Goal: Task Accomplishment & Management: Use online tool/utility

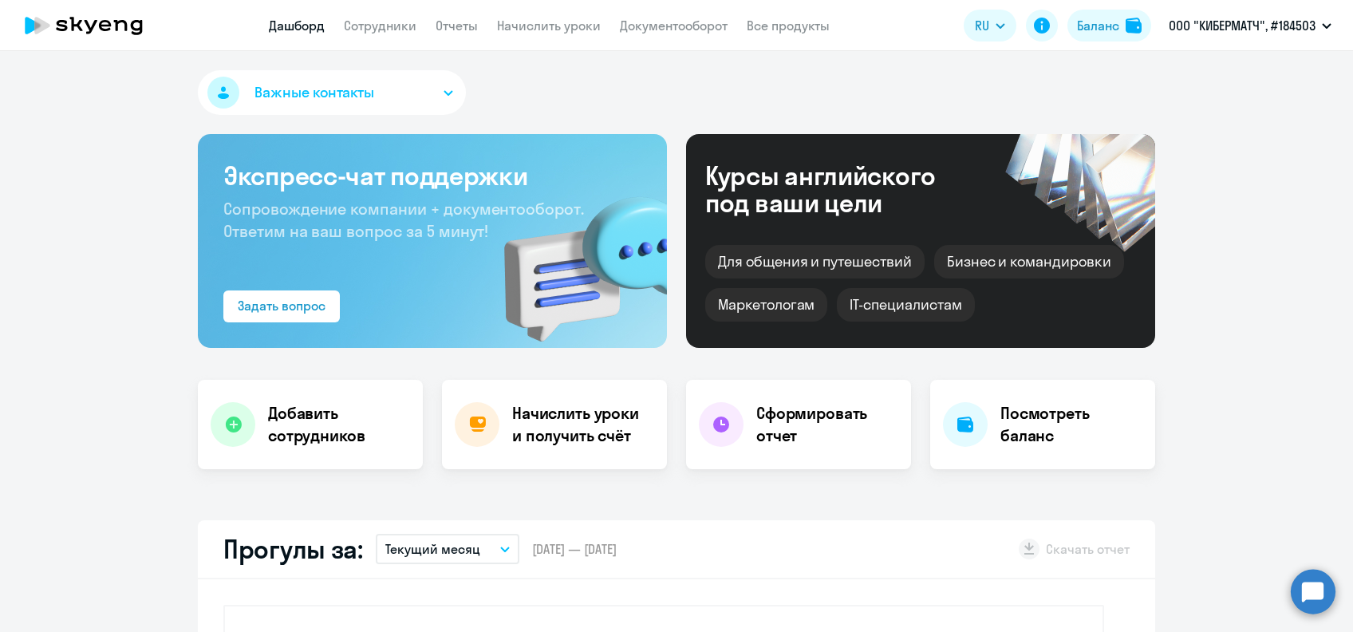
click at [540, 20] on link "Начислить уроки" at bounding box center [549, 26] width 104 height 16
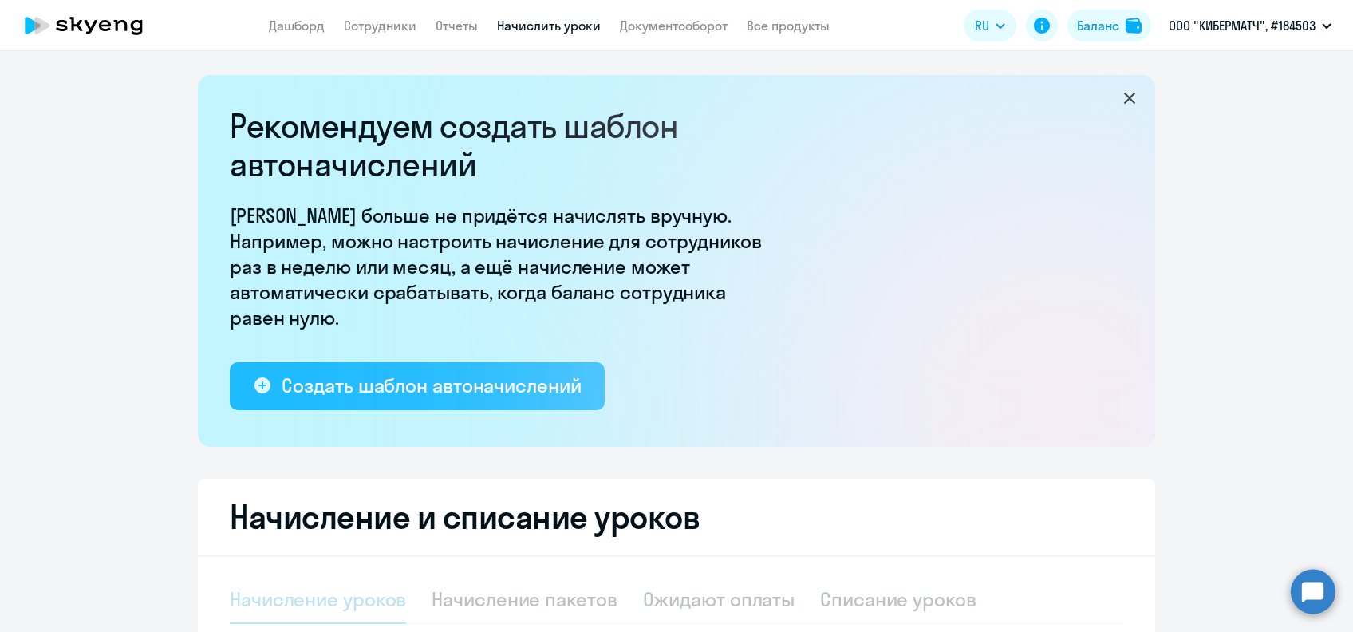
select select "10"
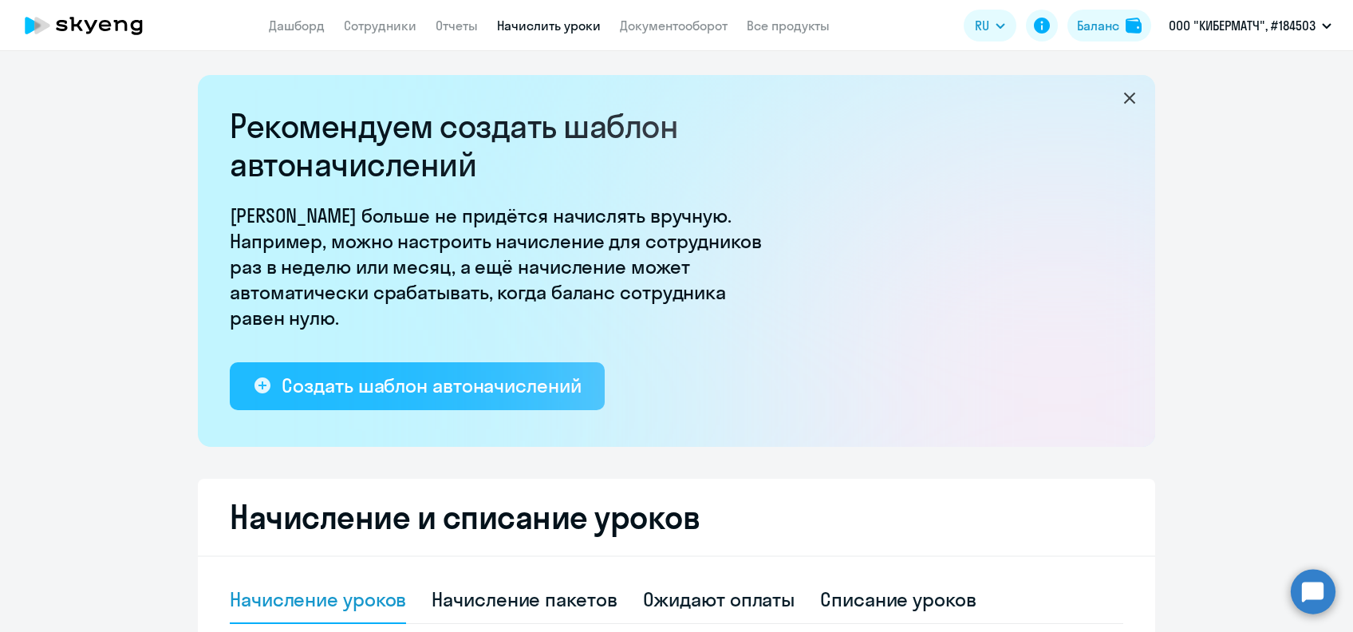
click at [443, 386] on div "Создать шаблон автоначислений" at bounding box center [431, 386] width 299 height 26
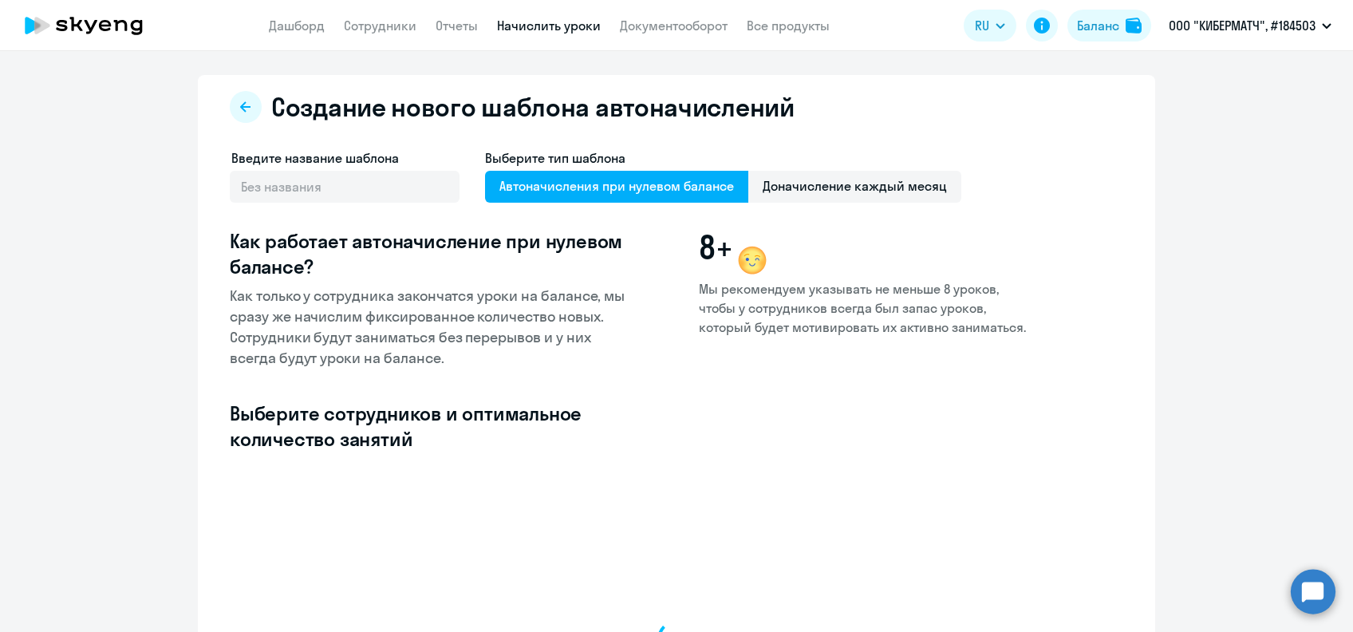
select select "10"
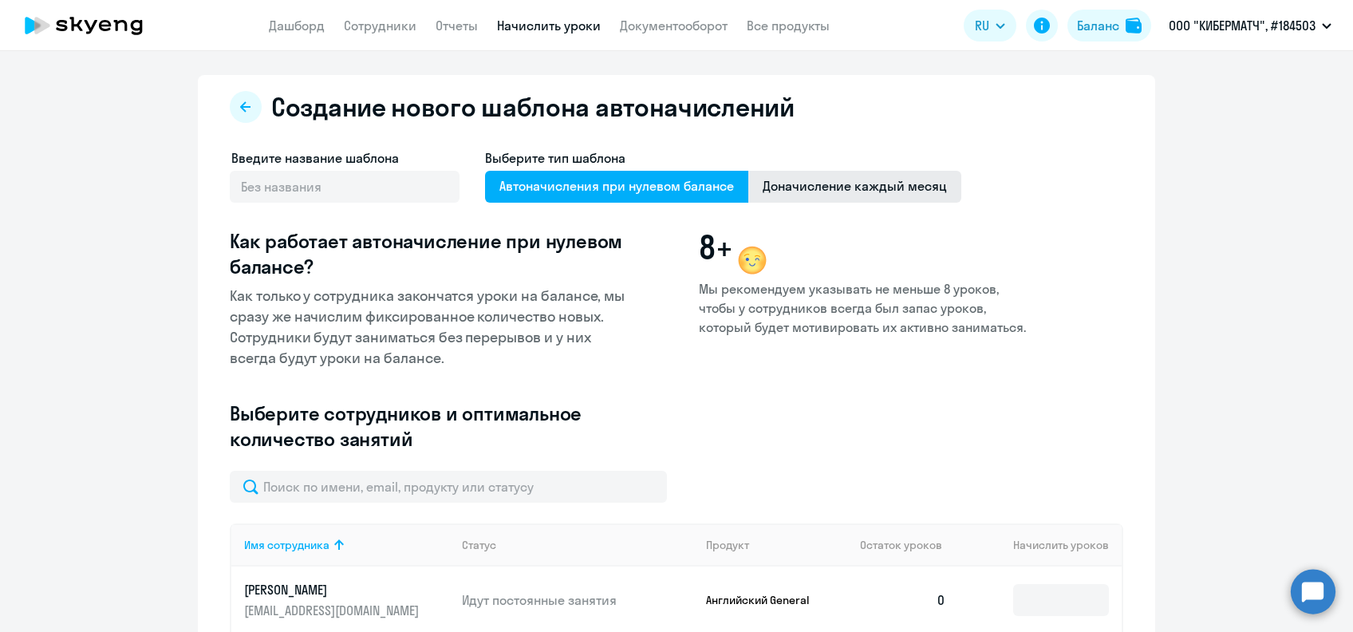
click at [913, 198] on span "Доначисление каждый месяц" at bounding box center [854, 187] width 213 height 32
click at [0, 0] on input "Доначисление каждый месяц" at bounding box center [0, 0] width 0 height 0
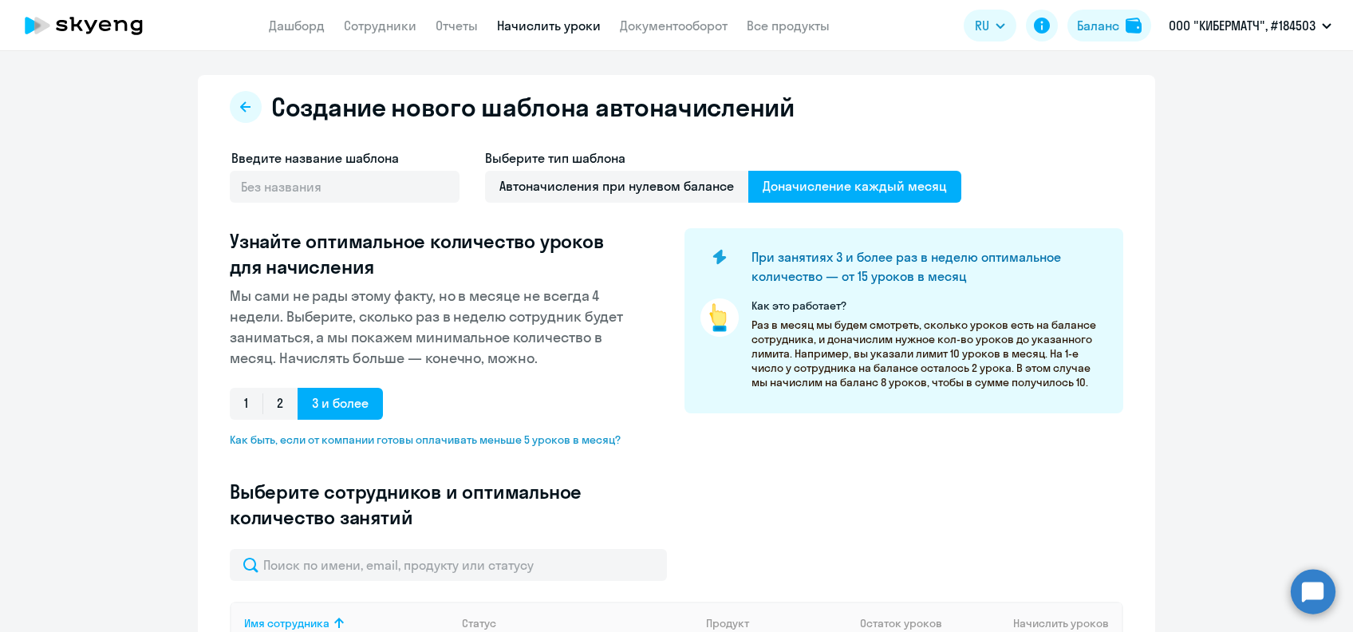
click at [838, 184] on span "Доначисление каждый месяц" at bounding box center [854, 187] width 213 height 32
click at [0, 0] on input "Доначисление каждый месяц" at bounding box center [0, 0] width 0 height 0
click at [837, 187] on span "Доначисление каждый месяц" at bounding box center [854, 187] width 213 height 32
click at [0, 0] on input "Доначисление каждый месяц" at bounding box center [0, 0] width 0 height 0
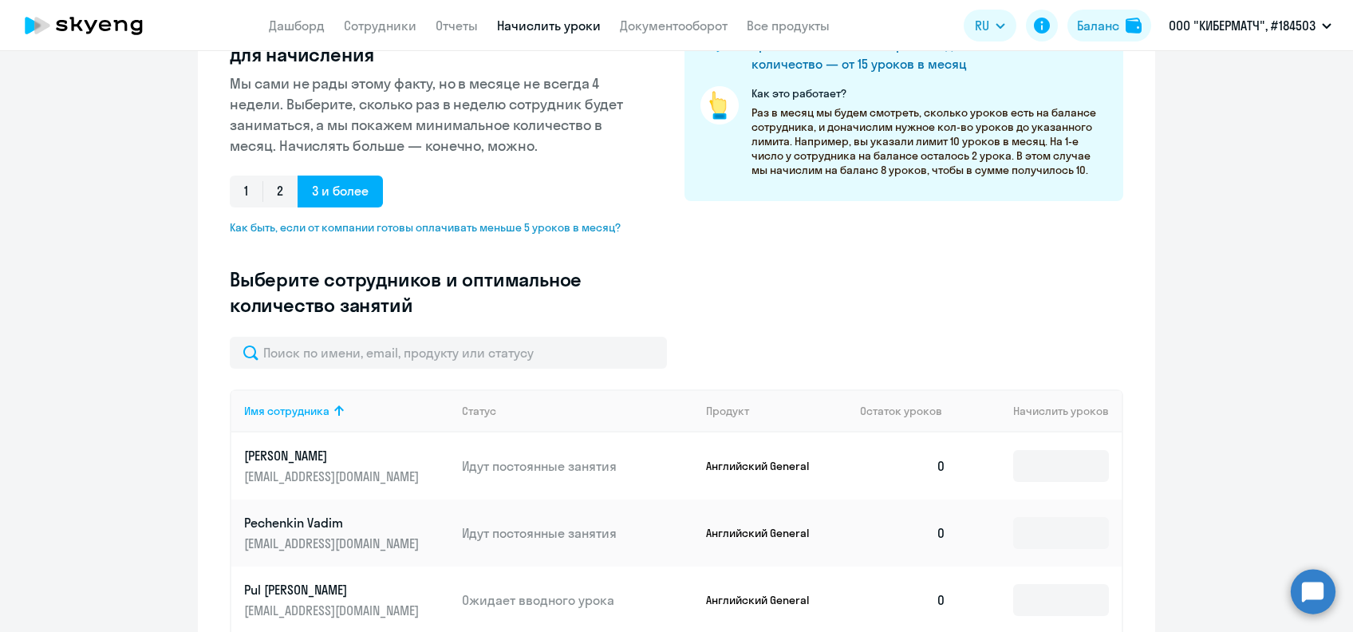
scroll to position [319, 0]
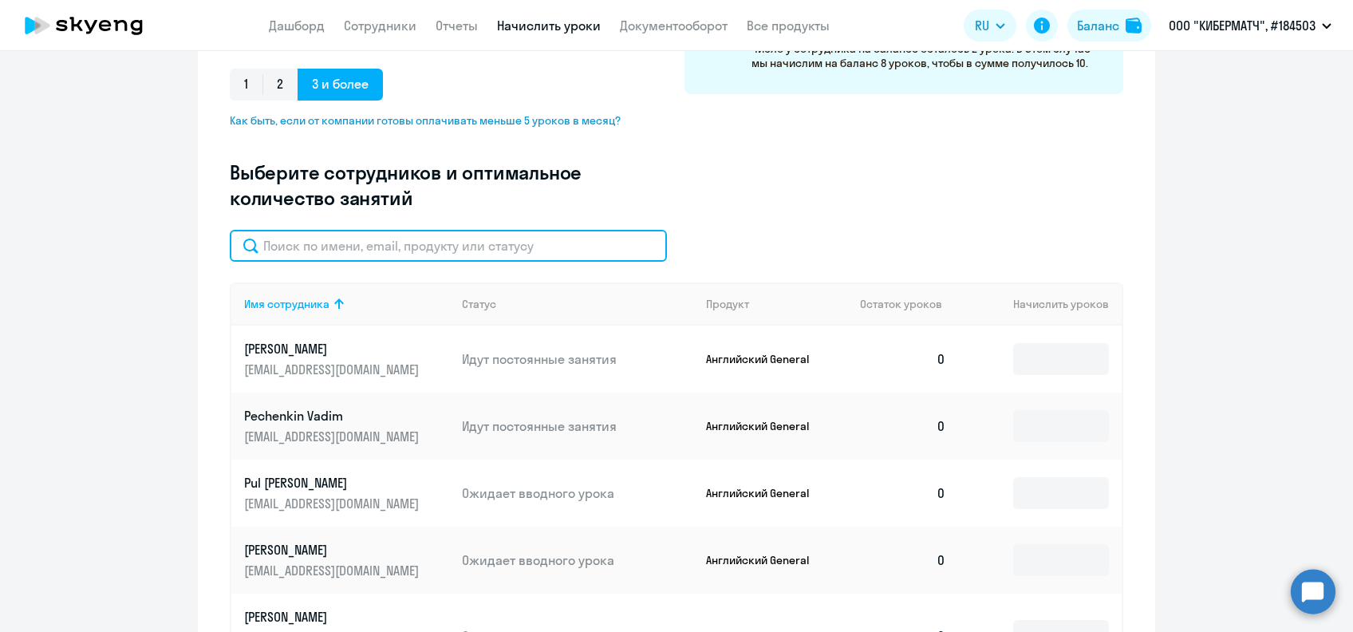
click at [338, 253] on input "text" at bounding box center [448, 246] width 437 height 32
paste input "[PERSON_NAME]"
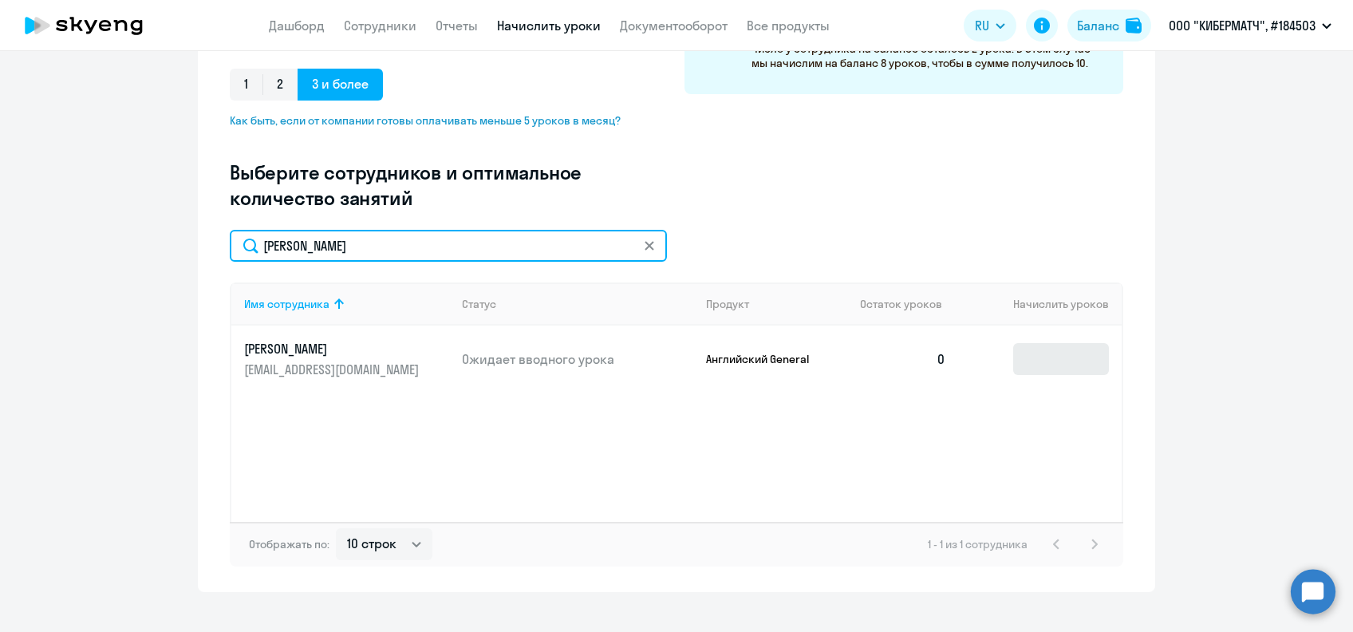
type input "[PERSON_NAME]"
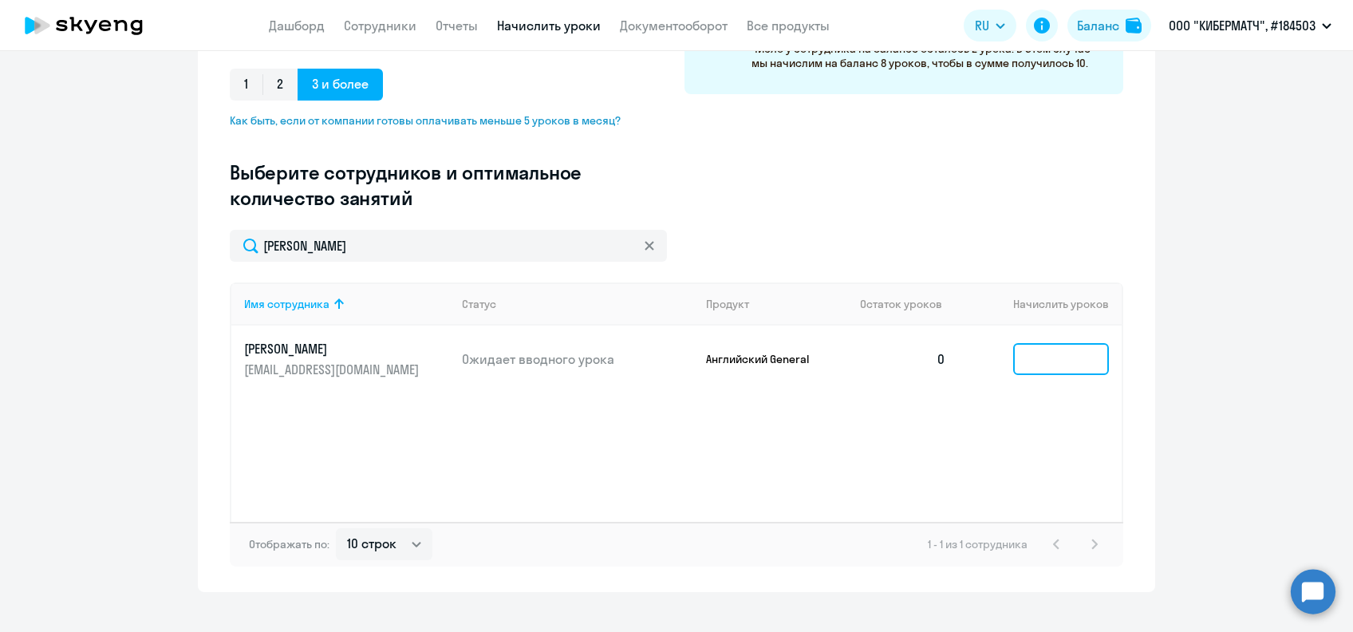
click at [1030, 359] on input at bounding box center [1061, 359] width 96 height 32
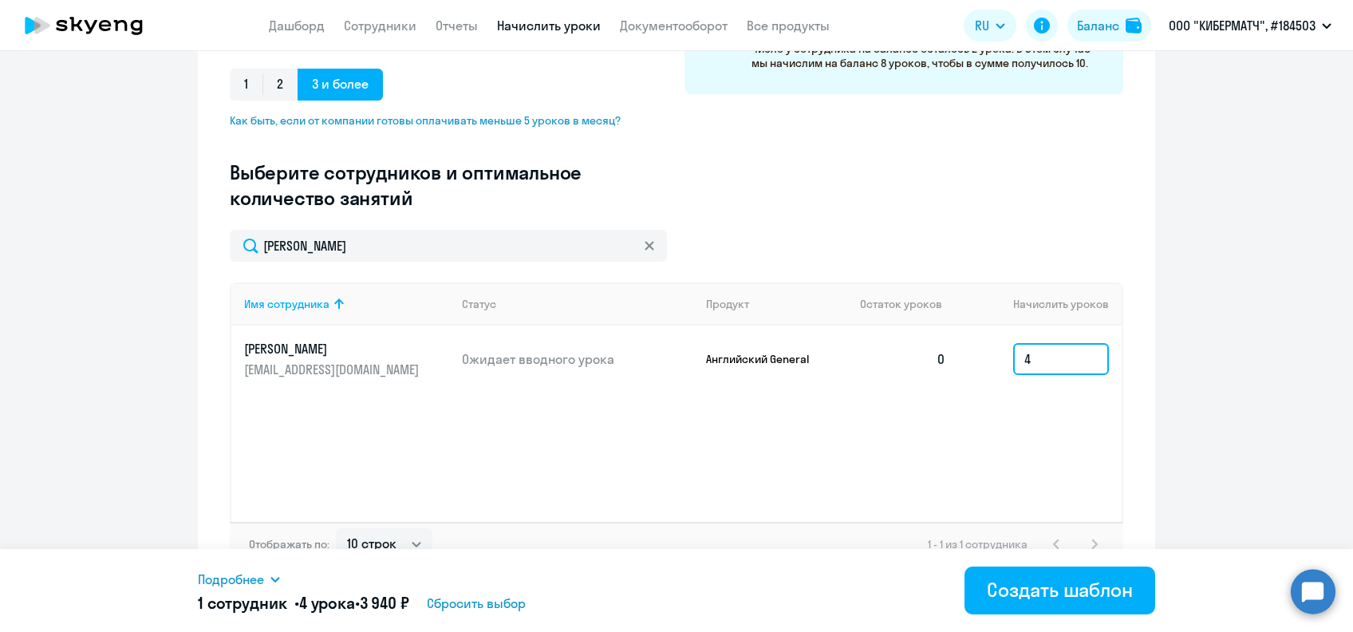
type input "4"
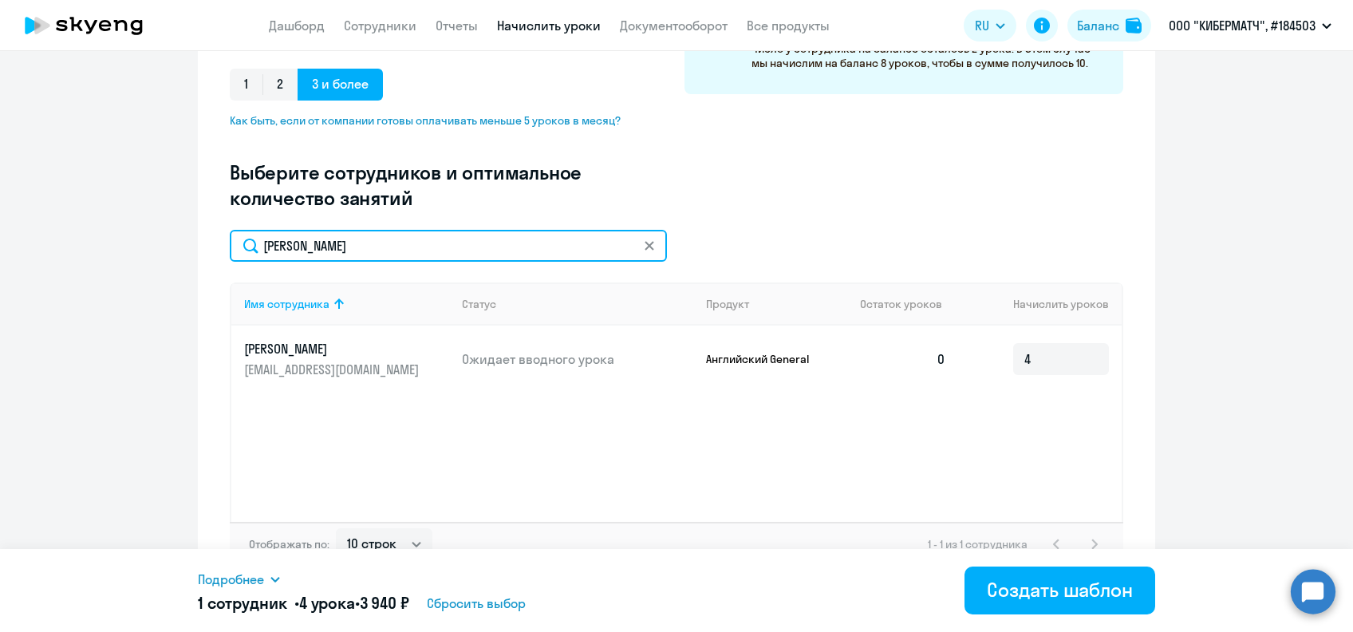
click at [308, 242] on input "[PERSON_NAME]" at bounding box center [448, 246] width 437 height 32
paste input "сандров"
type input "[PERSON_NAME]"
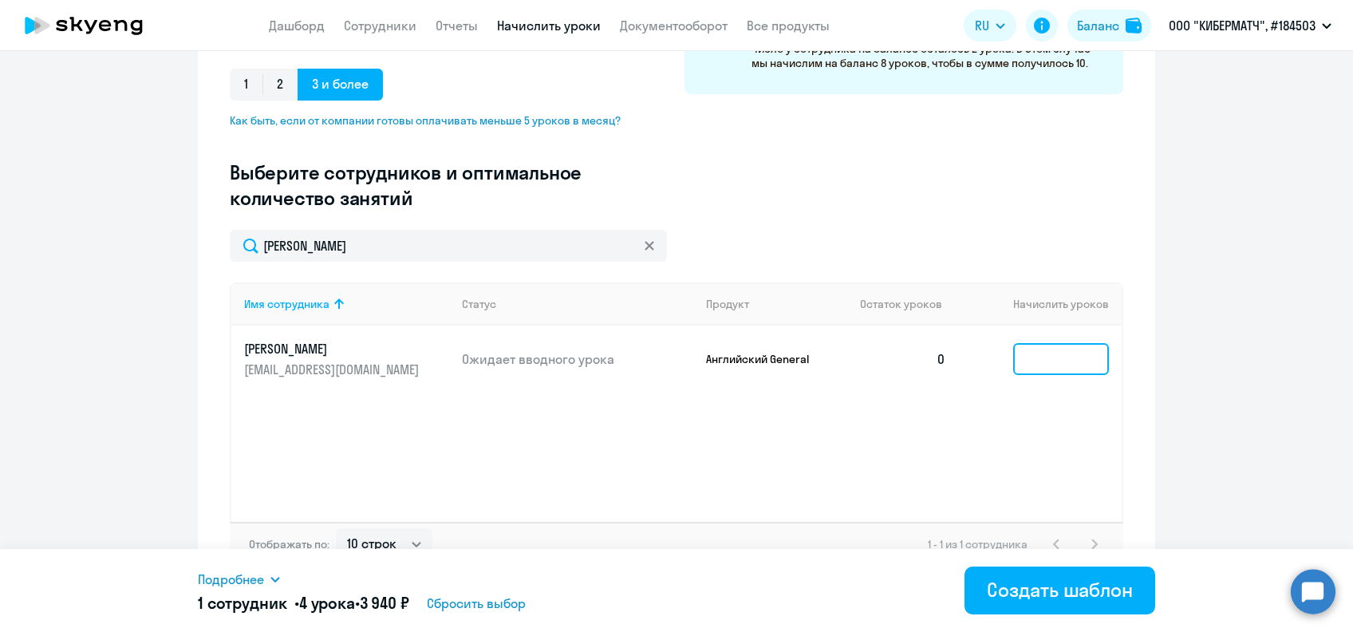
click at [1035, 351] on input at bounding box center [1061, 359] width 96 height 32
type input "4"
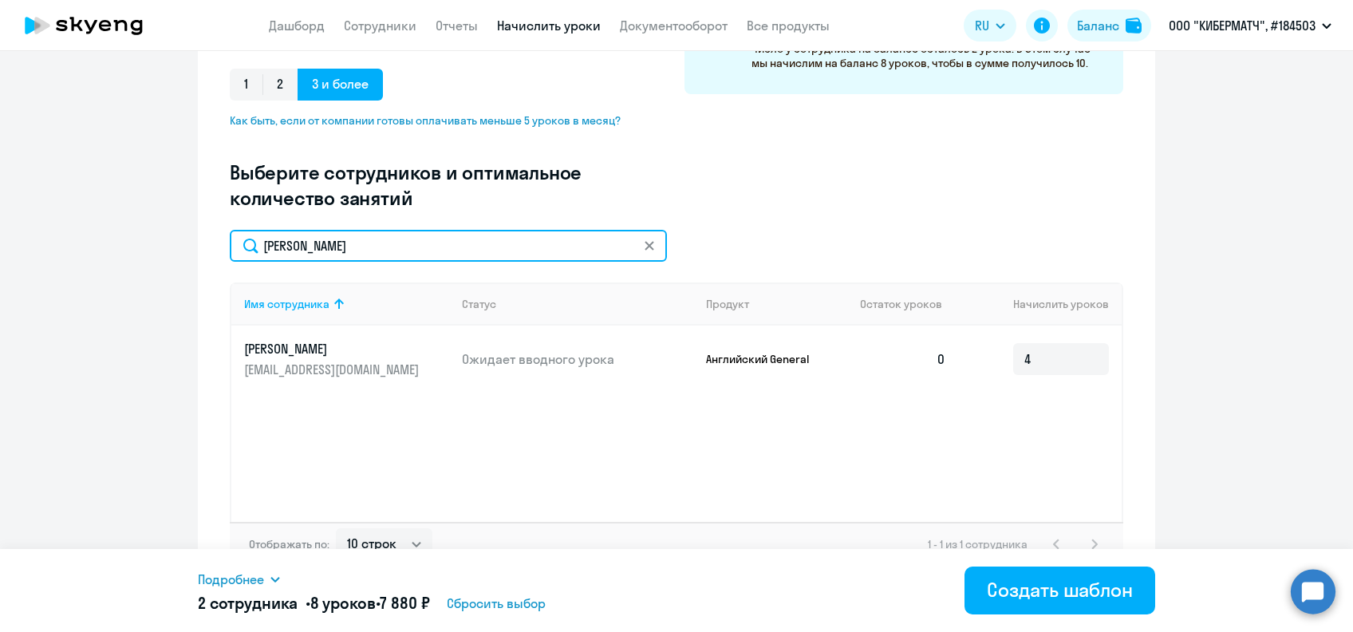
click at [333, 243] on input "[PERSON_NAME]" at bounding box center [448, 246] width 437 height 32
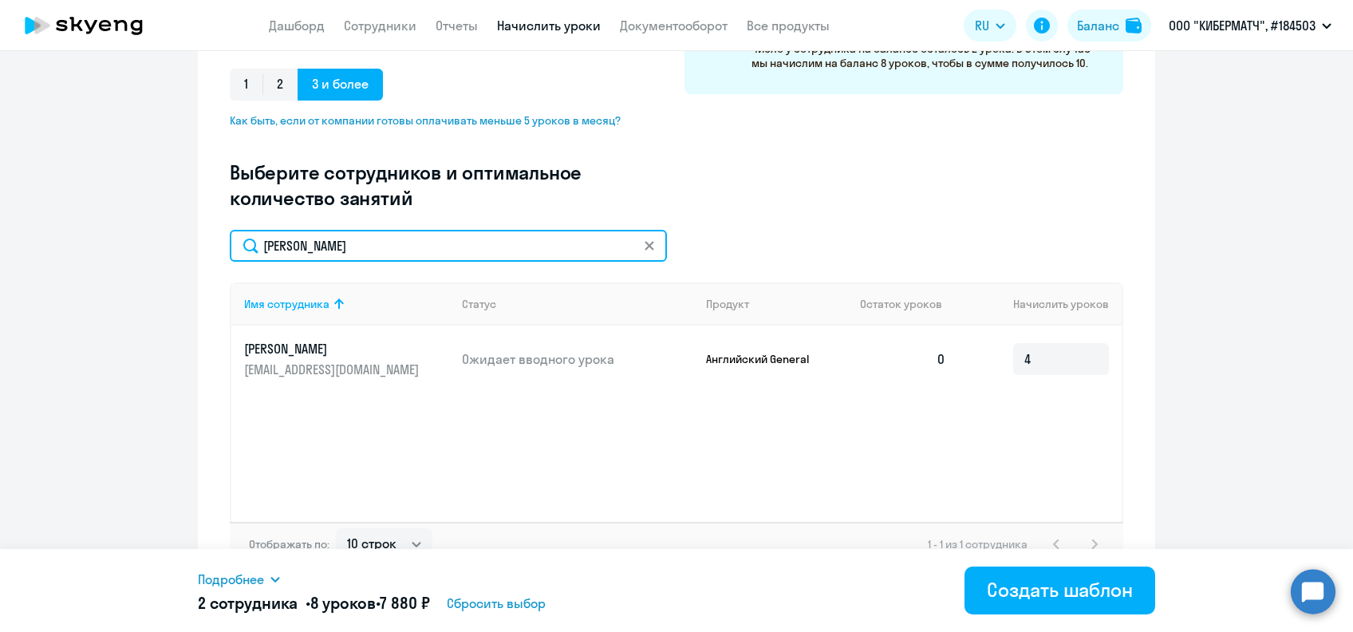
paste input "е"
type input "[PERSON_NAME]"
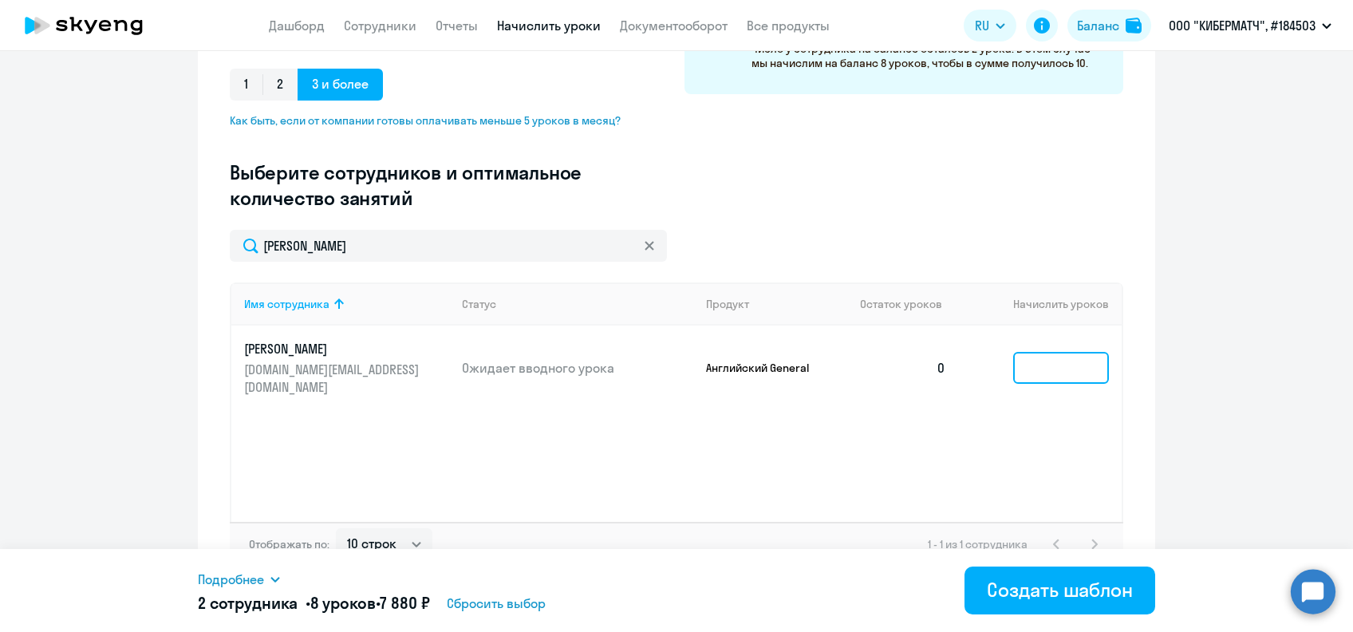
click at [1059, 360] on input at bounding box center [1061, 368] width 96 height 32
type input "4"
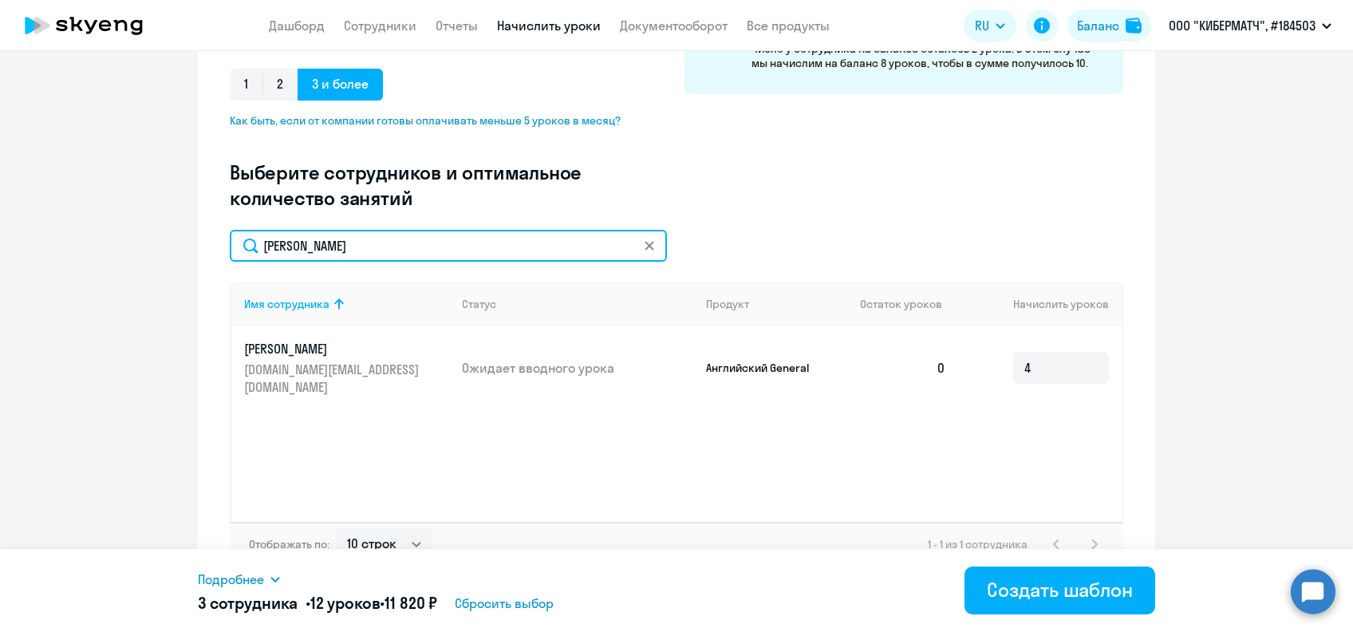
click at [294, 242] on input "[PERSON_NAME]" at bounding box center [448, 246] width 437 height 32
paste input "ко"
type input "[PERSON_NAME]"
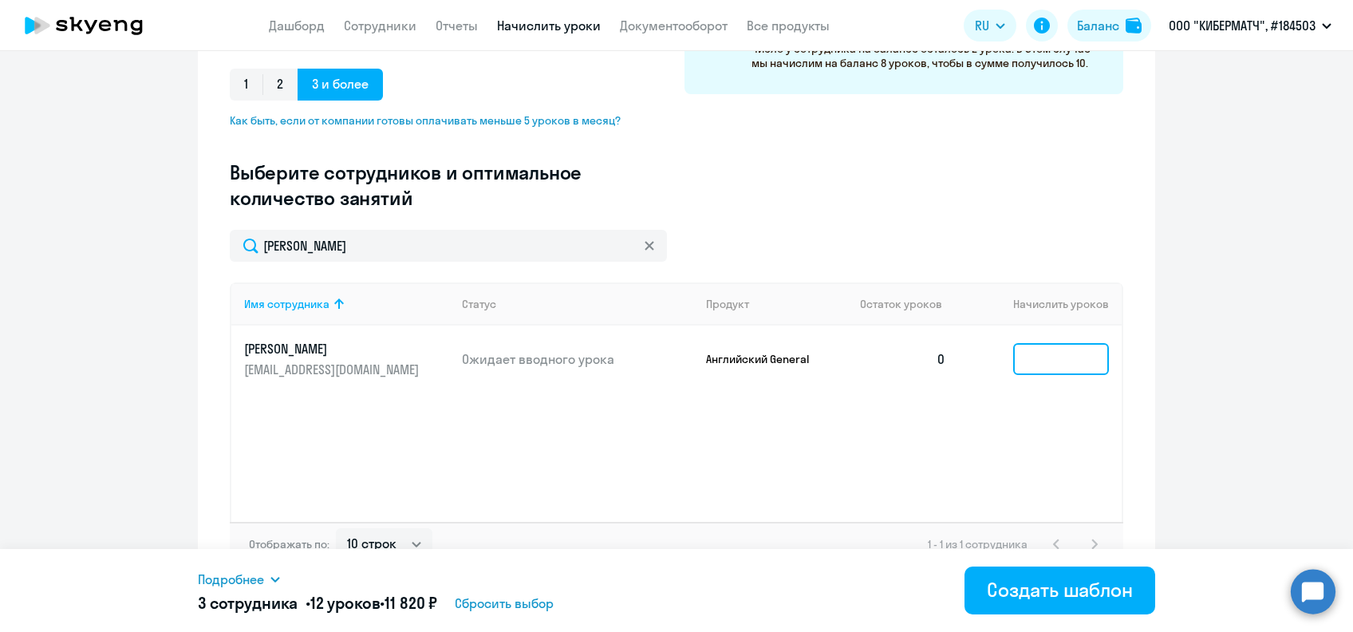
click at [1038, 358] on input at bounding box center [1061, 359] width 96 height 32
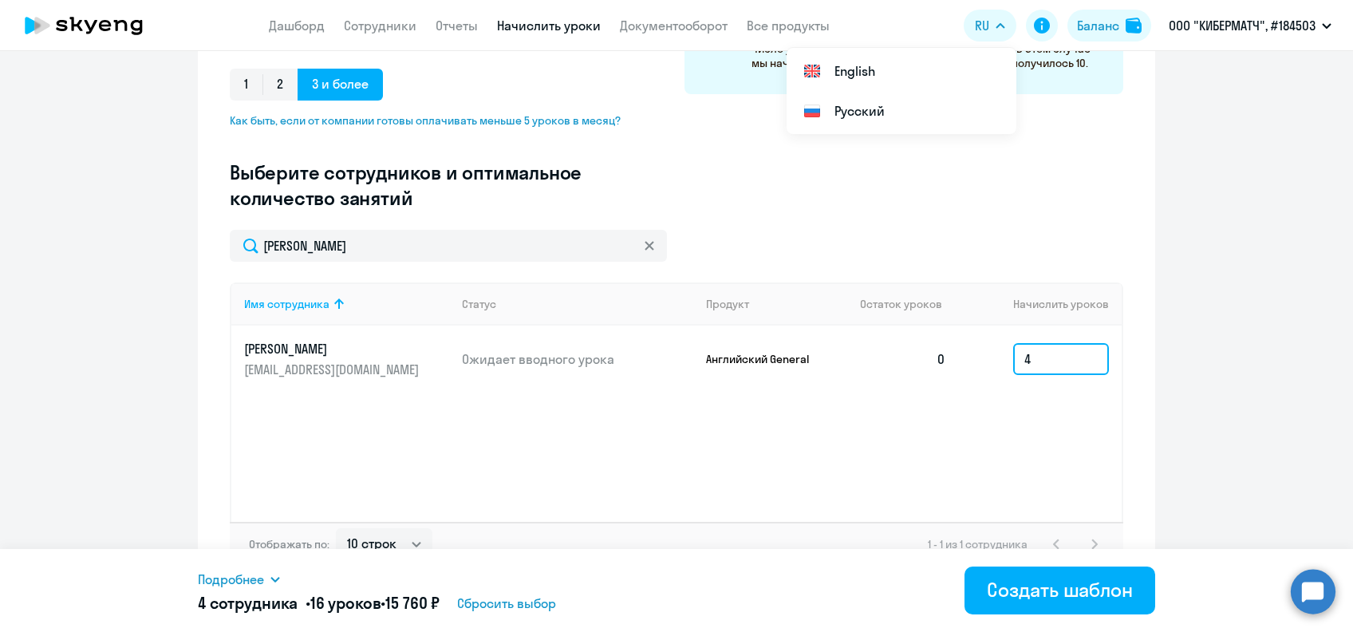
type input "4"
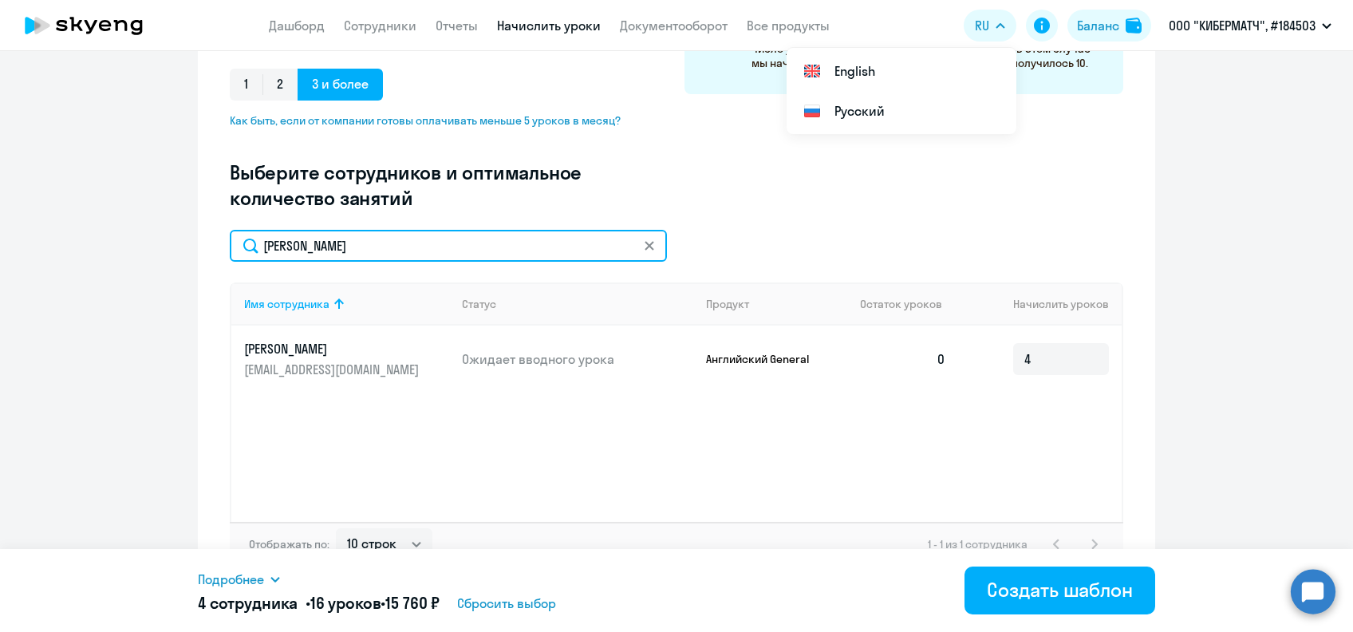
drag, startPoint x: 317, startPoint y: 250, endPoint x: 237, endPoint y: 247, distance: 80.6
click at [237, 247] on input "[PERSON_NAME]" at bounding box center [448, 246] width 437 height 32
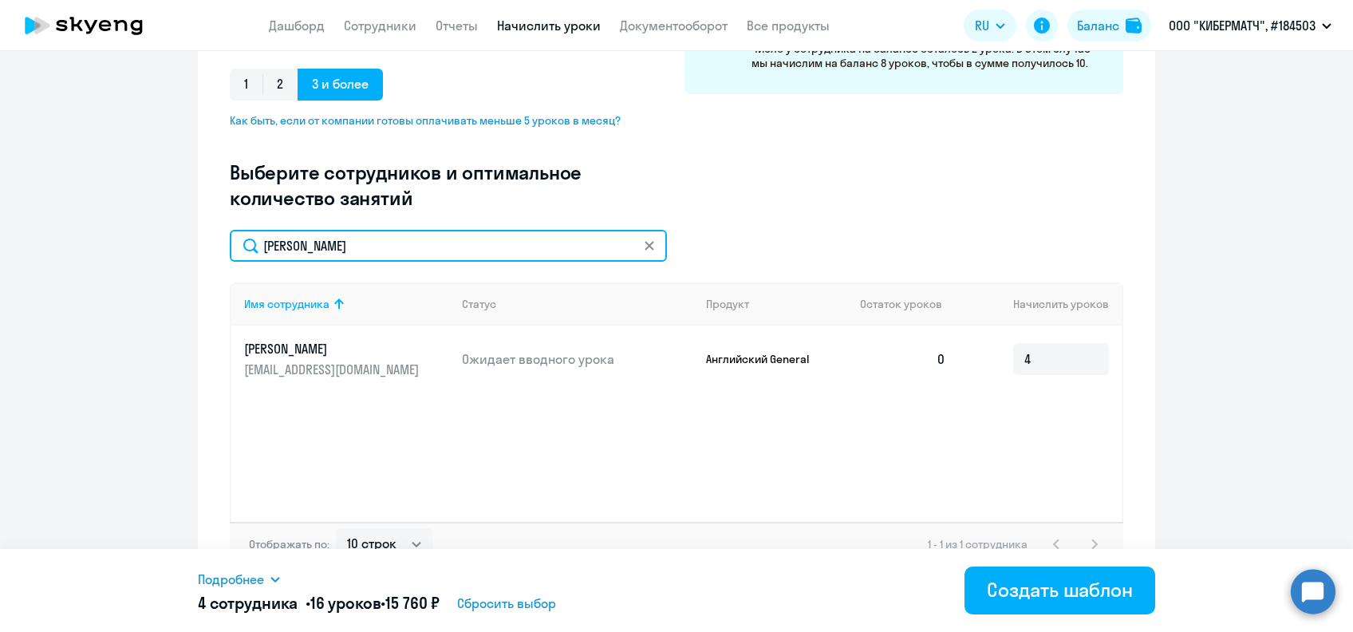
paste input "[PERSON_NAME]"
type input "Амбарнов"
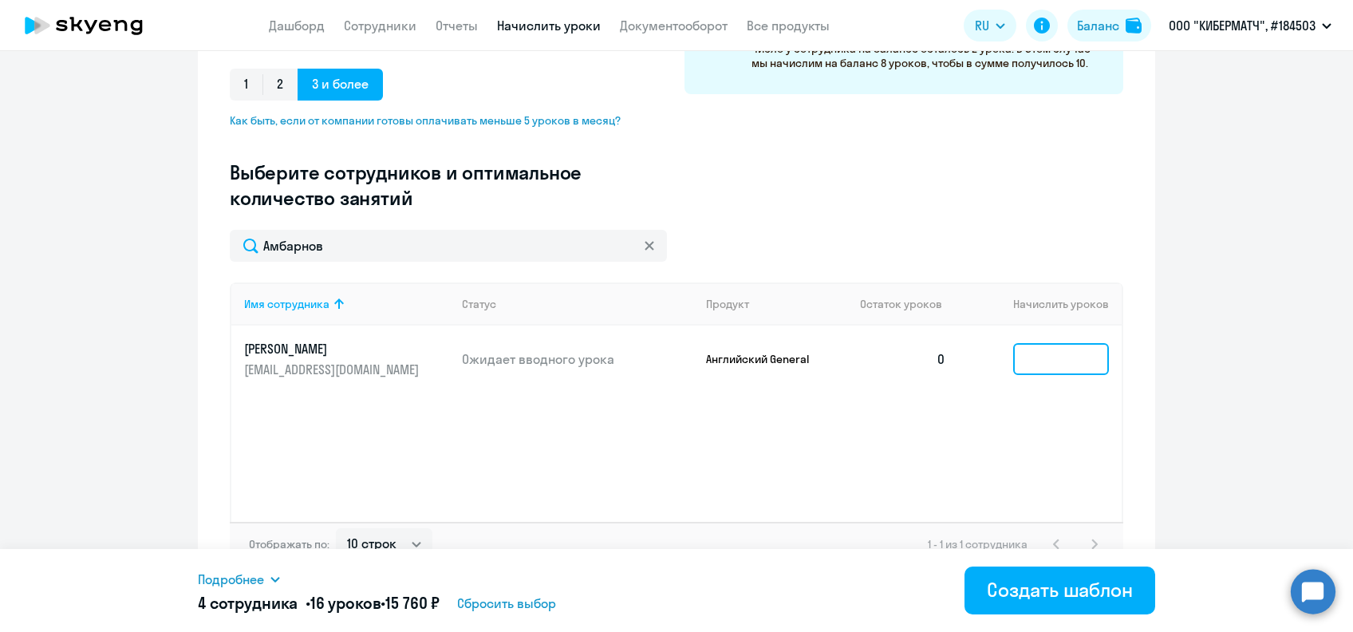
click at [1039, 358] on input at bounding box center [1061, 359] width 96 height 32
type input "4"
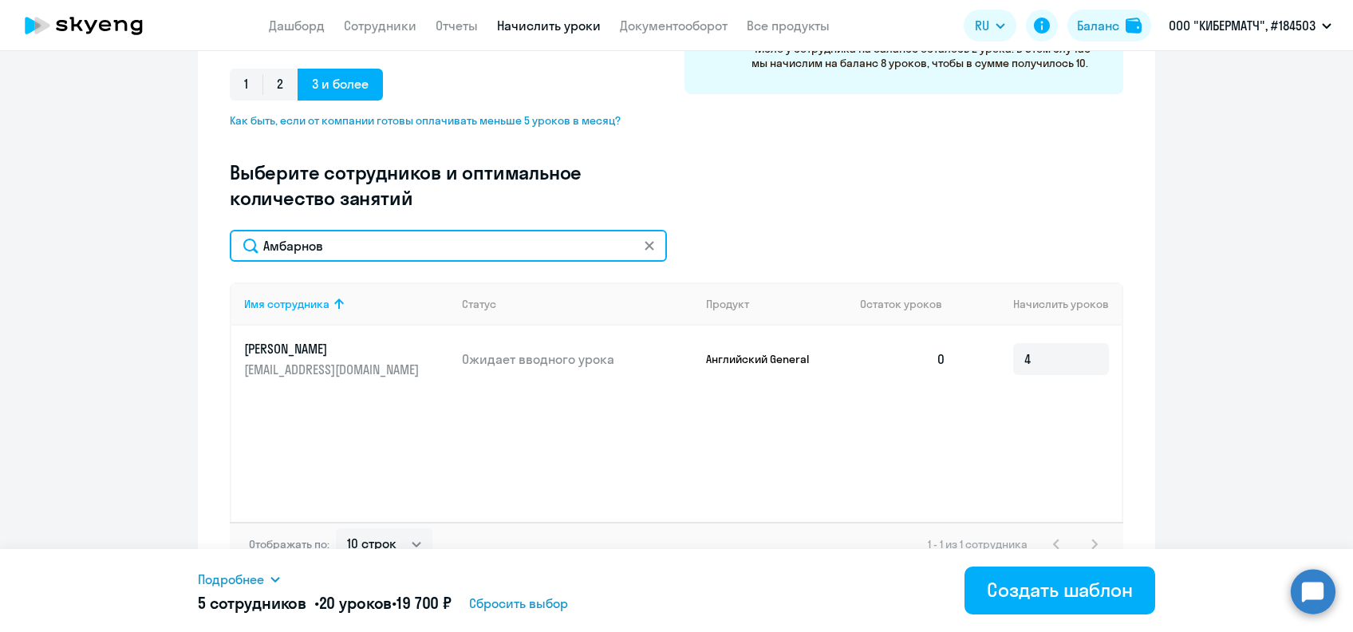
click at [274, 242] on input "Амбарнов" at bounding box center [448, 246] width 437 height 32
paste input "лин"
type input "Амелин"
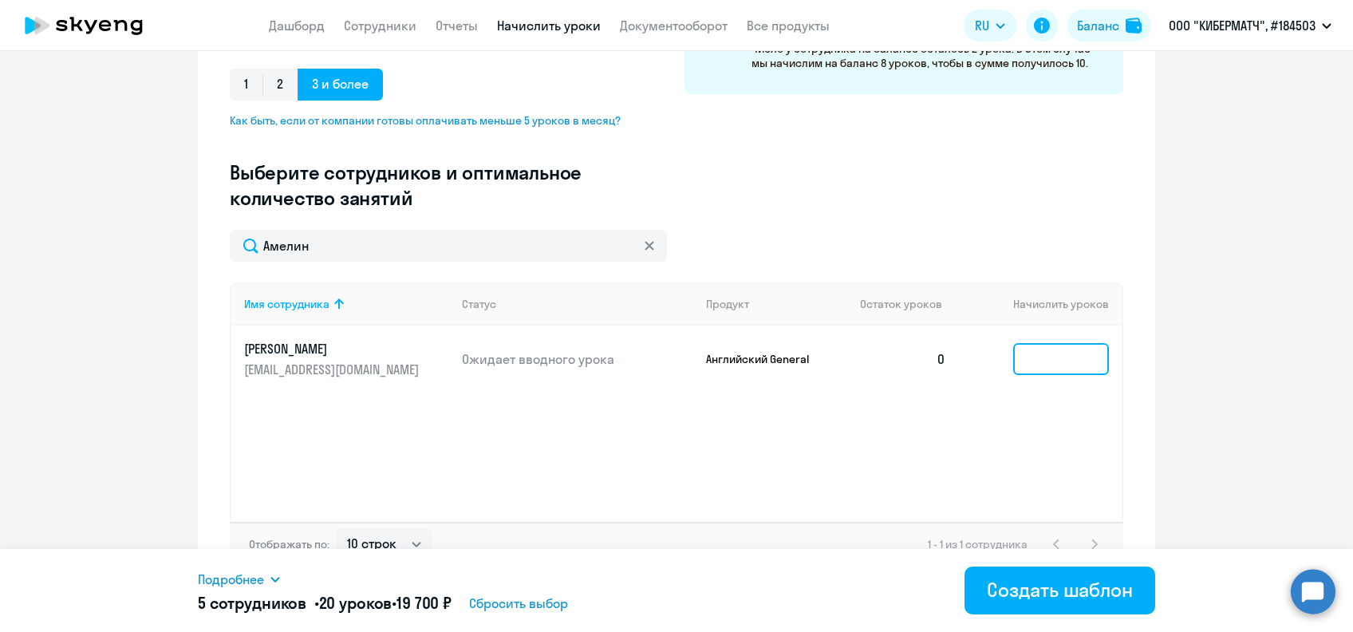
click at [1026, 360] on input at bounding box center [1061, 359] width 96 height 32
type input "4"
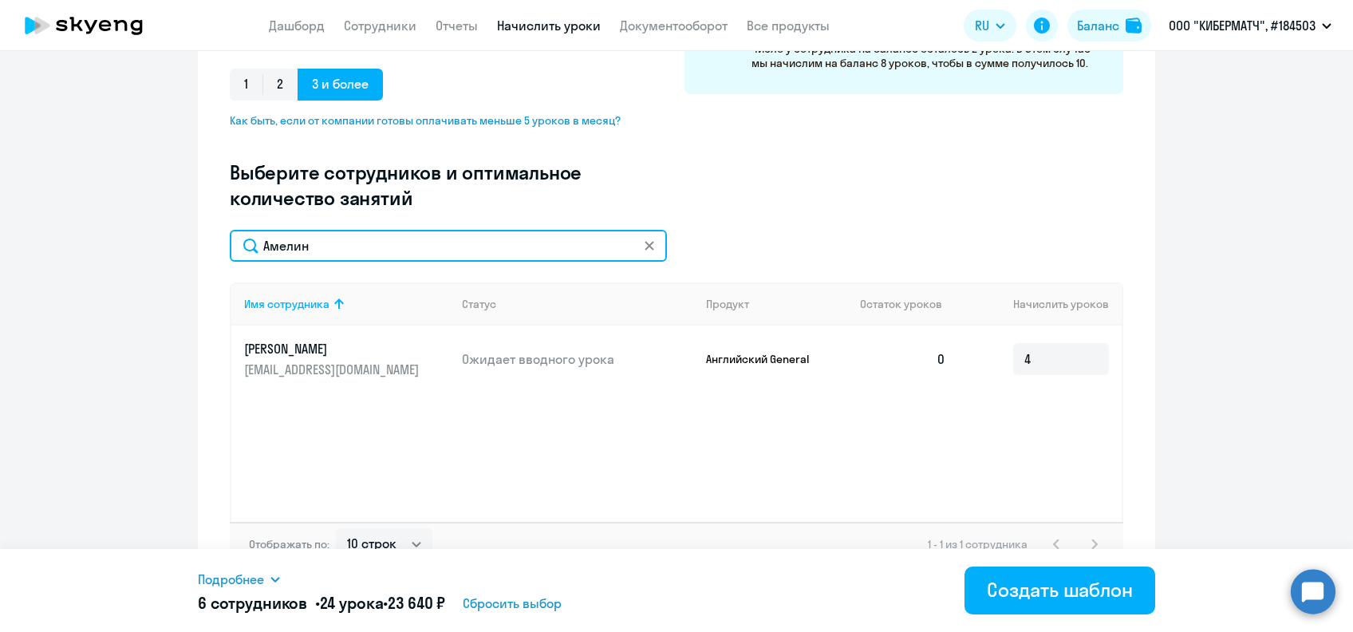
click at [264, 231] on input "Амелин" at bounding box center [448, 246] width 437 height 32
click at [273, 236] on input "Амелин" at bounding box center [448, 246] width 437 height 32
click at [274, 236] on input "Амелин" at bounding box center [448, 246] width 437 height 32
paste input "тонов"
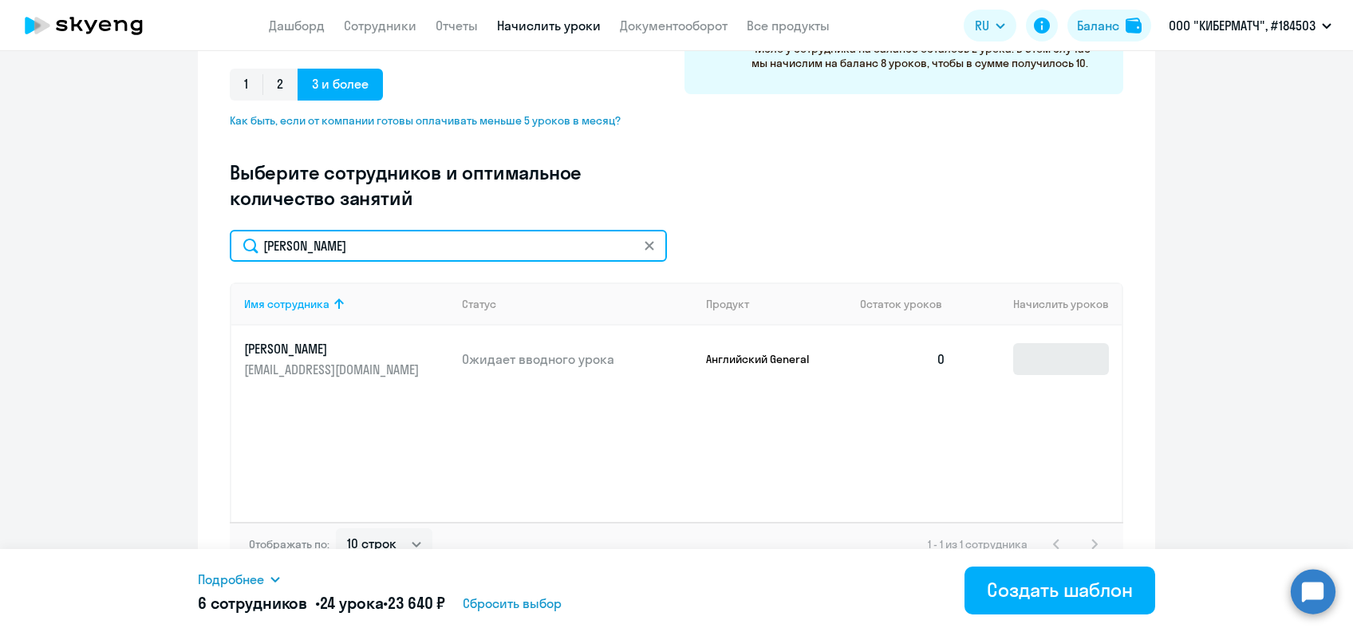
type input "[PERSON_NAME]"
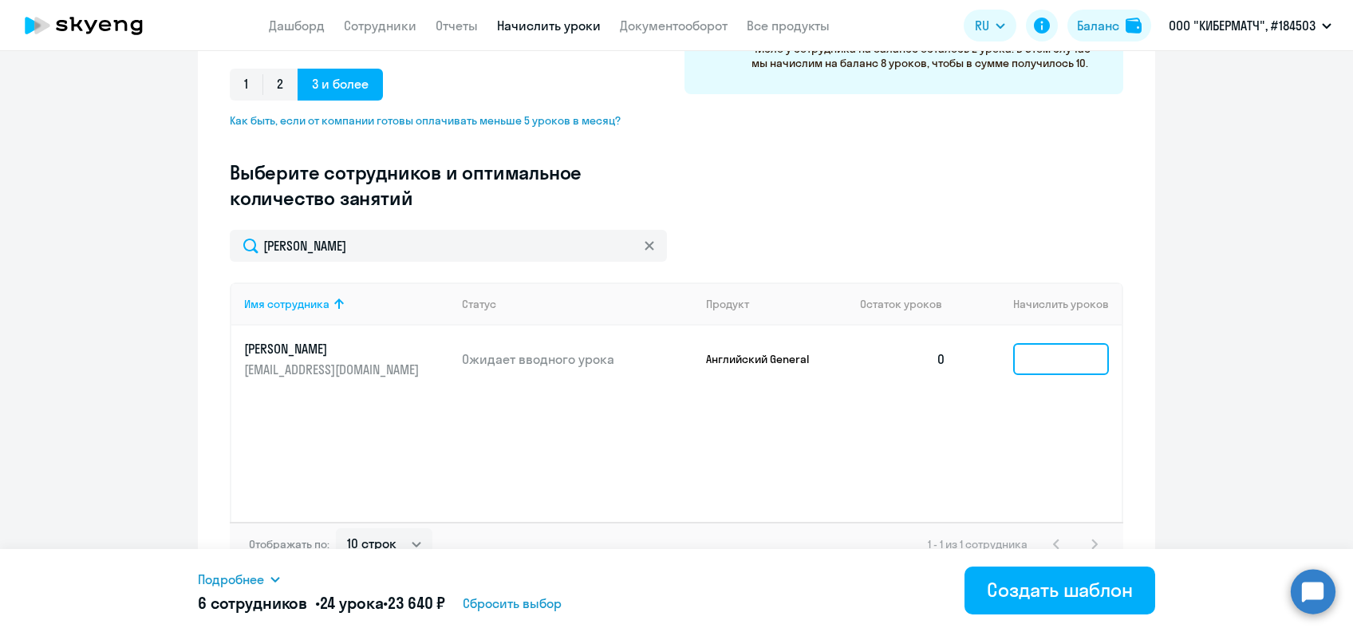
click at [1040, 359] on input at bounding box center [1061, 359] width 96 height 32
type input "4"
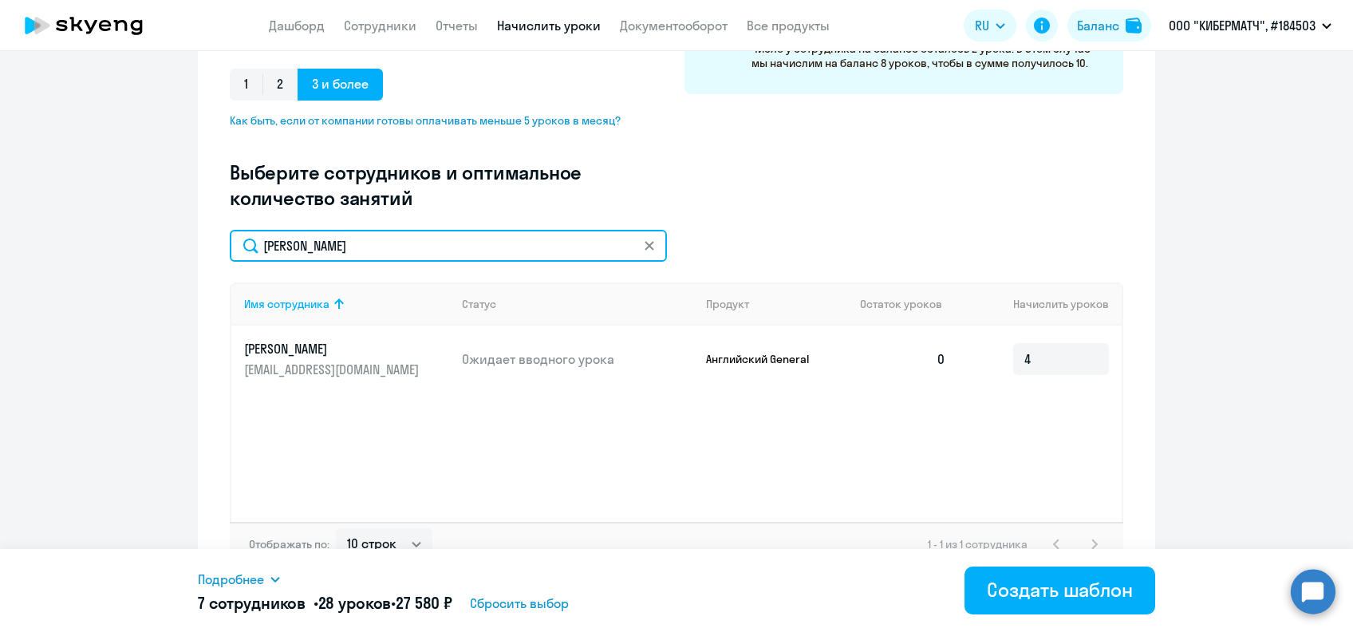
click at [287, 242] on input "[PERSON_NAME]" at bounding box center [448, 246] width 437 height 32
paste input "рван"
type input "Арван"
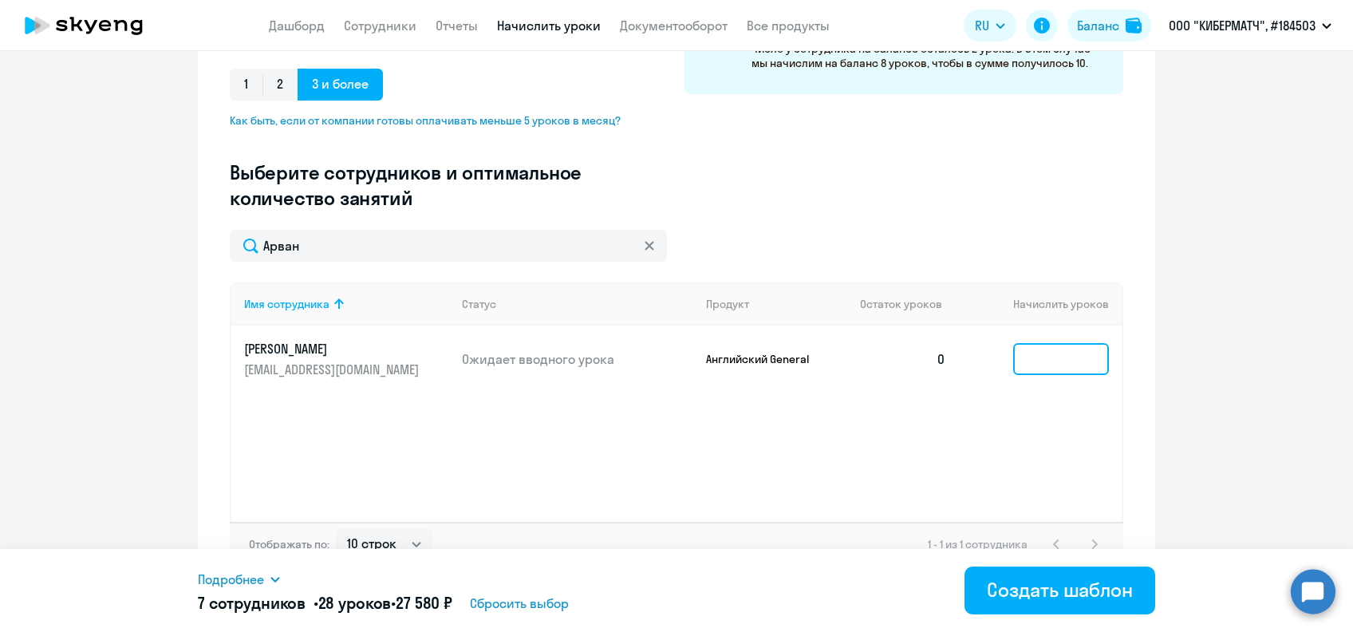
click at [1056, 368] on input at bounding box center [1061, 359] width 96 height 32
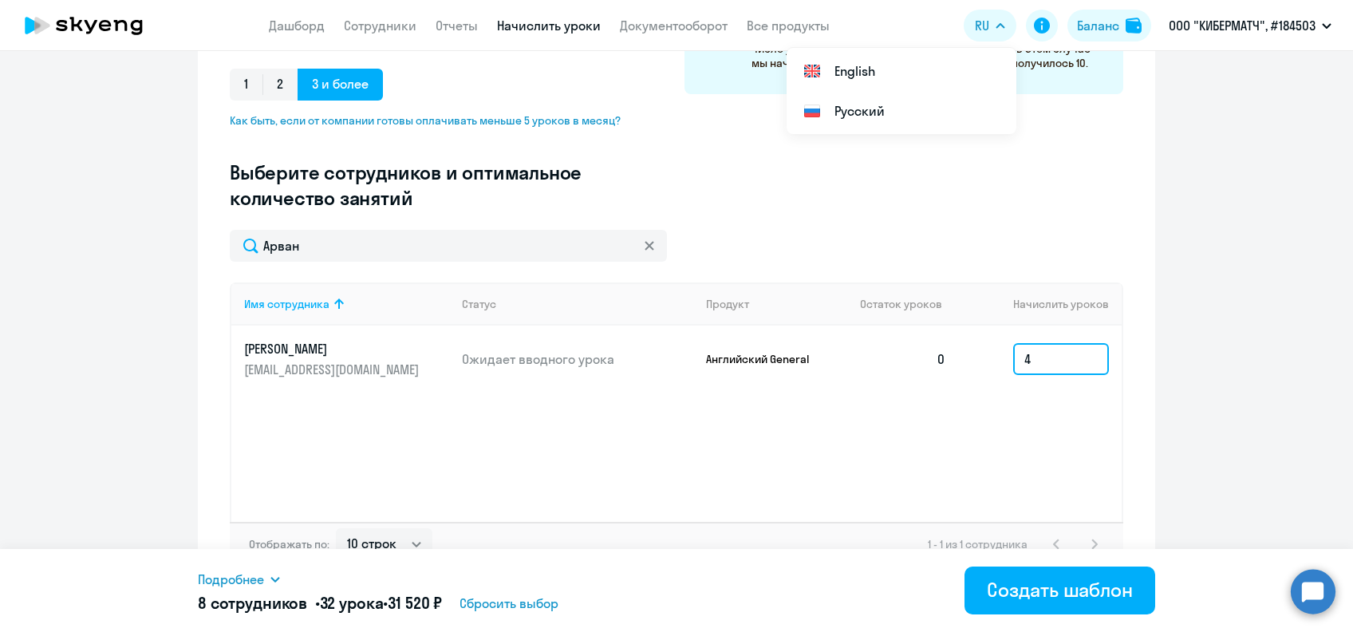
type input "4"
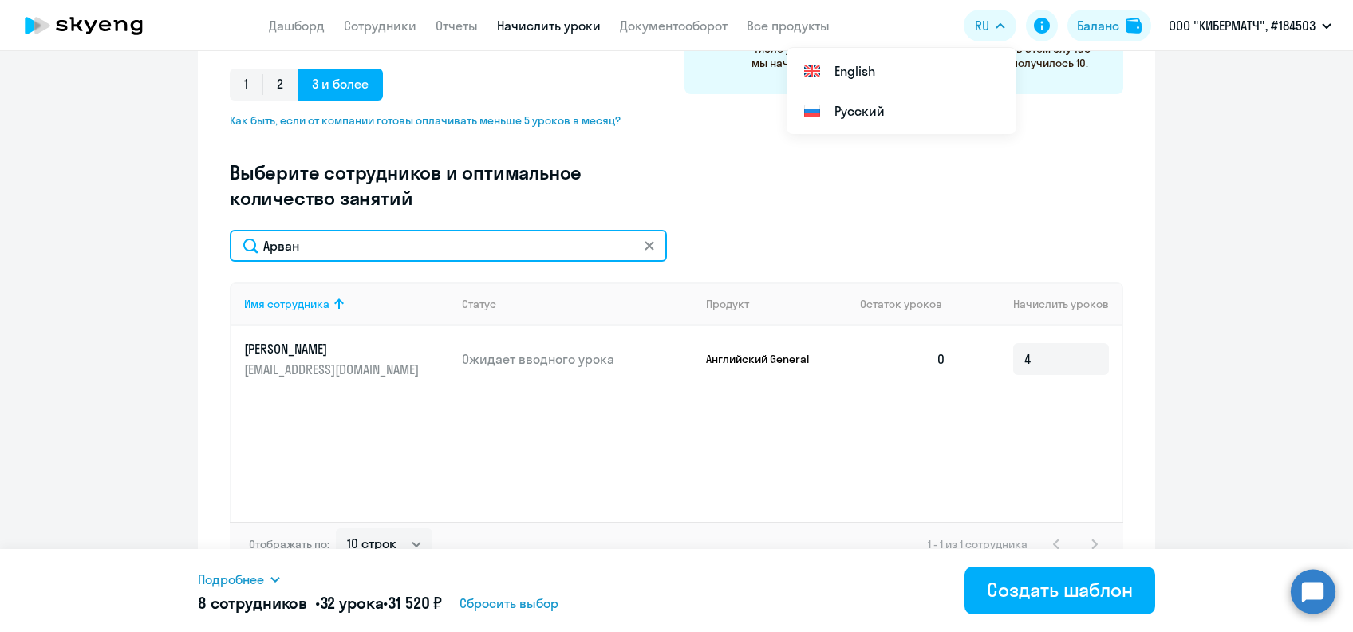
click at [267, 256] on input "Арван" at bounding box center [448, 246] width 437 height 32
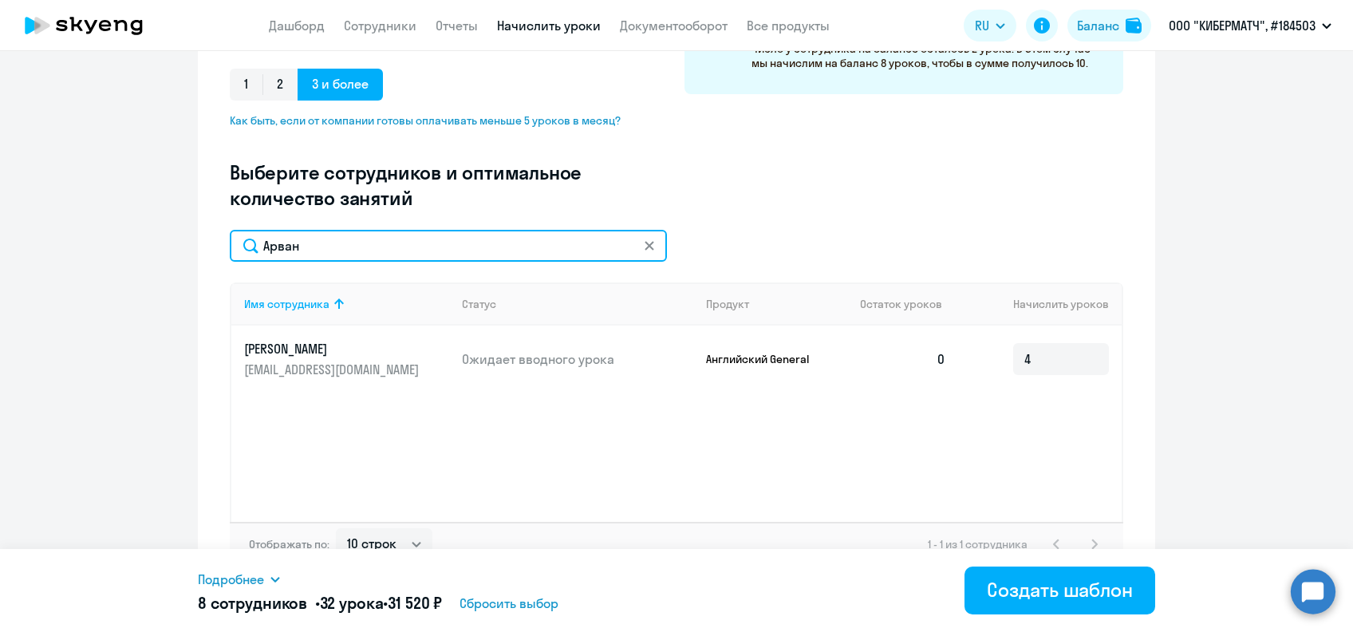
click at [267, 256] on input "Арван" at bounding box center [448, 246] width 437 height 32
paste input "танов"
type input "[PERSON_NAME]"
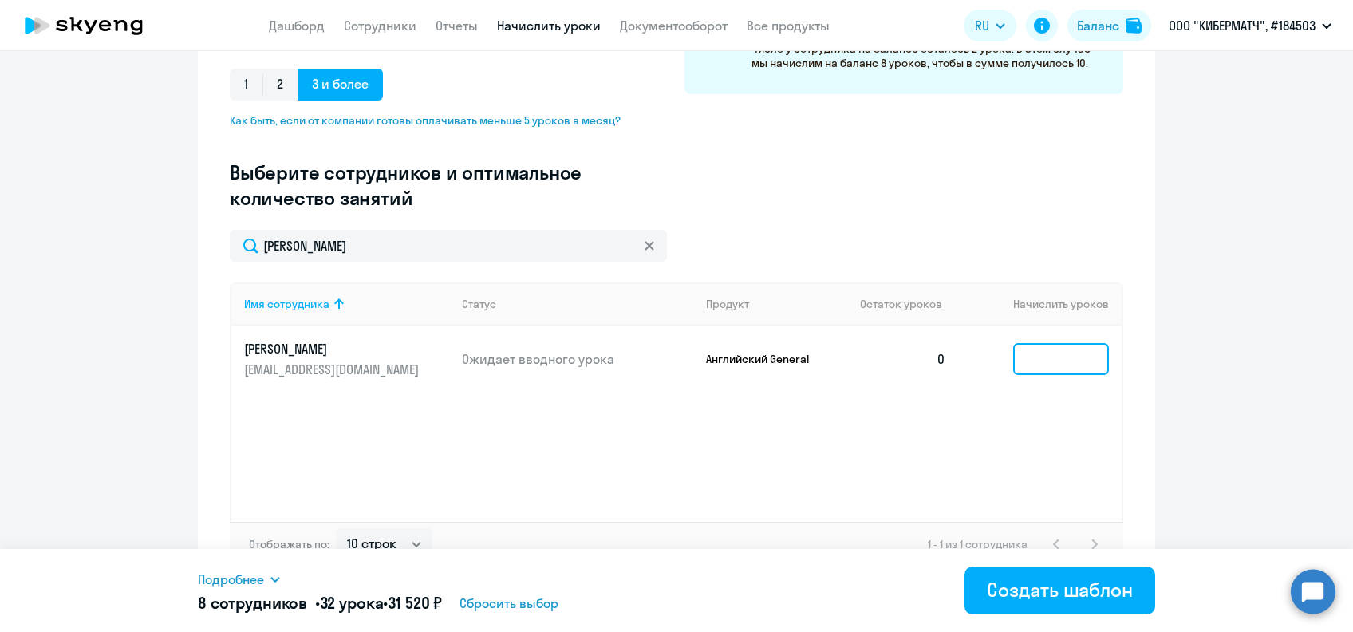
click at [1056, 361] on input at bounding box center [1061, 359] width 96 height 32
type input "4"
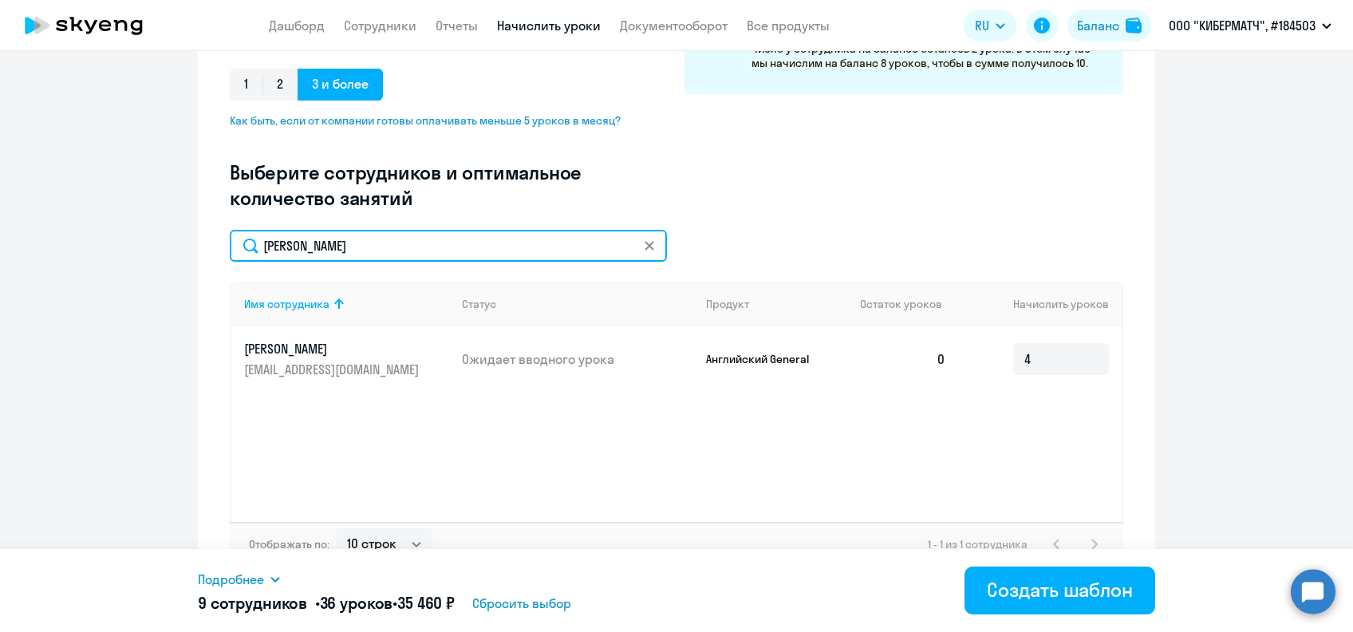
click at [280, 251] on input "[PERSON_NAME]" at bounding box center [448, 246] width 437 height 32
paste input "абич"
type input "Бабич"
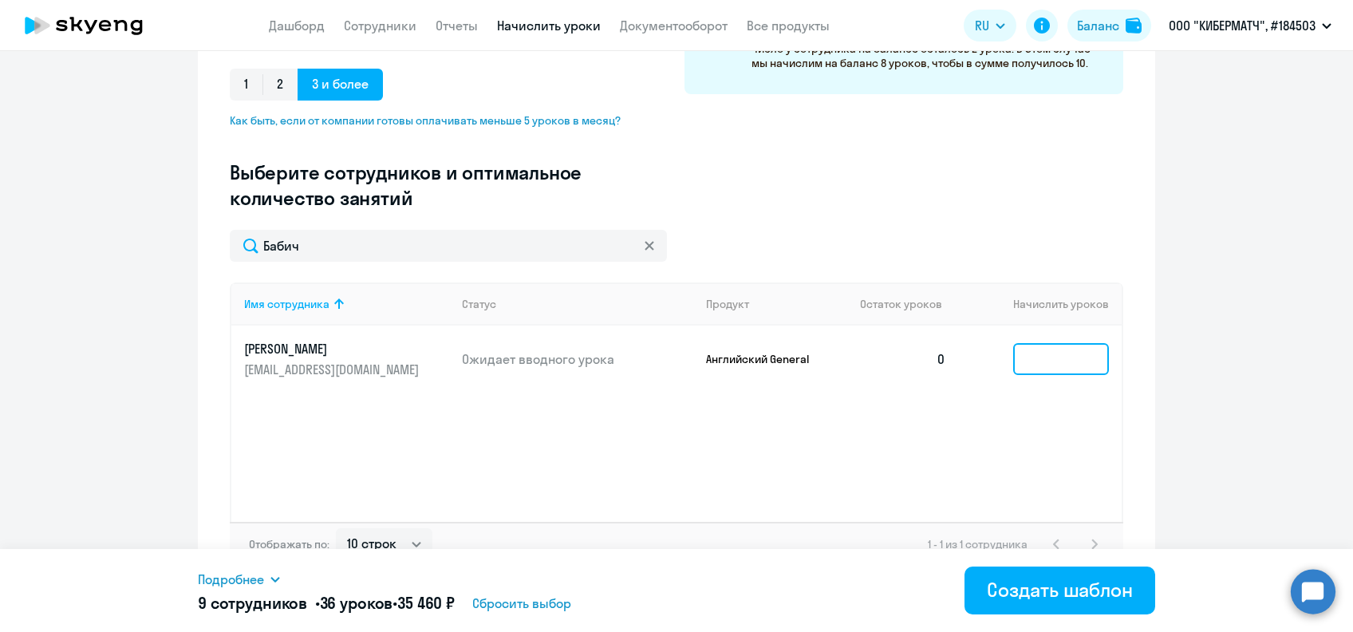
click at [1043, 364] on input at bounding box center [1061, 359] width 96 height 32
type input "4"
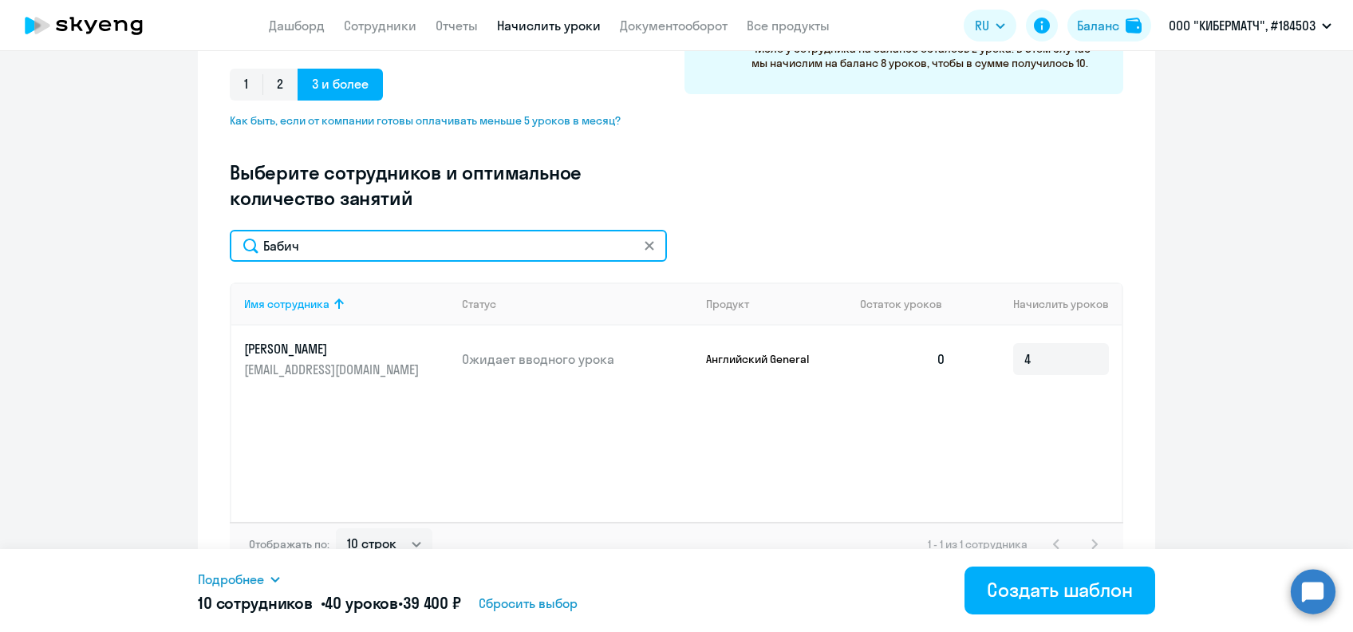
click at [274, 241] on input "Бабич" at bounding box center [448, 246] width 437 height 32
click at [274, 240] on input "Бабич" at bounding box center [448, 246] width 437 height 32
paste input "рдовский"
type input "Бардовский"
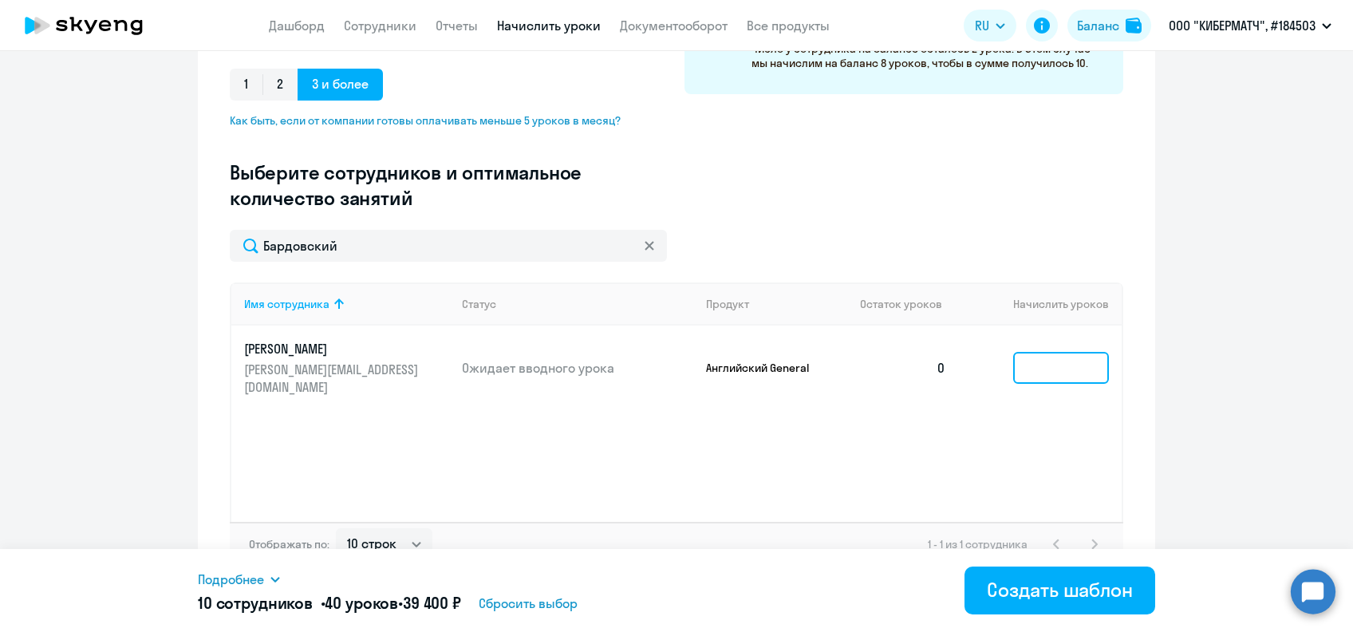
click at [1033, 364] on input at bounding box center [1061, 368] width 96 height 32
type input "4"
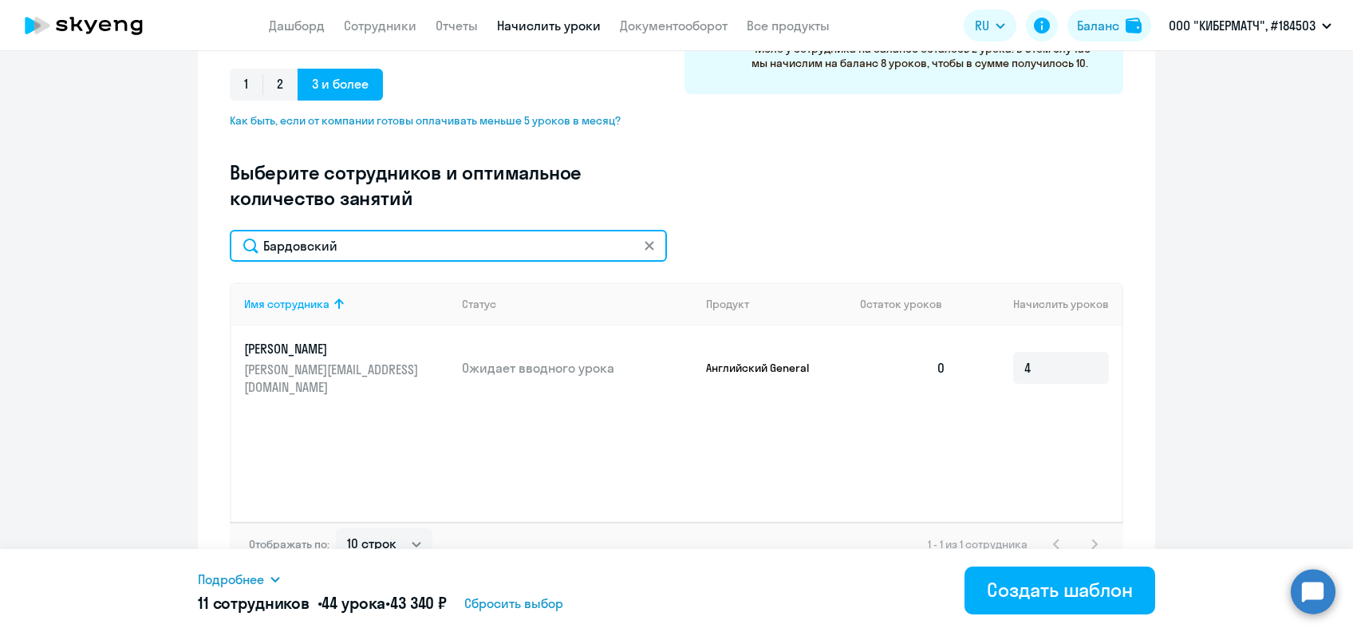
click at [271, 254] on input "Бардовский" at bounding box center [448, 246] width 437 height 32
paste input "алаев"
type input "Басалаев"
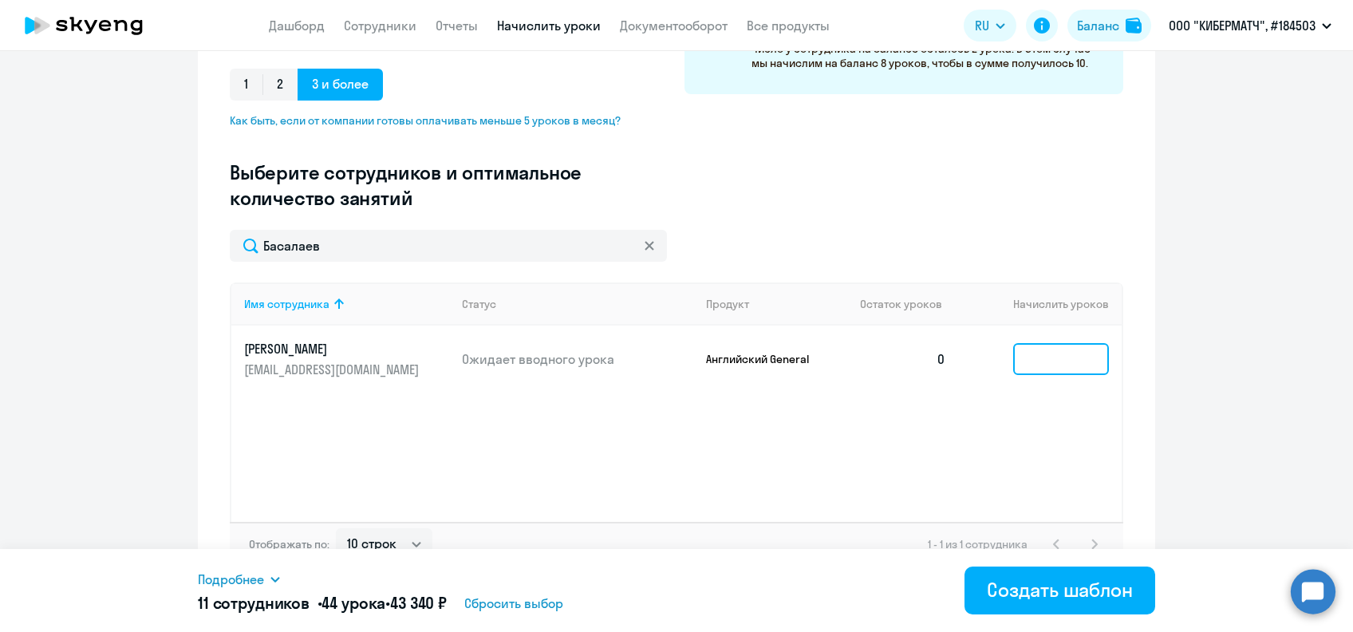
click at [1038, 356] on input at bounding box center [1061, 359] width 96 height 32
type input "4"
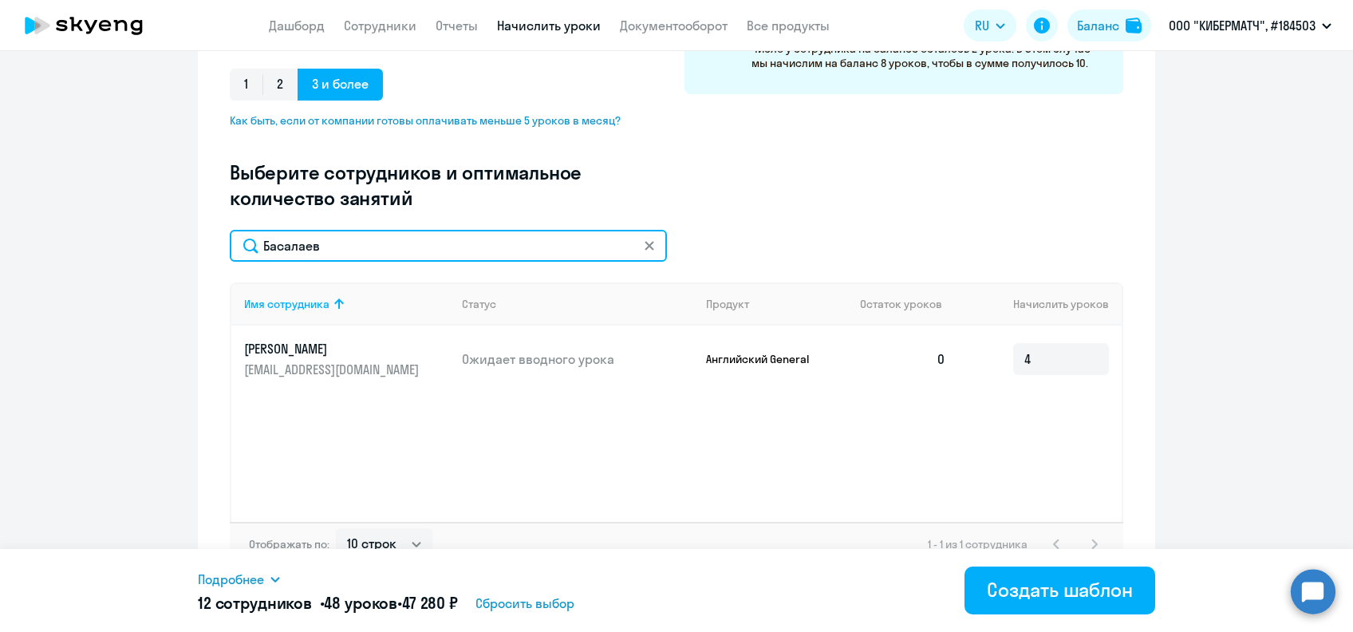
click at [277, 250] on input "Басалаев" at bounding box center [448, 246] width 437 height 32
click at [277, 249] on input "Басалаев" at bounding box center [448, 246] width 437 height 32
paste input "реговая"
type input "Береговая"
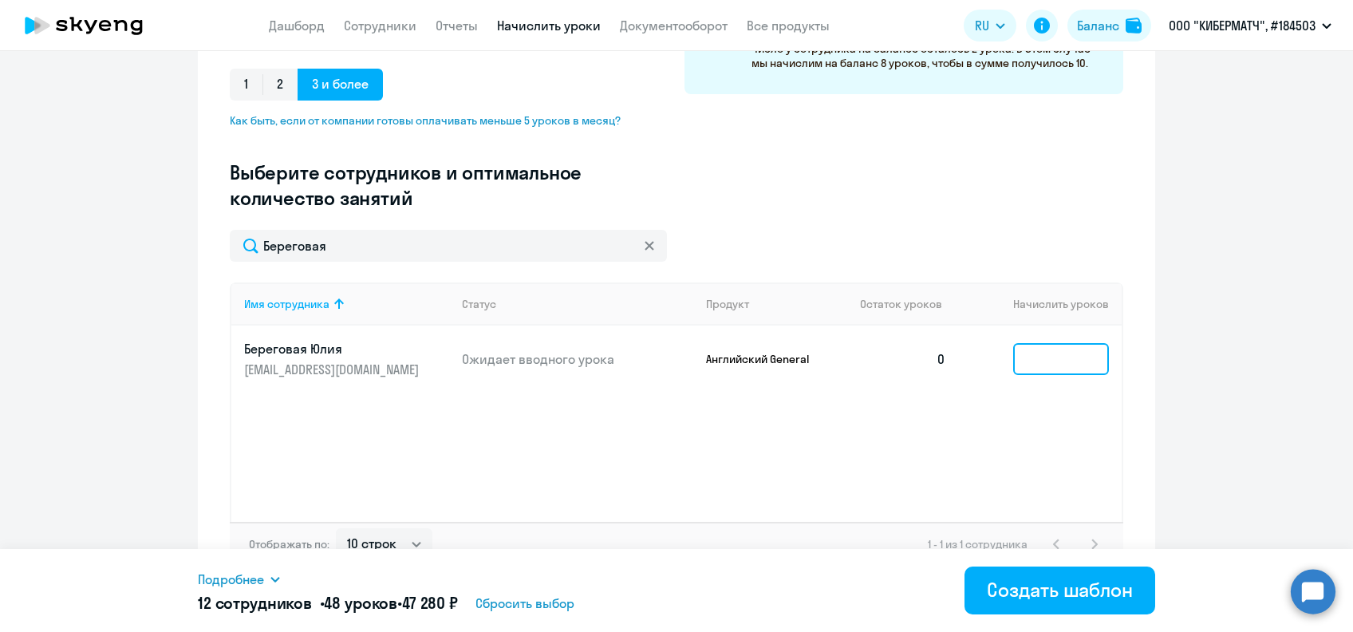
click at [1043, 365] on input at bounding box center [1061, 359] width 96 height 32
type input "4"
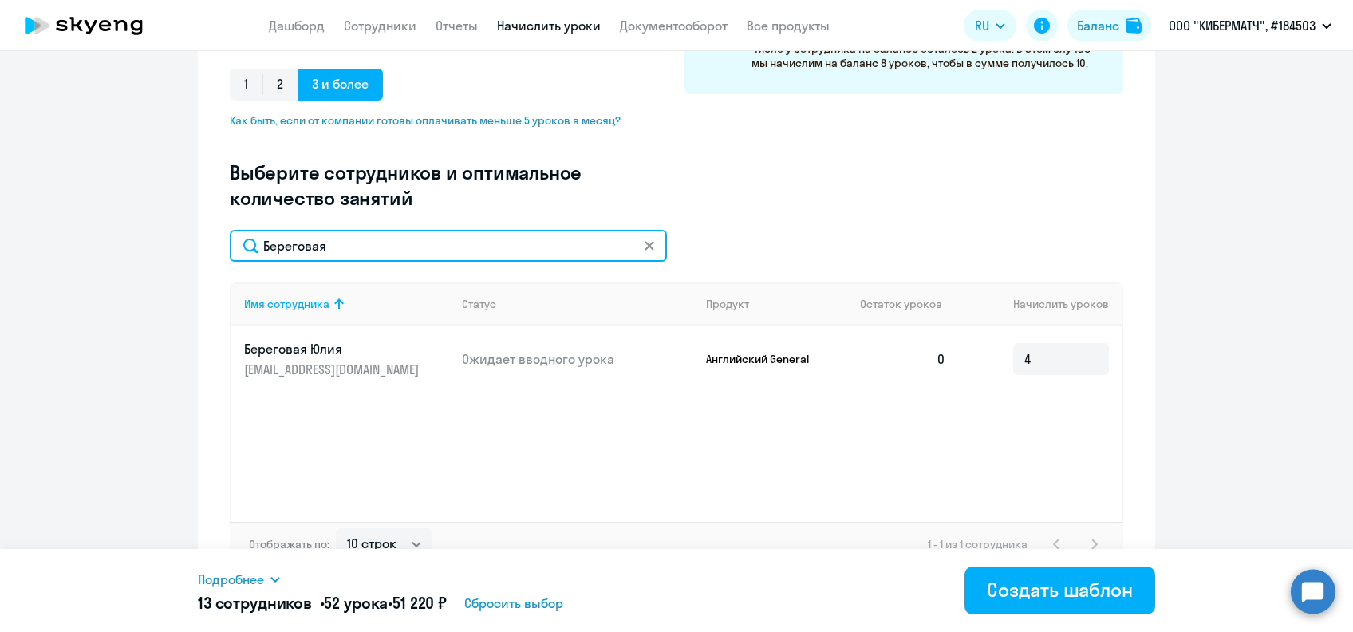
click at [282, 246] on input "Береговая" at bounding box center [448, 246] width 437 height 32
paste input "text"
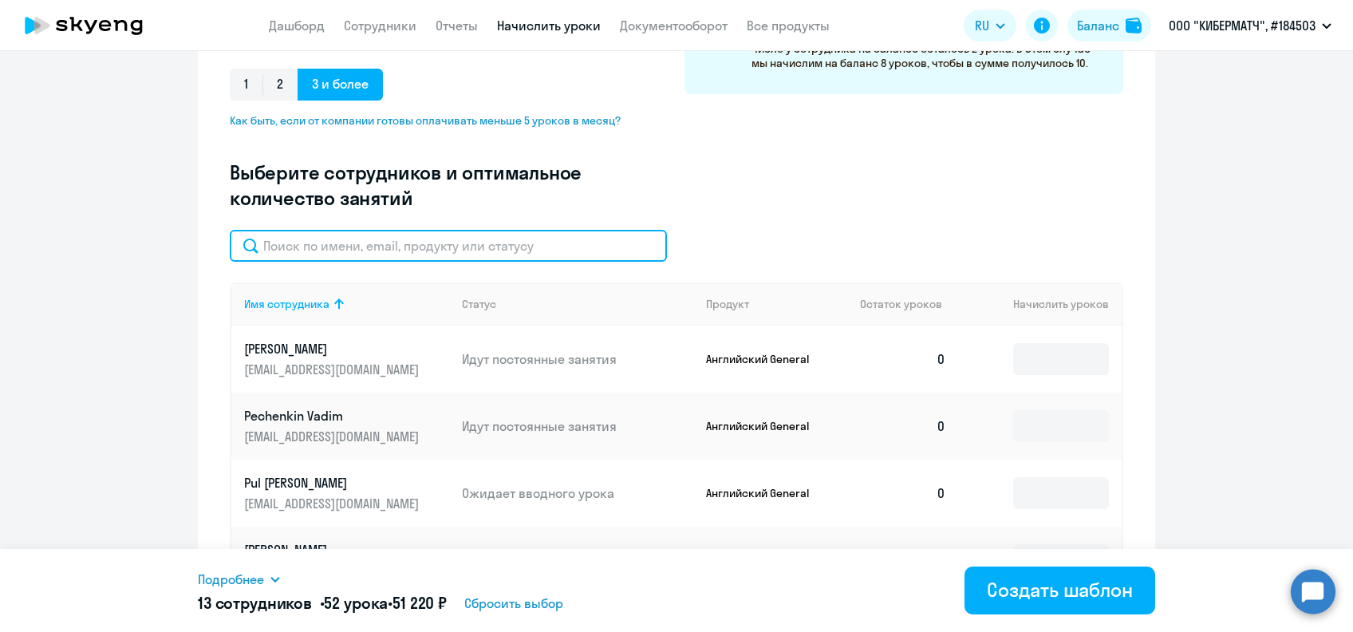
click at [338, 250] on input "text" at bounding box center [448, 246] width 437 height 32
paste input "text"
paste input "[PERSON_NAME]"
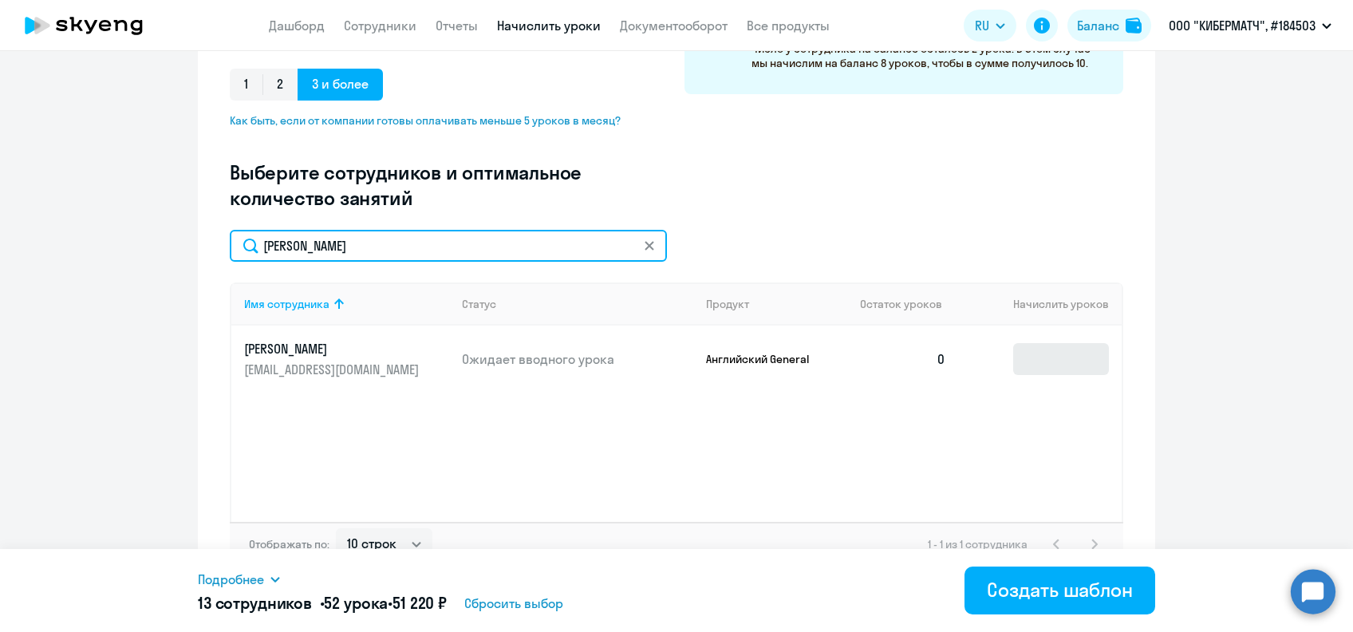
type input "[PERSON_NAME]"
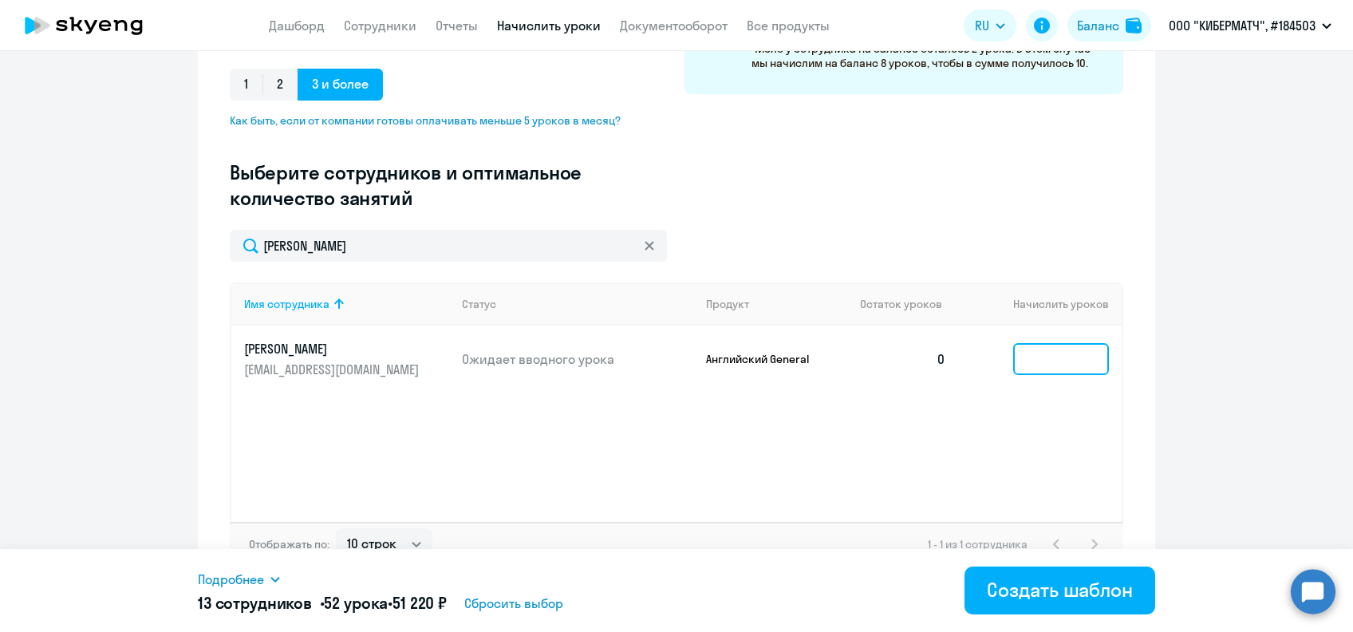
click at [1027, 355] on input at bounding box center [1061, 359] width 96 height 32
type input "4"
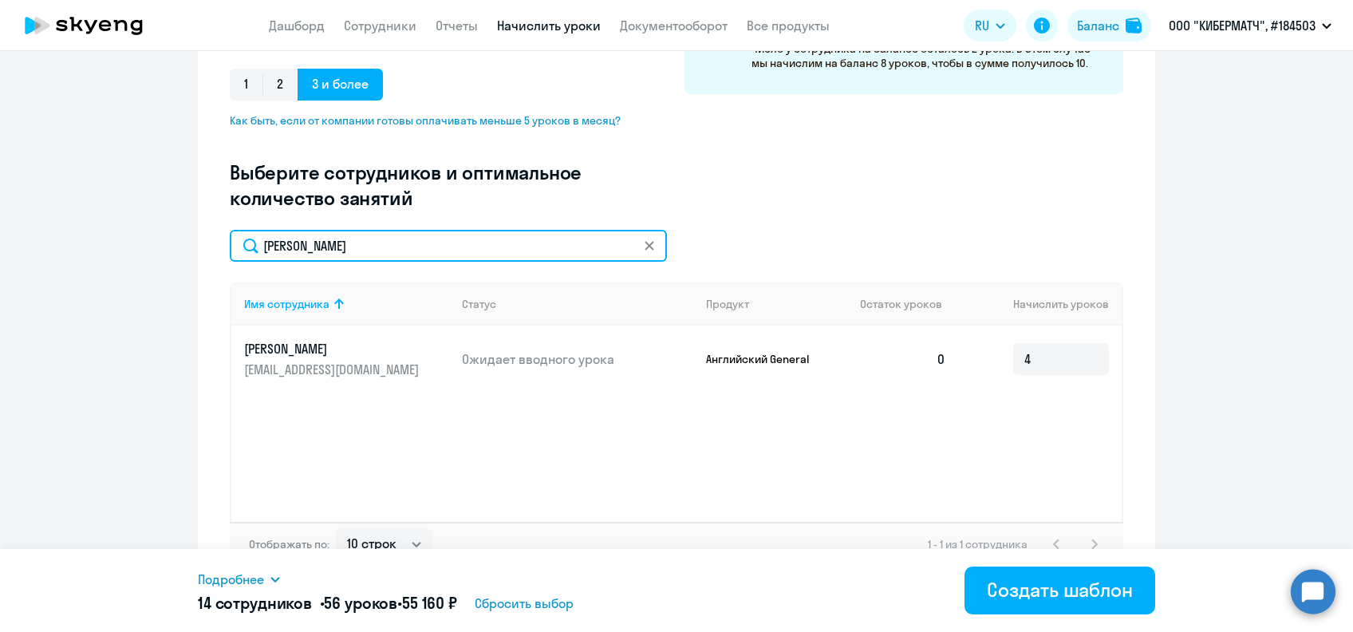
drag, startPoint x: 337, startPoint y: 245, endPoint x: 201, endPoint y: 252, distance: 135.8
click at [202, 252] on div "Создание нового шаблона автоначислений Введите название шаблона Выберите тип ша…" at bounding box center [676, 174] width 957 height 836
paste input "виков"
type input "[PERSON_NAME]"
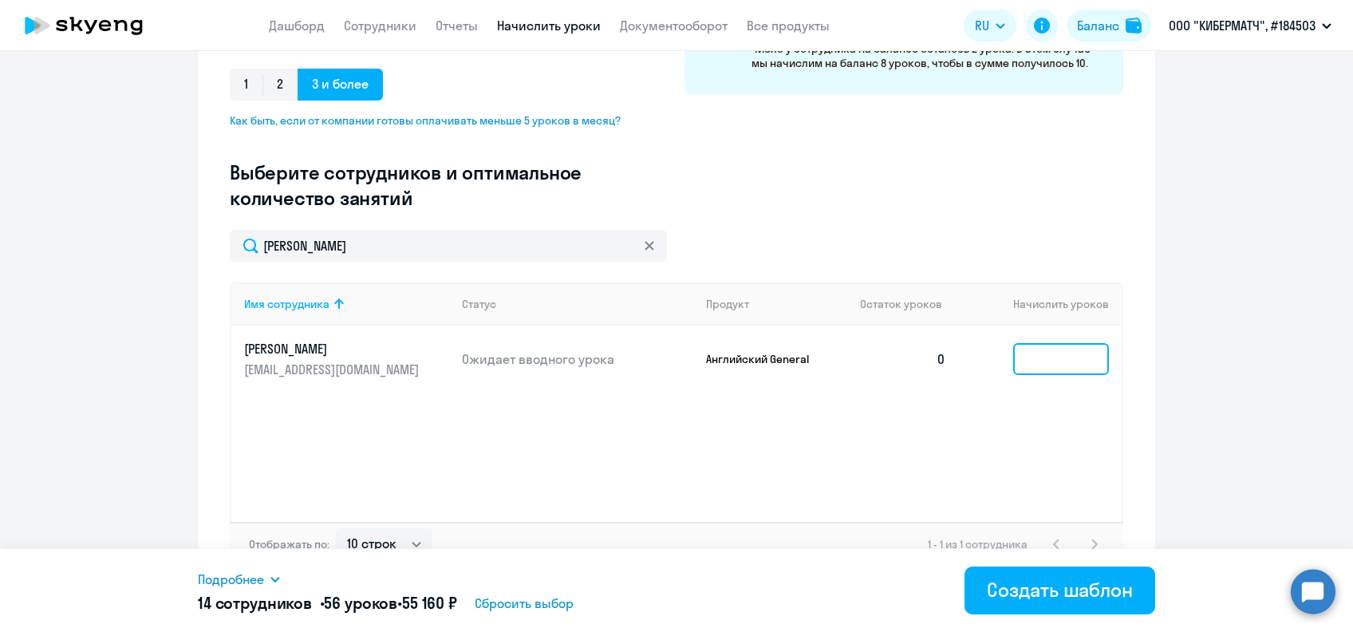
click at [1030, 356] on input at bounding box center [1061, 359] width 96 height 32
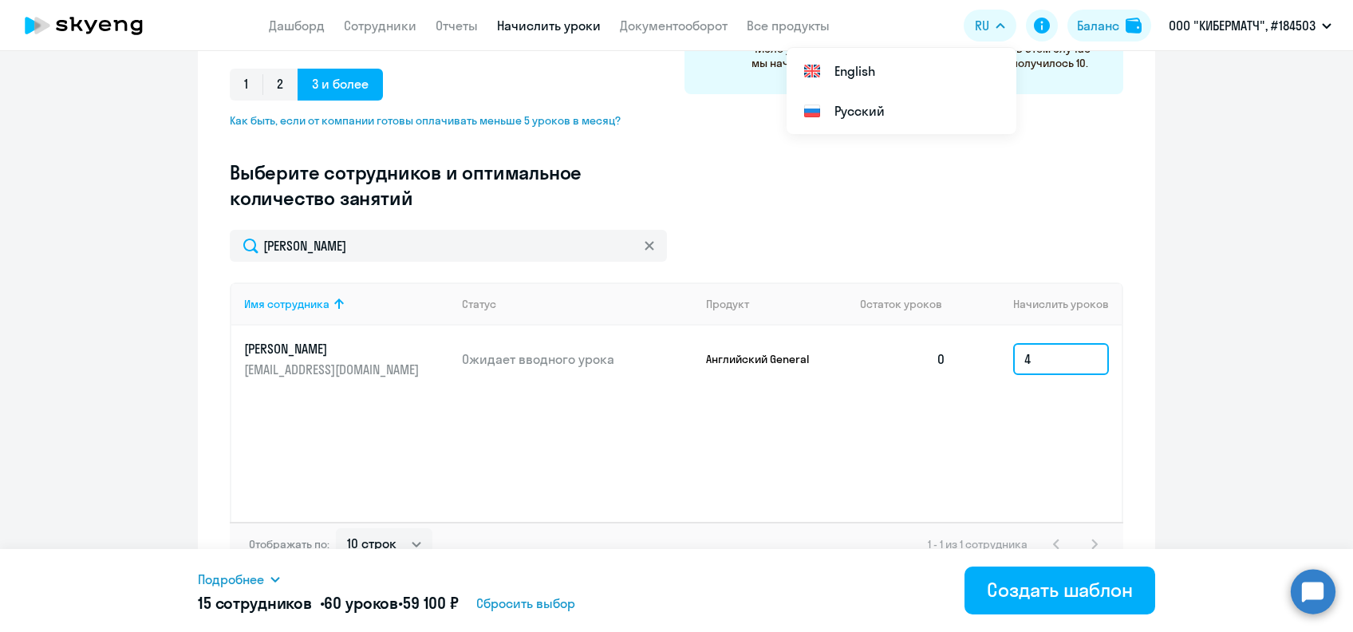
type input "4"
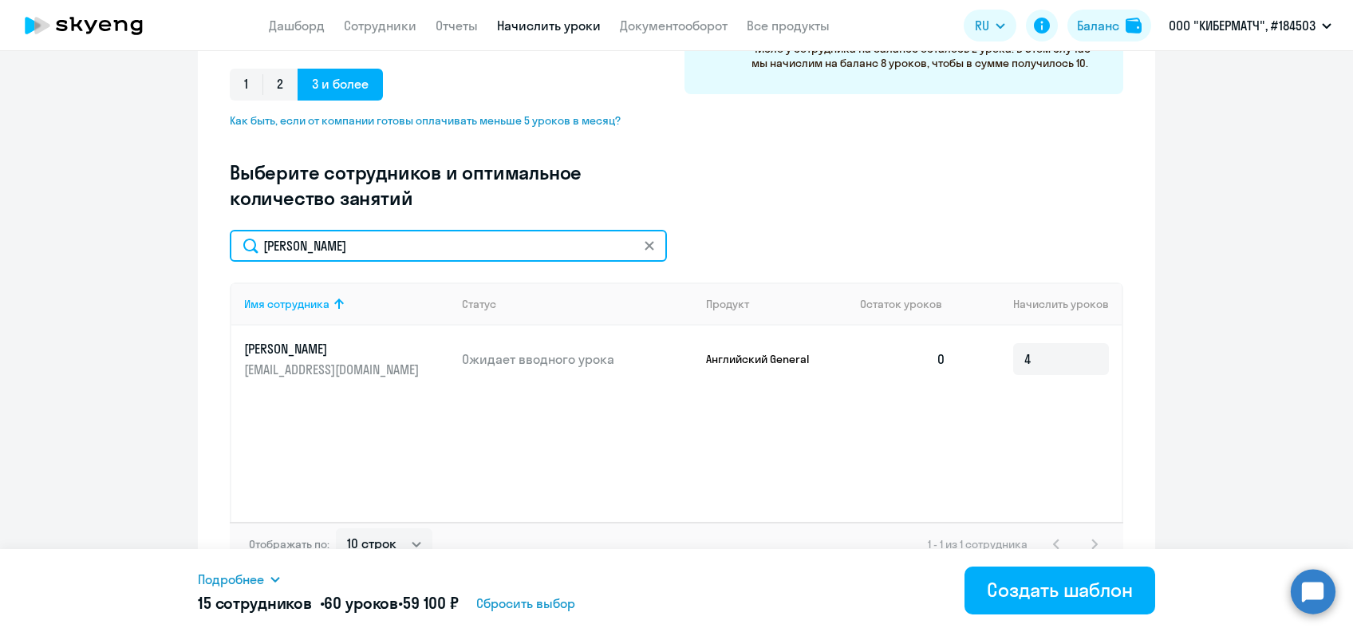
drag, startPoint x: 325, startPoint y: 252, endPoint x: 211, endPoint y: 253, distance: 114.9
click at [211, 253] on div "Создание нового шаблона автоначислений Введите название шаблона Выберите тип ша…" at bounding box center [676, 174] width 957 height 836
paste input "ар"
type input "[PERSON_NAME]"
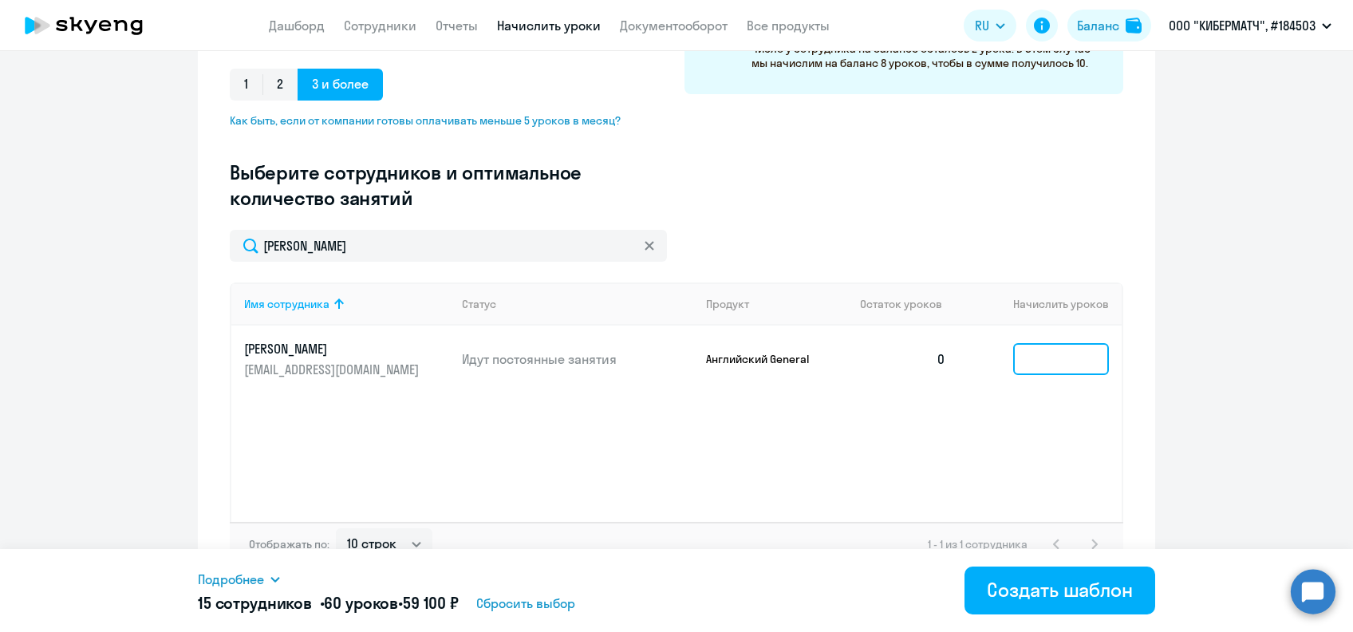
click at [1023, 353] on input at bounding box center [1061, 359] width 96 height 32
type input "4"
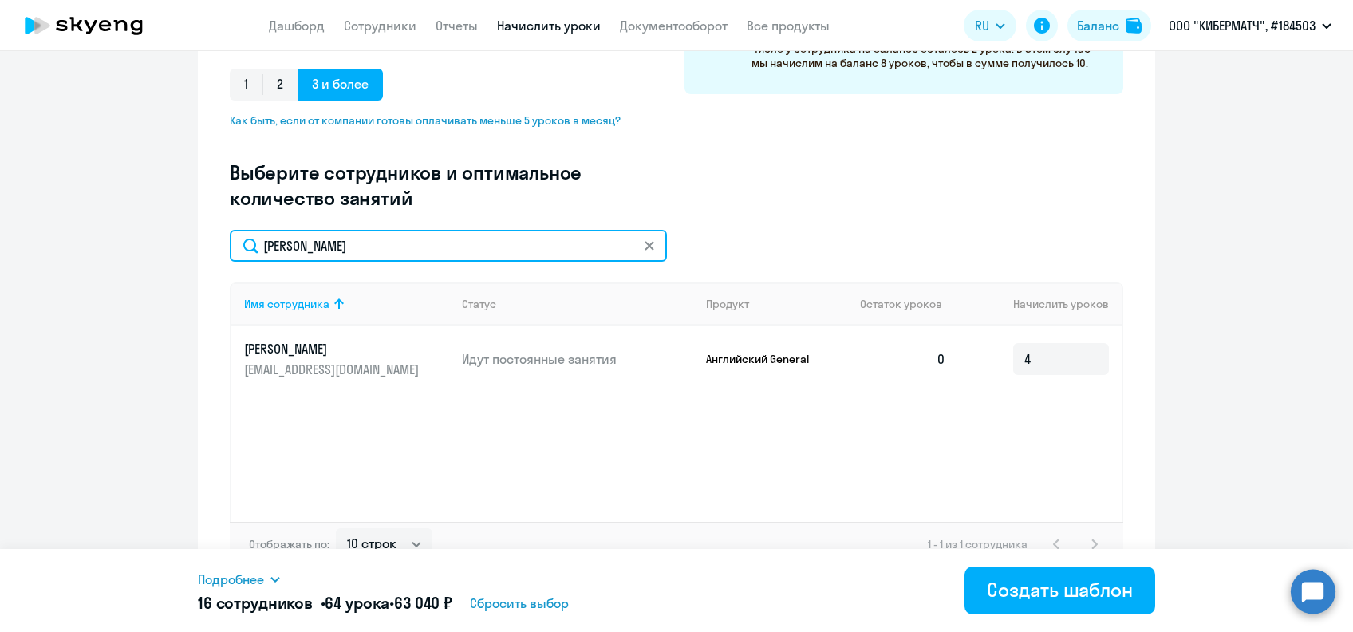
drag, startPoint x: 345, startPoint y: 250, endPoint x: 219, endPoint y: 242, distance: 126.2
click at [219, 242] on div "Создание нового шаблона автоначислений Введите название шаблона Выберите тип ша…" at bounding box center [676, 174] width 957 height 836
paste input "урланк"
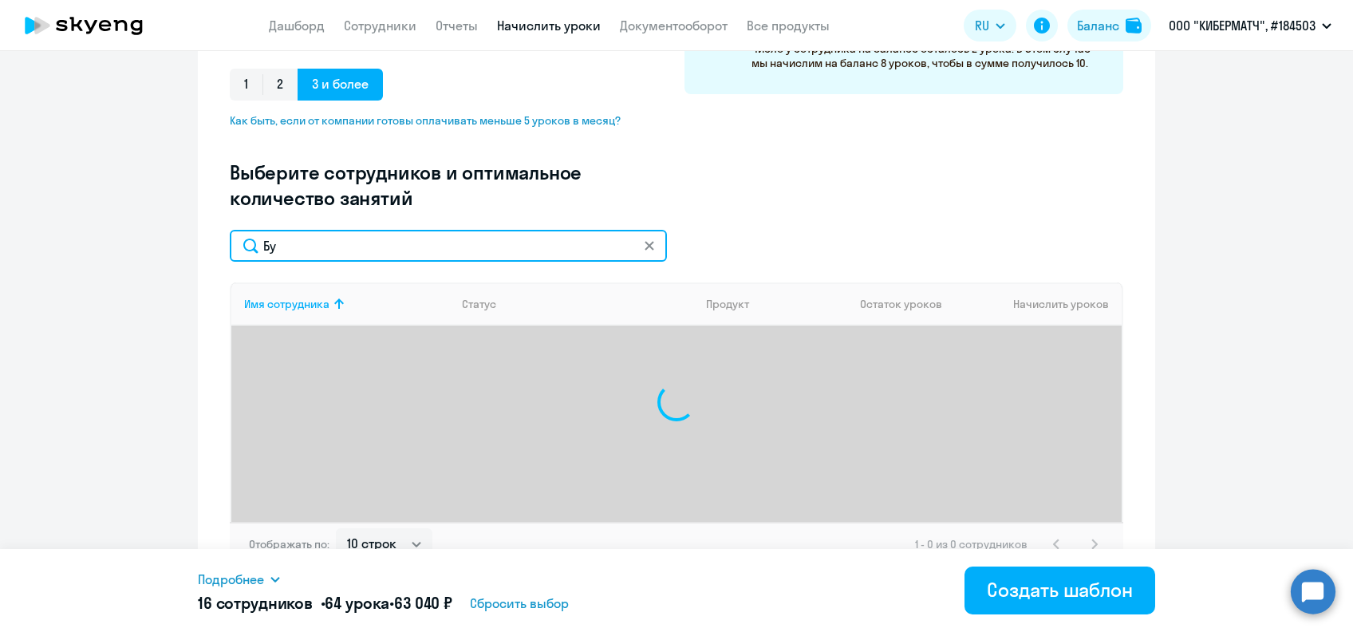
type input "Б"
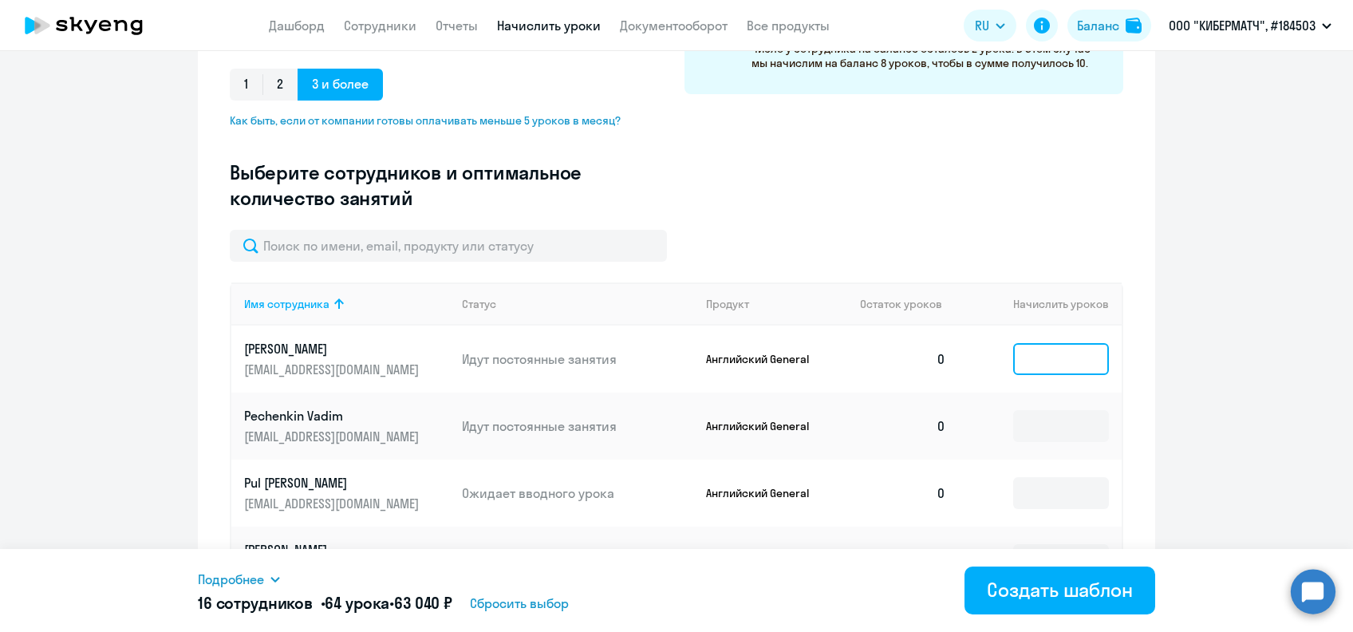
click at [1014, 349] on input at bounding box center [1061, 359] width 96 height 32
type input "4"
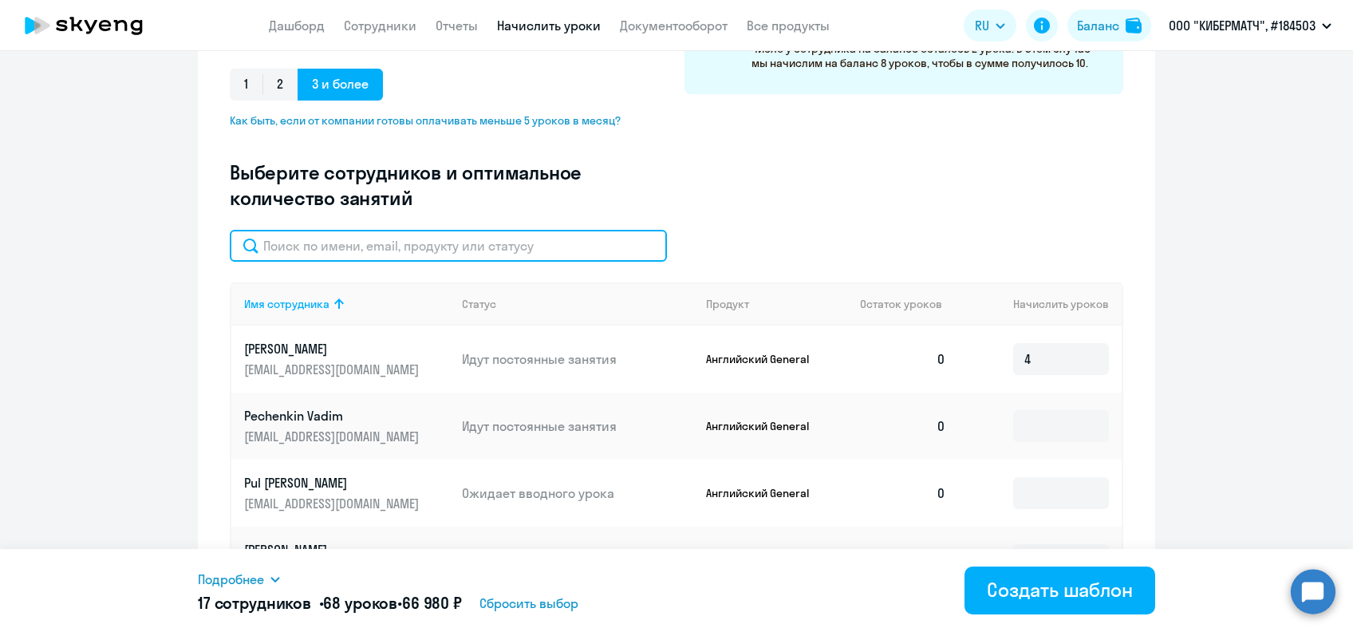
click at [381, 247] on input "text" at bounding box center [448, 246] width 437 height 32
paste input "[PERSON_NAME]"
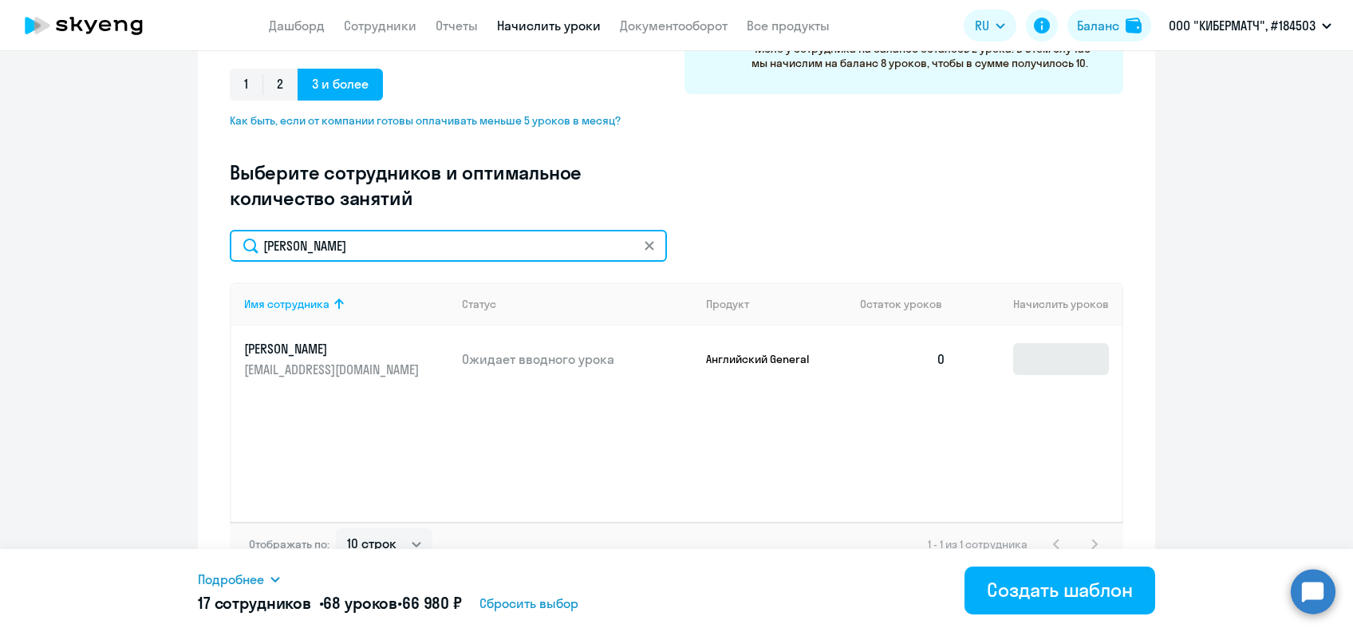
type input "[PERSON_NAME]"
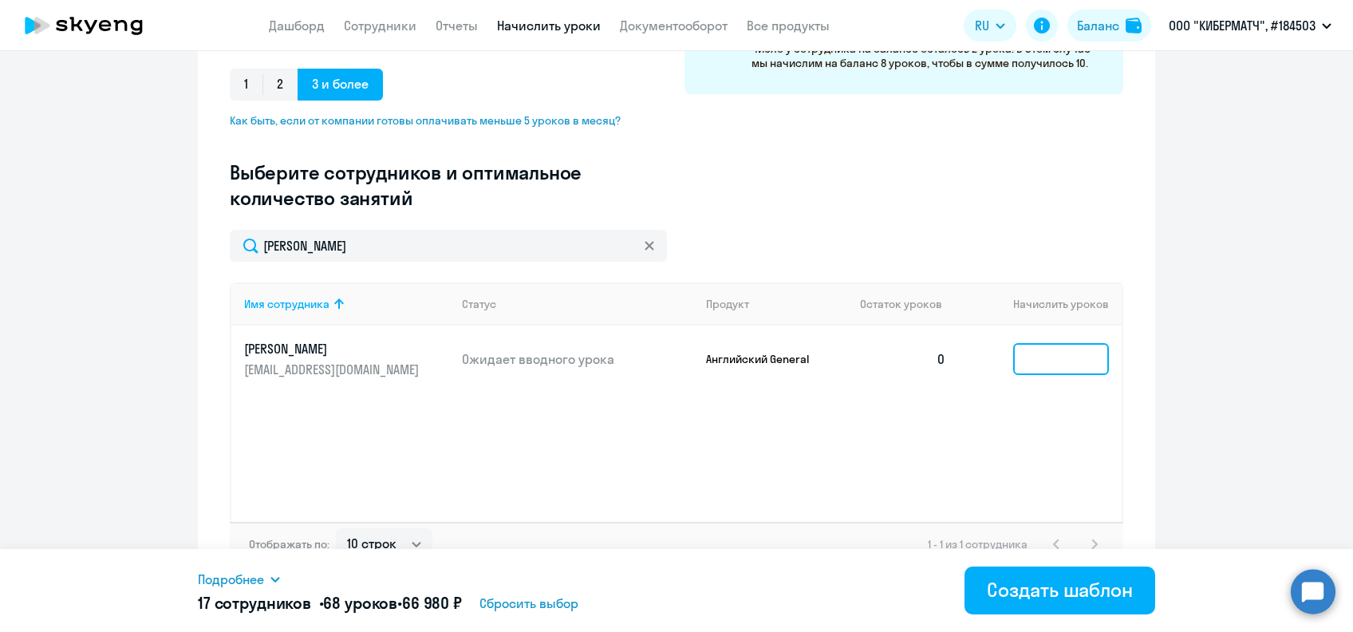
click at [1039, 363] on input at bounding box center [1061, 359] width 96 height 32
type input "4"
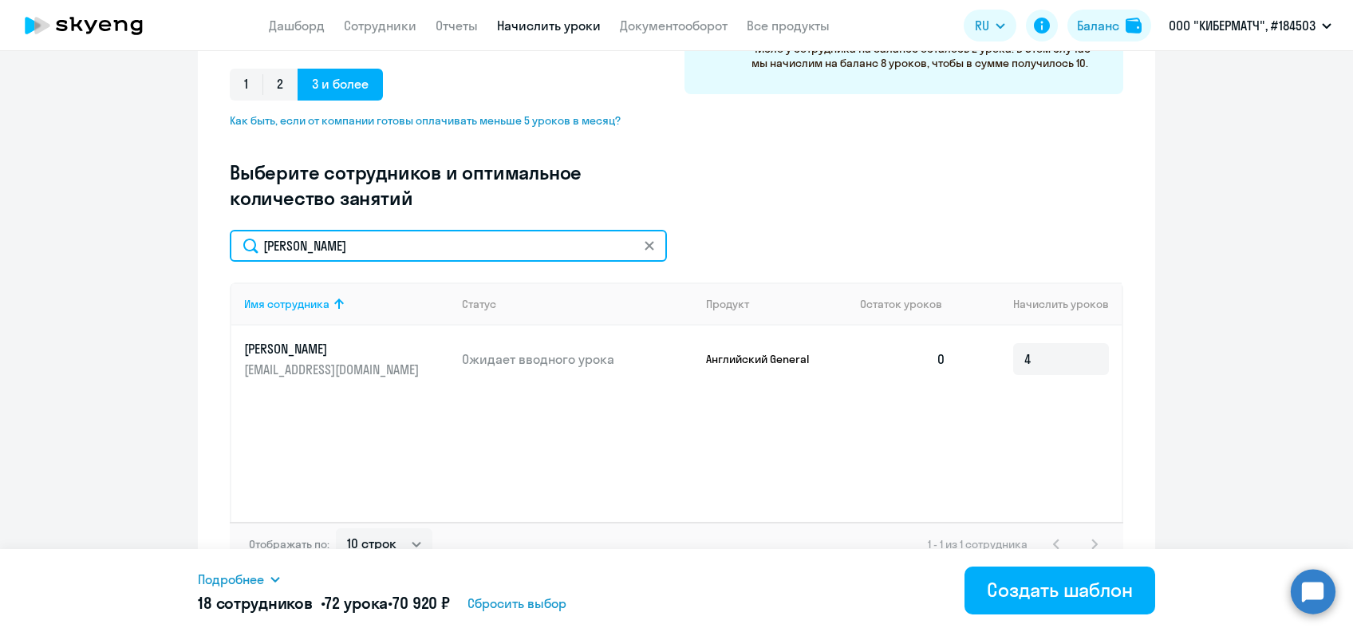
drag, startPoint x: 324, startPoint y: 245, endPoint x: 195, endPoint y: 245, distance: 128.4
click at [198, 245] on div "Создание нового шаблона автоначислений Введите название шаблона Выберите тип ша…" at bounding box center [676, 174] width 957 height 836
paste input "чек"
type input "Волчек"
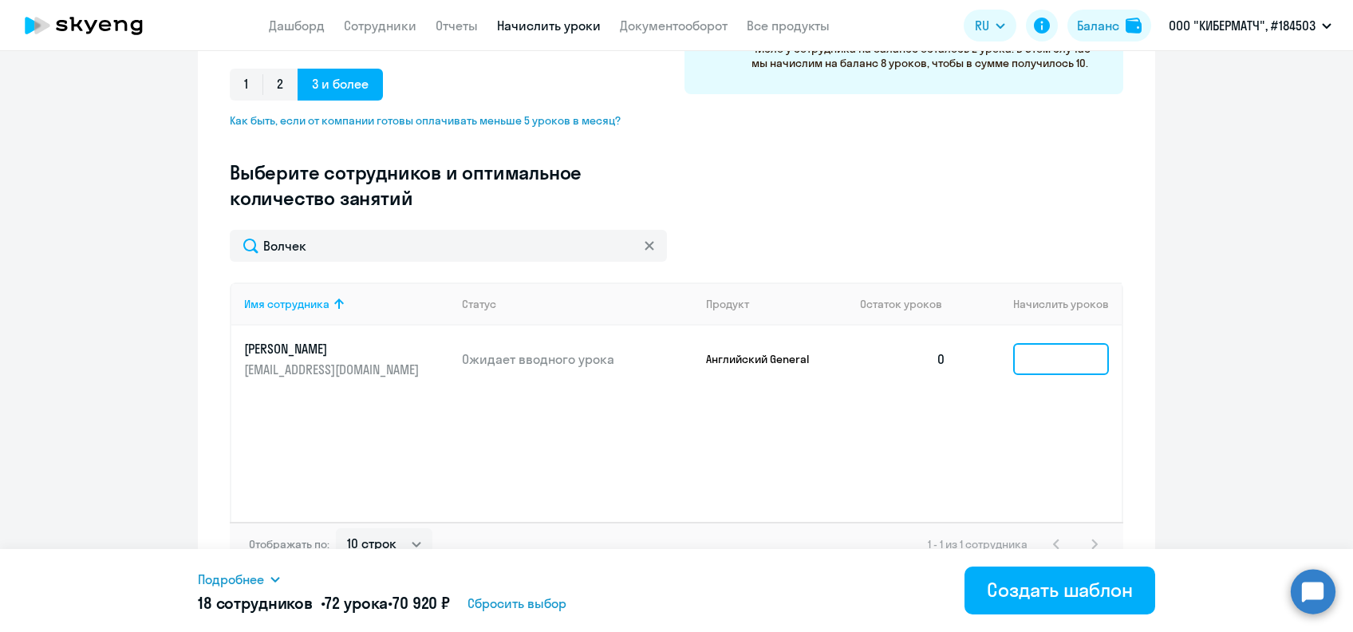
click at [1047, 370] on input at bounding box center [1061, 359] width 96 height 32
type input "4"
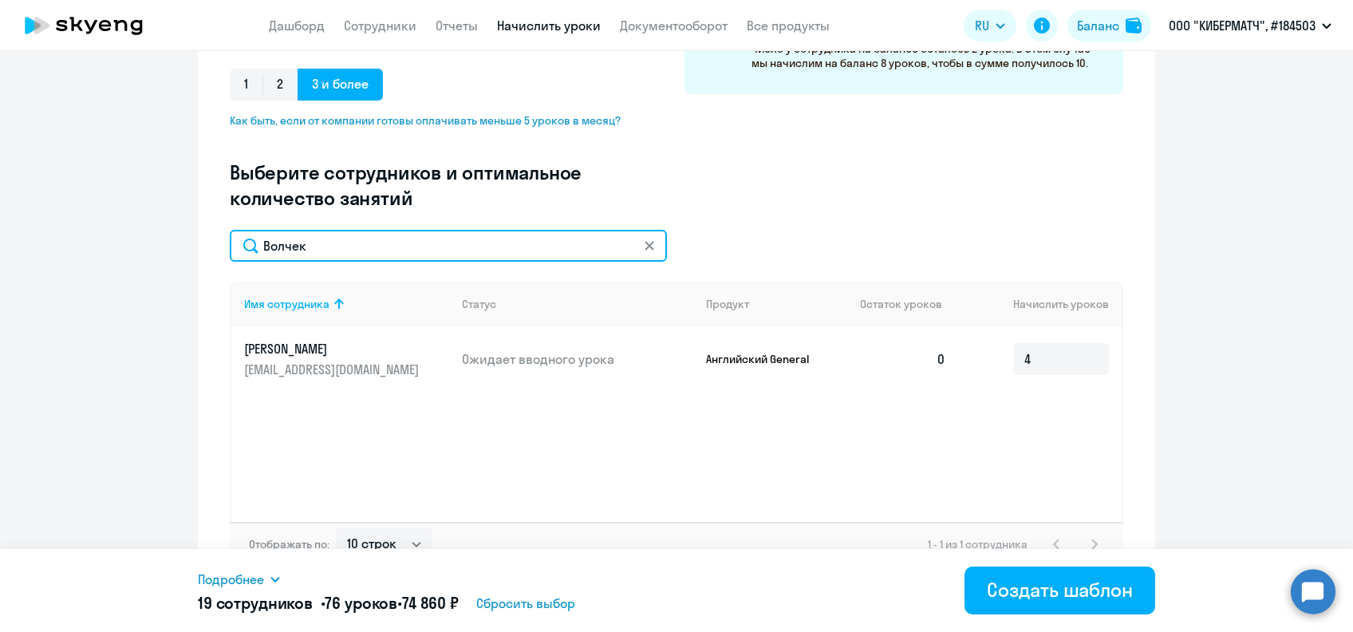
drag, startPoint x: 316, startPoint y: 248, endPoint x: 228, endPoint y: 254, distance: 88.0
click at [230, 254] on input "Волчек" at bounding box center [448, 246] width 437 height 32
paste input "уйич"
type input "В"
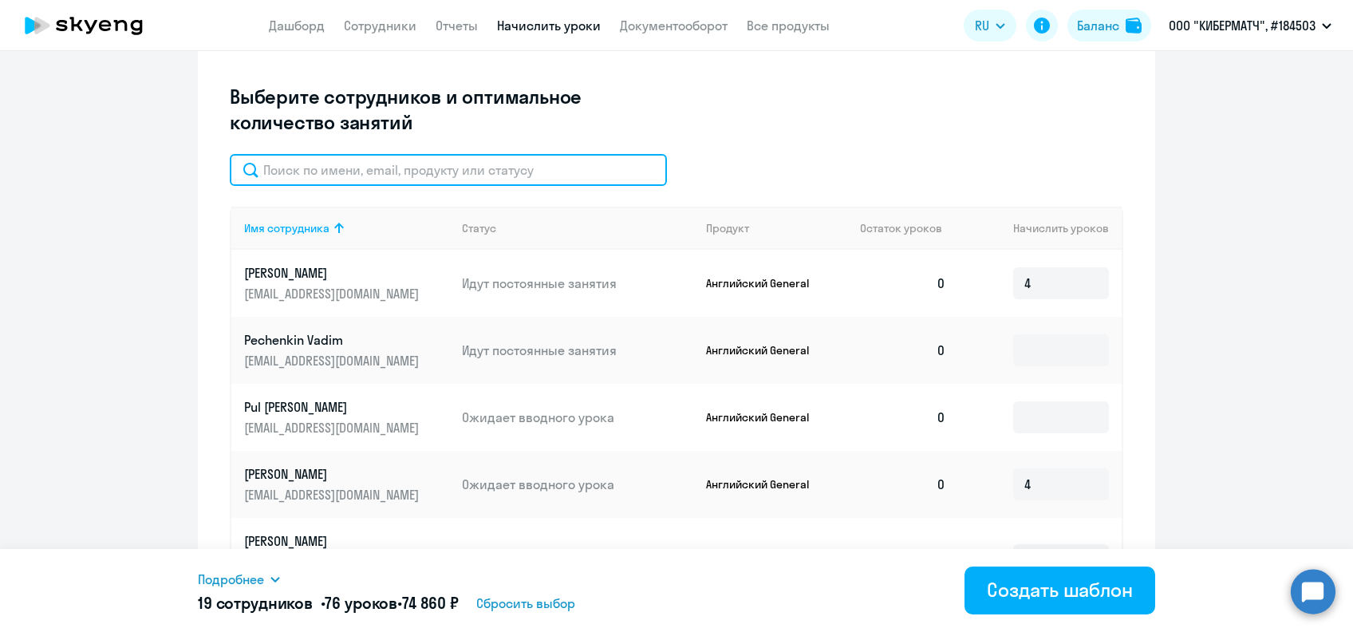
scroll to position [212, 0]
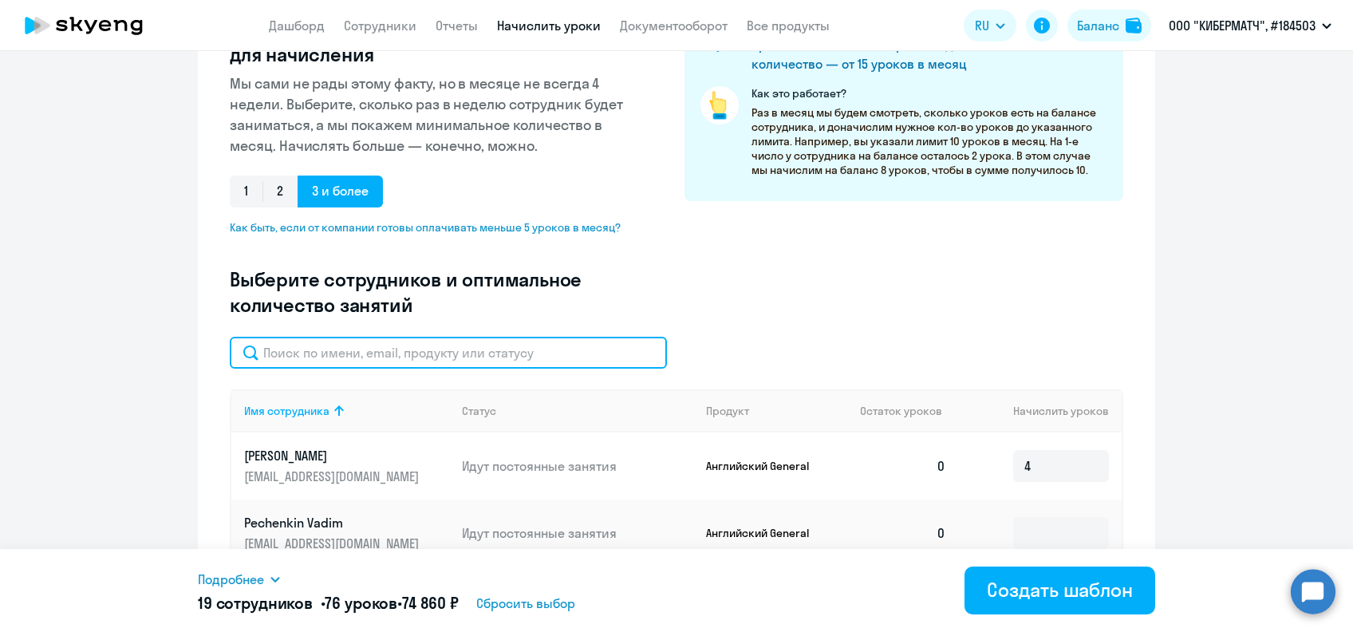
paste input "Вуйич"
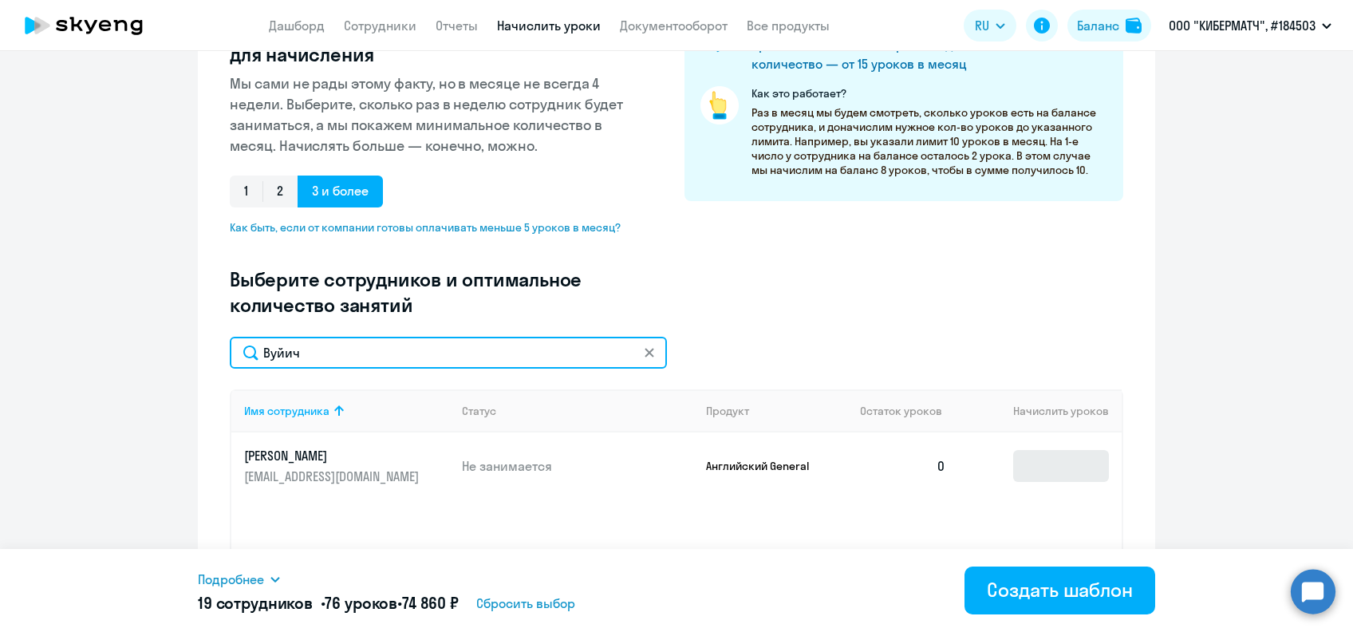
type input "Вуйич"
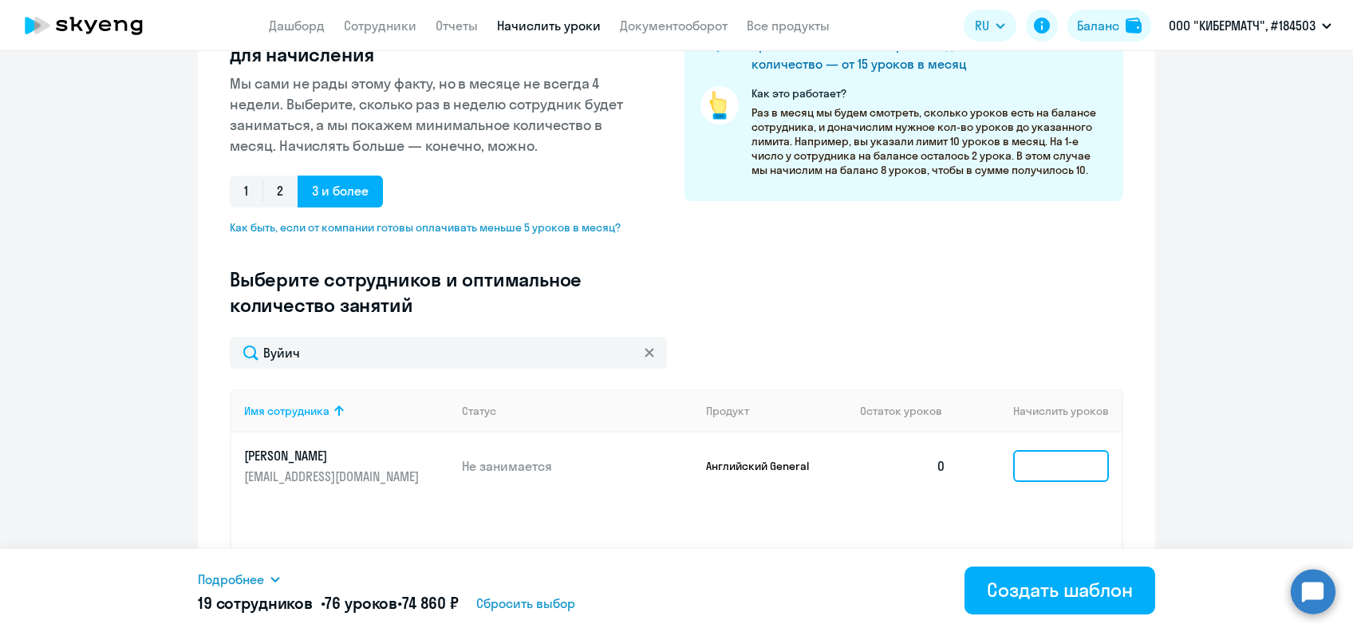
click at [1019, 462] on input at bounding box center [1061, 466] width 96 height 32
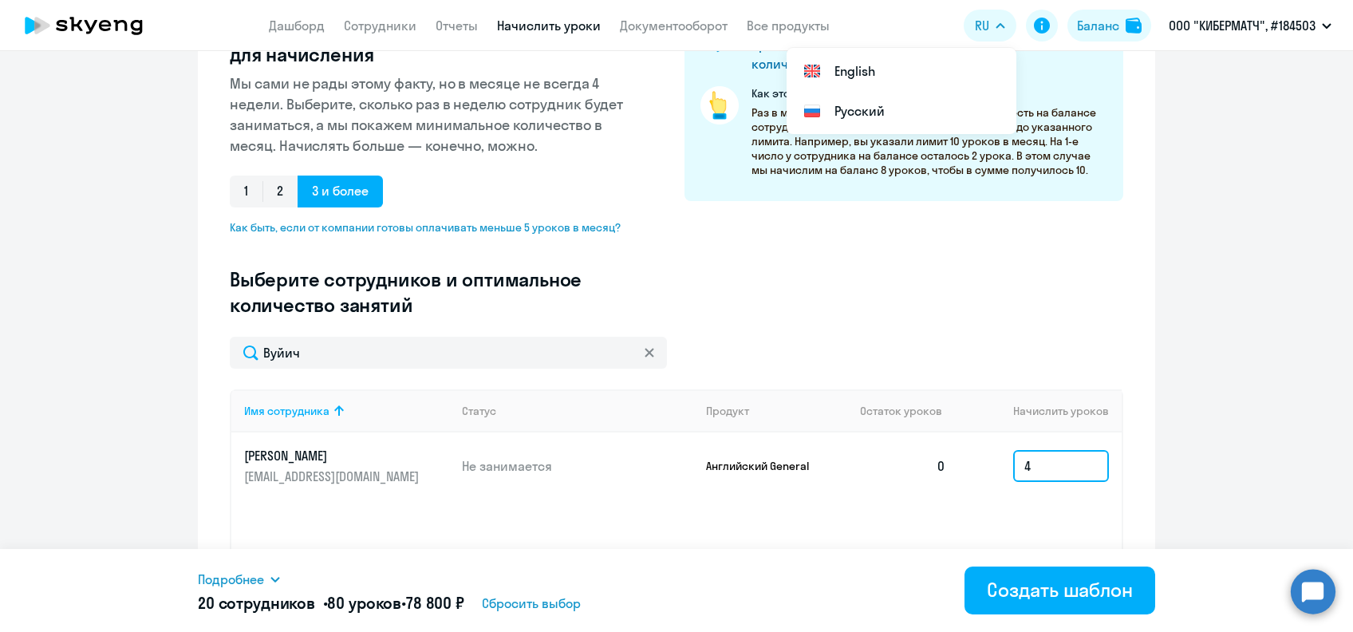
type input "4"
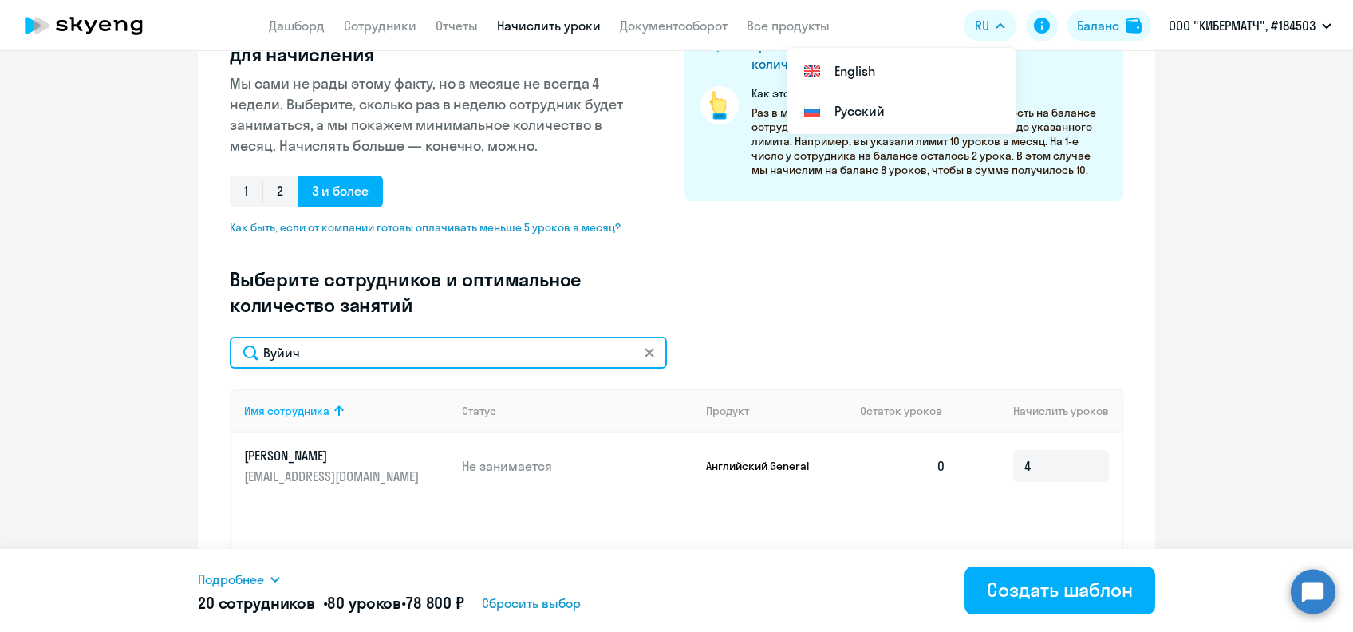
drag, startPoint x: 230, startPoint y: 357, endPoint x: 168, endPoint y: 357, distance: 61.4
click at [168, 357] on ng-component "Создание нового шаблона автоначислений Введите название шаблона Выберите тип ша…" at bounding box center [676, 281] width 1353 height 836
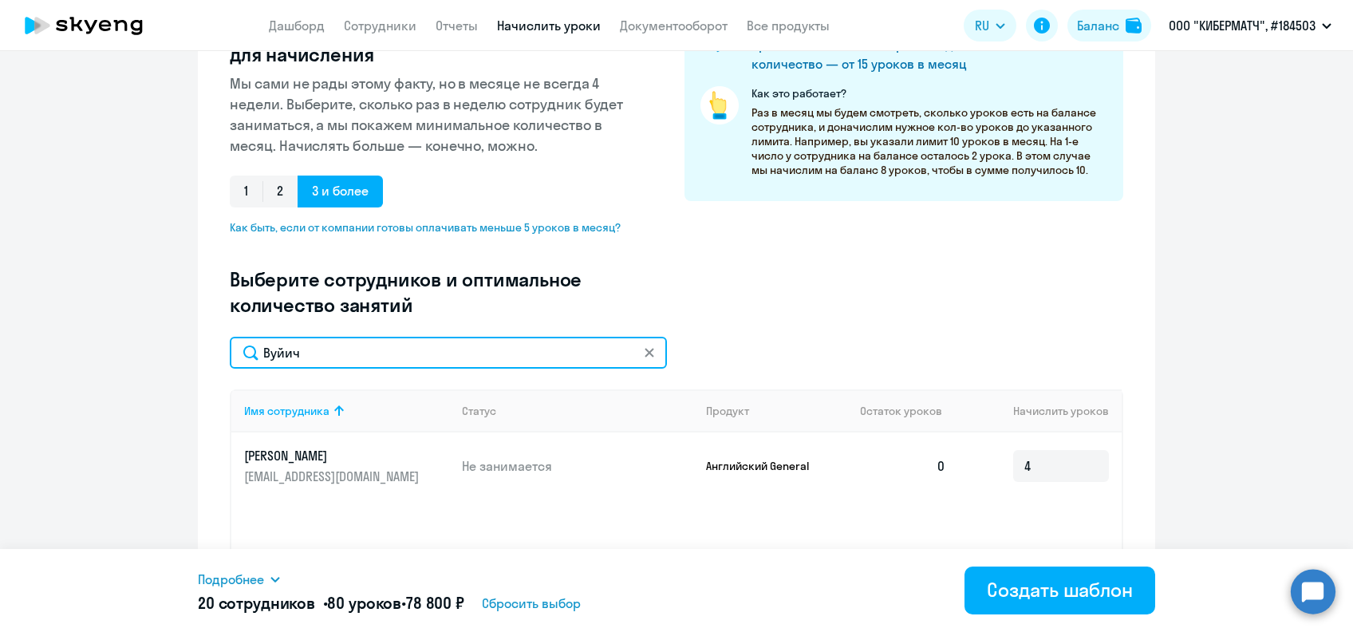
paste input "[PERSON_NAME]"
type input "[PERSON_NAME]"
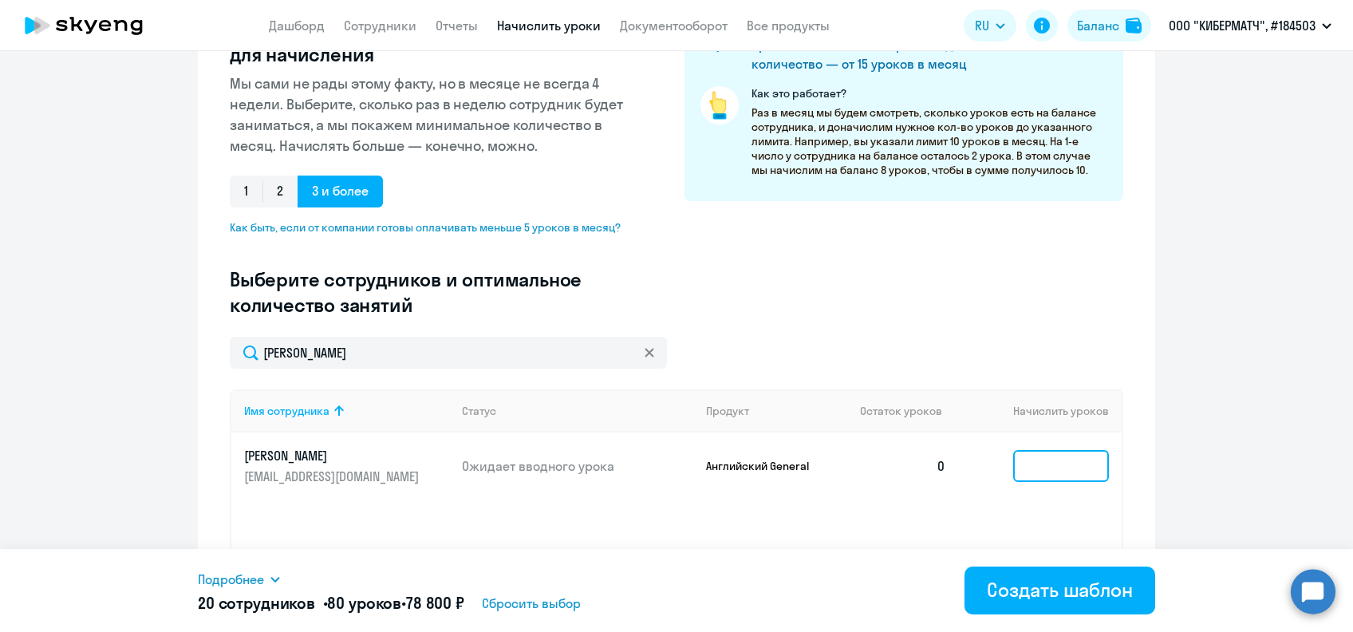
click at [1035, 461] on input at bounding box center [1061, 466] width 96 height 32
type input "4"
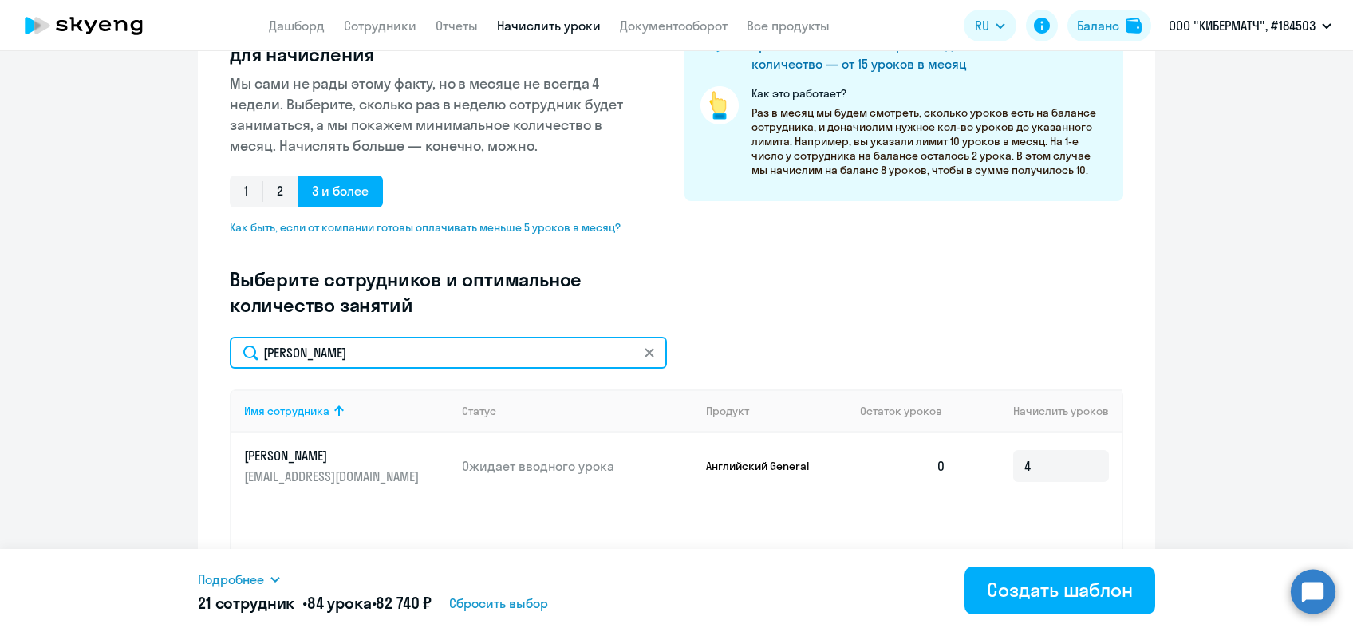
click at [294, 351] on input "[PERSON_NAME]" at bounding box center [448, 353] width 437 height 32
paste input "еев"
type input "[PERSON_NAME]"
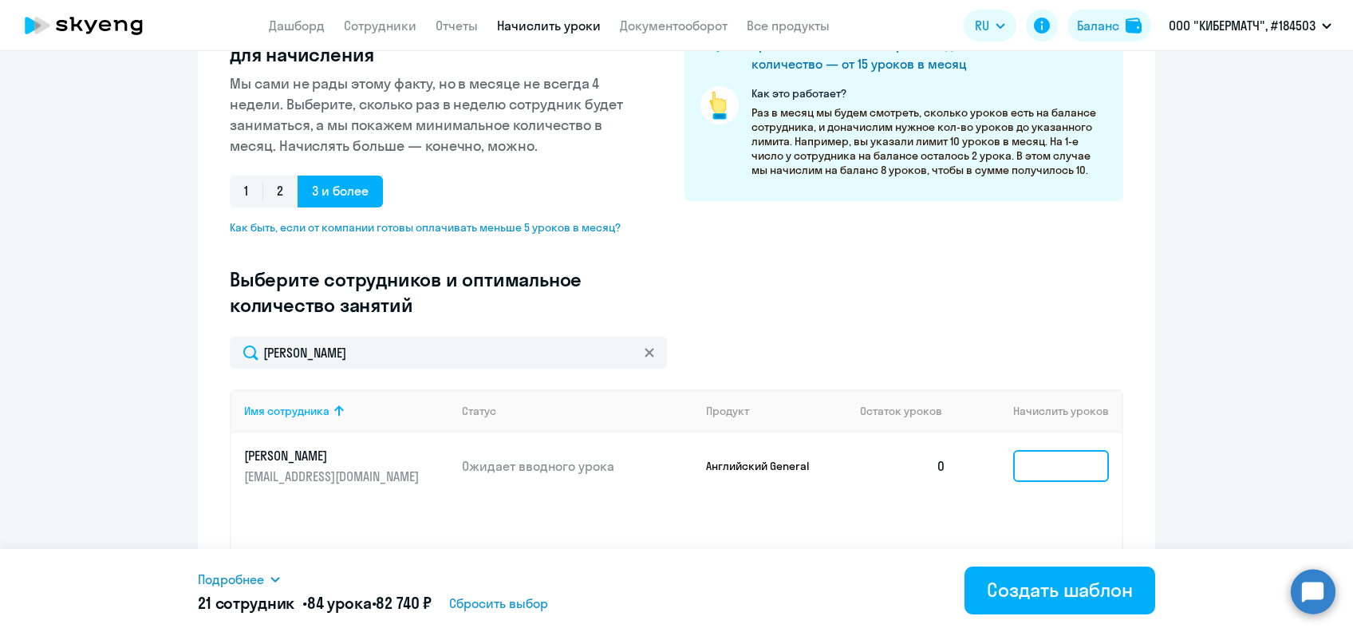
click at [1035, 471] on input at bounding box center [1061, 466] width 96 height 32
type input "4"
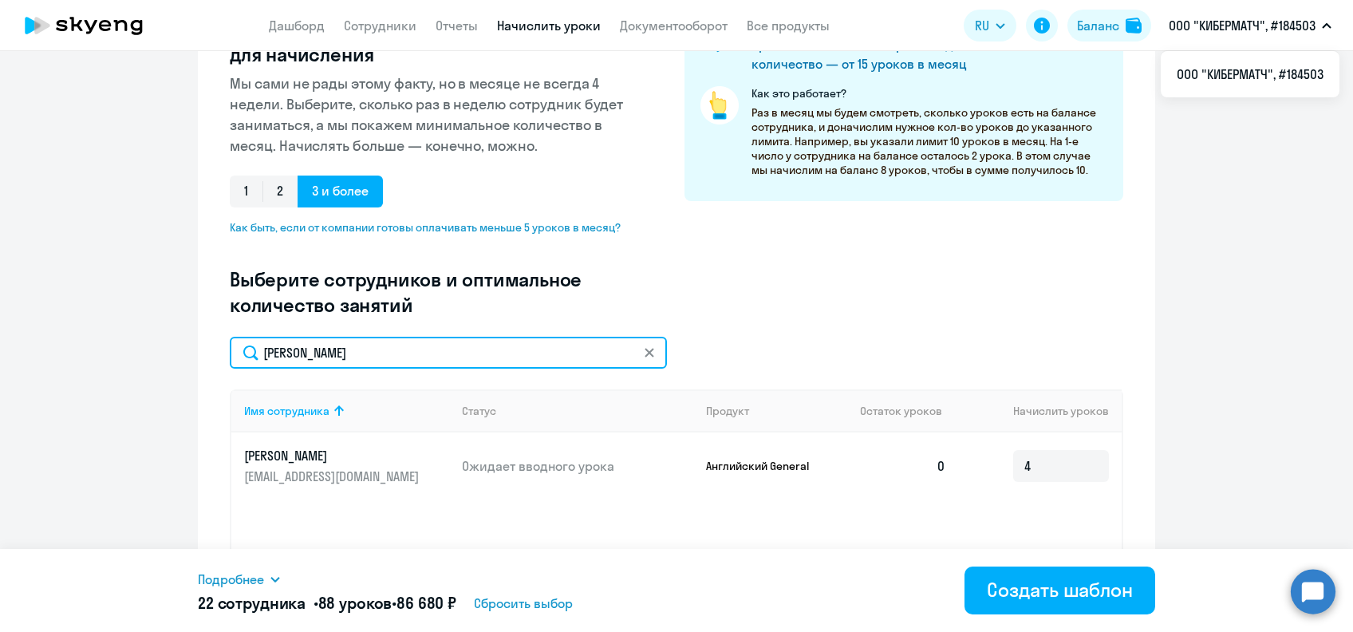
click at [267, 349] on input "[PERSON_NAME]" at bounding box center [448, 353] width 437 height 32
paste input "[PERSON_NAME]"
type input "[PERSON_NAME]"
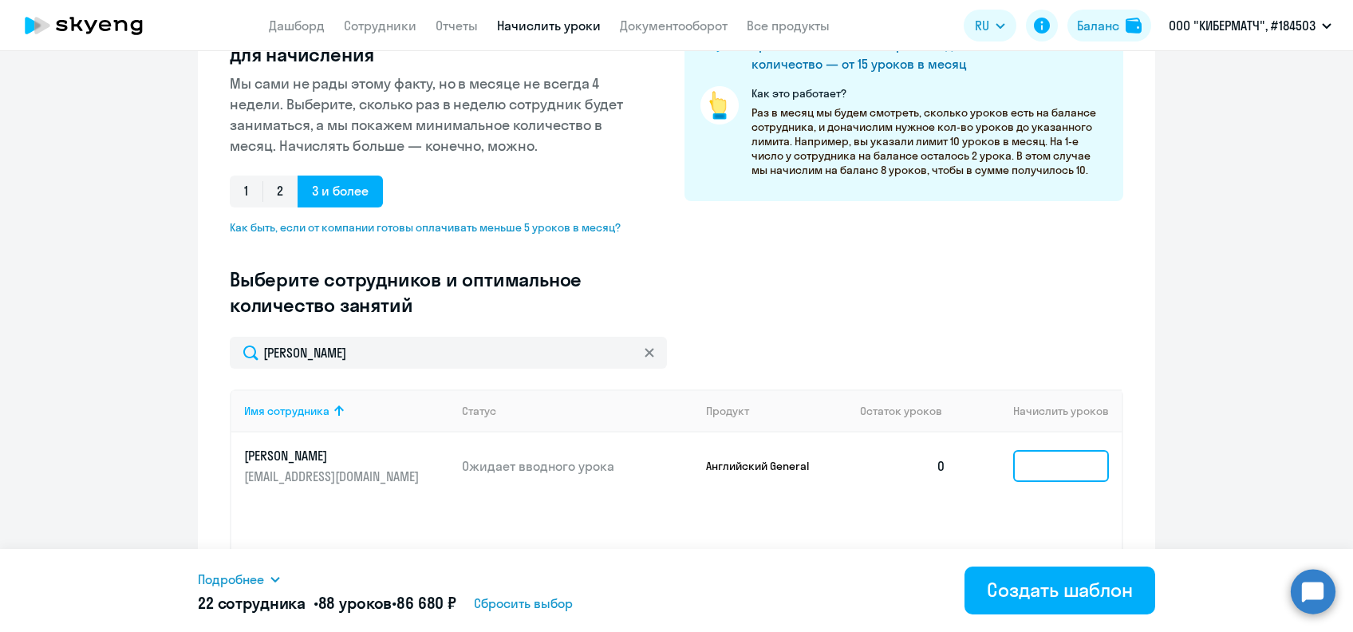
click at [1023, 470] on input at bounding box center [1061, 466] width 96 height 32
type input "4"
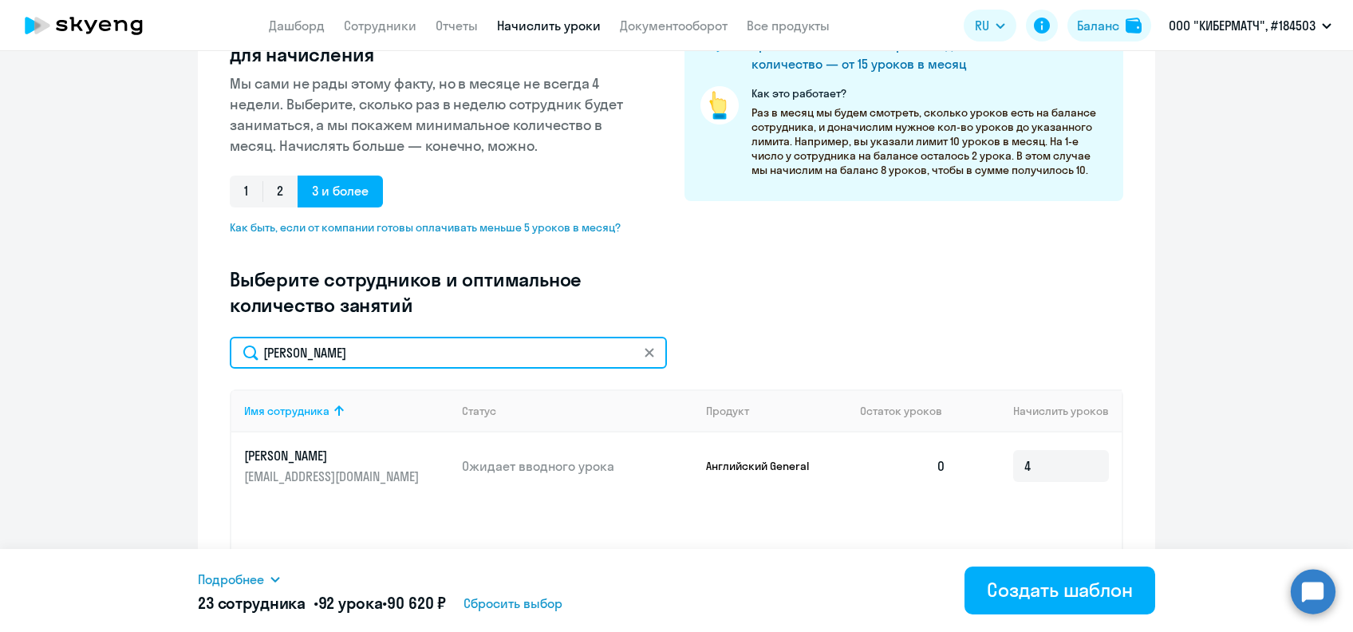
click at [268, 352] on input "[PERSON_NAME]" at bounding box center [448, 353] width 437 height 32
click at [269, 352] on input "[PERSON_NAME]" at bounding box center [448, 353] width 437 height 32
paste input "санов"
type input "[PERSON_NAME]"
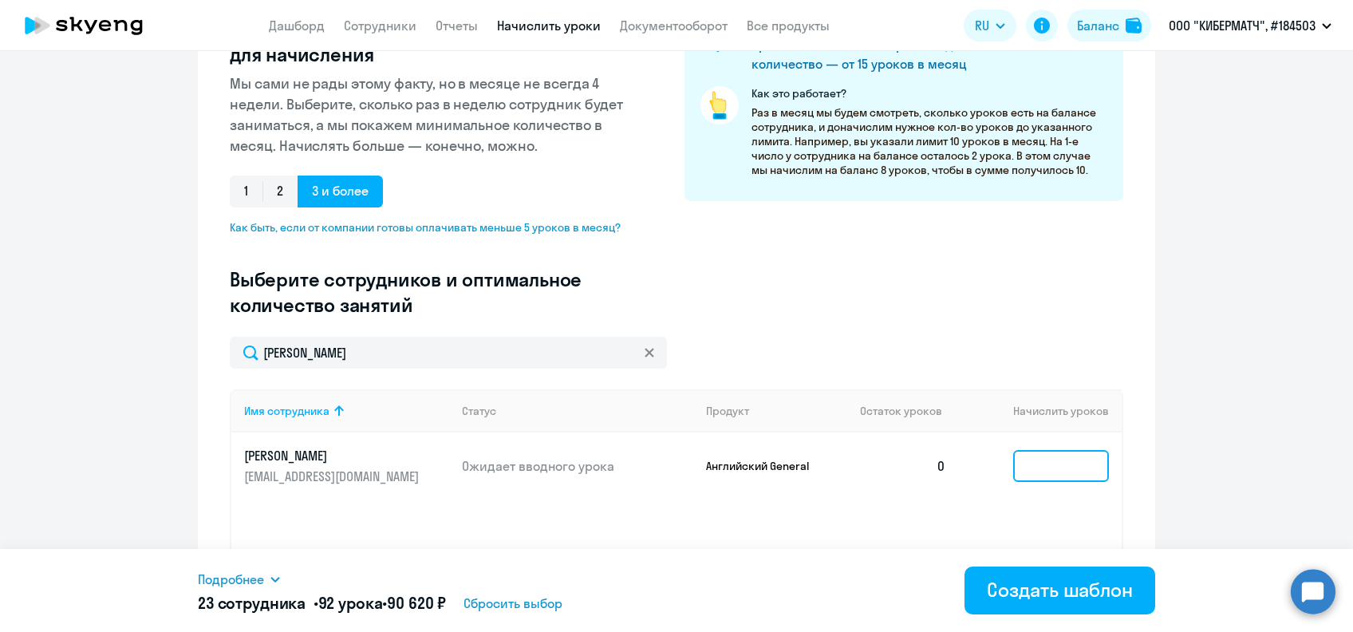
click at [1034, 461] on input at bounding box center [1061, 466] width 96 height 32
type input "4"
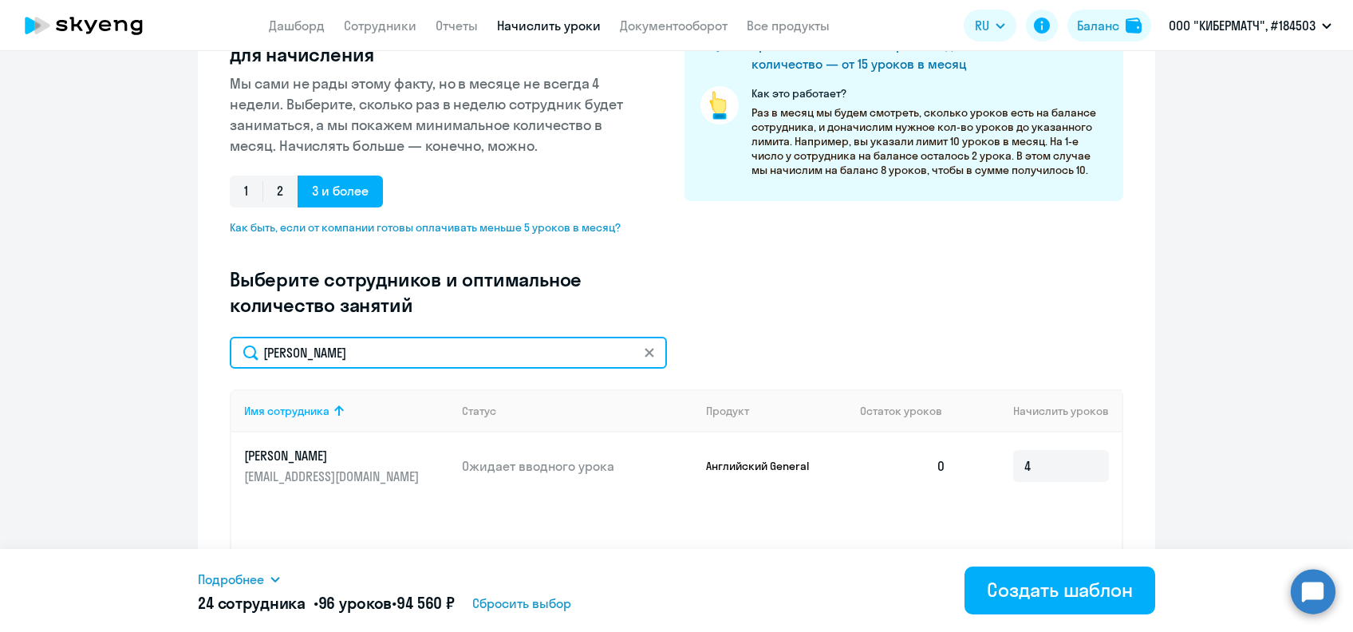
drag, startPoint x: 303, startPoint y: 356, endPoint x: 166, endPoint y: 360, distance: 137.3
click at [166, 360] on ng-component "Создание нового шаблона автоначислений Введите название шаблона Выберите тип ша…" at bounding box center [676, 281] width 1353 height 836
paste input "аватских"
type input "Главатских"
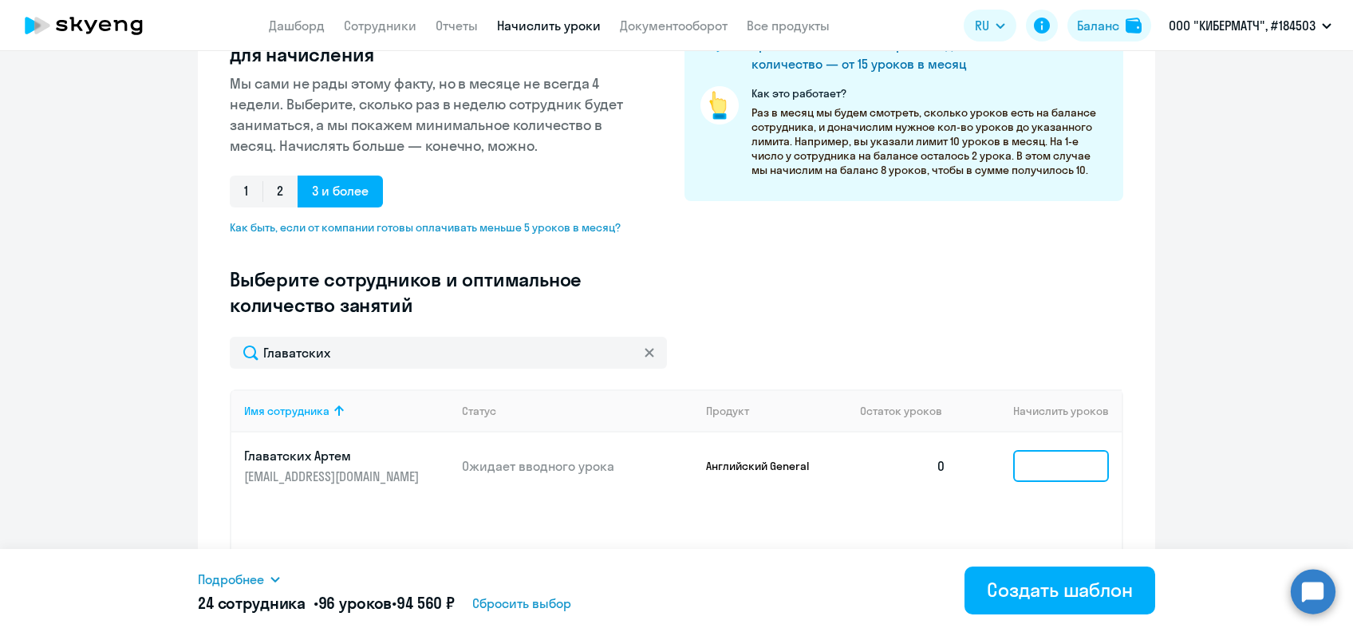
click at [1044, 467] on input at bounding box center [1061, 466] width 96 height 32
type input "4"
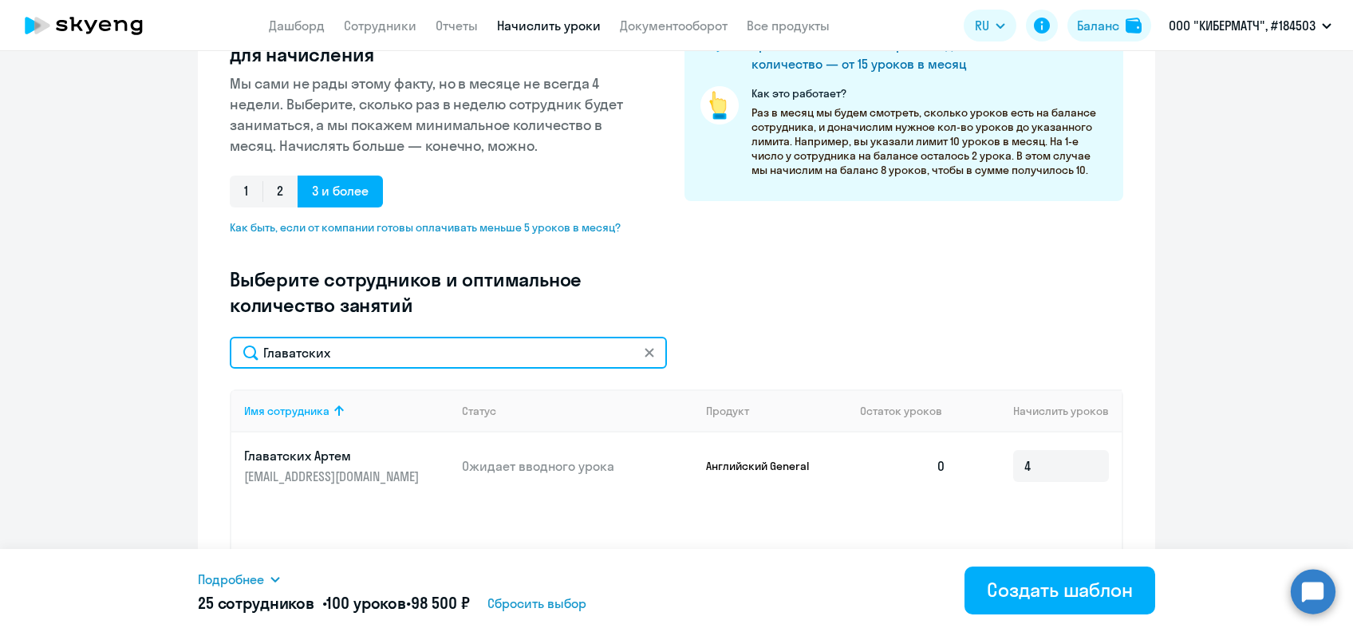
drag, startPoint x: 330, startPoint y: 357, endPoint x: 237, endPoint y: 365, distance: 93.6
click at [239, 365] on input "Главатских" at bounding box center [448, 353] width 437 height 32
paste input "[PERSON_NAME]"
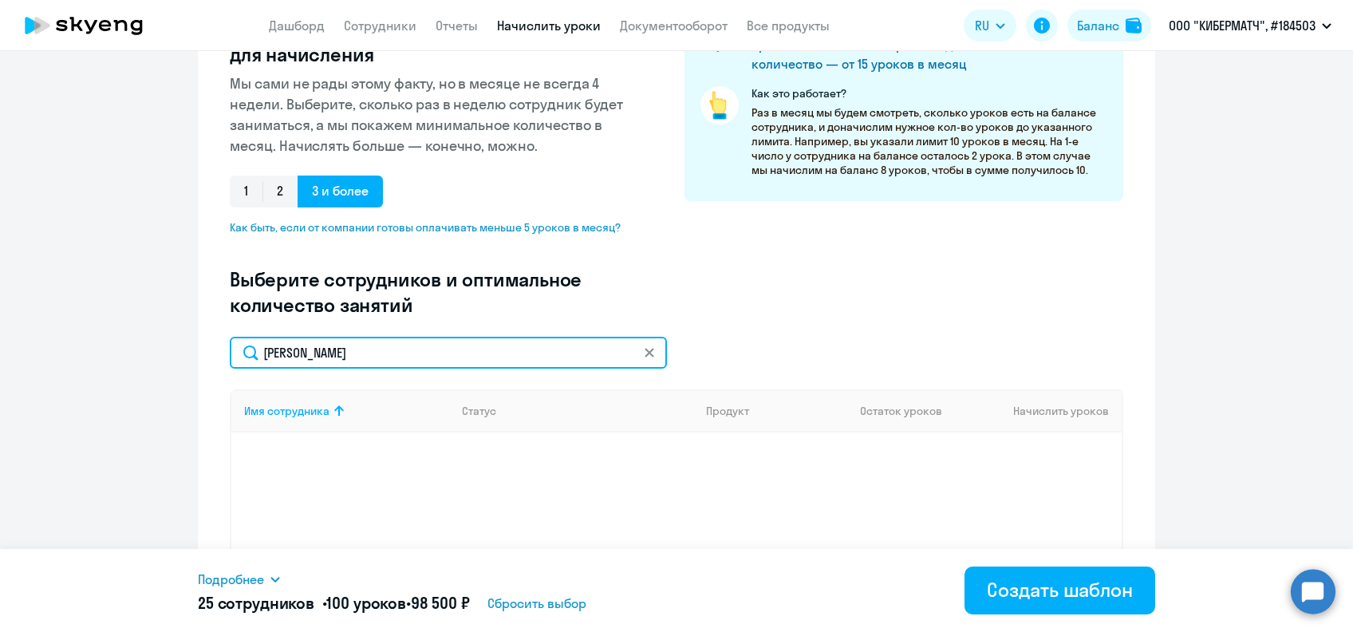
drag, startPoint x: 339, startPoint y: 348, endPoint x: 227, endPoint y: 347, distance: 112.5
click at [230, 347] on input "[PERSON_NAME]" at bounding box center [448, 353] width 437 height 32
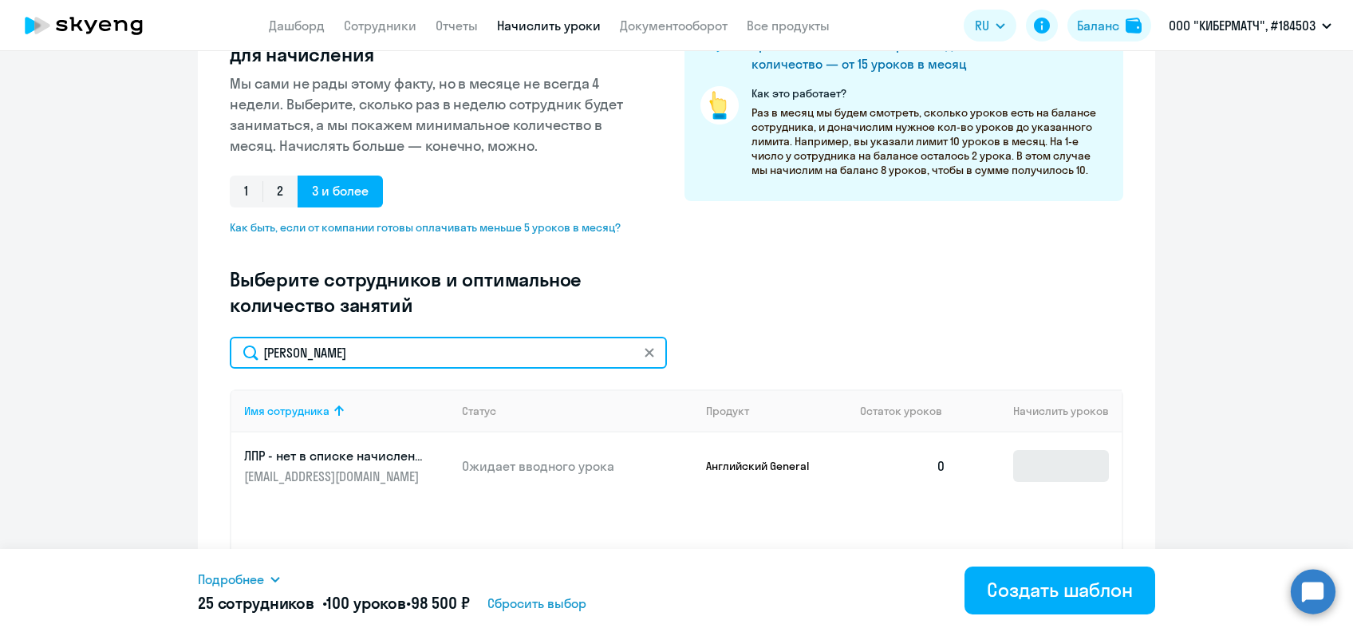
type input "[PERSON_NAME]"
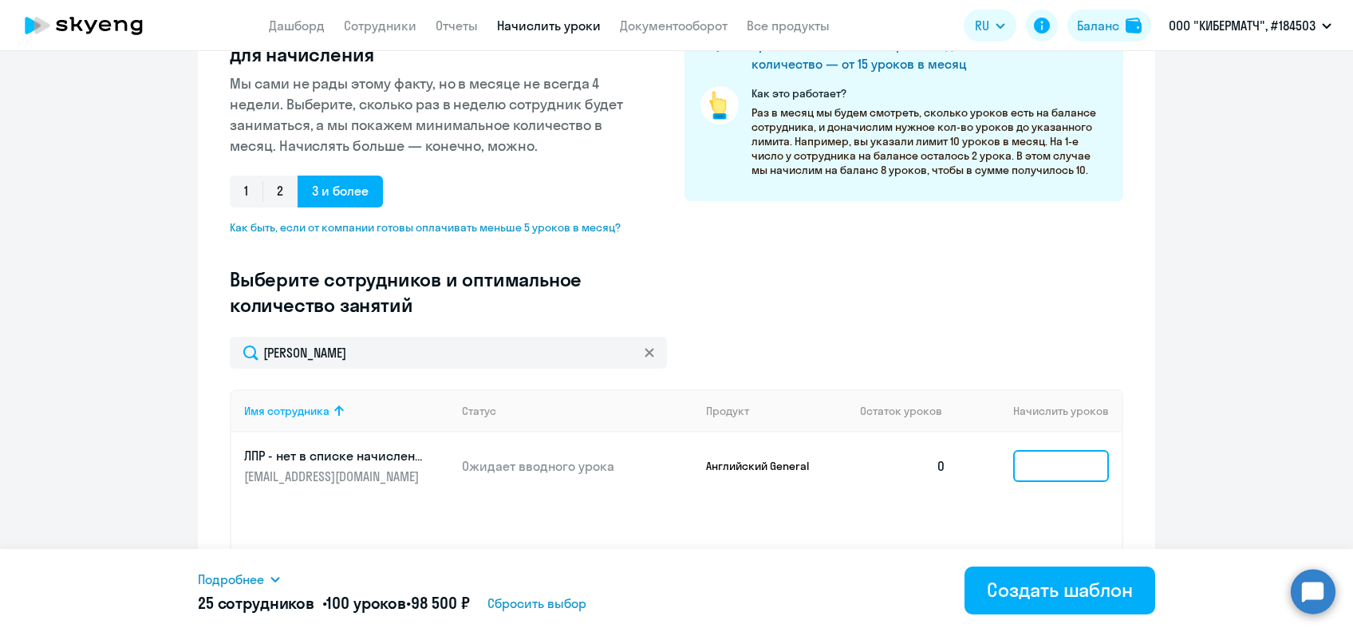
click at [1054, 468] on input at bounding box center [1061, 466] width 96 height 32
type input "4"
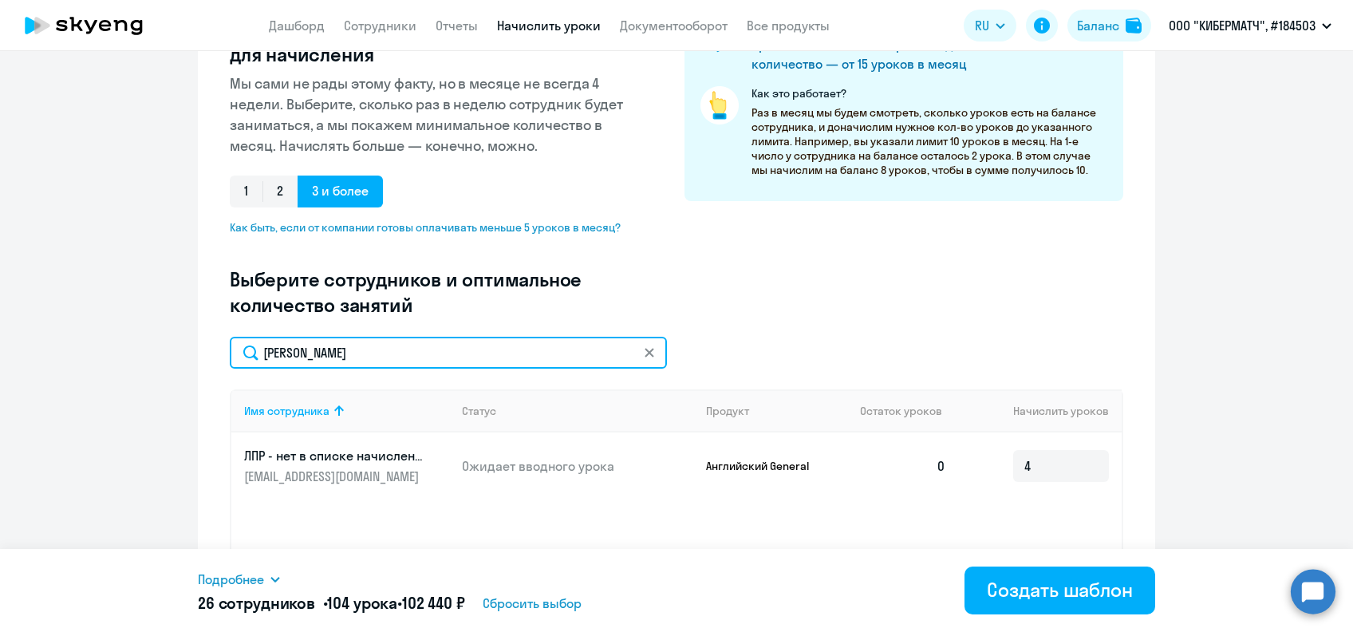
drag, startPoint x: 312, startPoint y: 353, endPoint x: 225, endPoint y: 353, distance: 86.9
click at [230, 353] on input "[PERSON_NAME]" at bounding box center [448, 353] width 437 height 32
paste input "орбунов"
type input "[PERSON_NAME]"
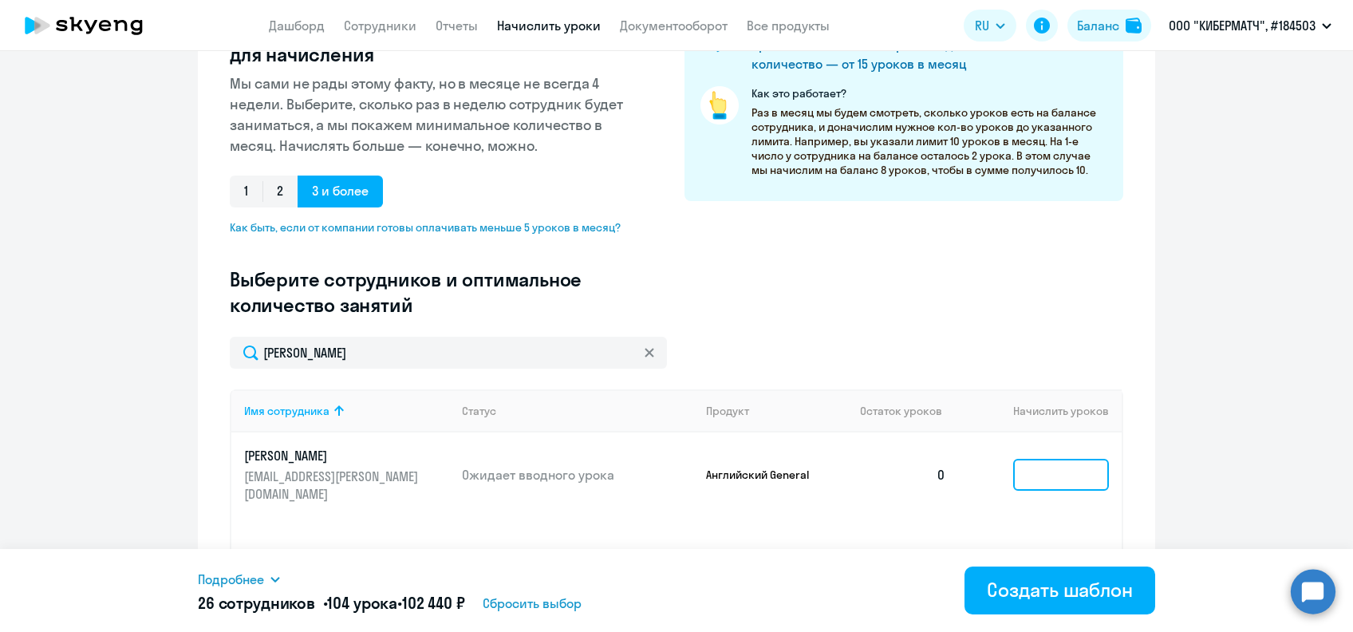
click at [1040, 465] on input at bounding box center [1061, 475] width 96 height 32
type input "4"
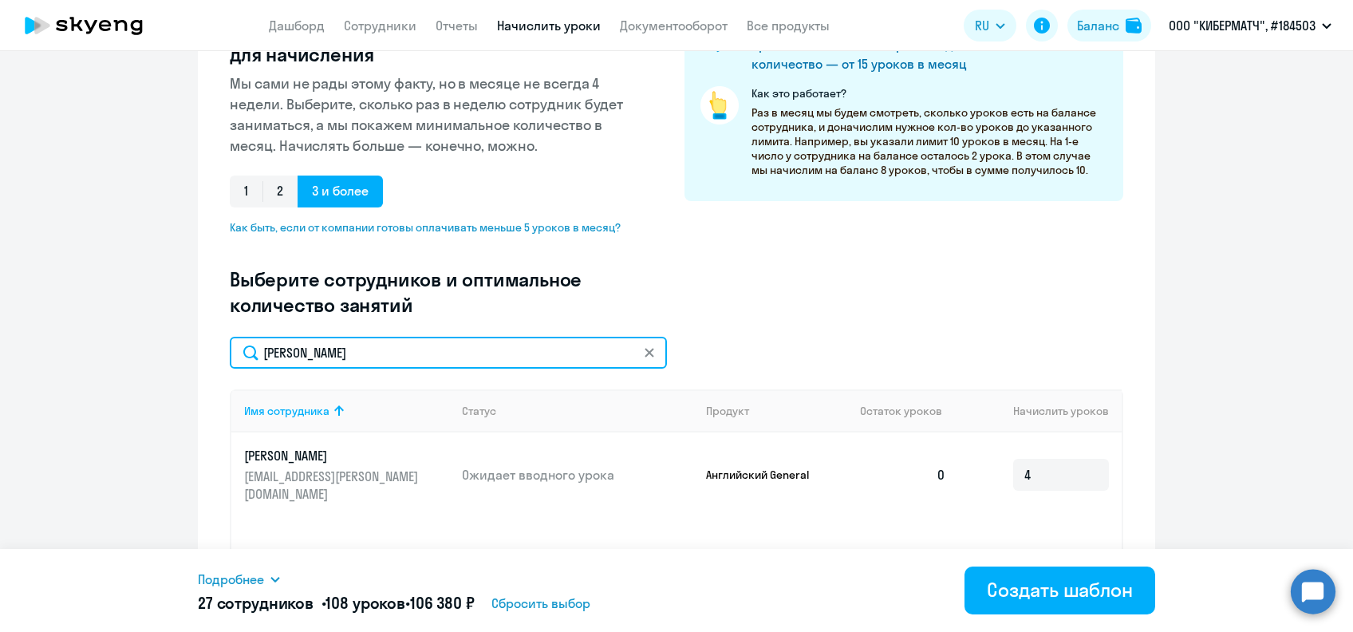
drag, startPoint x: 357, startPoint y: 348, endPoint x: 193, endPoint y: 352, distance: 164.4
click at [198, 352] on div "Создание нового шаблона автоначислений Введите название шаблона Выберите тип ша…" at bounding box center [676, 281] width 957 height 836
paste input "анилевская"
type input "[PERSON_NAME]"
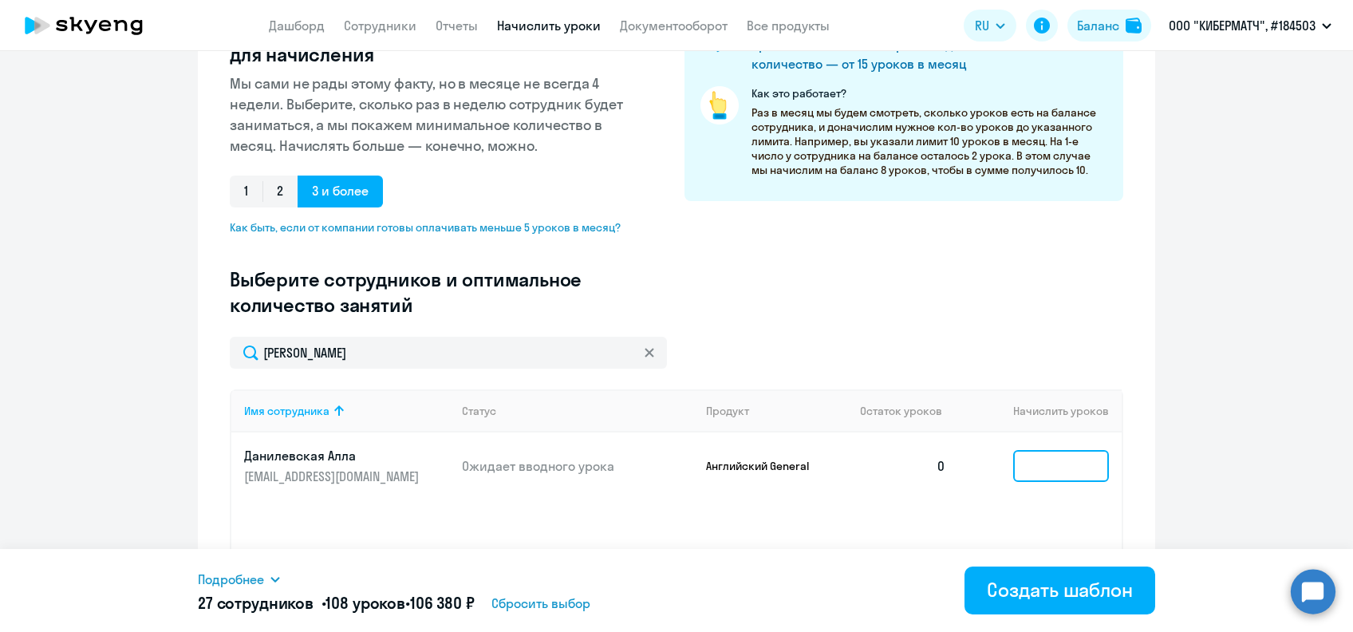
click at [1049, 472] on input at bounding box center [1061, 466] width 96 height 32
type input "4"
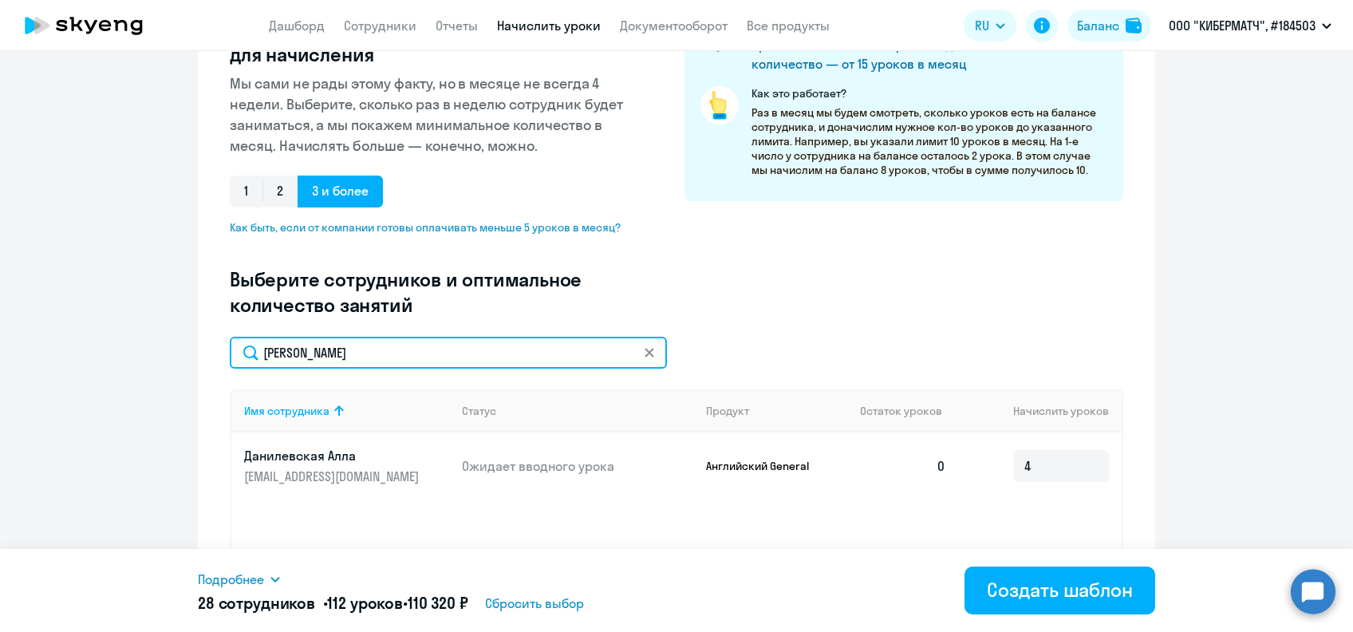
drag, startPoint x: 363, startPoint y: 349, endPoint x: 241, endPoint y: 358, distance: 122.4
click at [241, 358] on input "[PERSON_NAME]" at bounding box center [448, 353] width 437 height 32
paste input "ёмина"
type input "Дёмина"
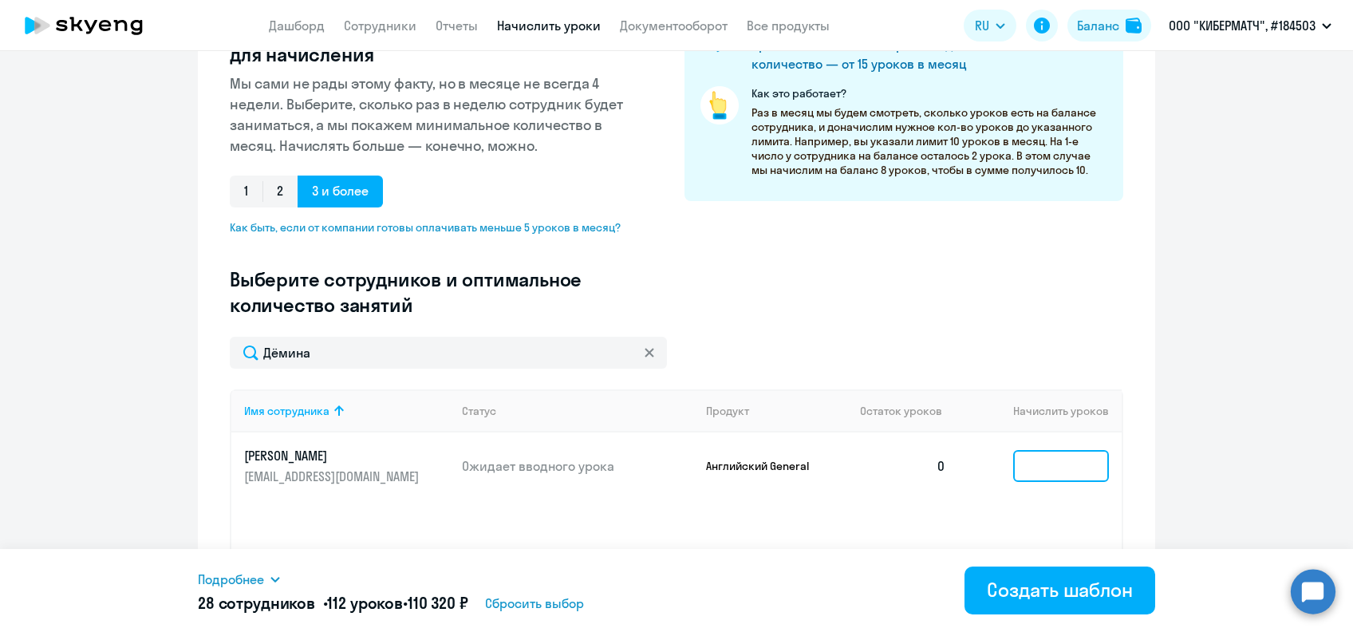
click at [1036, 469] on input at bounding box center [1061, 466] width 96 height 32
type input "4"
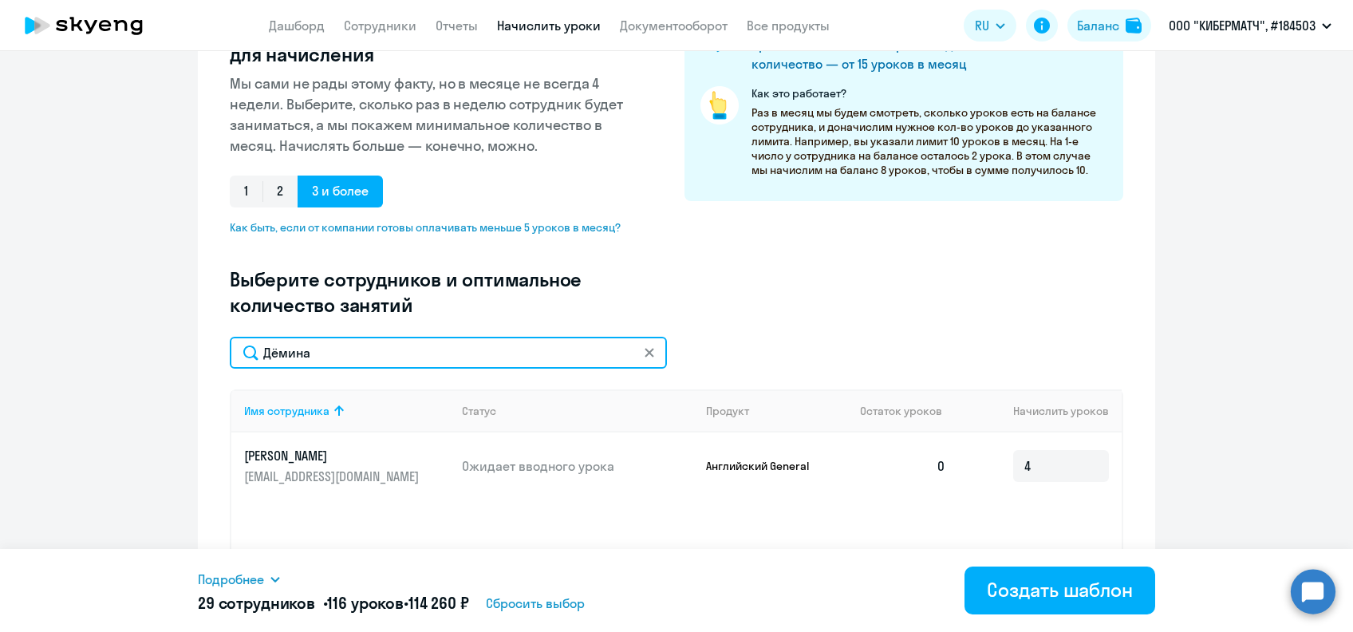
drag, startPoint x: 283, startPoint y: 355, endPoint x: 137, endPoint y: 351, distance: 146.0
click at [137, 351] on ng-component "Создание нового шаблона автоначислений Введите название шаблона Выберите тип ша…" at bounding box center [676, 281] width 1353 height 836
paste input "дин"
type input "Дудин"
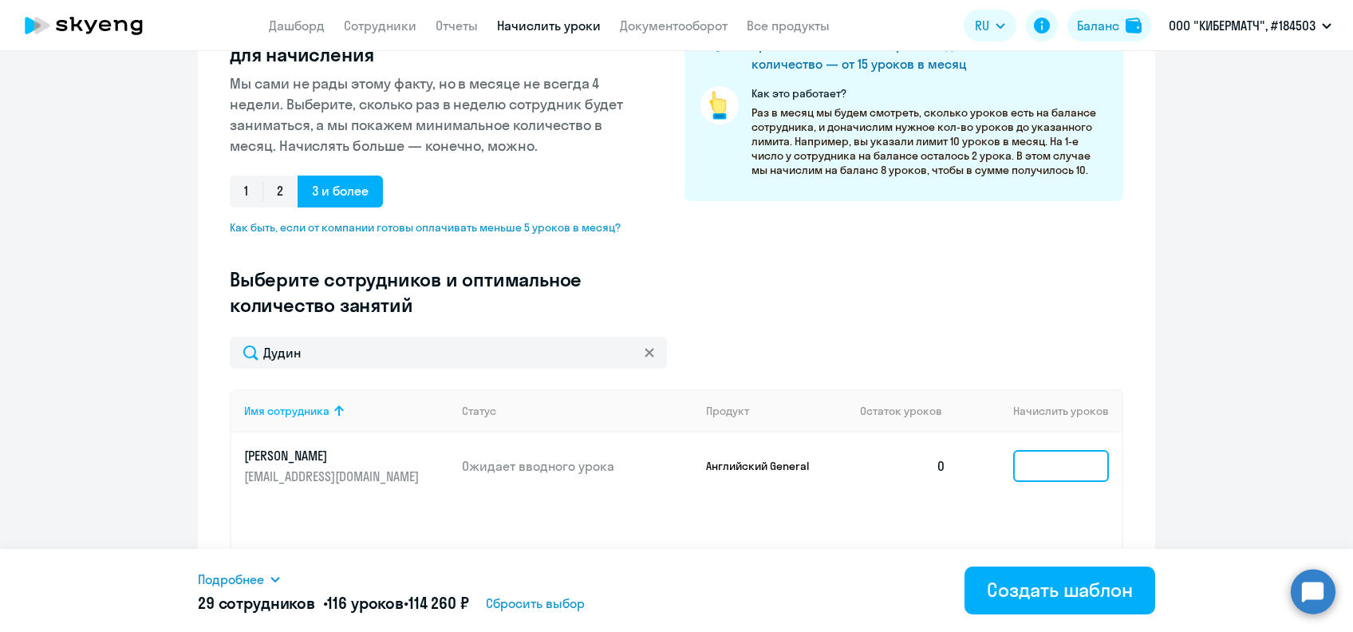
click at [1031, 463] on input at bounding box center [1061, 466] width 96 height 32
type input "4"
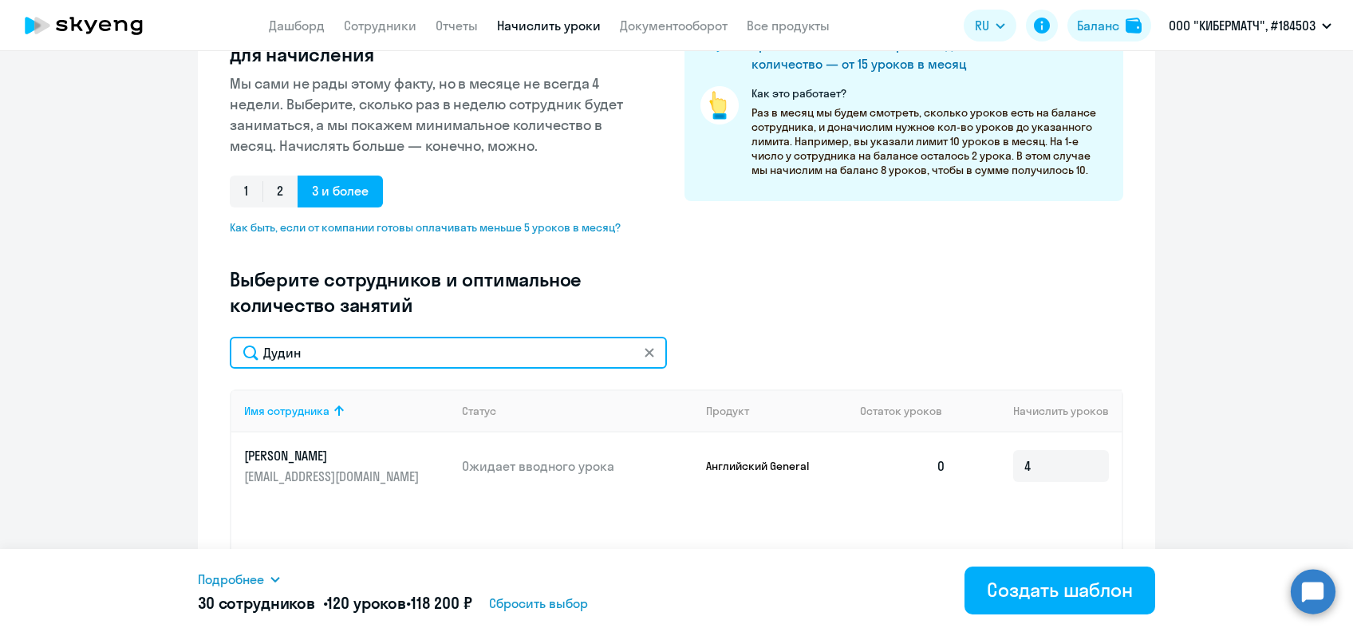
drag, startPoint x: 288, startPoint y: 360, endPoint x: 183, endPoint y: 360, distance: 104.5
click at [183, 360] on ng-component "Создание нового шаблона автоначислений Введите название шаблона Выберите тип ша…" at bounding box center [676, 281] width 1353 height 836
paste input "лисеев"
type input "[PERSON_NAME]"
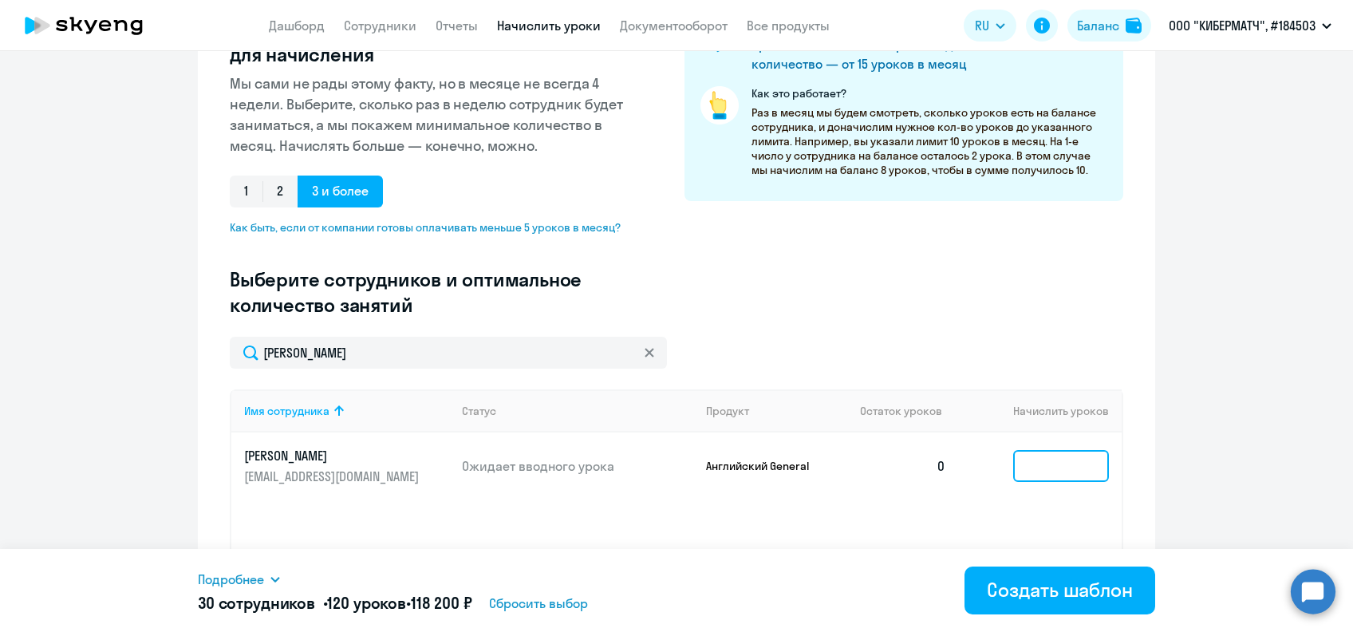
click at [1025, 467] on input at bounding box center [1061, 466] width 96 height 32
type input "4"
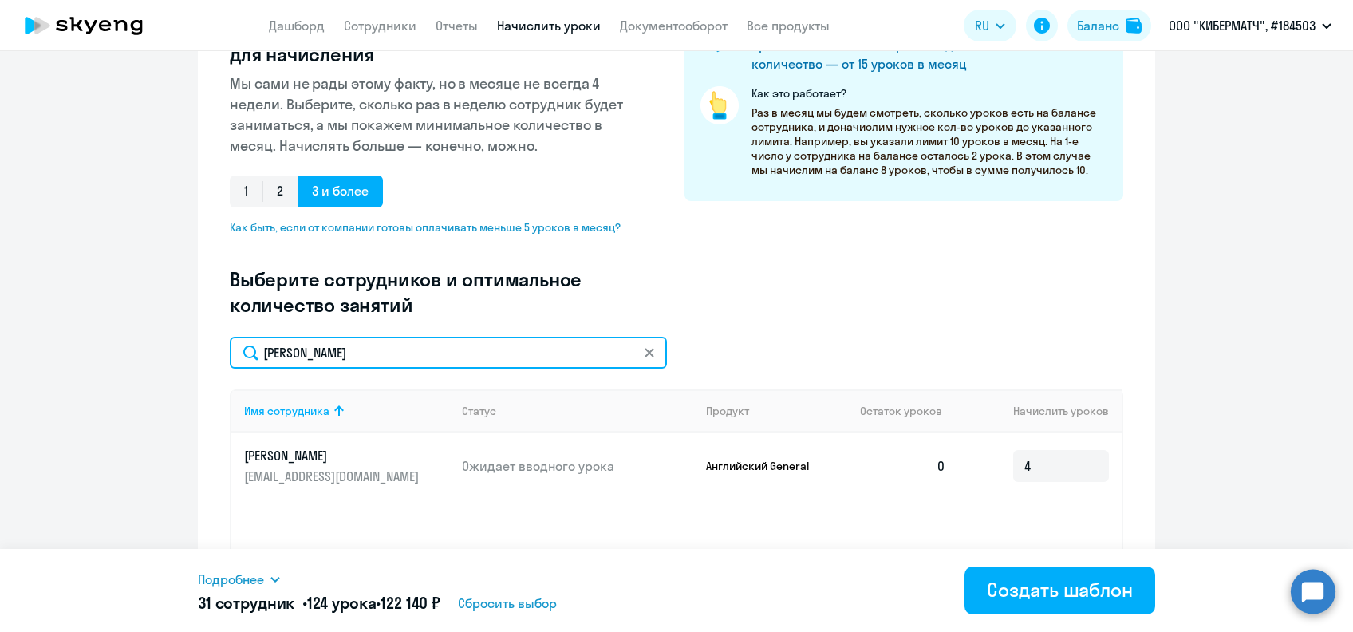
drag, startPoint x: 397, startPoint y: 349, endPoint x: 154, endPoint y: 358, distance: 243.4
click at [154, 358] on ng-component "Создание нового шаблона автоначислений Введите название шаблона Выберите тип ша…" at bounding box center [676, 281] width 1353 height 836
paste input "абина"
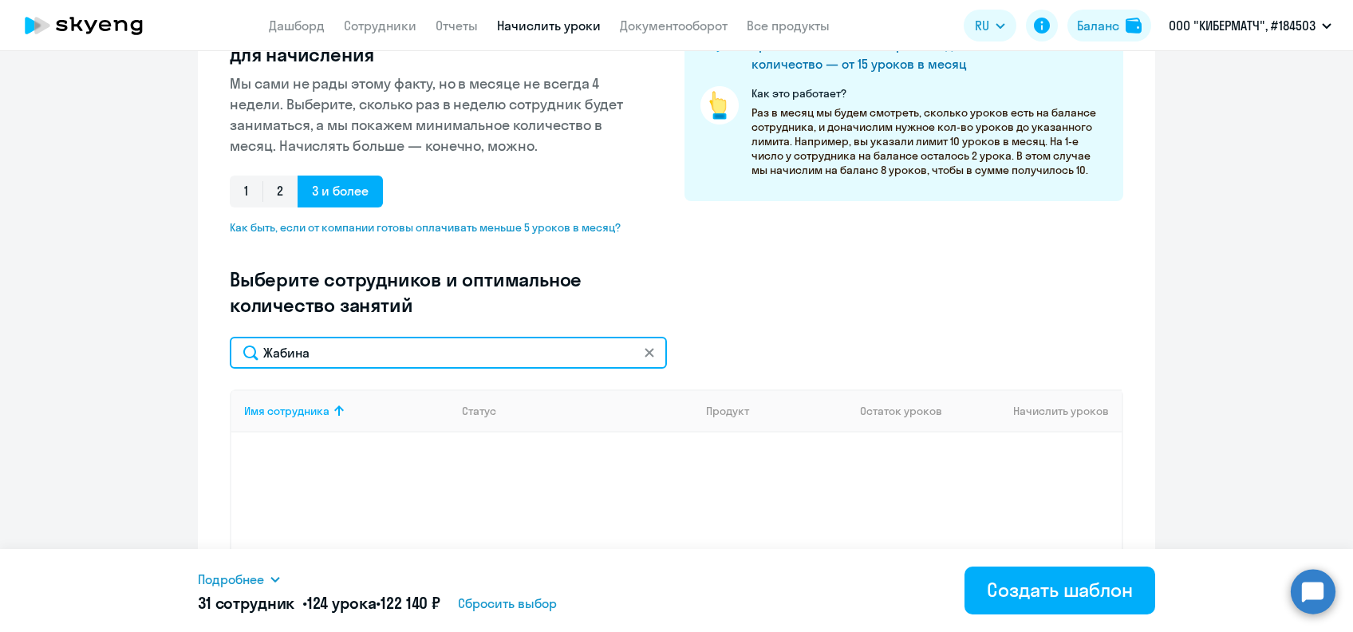
drag, startPoint x: 273, startPoint y: 357, endPoint x: 201, endPoint y: 357, distance: 71.8
click at [201, 357] on div "Создание нового шаблона автоначислений Введите название шаблона Выберите тип ша…" at bounding box center [676, 281] width 957 height 836
paste input "аяц"
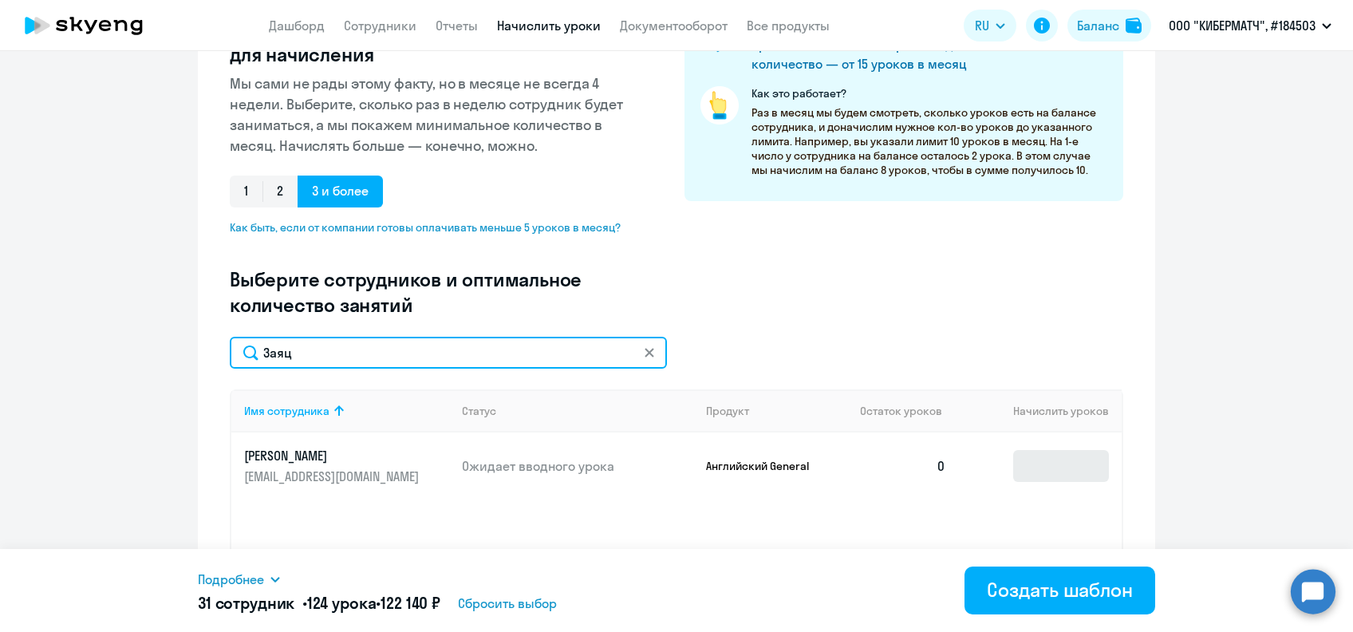
type input "Заяц"
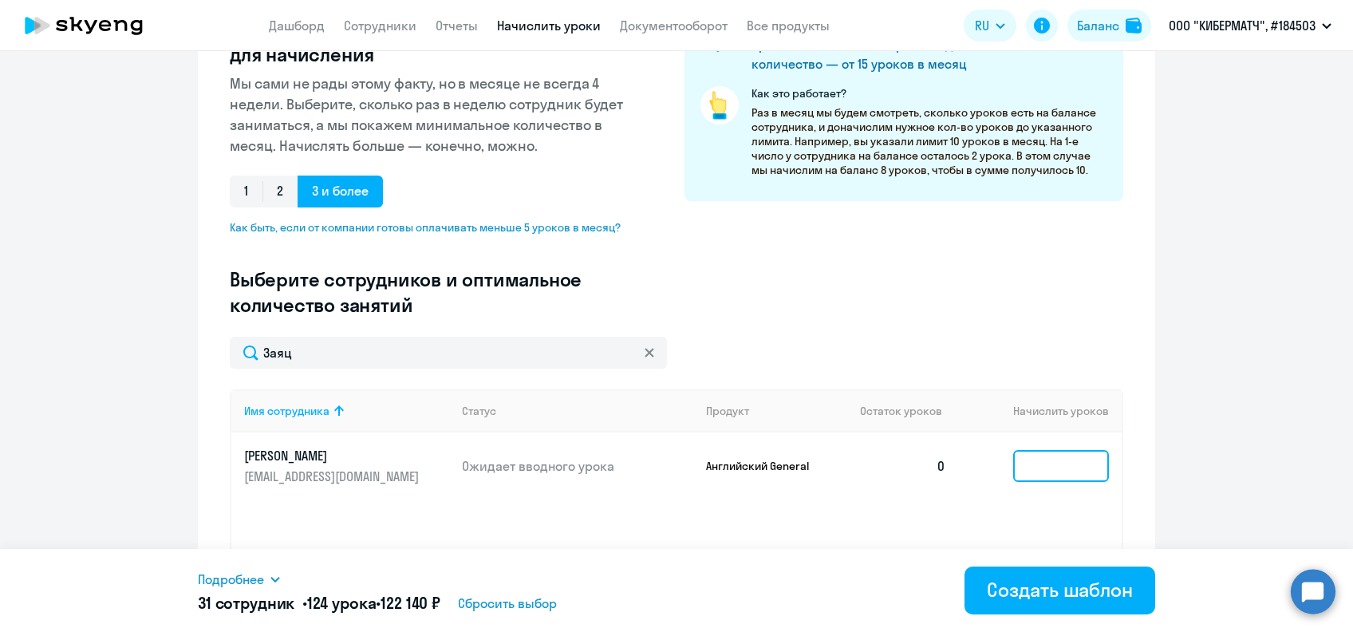
click at [1039, 459] on input at bounding box center [1061, 466] width 96 height 32
type input "4"
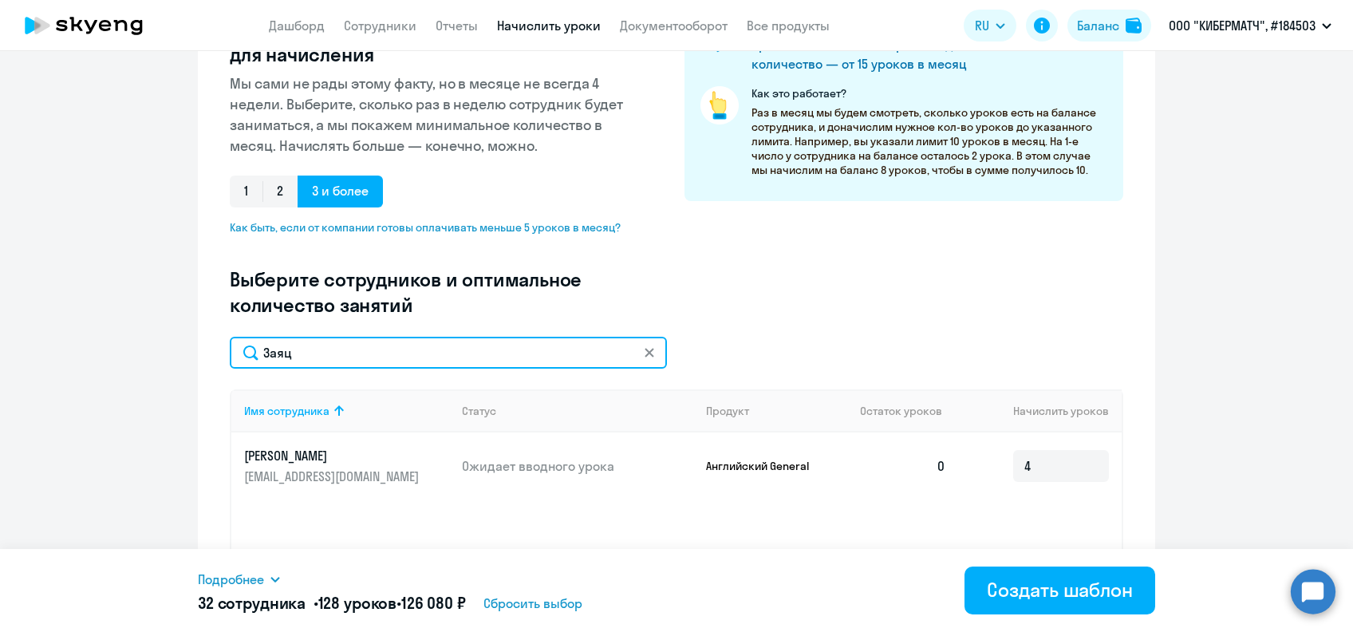
drag, startPoint x: 325, startPoint y: 351, endPoint x: 227, endPoint y: 347, distance: 99.0
click at [230, 347] on input "Заяц" at bounding box center [448, 353] width 437 height 32
paste input "арпов"
type input "Карпов"
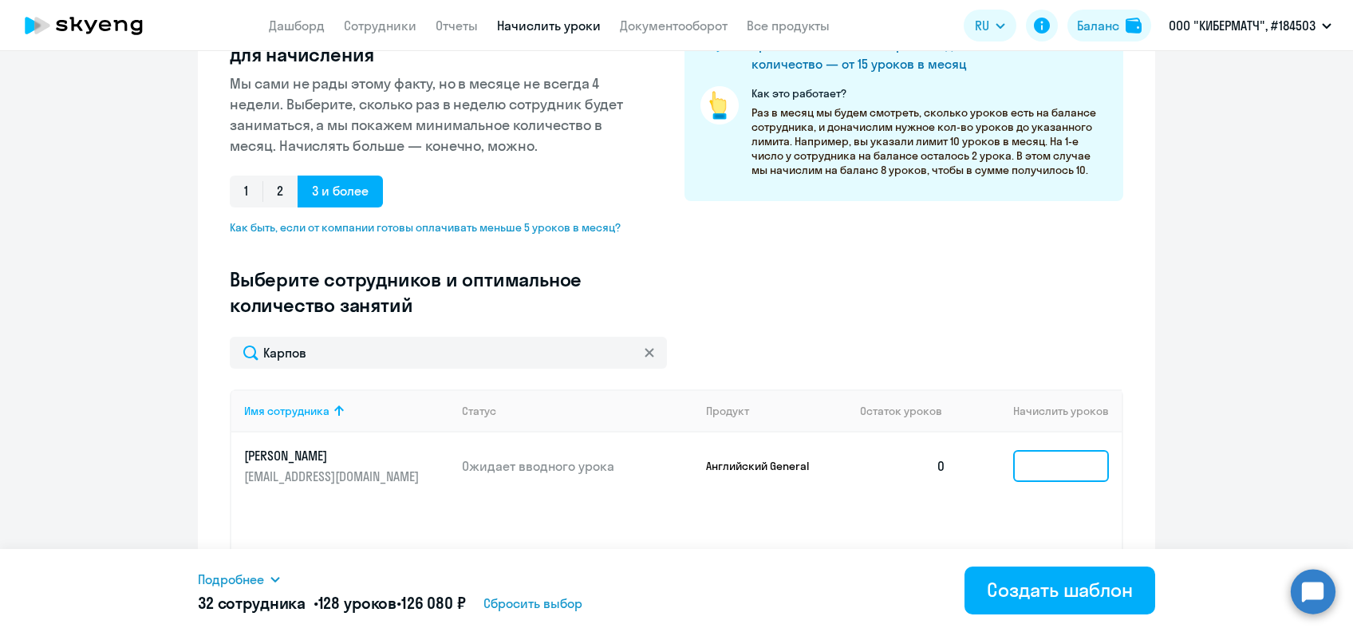
click at [1044, 463] on input at bounding box center [1061, 466] width 96 height 32
type input "4"
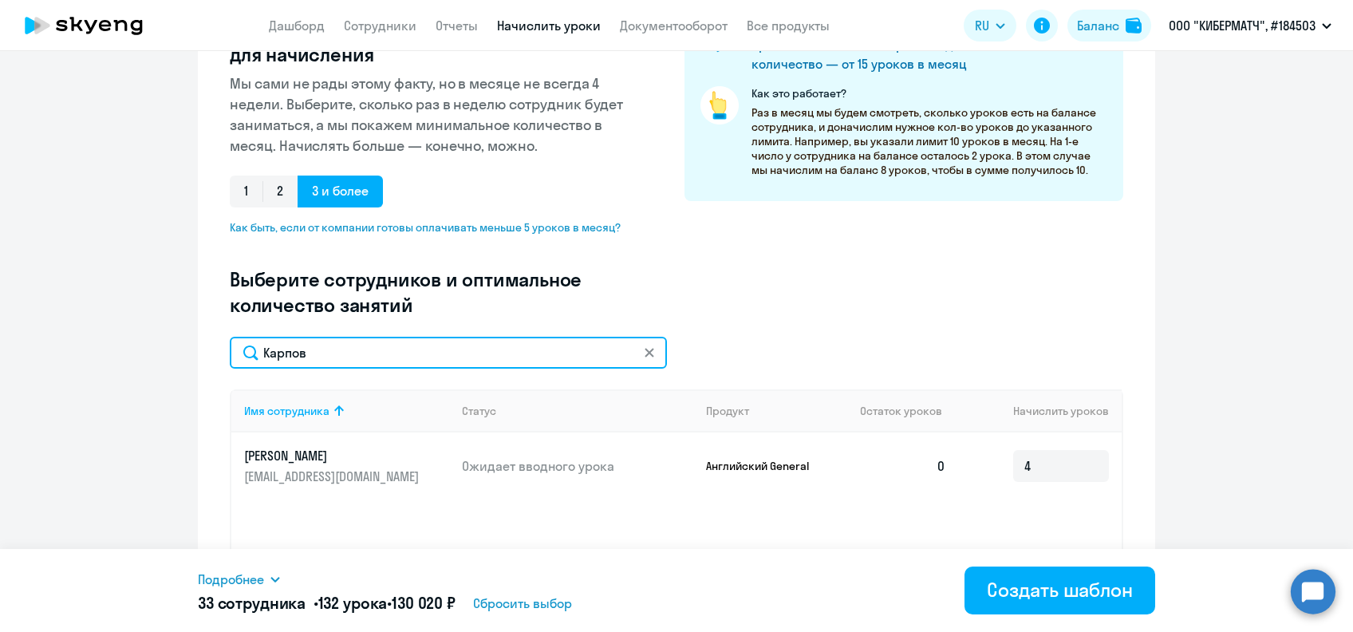
drag, startPoint x: 345, startPoint y: 364, endPoint x: 192, endPoint y: 361, distance: 152.4
click at [198, 361] on div "Создание нового шаблона автоначислений Введите название шаблона Выберите тип ша…" at bounding box center [676, 281] width 957 height 836
paste input "ташевич"
type input "Карташевич"
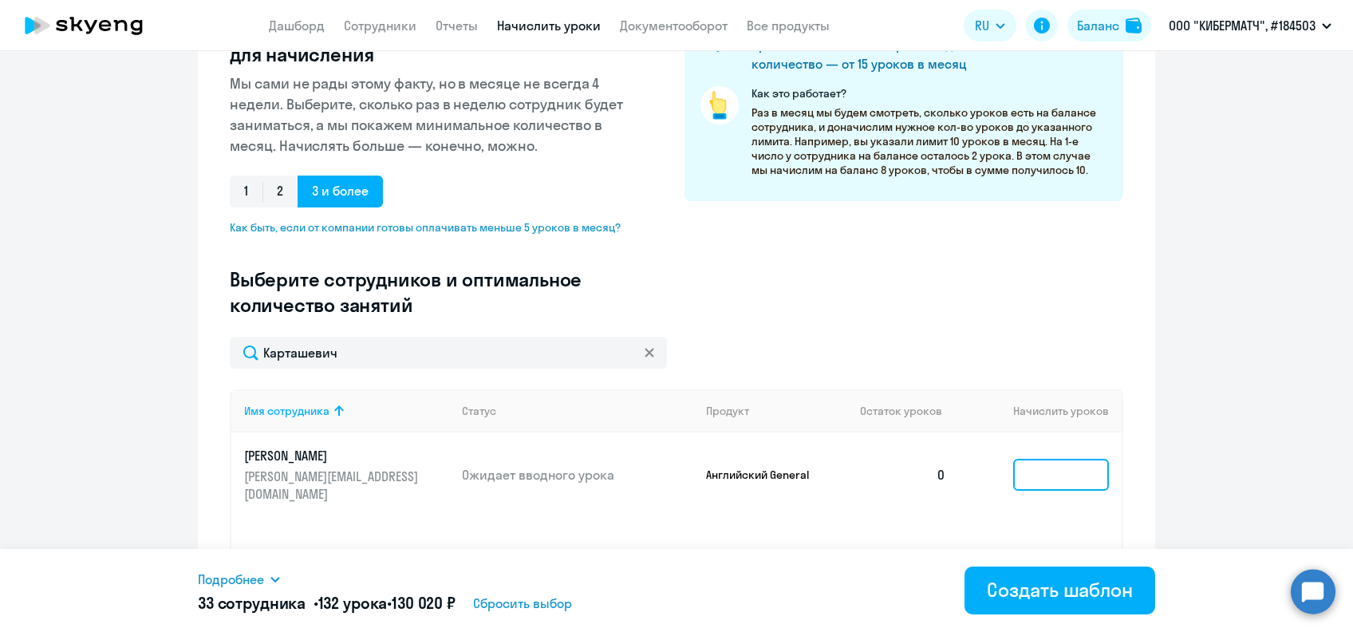
click at [1034, 465] on input at bounding box center [1061, 475] width 96 height 32
type input "4"
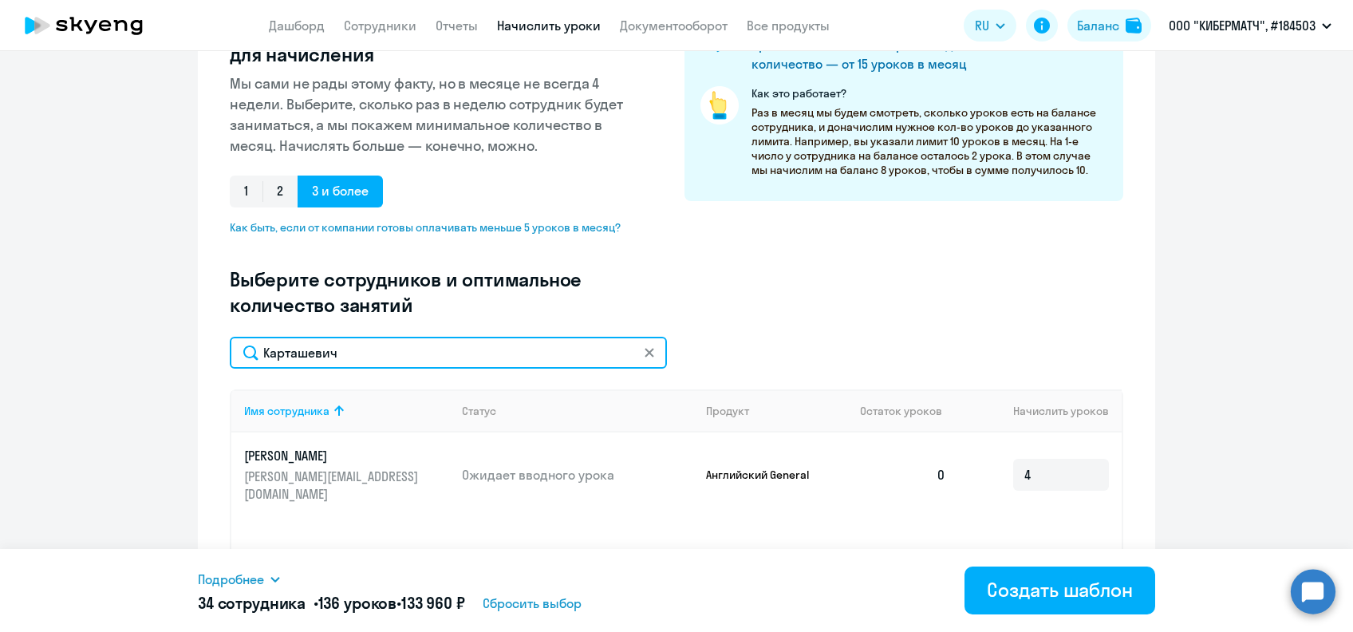
drag, startPoint x: 300, startPoint y: 357, endPoint x: 211, endPoint y: 365, distance: 88.8
click at [211, 365] on div "Создание нового шаблона автоначислений Введите название шаблона Выберите тип ша…" at bounding box center [676, 281] width 957 height 836
paste input "ирин"
type input "Каширин"
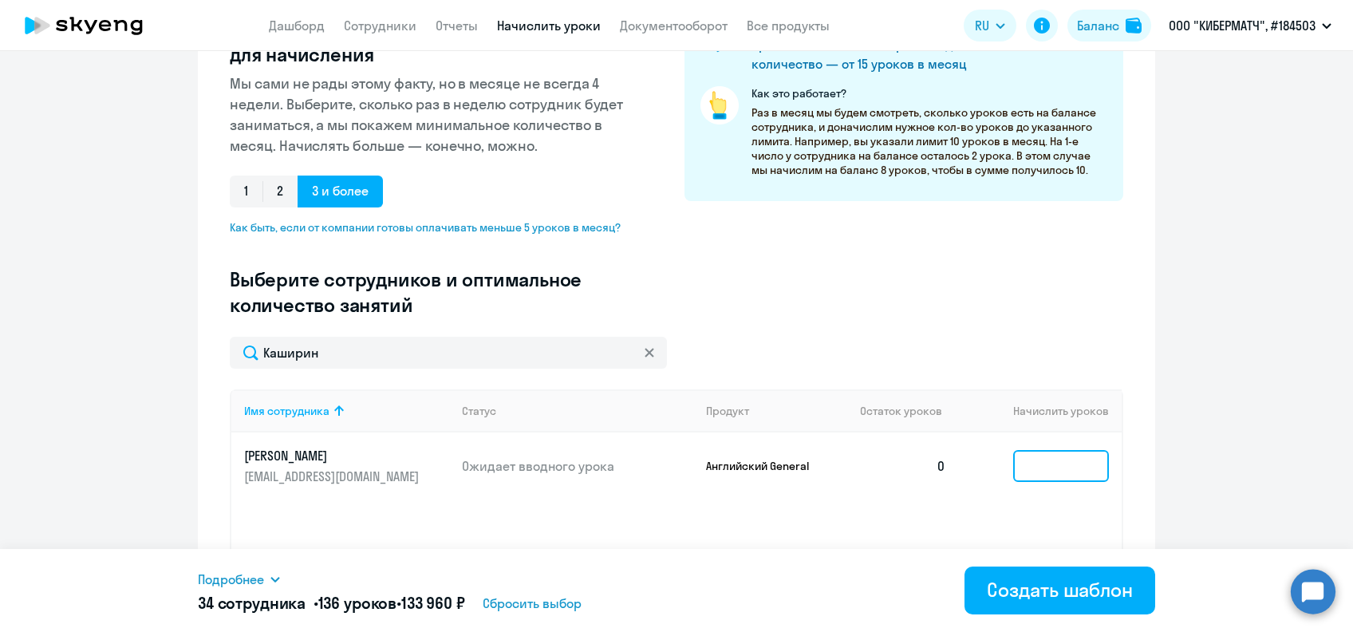
click at [1040, 463] on input at bounding box center [1061, 466] width 96 height 32
type input "4"
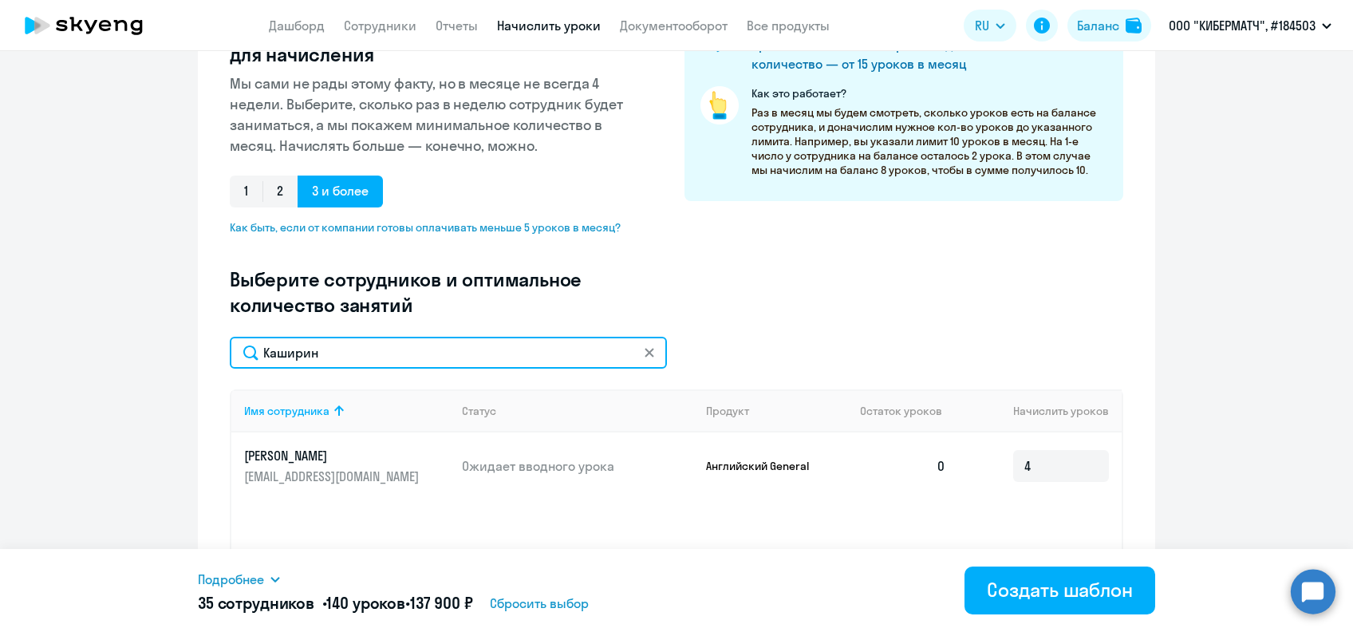
drag, startPoint x: 335, startPoint y: 362, endPoint x: 204, endPoint y: 357, distance: 130.9
click at [204, 357] on div "Создание нового шаблона автоначислений Введите название шаблона Выберите тип ша…" at bounding box center [676, 281] width 957 height 836
paste input "овская"
type input "Кашковская"
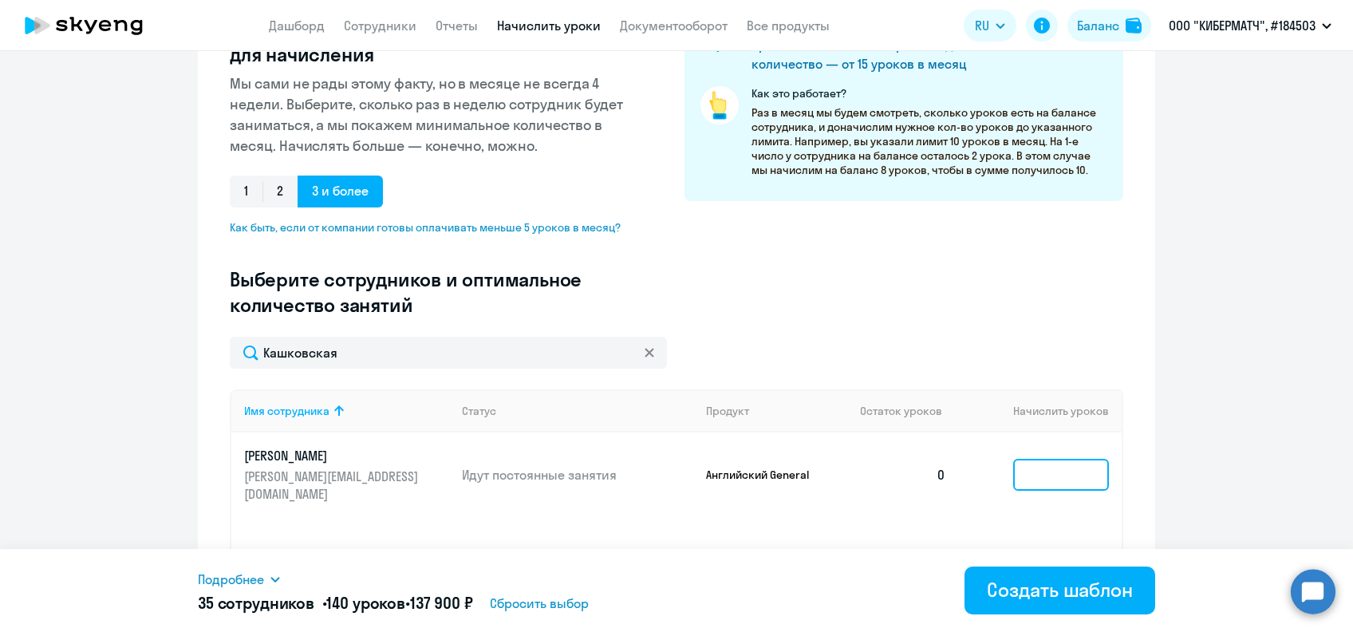
click at [1034, 467] on input at bounding box center [1061, 475] width 96 height 32
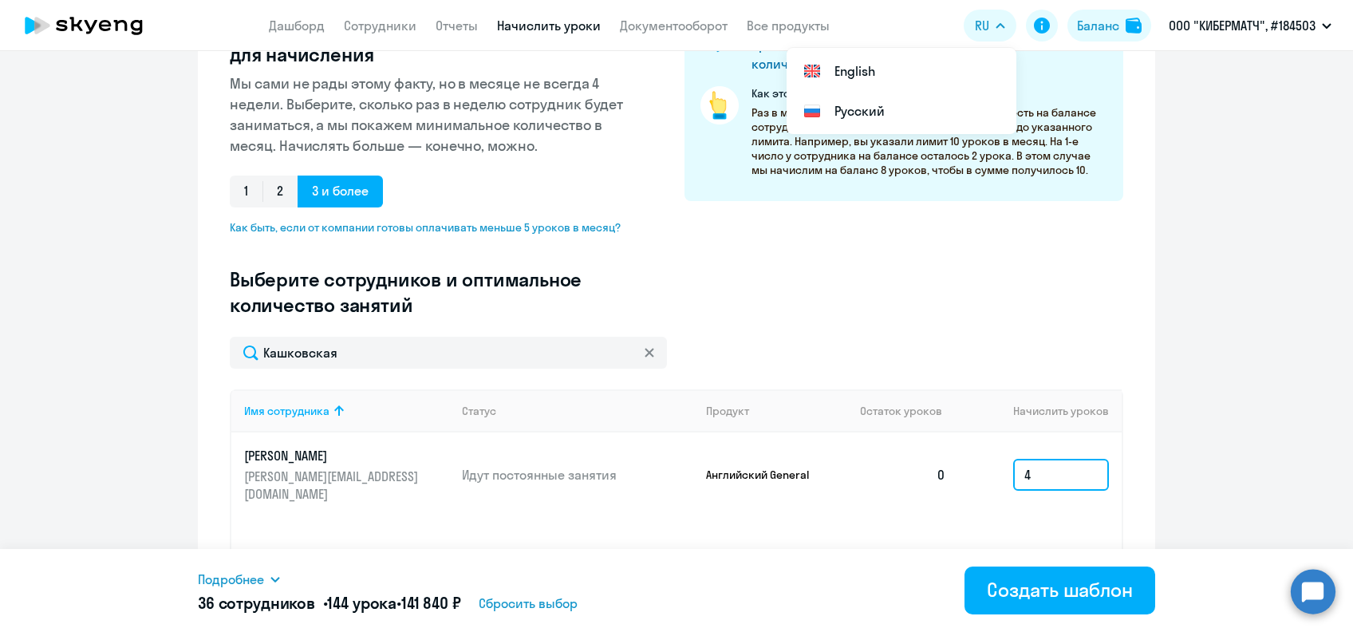
type input "4"
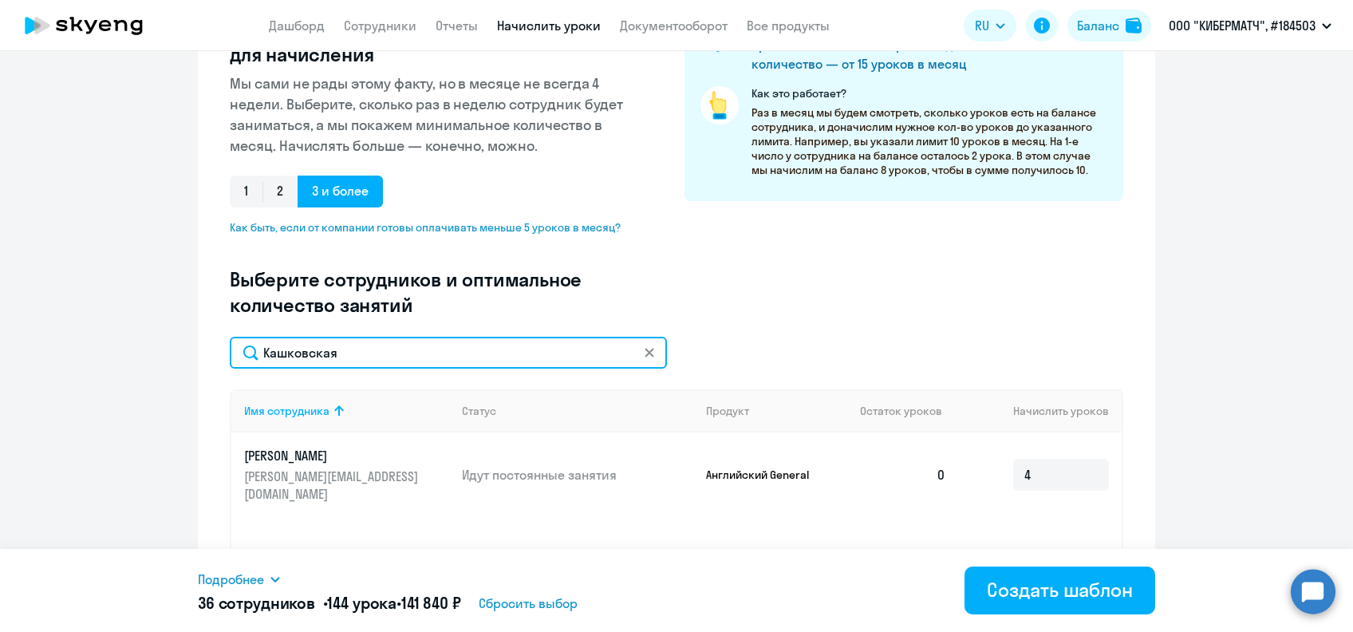
drag, startPoint x: 369, startPoint y: 364, endPoint x: 198, endPoint y: 366, distance: 171.5
click at [198, 366] on div "Создание нового шаблона автоначислений Введите название шаблона Выберите тип ша…" at bounding box center [676, 281] width 957 height 836
paste input "валев"
type input "[PERSON_NAME]"
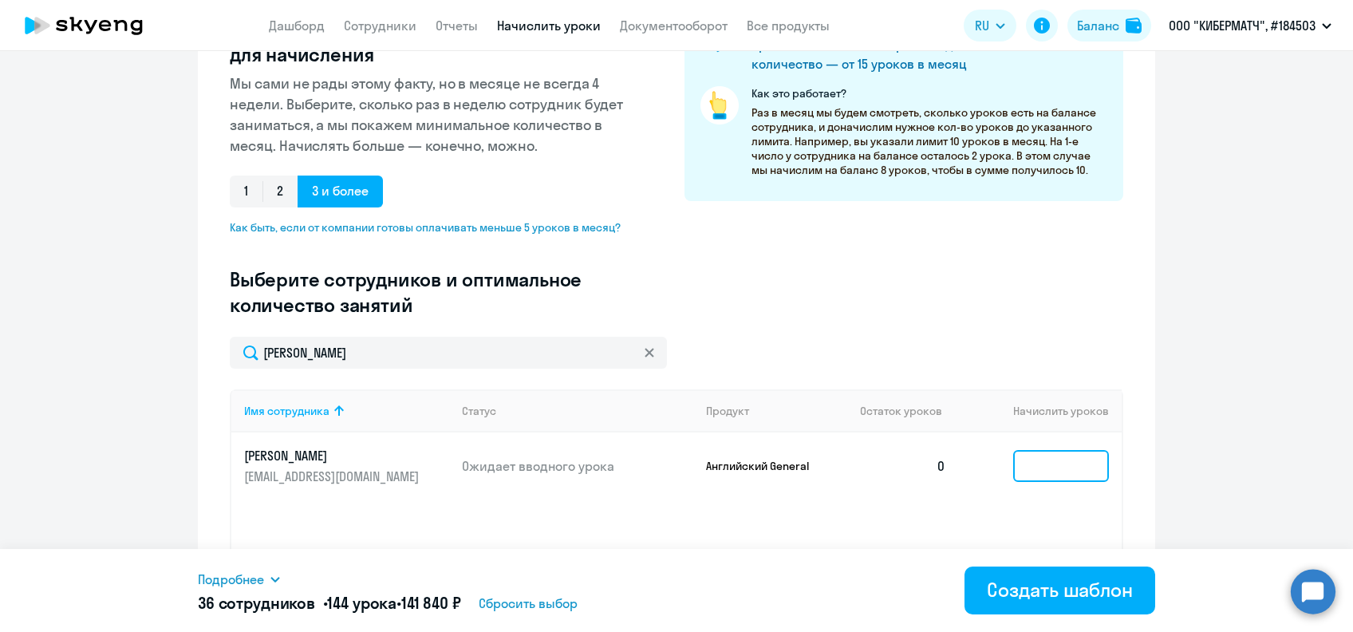
click at [1045, 469] on input at bounding box center [1061, 466] width 96 height 32
type input "4"
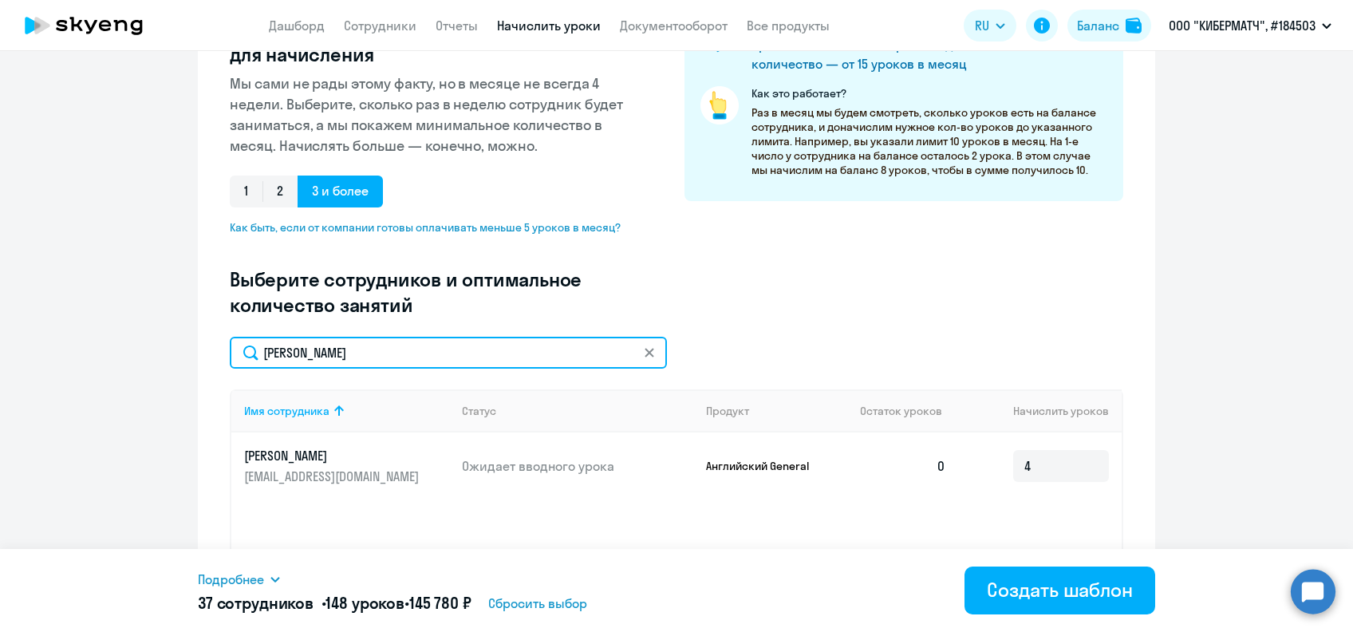
drag, startPoint x: 359, startPoint y: 351, endPoint x: 152, endPoint y: 370, distance: 207.5
click at [152, 370] on ng-component "Создание нового шаблона автоначислений Введите название шаблона Выберите тип ша…" at bounding box center [676, 281] width 1353 height 836
paste input "могоро"
type input "[PERSON_NAME]"
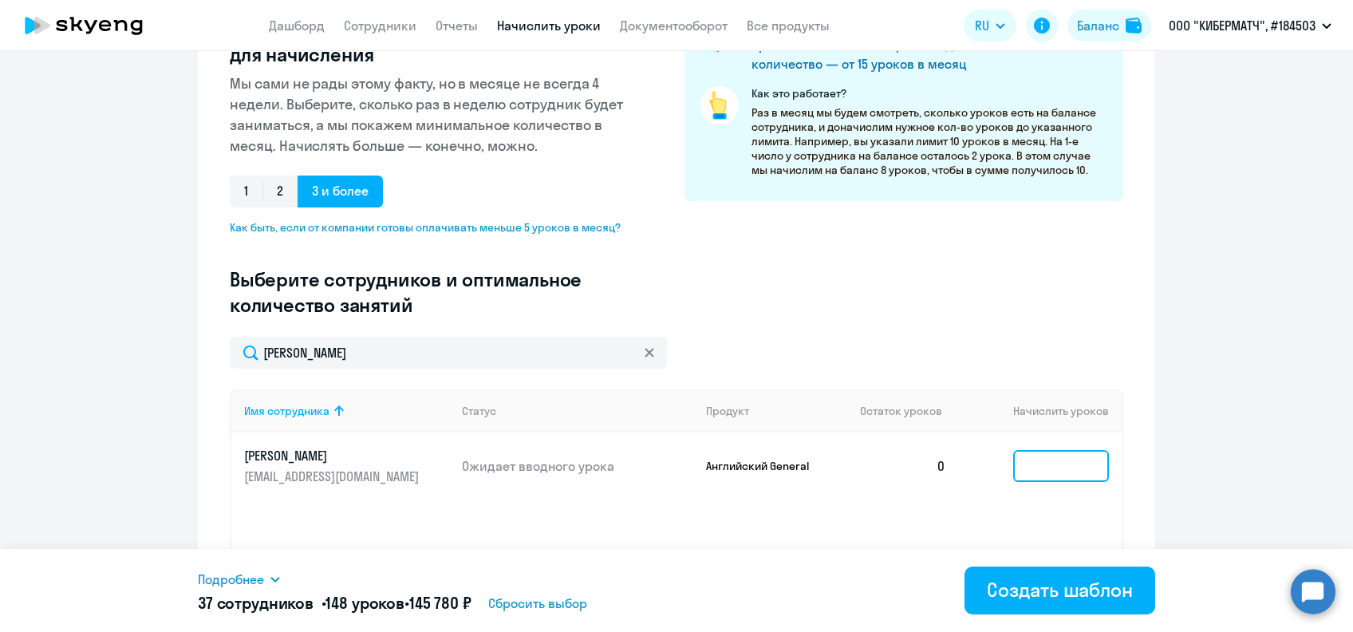
click at [1046, 472] on input at bounding box center [1061, 466] width 96 height 32
type input "4"
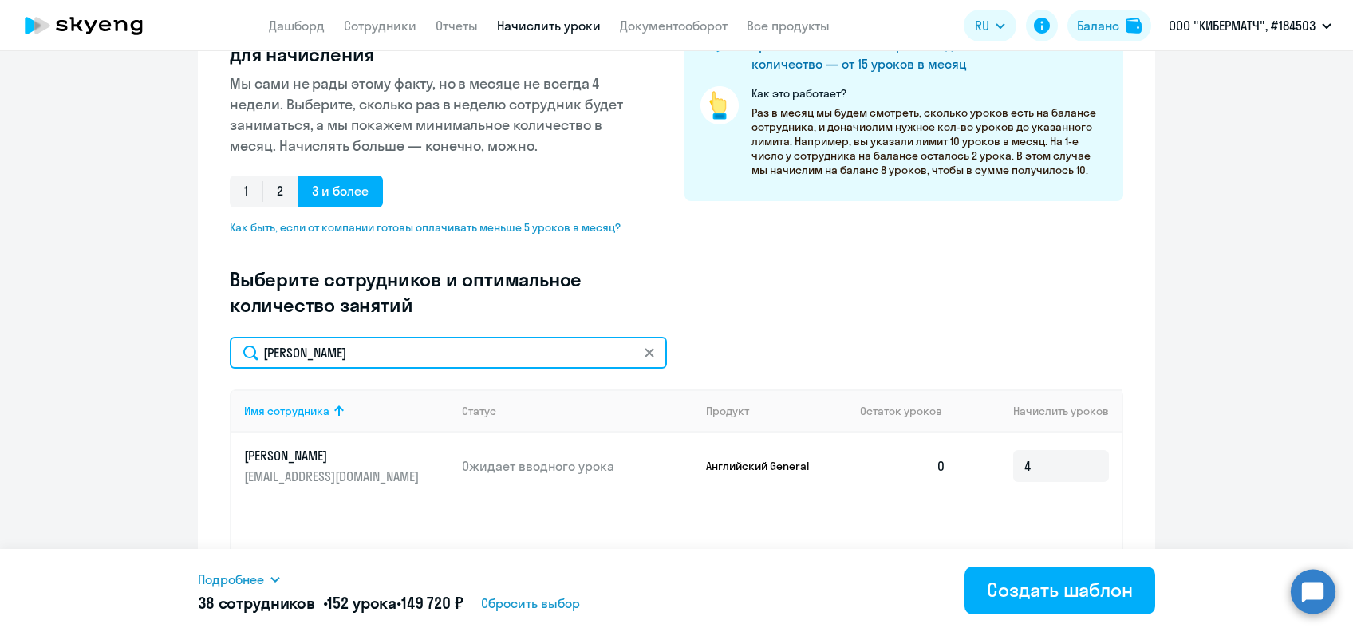
drag, startPoint x: 377, startPoint y: 358, endPoint x: 171, endPoint y: 367, distance: 206.8
click at [171, 367] on ng-component "Создание нового шаблона автоначислений Введите название шаблона Выберите тип ша…" at bounding box center [676, 281] width 1353 height 836
paste input "[PERSON_NAME]"
type input "Коротин"
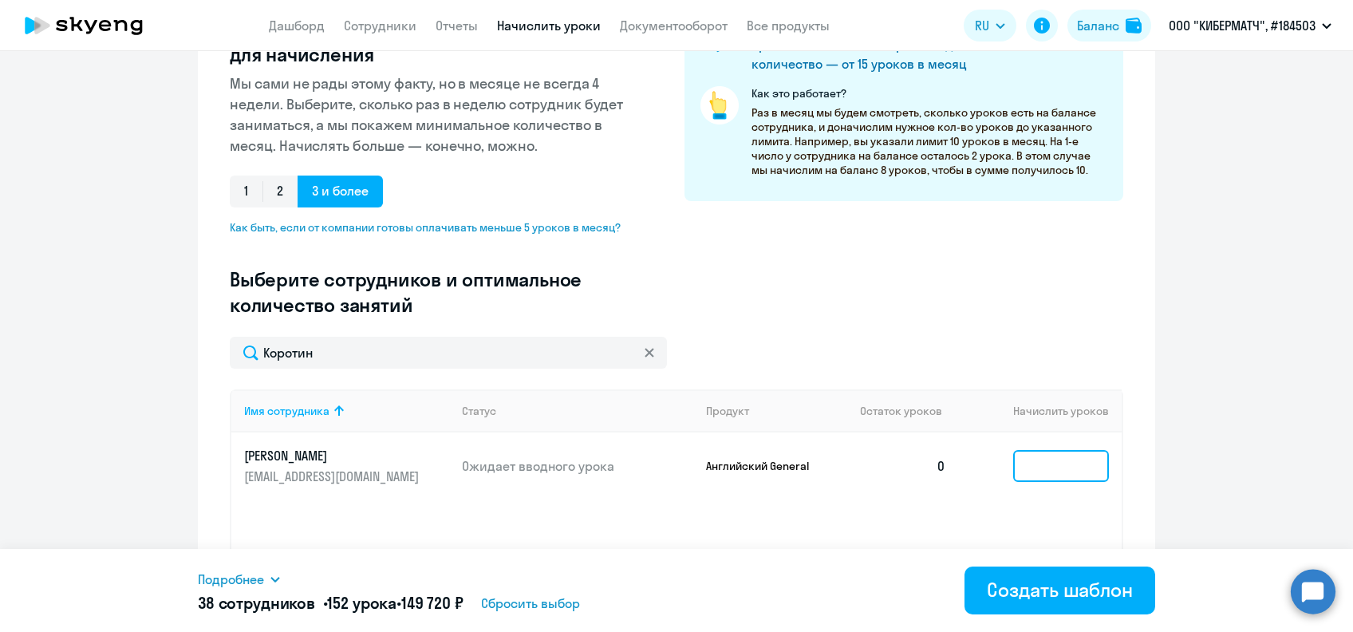
click at [1028, 466] on input at bounding box center [1061, 466] width 96 height 32
type input "4"
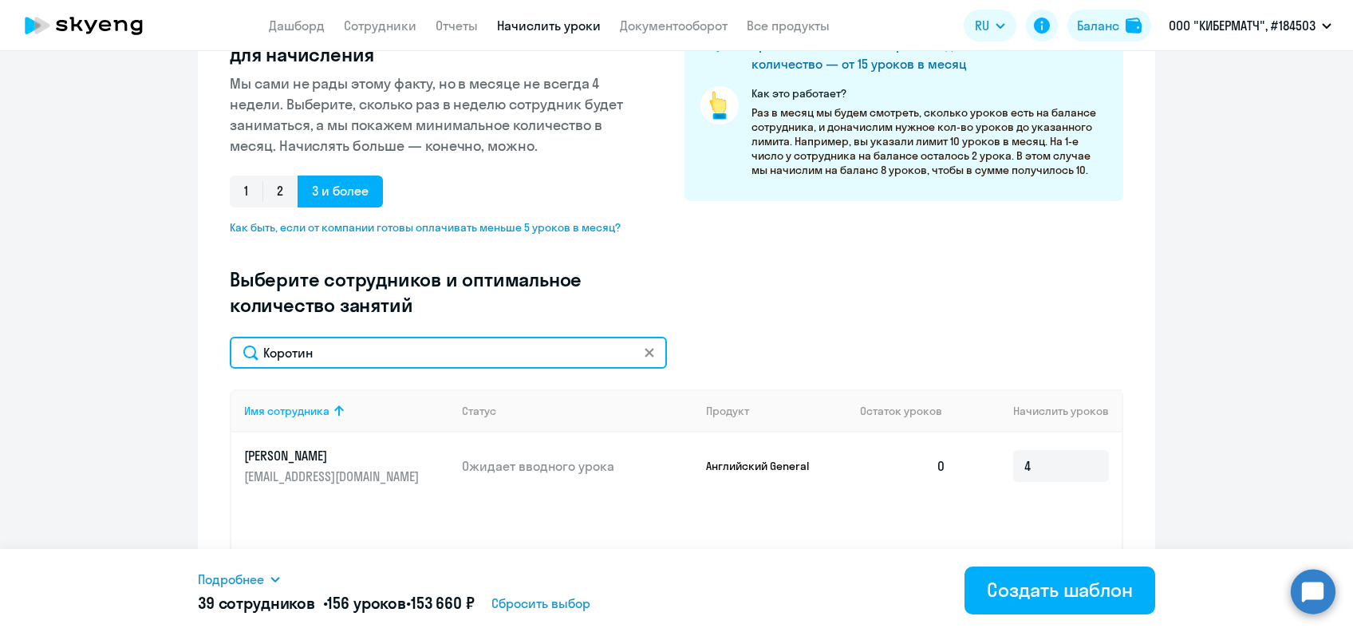
drag, startPoint x: 327, startPoint y: 357, endPoint x: 222, endPoint y: 364, distance: 105.5
click at [230, 364] on input "Коротин" at bounding box center [448, 353] width 437 height 32
paste input "ая"
type input "Короткая"
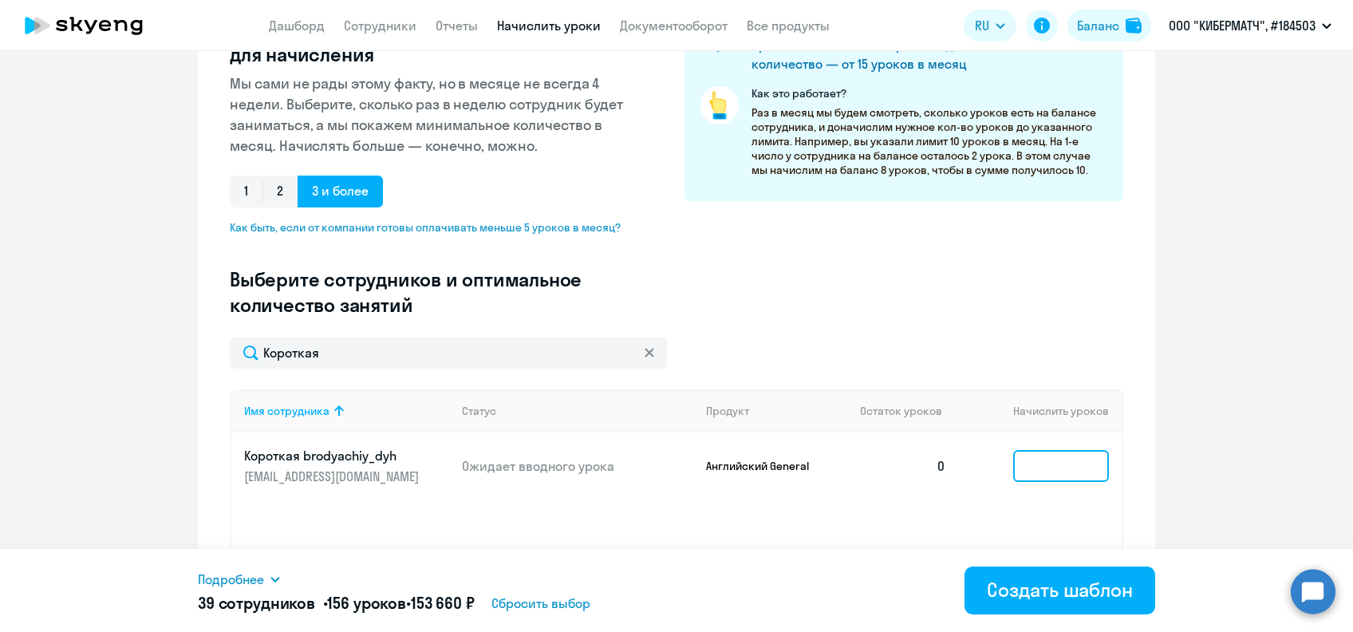
click at [1023, 456] on input at bounding box center [1061, 466] width 96 height 32
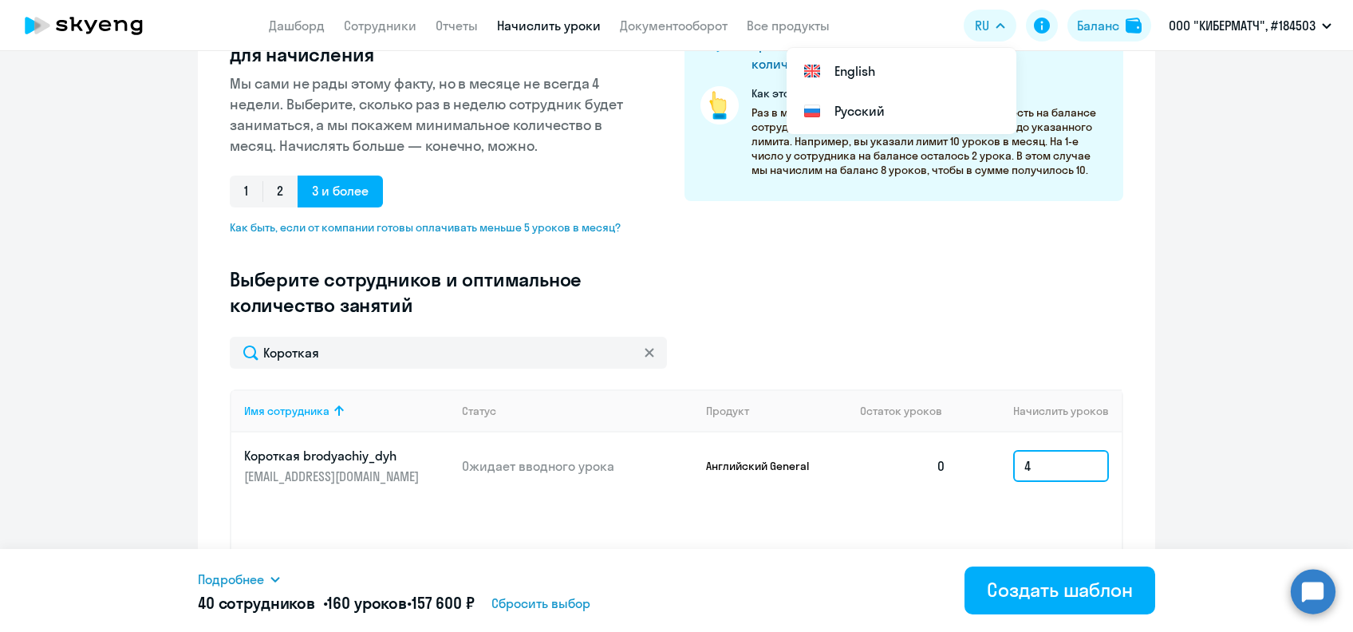
type input "4"
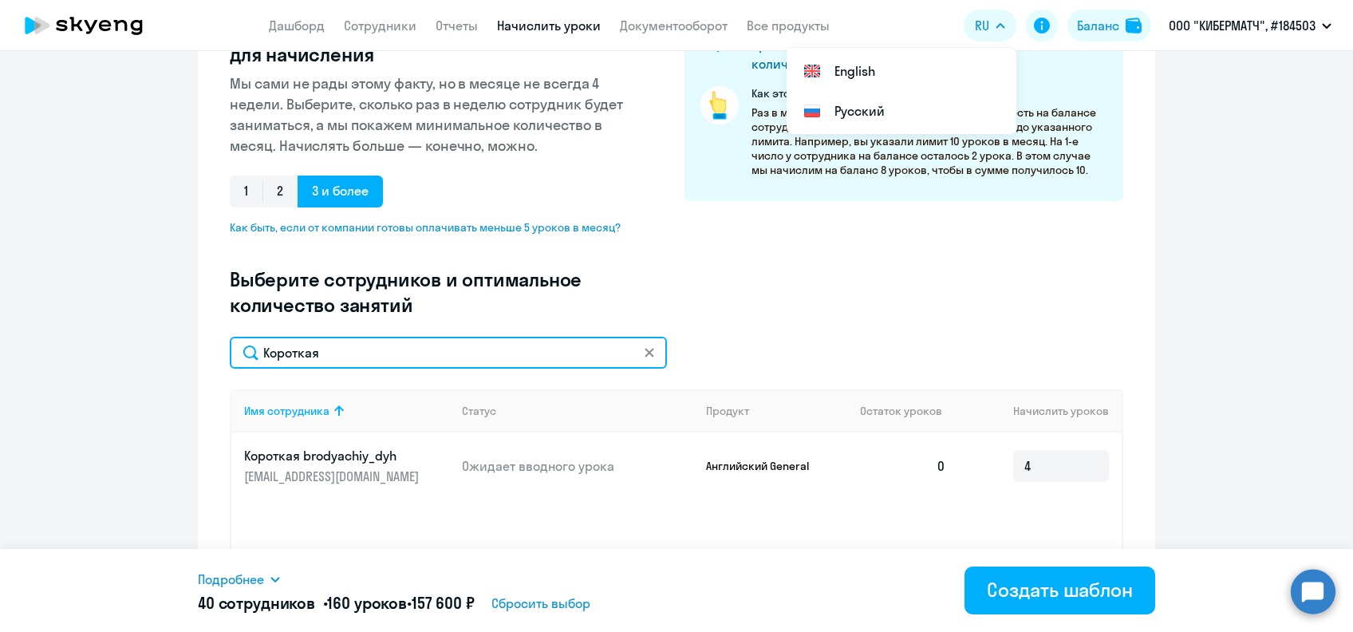
drag, startPoint x: 334, startPoint y: 356, endPoint x: 221, endPoint y: 350, distance: 113.4
click at [230, 350] on input "Короткая" at bounding box center [448, 353] width 437 height 32
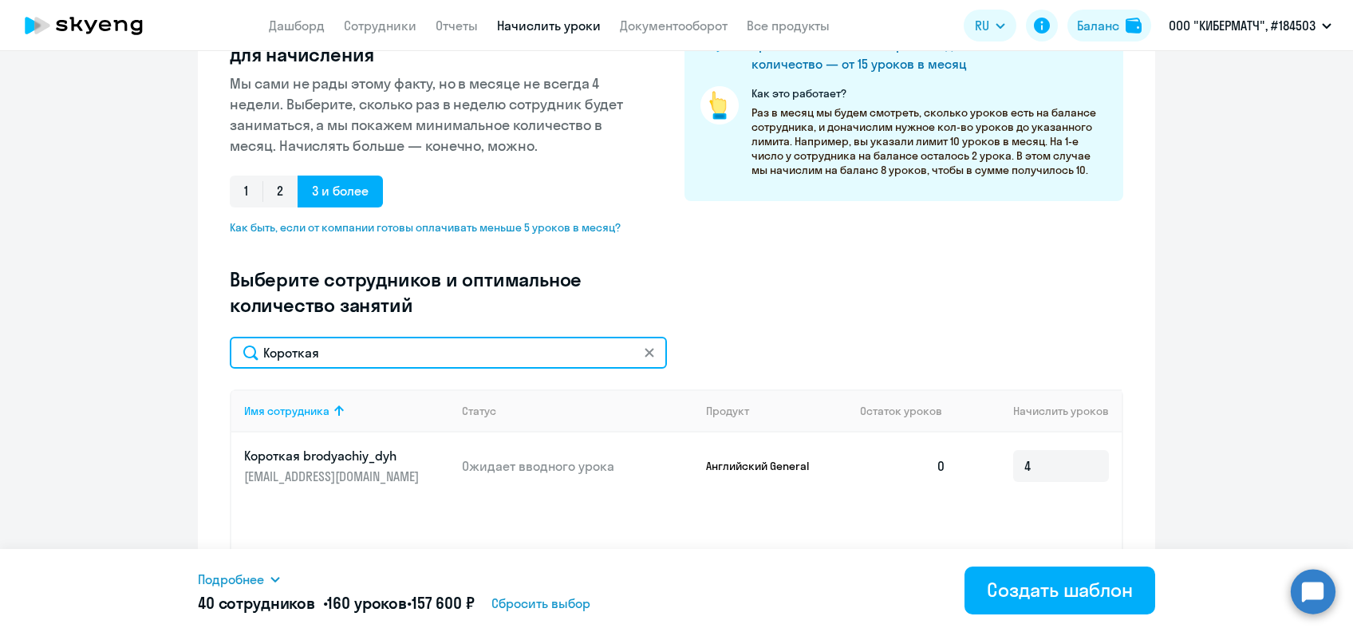
paste input "саков"
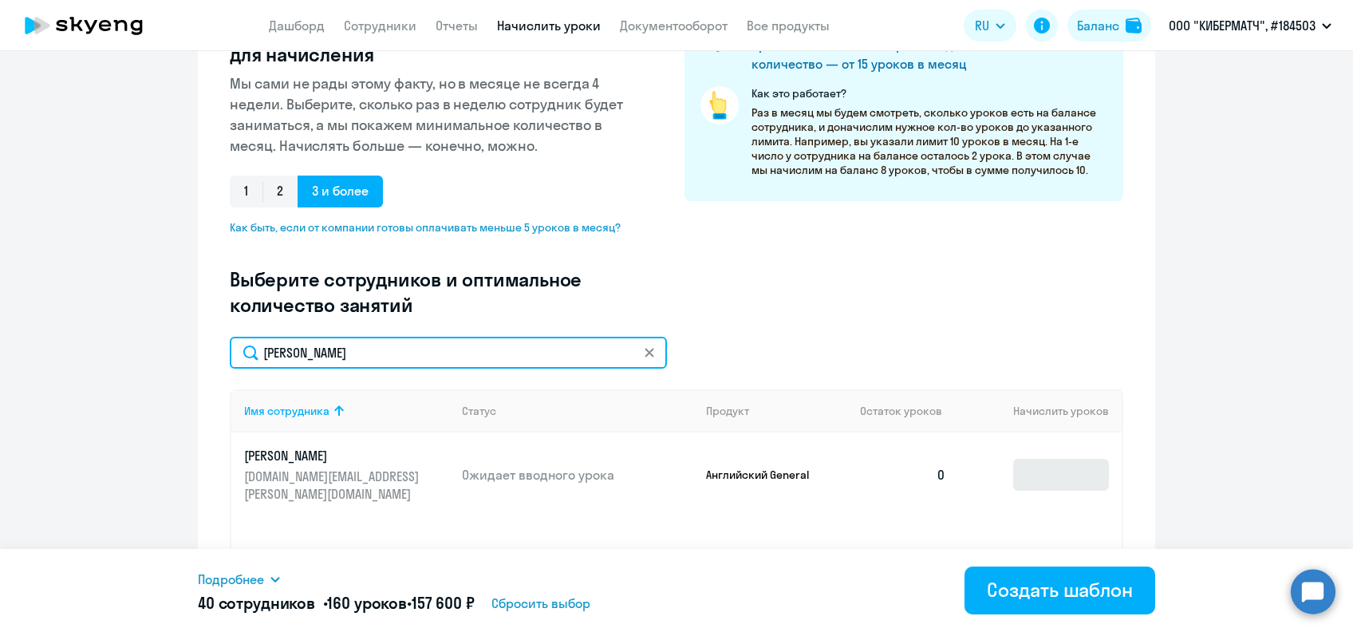
type input "[PERSON_NAME]"
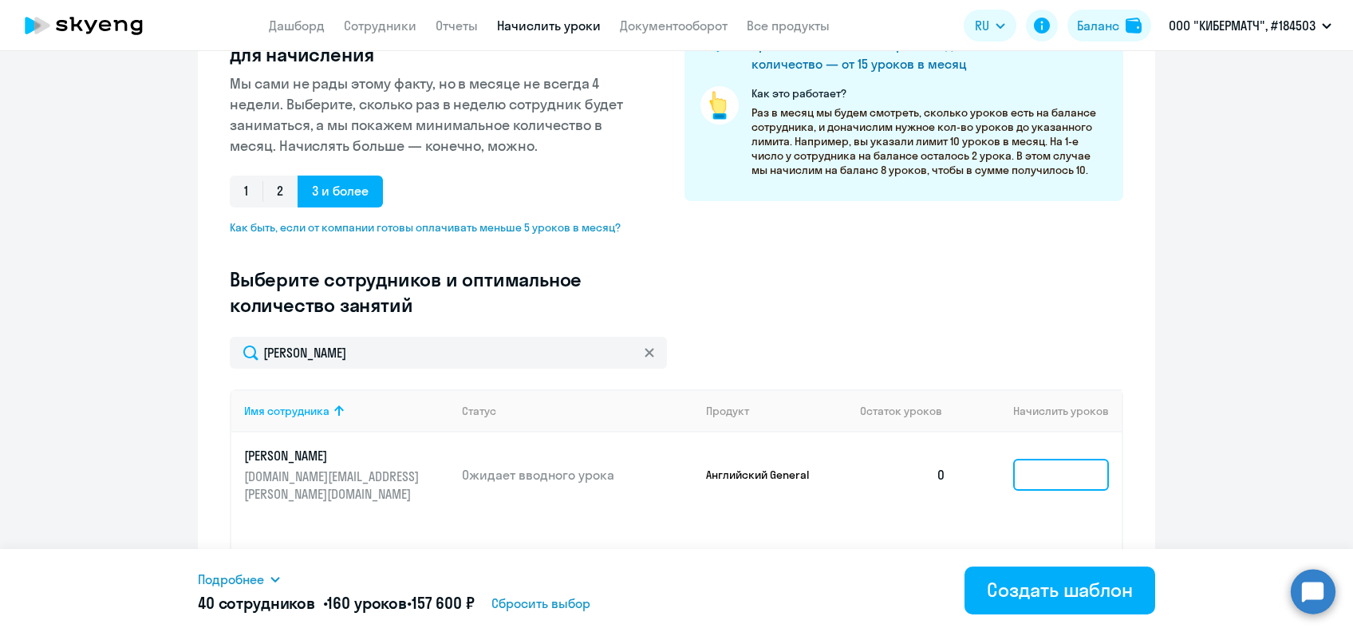
click at [1030, 466] on input at bounding box center [1061, 475] width 96 height 32
type input "4"
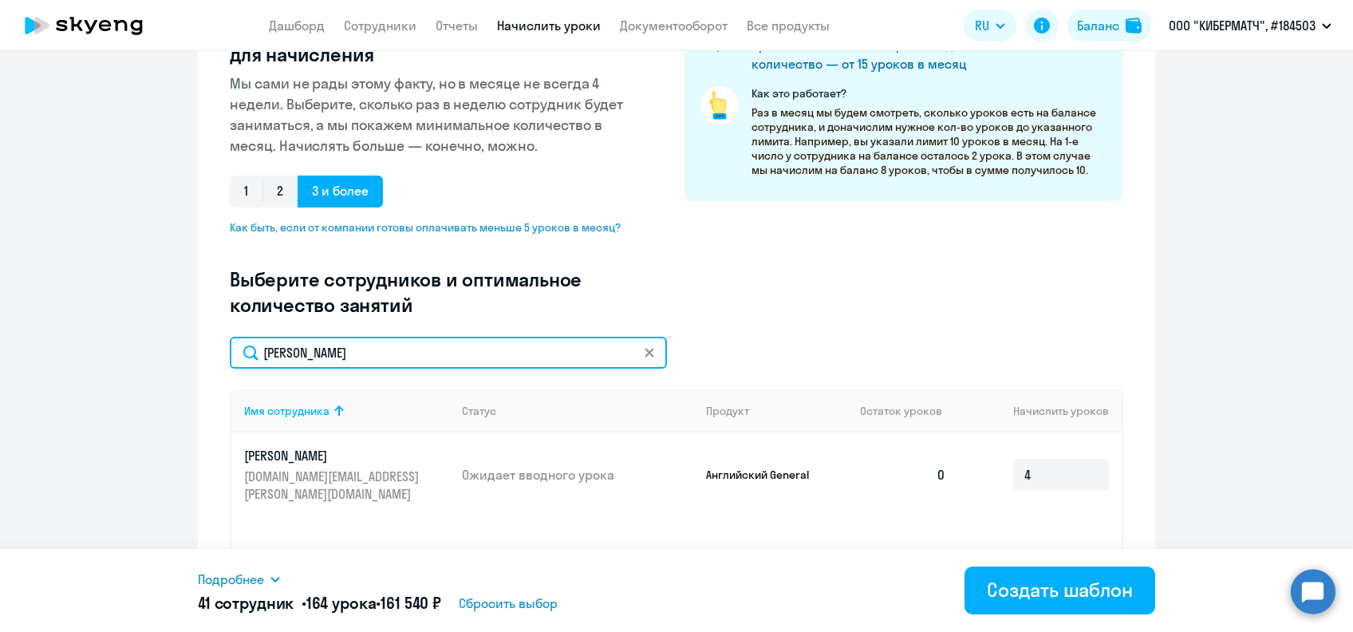
drag, startPoint x: 329, startPoint y: 357, endPoint x: 191, endPoint y: 357, distance: 138.0
click at [198, 357] on div "Создание нового шаблона автоначислений Введите название шаблона Выберите тип ша…" at bounding box center [676, 281] width 957 height 836
paste input "text"
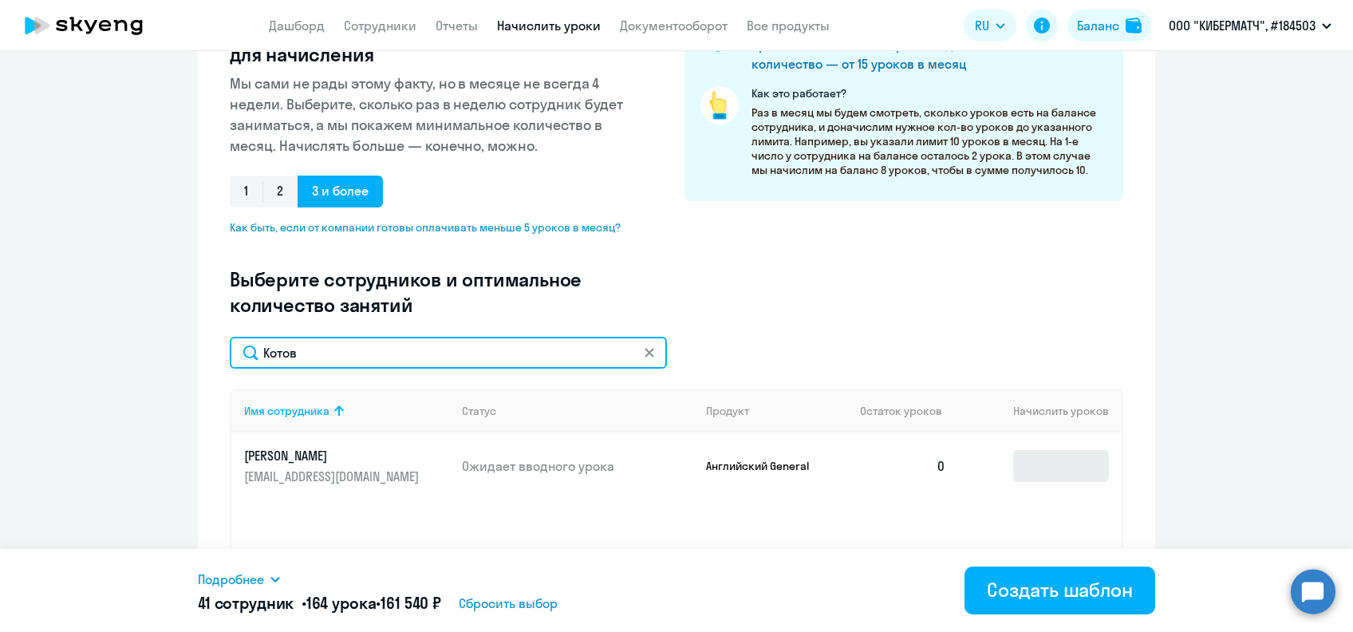
type input "Котов"
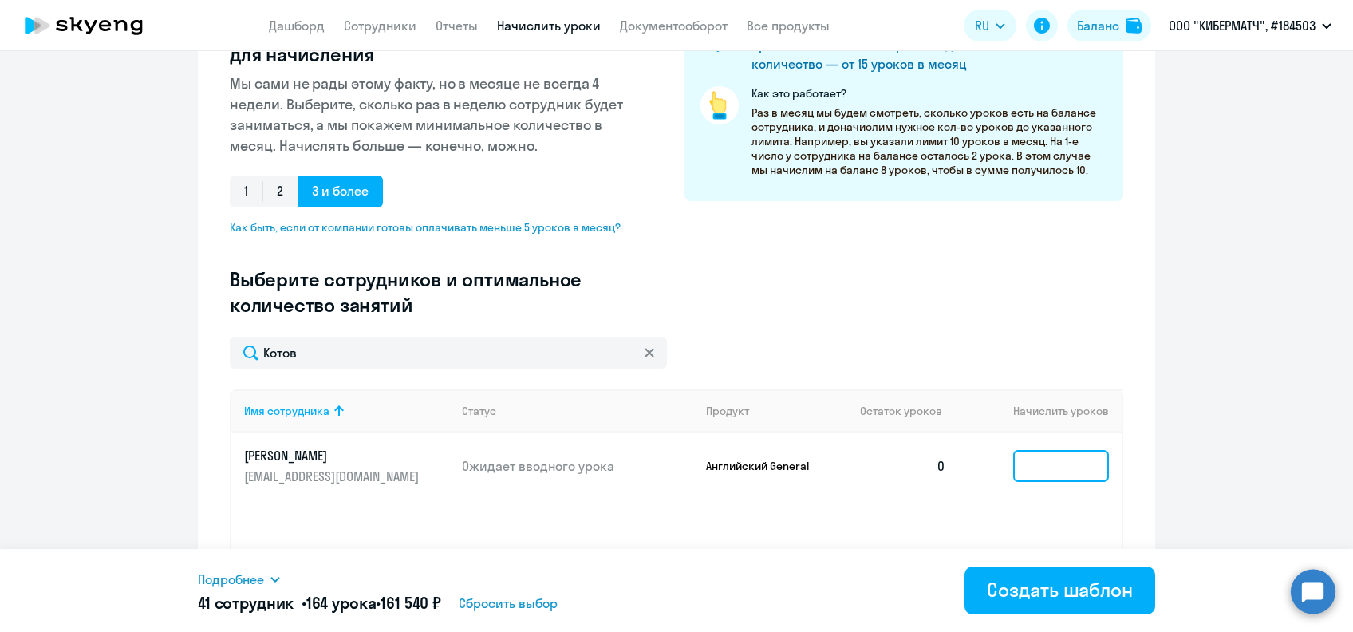
click at [1025, 466] on input at bounding box center [1061, 466] width 96 height 32
type input "4"
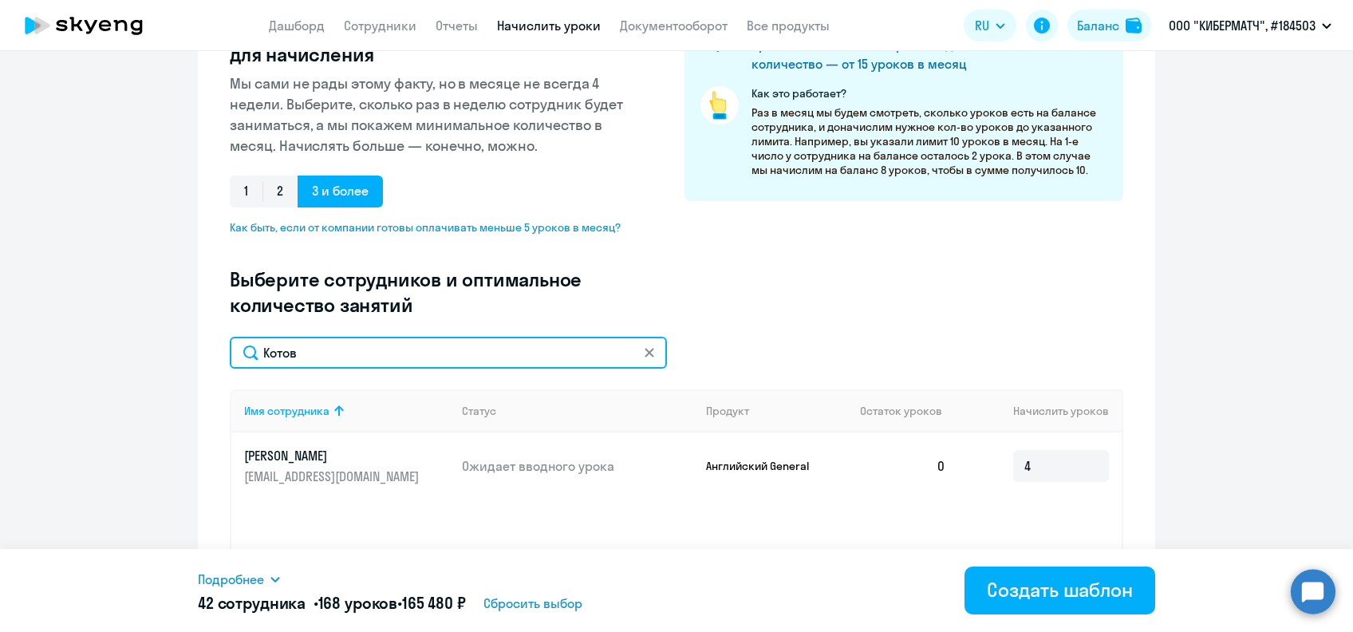
drag, startPoint x: 298, startPoint y: 345, endPoint x: 223, endPoint y: 345, distance: 74.2
click at [230, 345] on input "Котов" at bounding box center [448, 353] width 437 height 32
paste input "равц"
type input "[PERSON_NAME]"
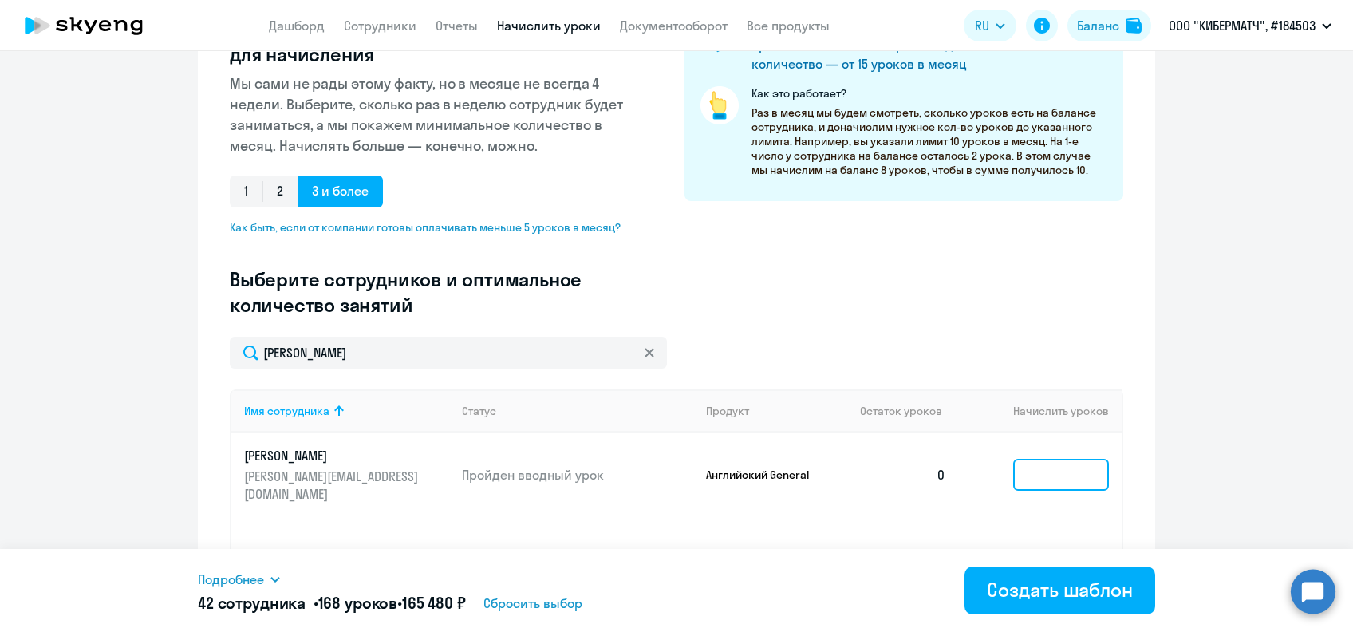
click at [1015, 466] on input at bounding box center [1061, 475] width 96 height 32
type input "4"
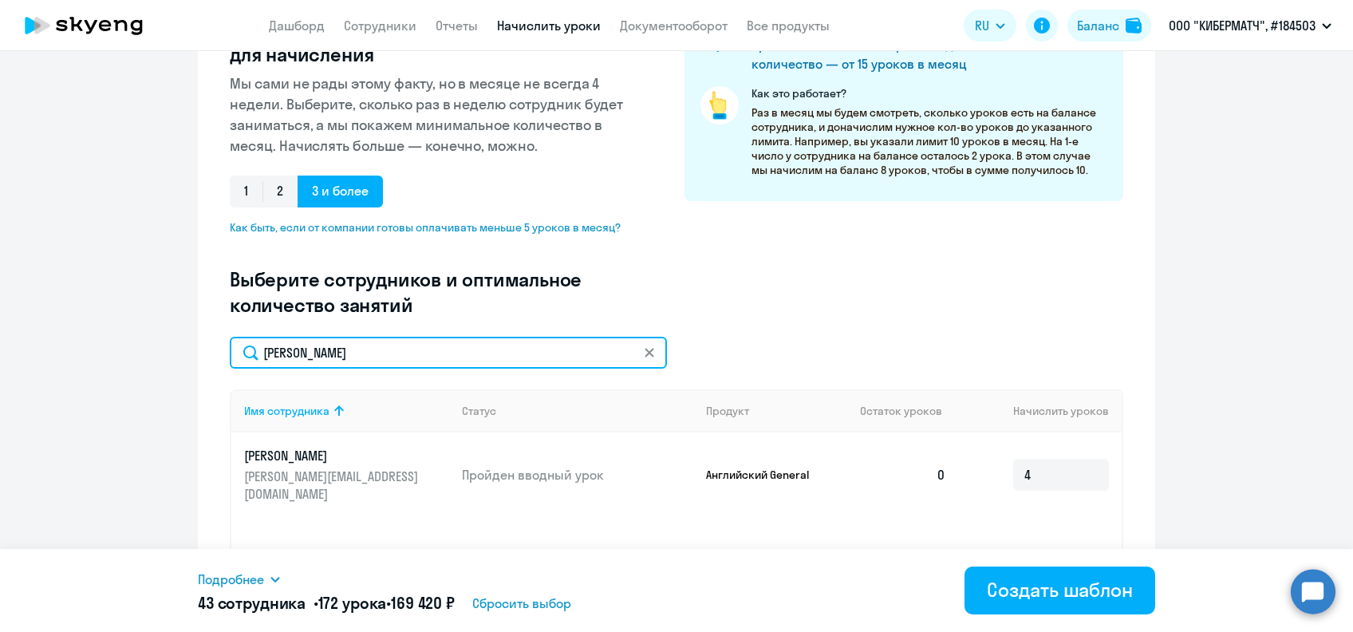
drag, startPoint x: 336, startPoint y: 351, endPoint x: 179, endPoint y: 362, distance: 156.7
click at [179, 362] on ng-component "Создание нового шаблона автоначислений Введите название шаблона Выберите тип ша…" at bounding box center [676, 281] width 1353 height 836
paste input "зне"
type input "[PERSON_NAME]"
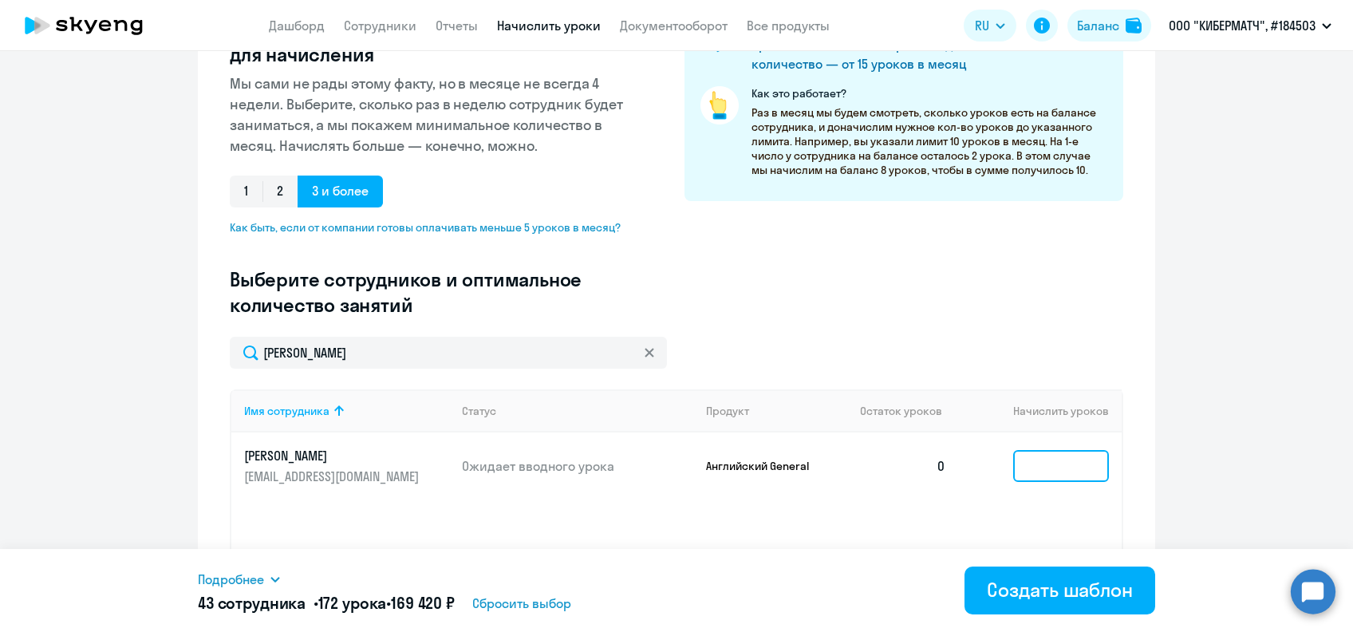
click at [1051, 467] on input at bounding box center [1061, 466] width 96 height 32
type input "4"
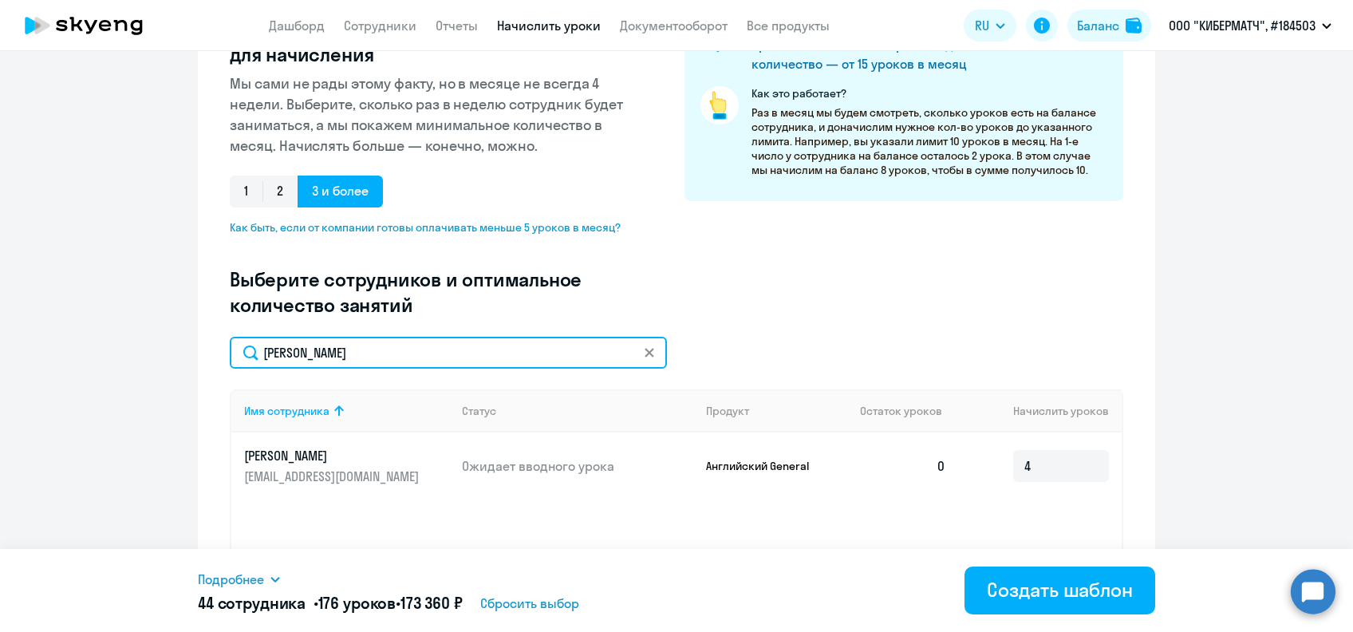
drag, startPoint x: 343, startPoint y: 349, endPoint x: 243, endPoint y: 358, distance: 100.2
click at [243, 358] on input "[PERSON_NAME]" at bounding box center [448, 353] width 437 height 32
paste input "ьмина"
type input "Кузьмина"
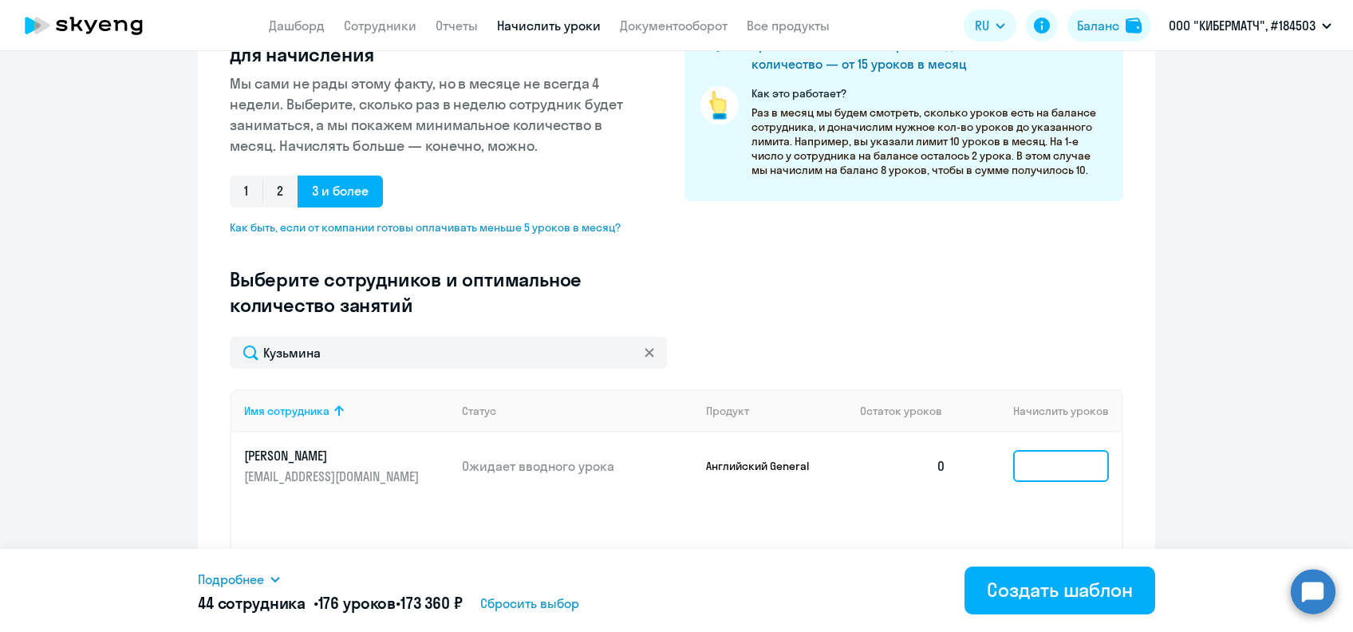
click at [1053, 467] on input at bounding box center [1061, 466] width 96 height 32
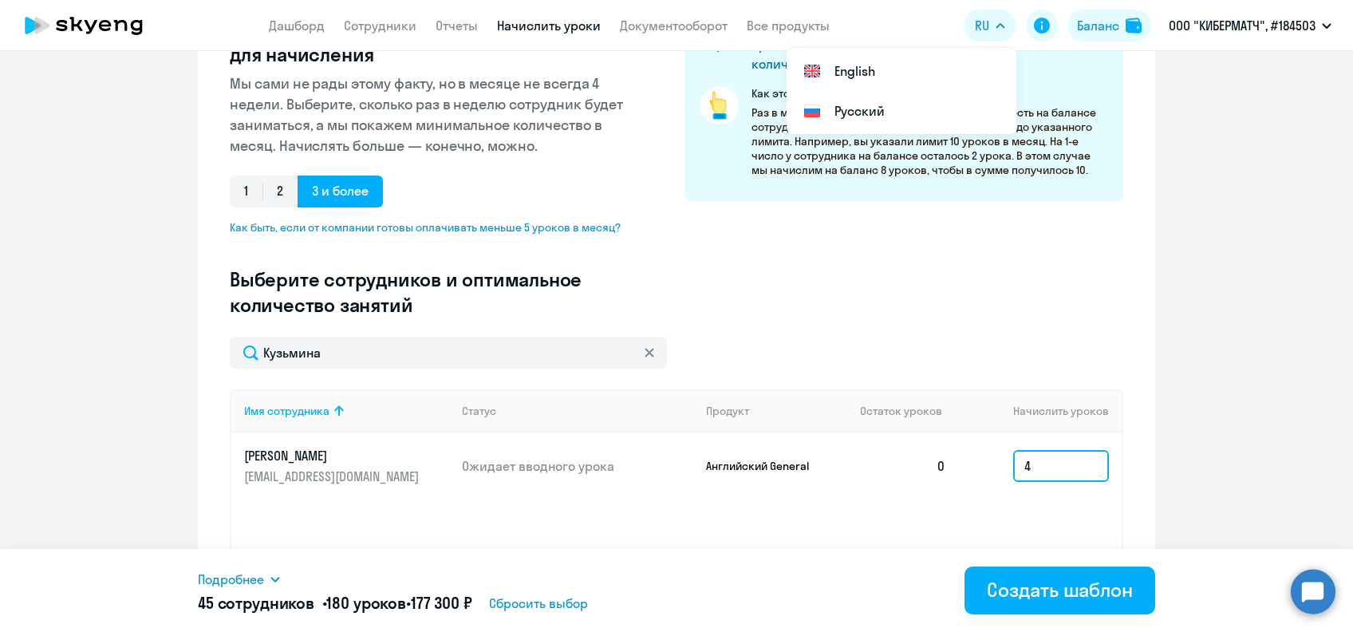
type input "4"
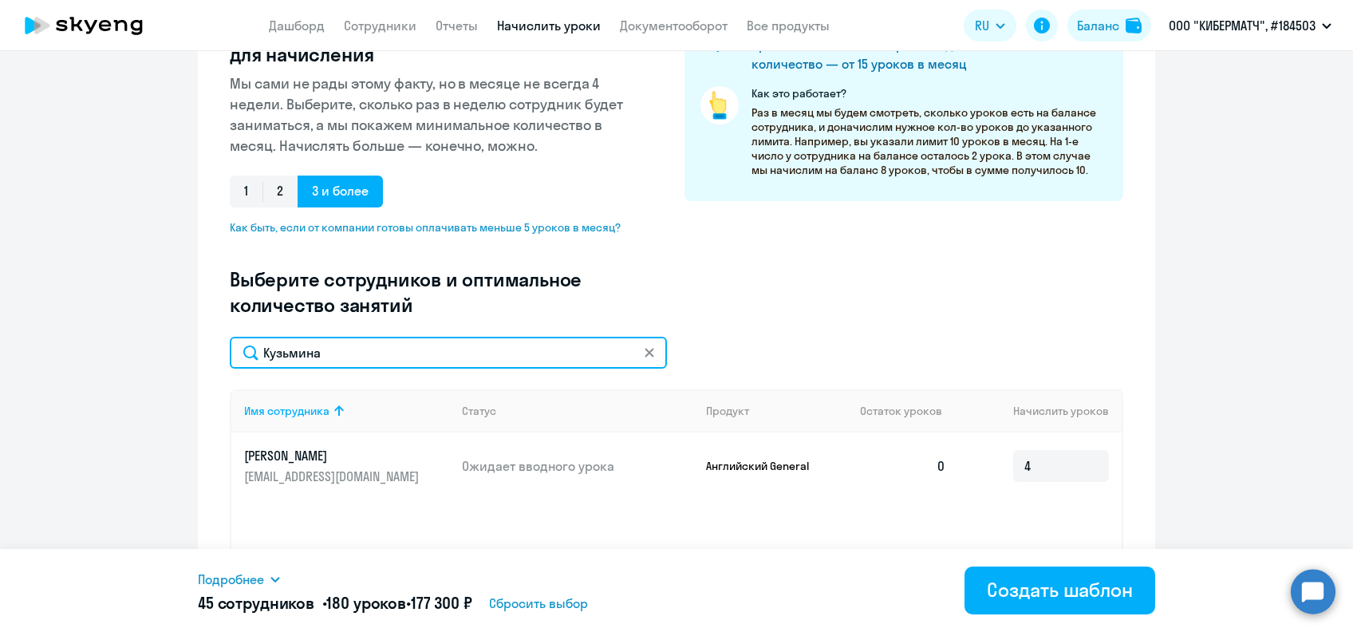
drag, startPoint x: 227, startPoint y: 349, endPoint x: 93, endPoint y: 359, distance: 135.1
click at [93, 359] on ng-component "Создание нового шаблона автоначислений Введите название шаблона Выберите тип ша…" at bounding box center [676, 281] width 1353 height 836
paste input "еб"
type input "Кулебина"
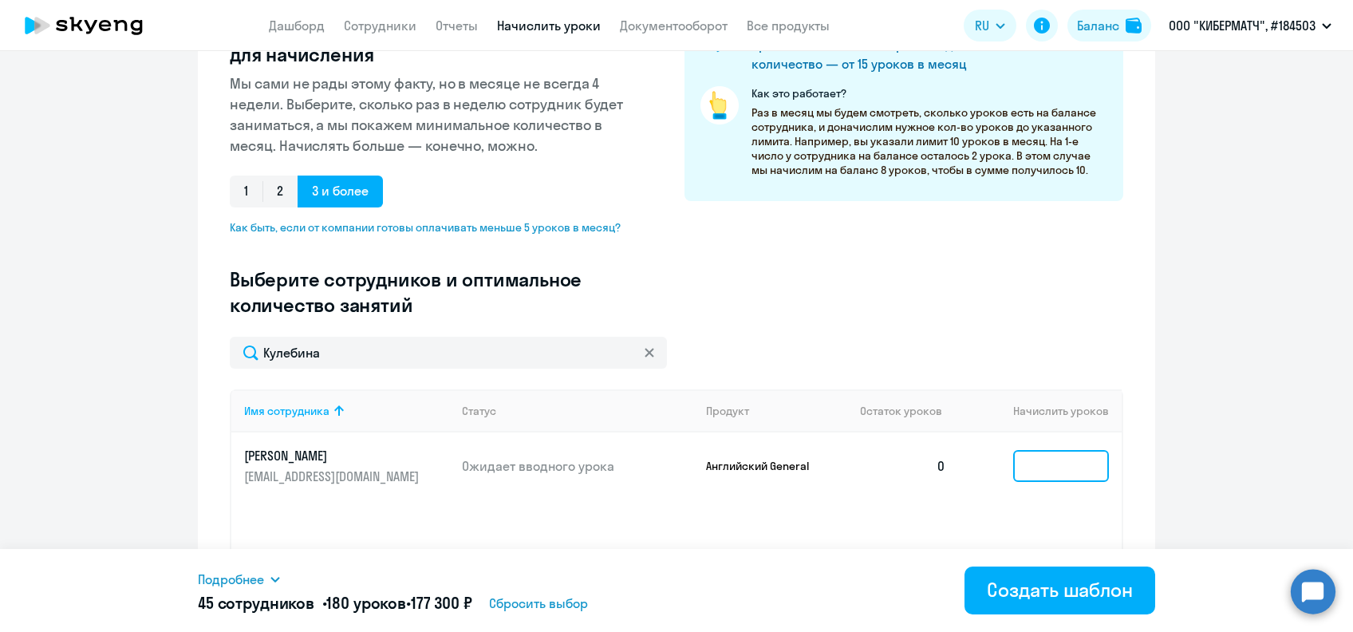
click at [1050, 473] on input at bounding box center [1061, 466] width 96 height 32
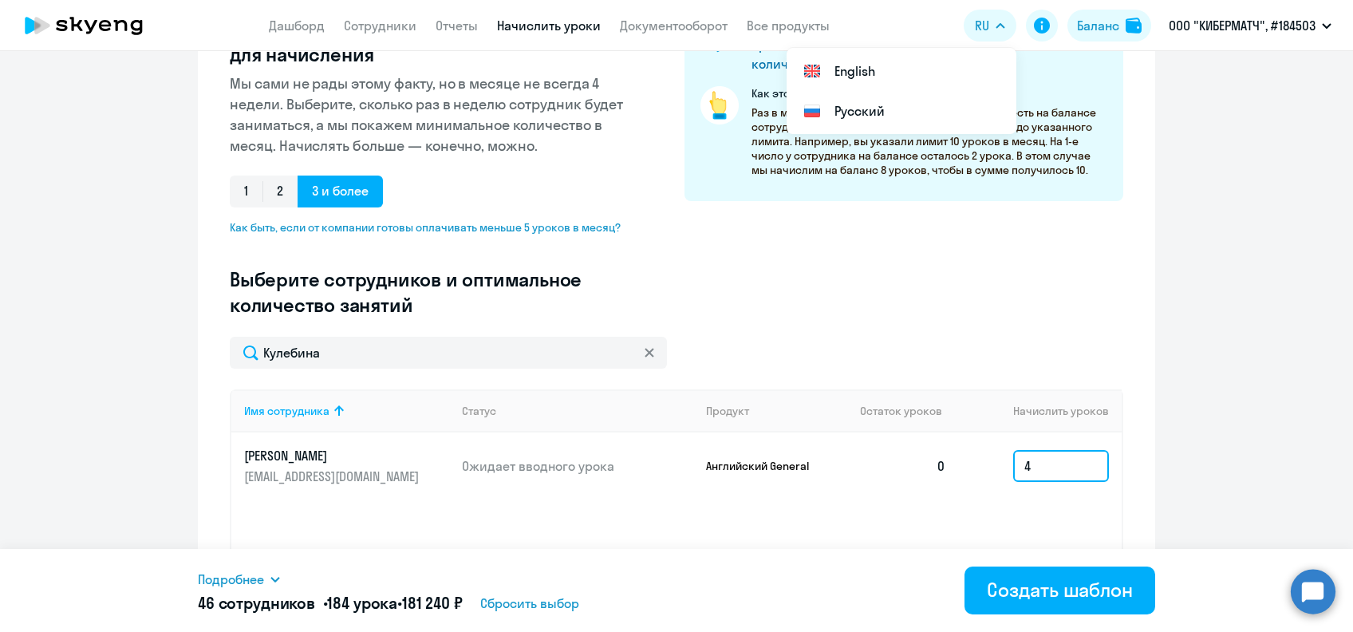
type input "4"
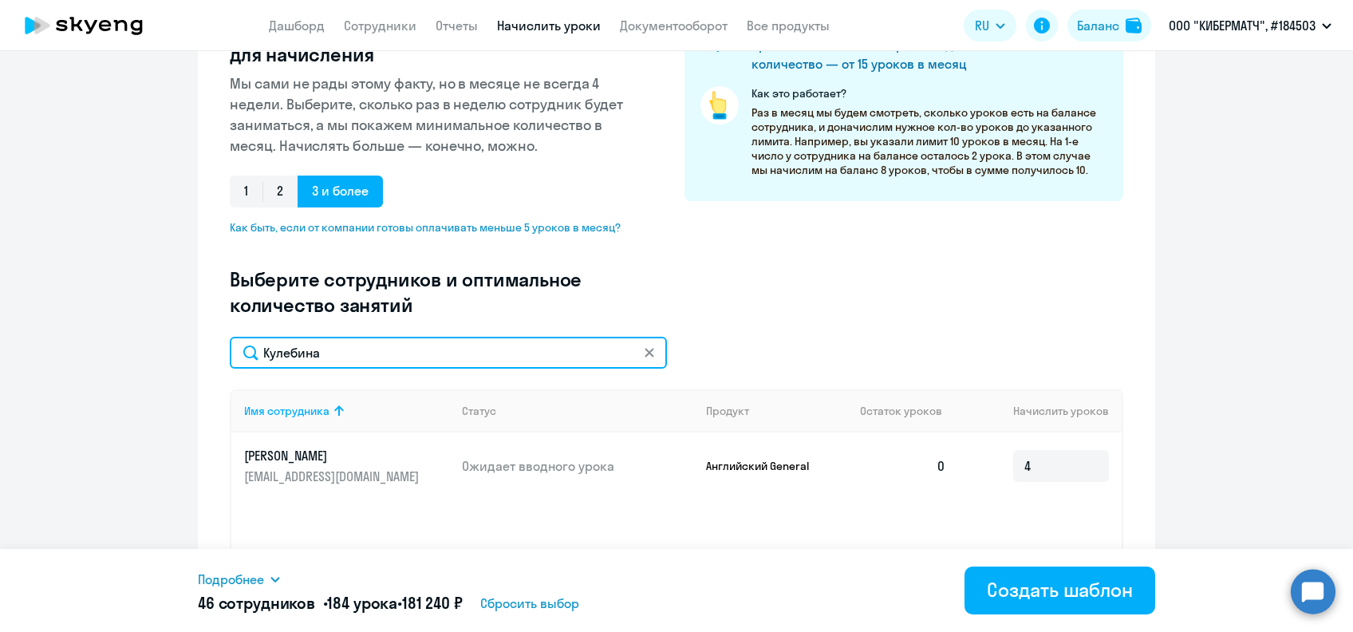
drag, startPoint x: 394, startPoint y: 357, endPoint x: 202, endPoint y: 357, distance: 192.2
click at [202, 357] on div "Создание нового шаблона автоначислений Введите название шаблона Выберите тип ша…" at bounding box center [676, 281] width 957 height 836
paste input "[PERSON_NAME]"
type input "[PERSON_NAME]"
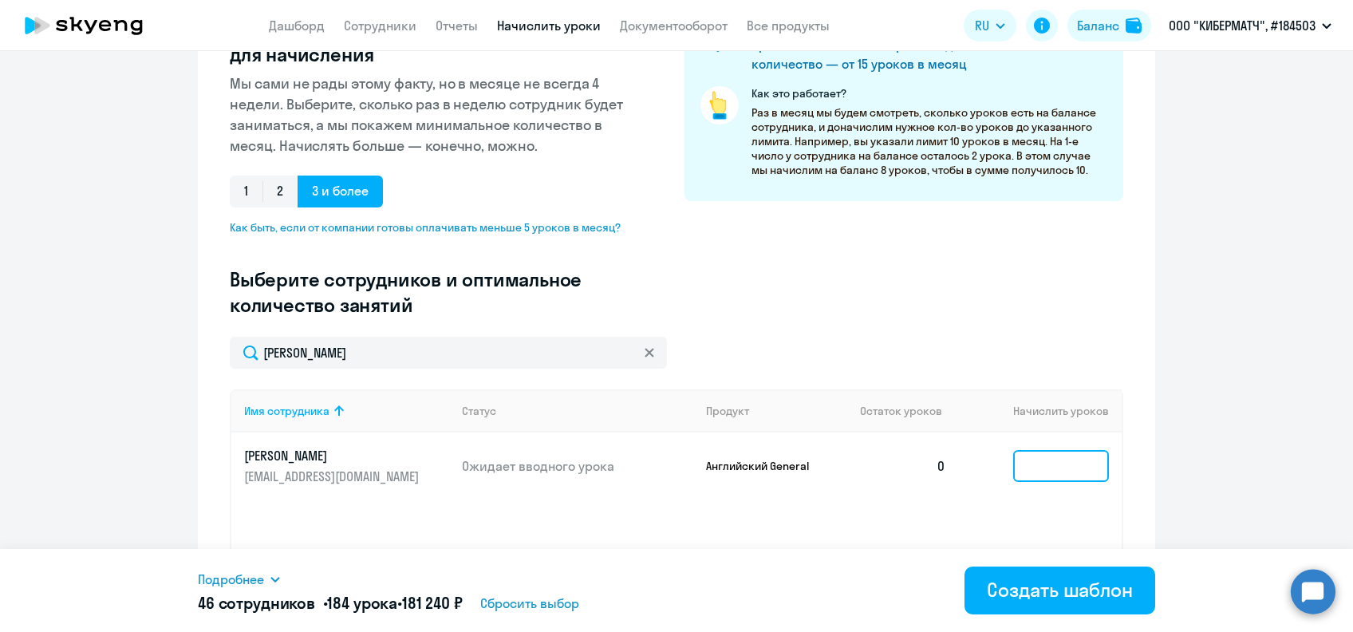
click at [1048, 463] on input at bounding box center [1061, 466] width 96 height 32
type input "4"
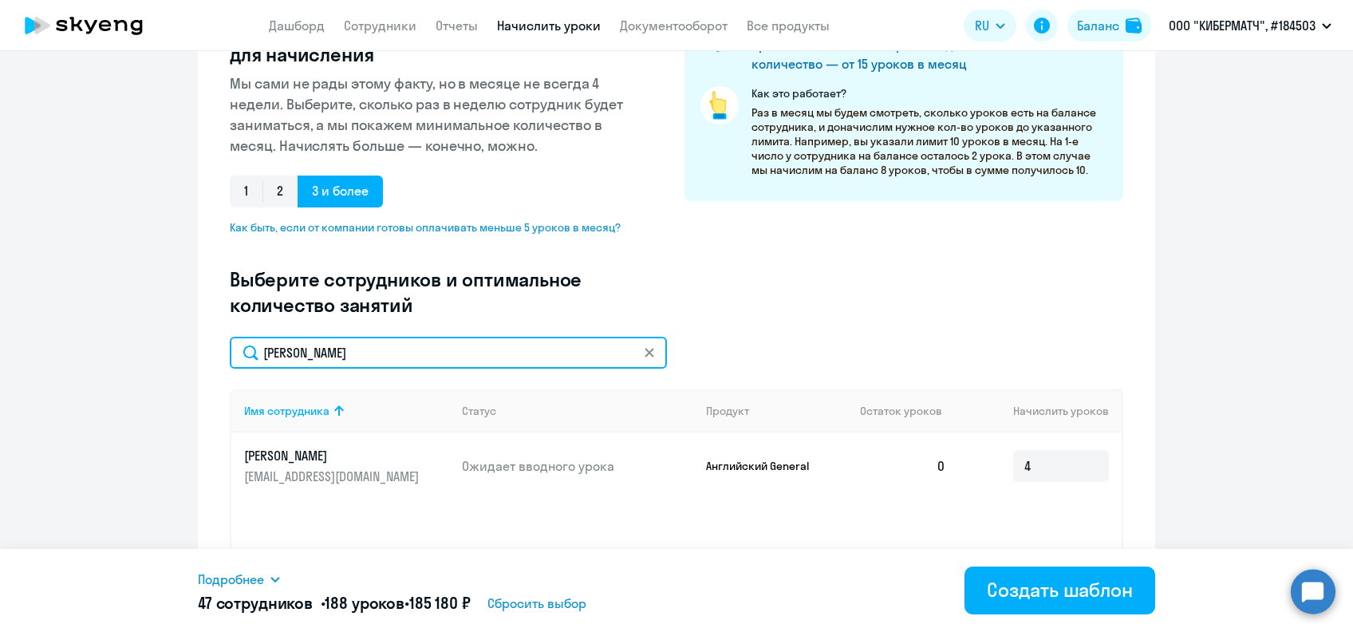
drag, startPoint x: 306, startPoint y: 349, endPoint x: 198, endPoint y: 349, distance: 108.5
click at [198, 349] on div "Создание нового шаблона автоначислений Введите название шаблона Выберите тип ша…" at bounding box center [676, 281] width 957 height 836
paste input "нтье"
type input "[PERSON_NAME]"
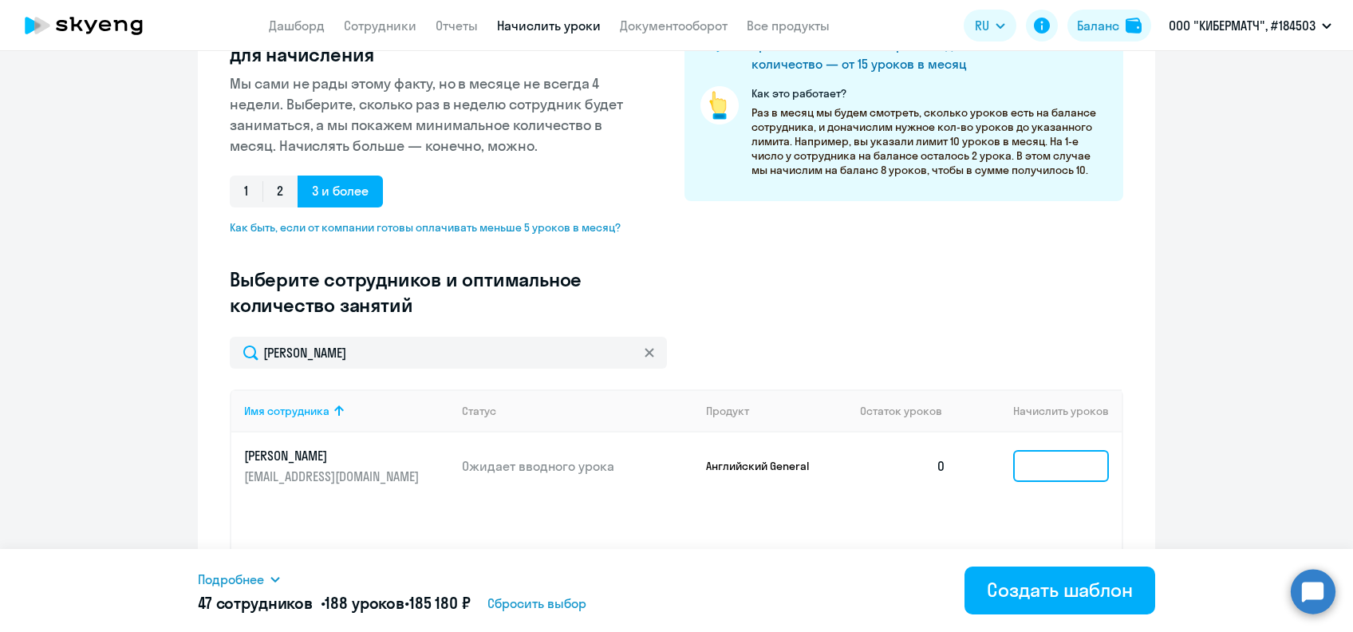
click at [1044, 462] on input at bounding box center [1061, 466] width 96 height 32
type input "4"
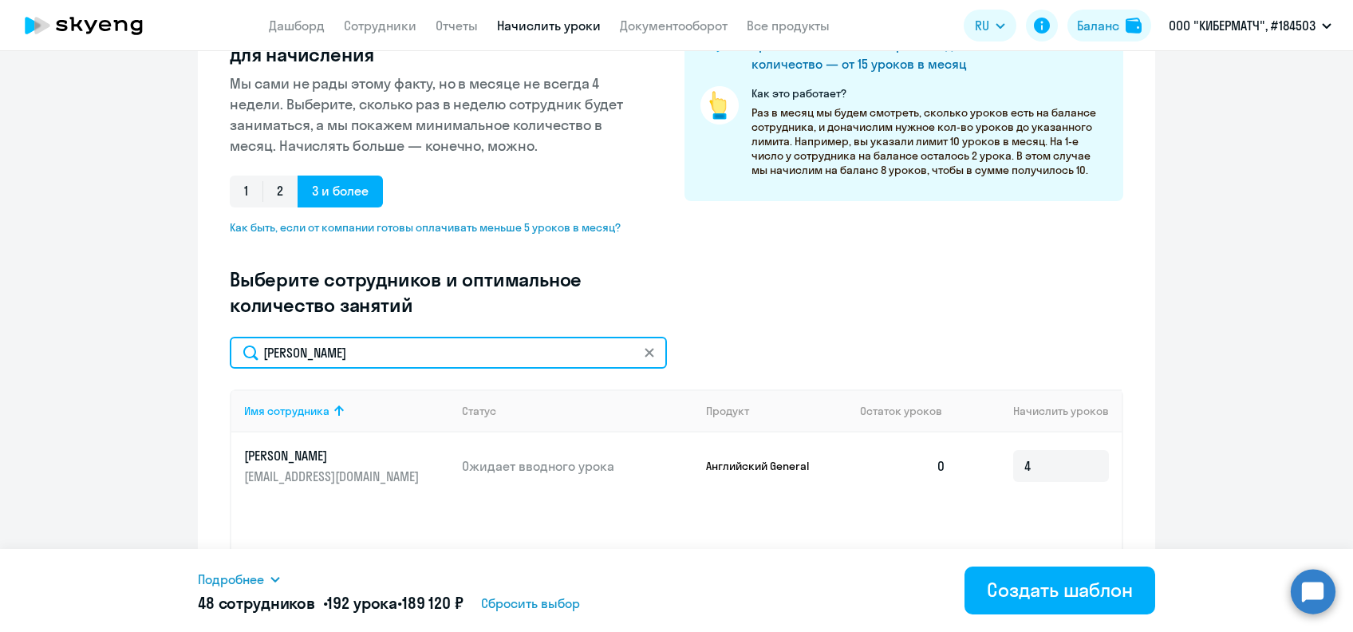
drag, startPoint x: 329, startPoint y: 357, endPoint x: 225, endPoint y: 352, distance: 104.6
click at [230, 352] on input "[PERSON_NAME]" at bounding box center [448, 353] width 437 height 32
paste input "text"
type input "[PERSON_NAME]"
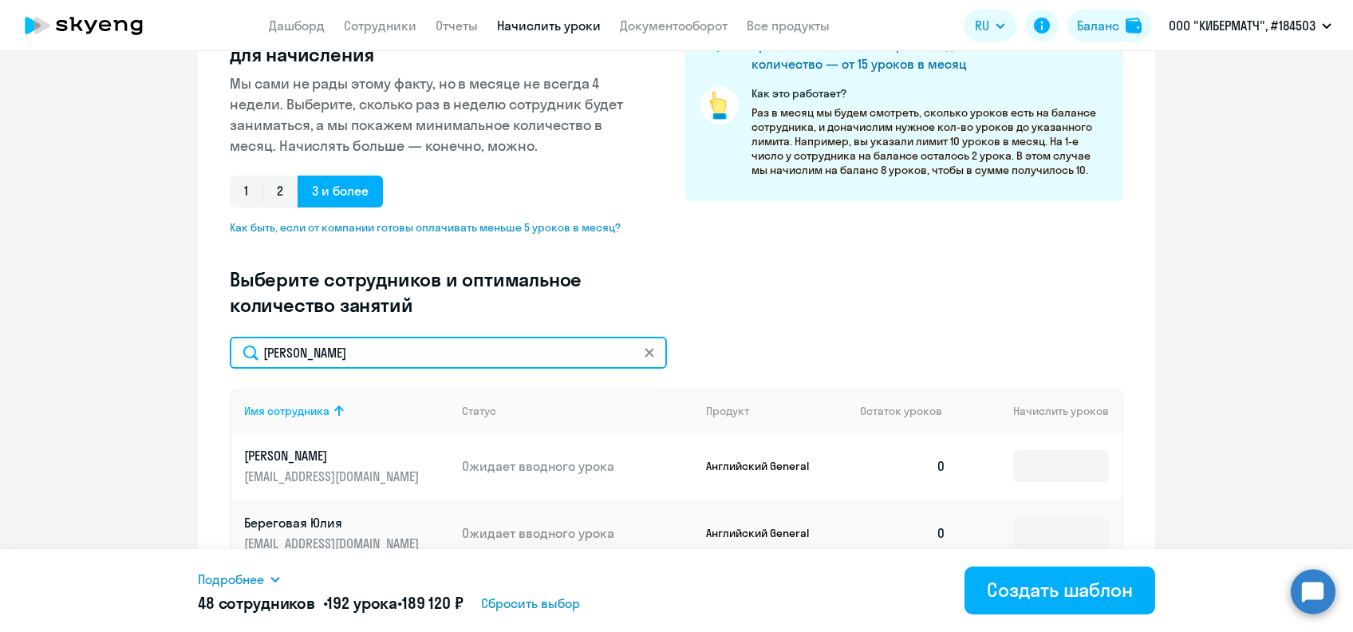
type input "4"
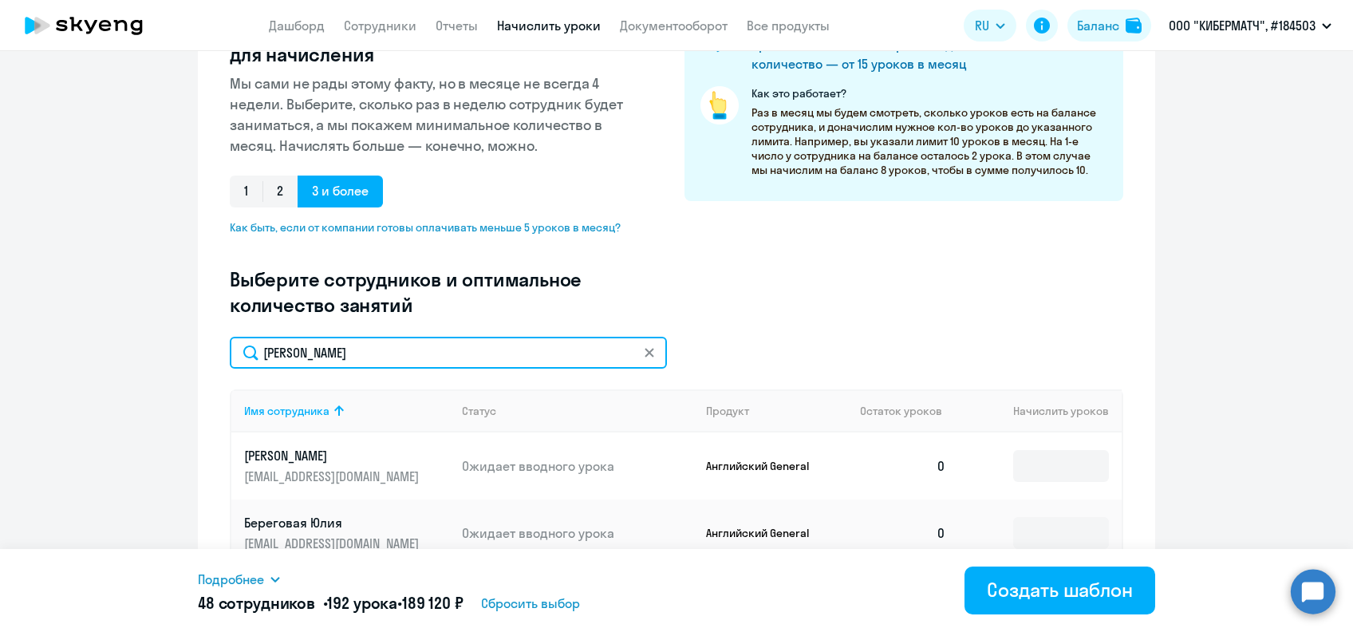
type input "4"
drag, startPoint x: 294, startPoint y: 353, endPoint x: 237, endPoint y: 333, distance: 60.8
click at [231, 345] on input "[PERSON_NAME]" at bounding box center [448, 353] width 437 height 32
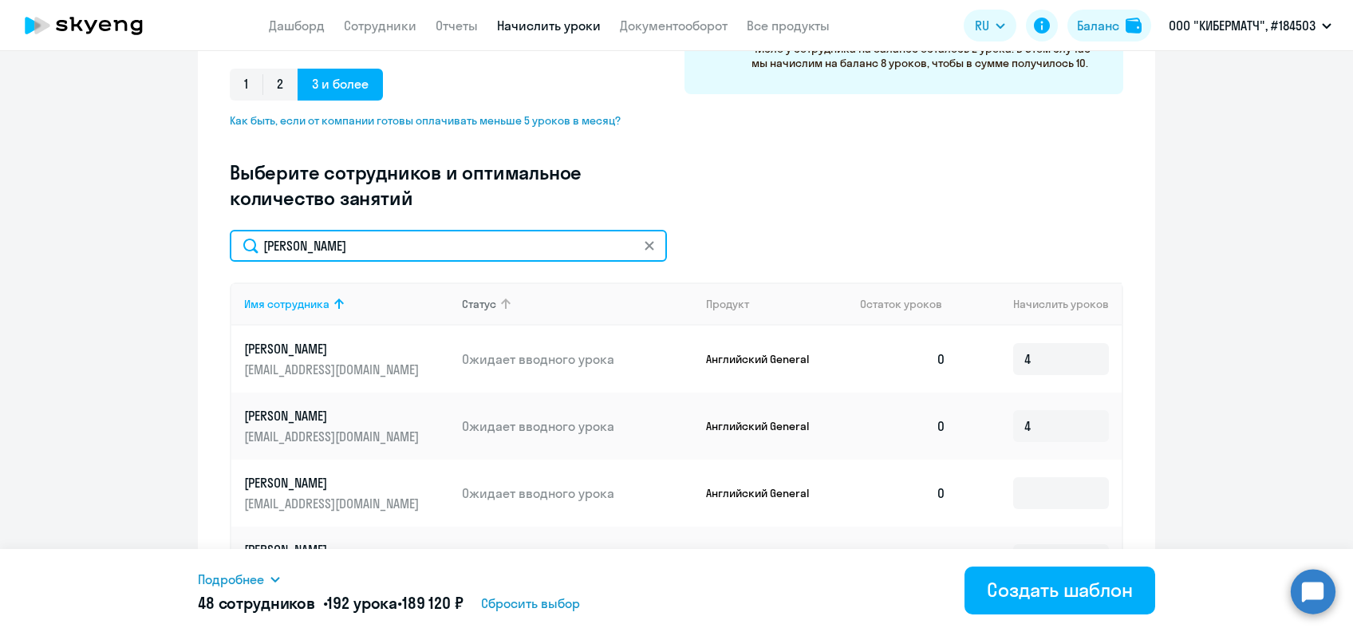
scroll to position [425, 0]
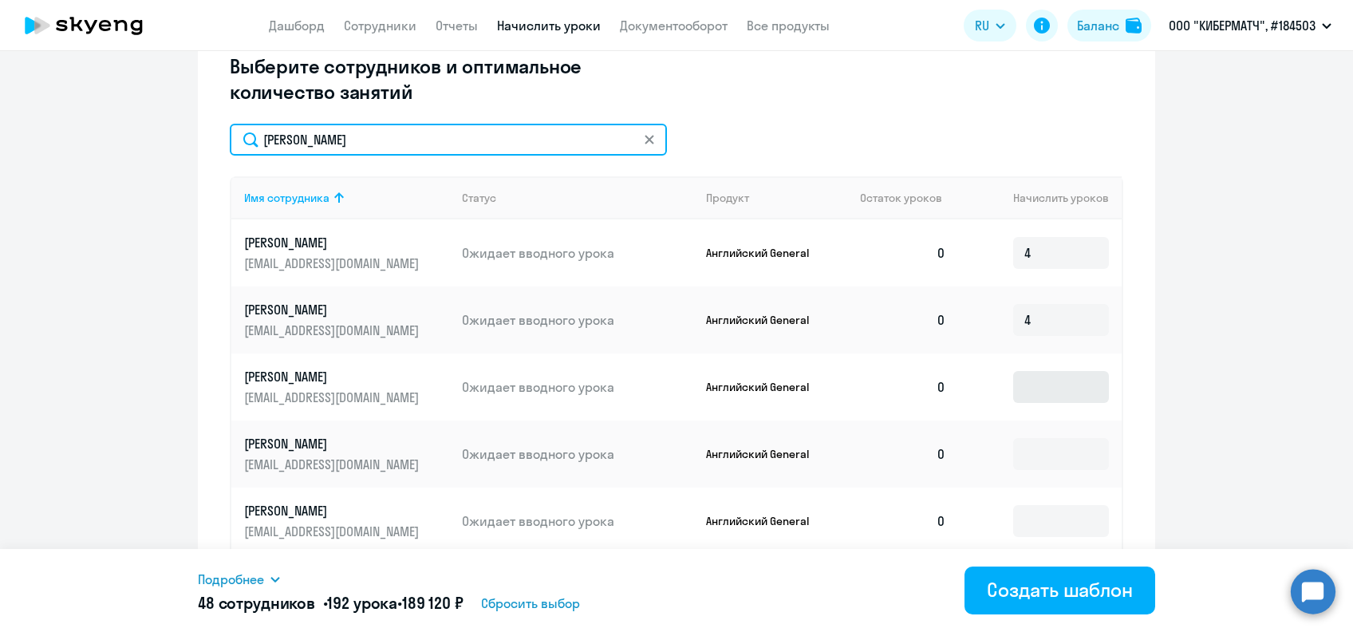
type input "[PERSON_NAME]"
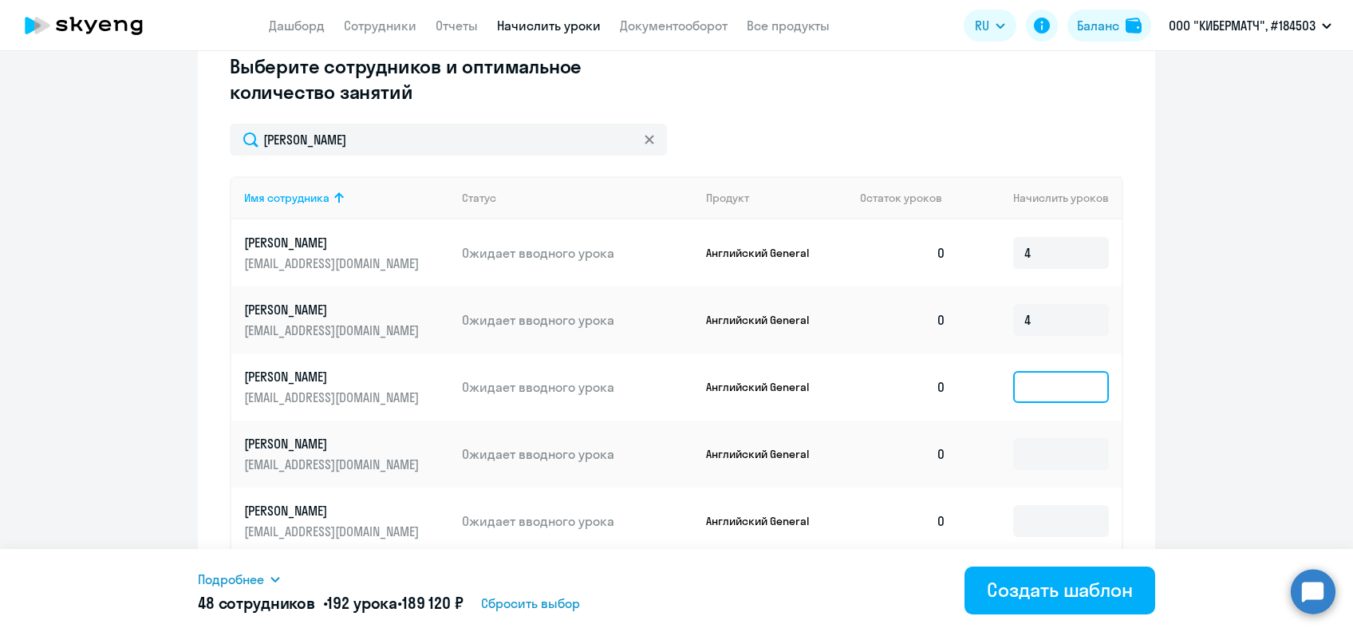
click at [1052, 388] on input at bounding box center [1061, 387] width 96 height 32
type input "4"
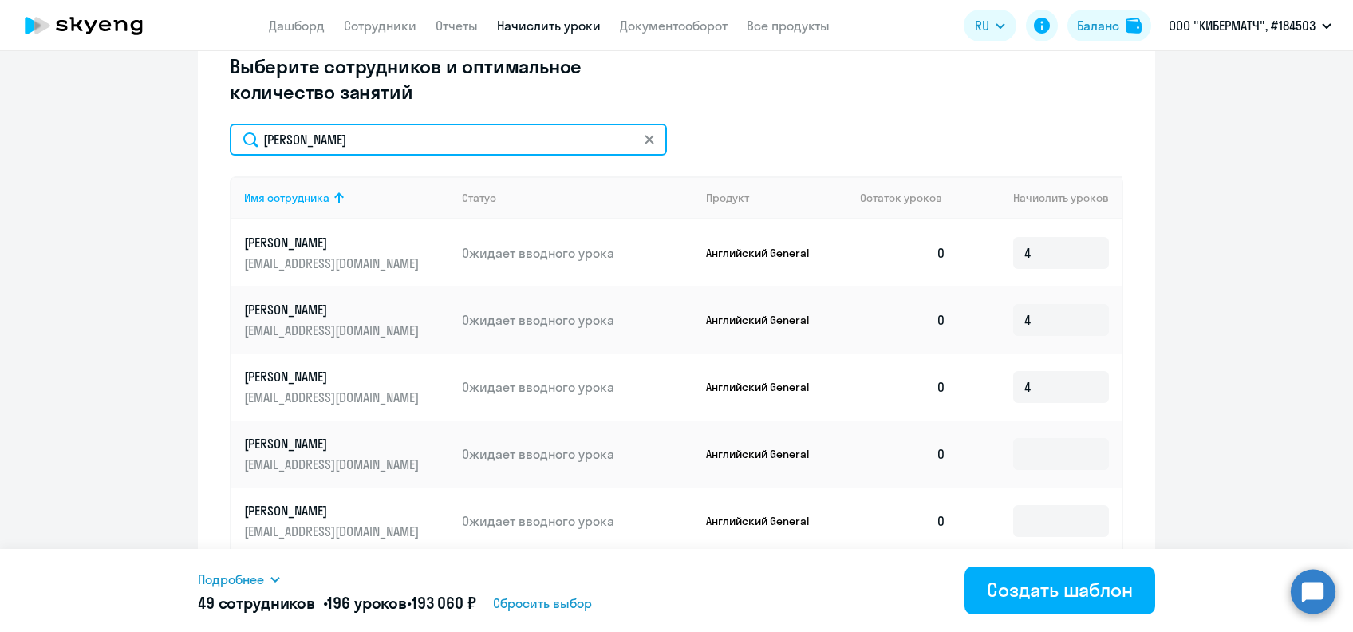
drag, startPoint x: 335, startPoint y: 150, endPoint x: 219, endPoint y: 147, distance: 115.7
click at [219, 147] on div "Создание нового шаблона автоначислений Введите название шаблона Выберите тип ша…" at bounding box center [676, 213] width 957 height 1126
paste input "[DEMOGRAPHIC_DATA]"
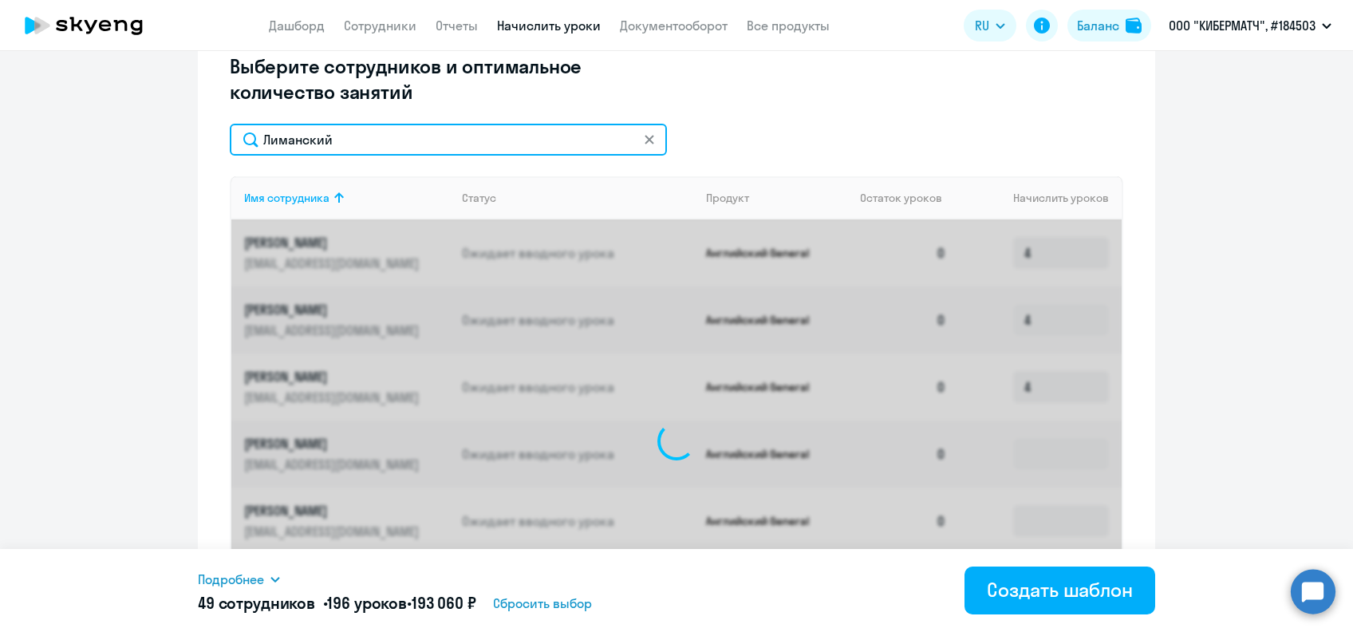
scroll to position [343, 0]
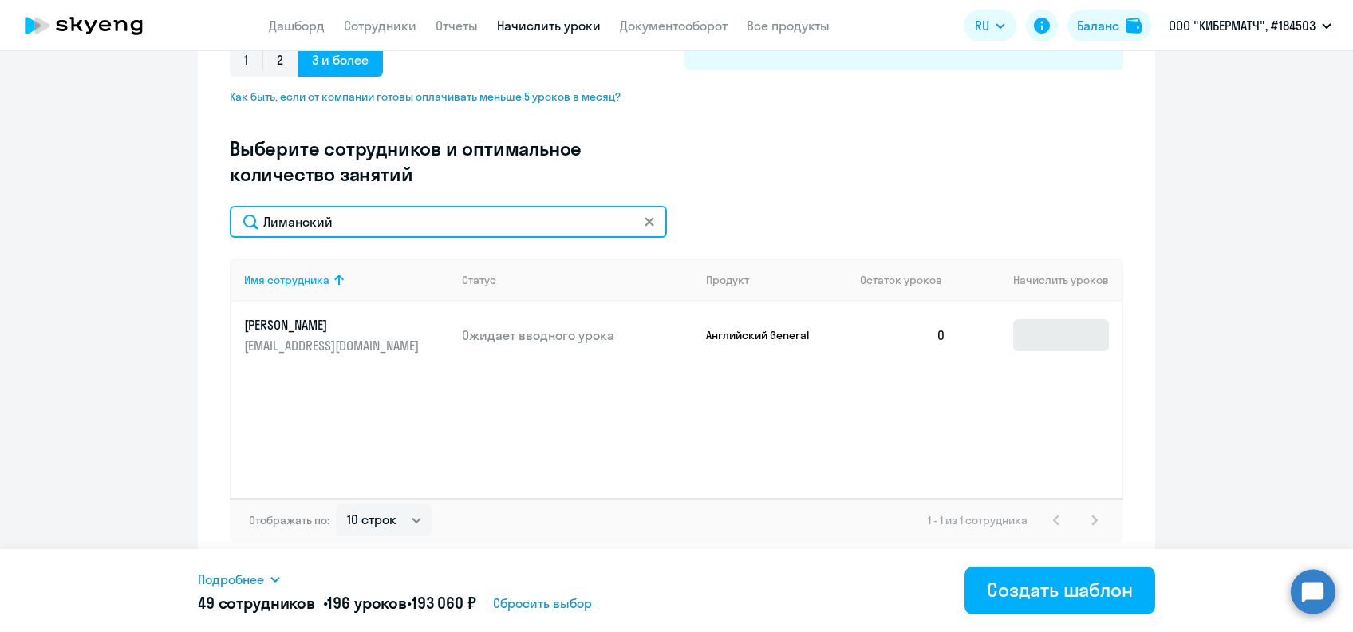
type input "Лиманский"
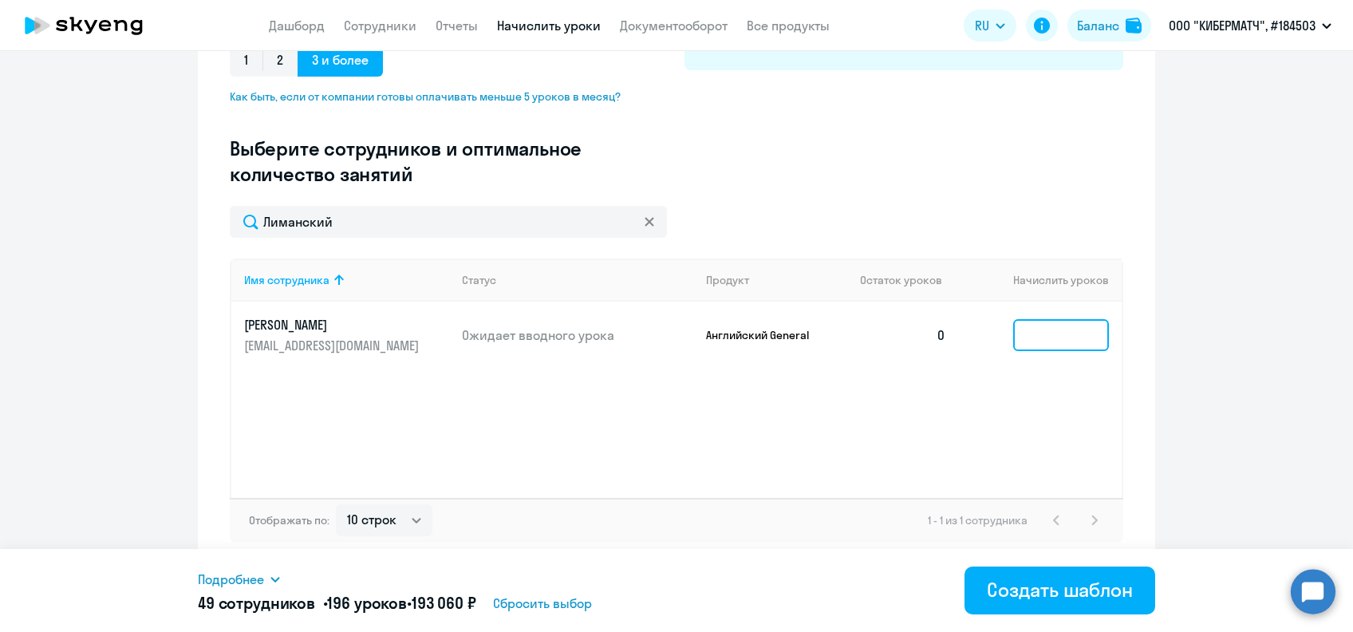
click at [1044, 333] on input at bounding box center [1061, 335] width 96 height 32
type input "4"
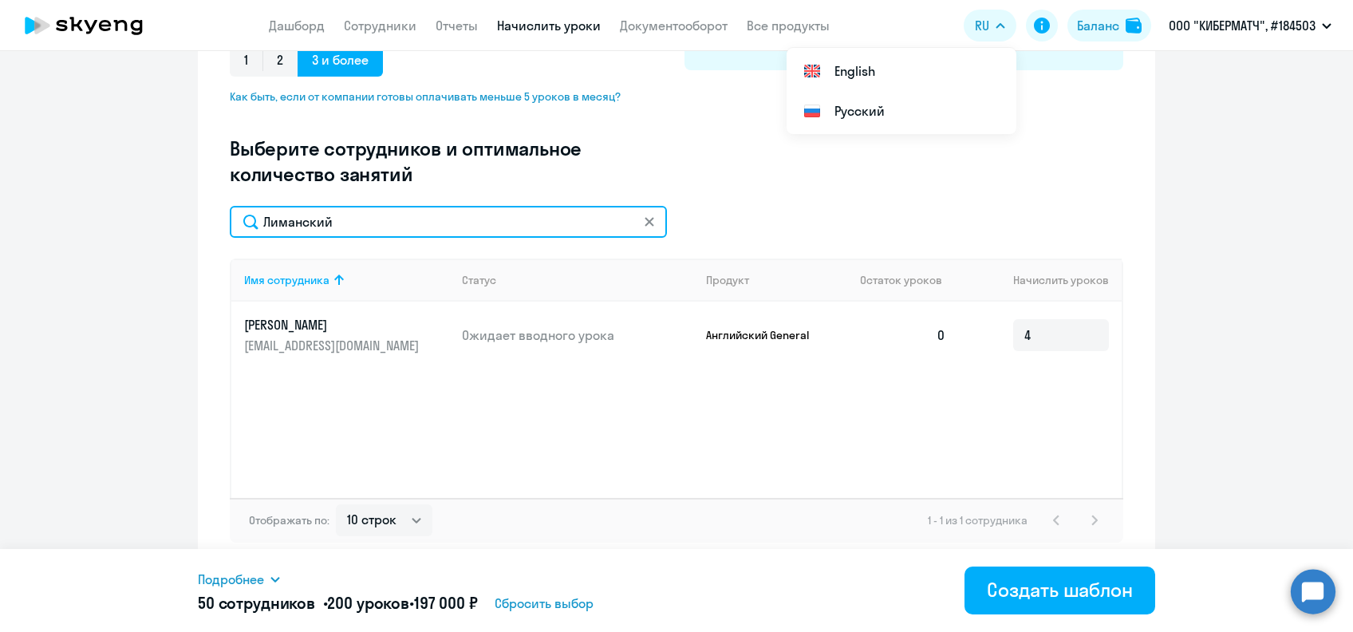
drag, startPoint x: 356, startPoint y: 220, endPoint x: 202, endPoint y: 221, distance: 154.0
click at [202, 221] on div "Создание нового шаблона автоначислений Введите название шаблона Выберите тип ша…" at bounding box center [676, 150] width 957 height 836
paste input "совская"
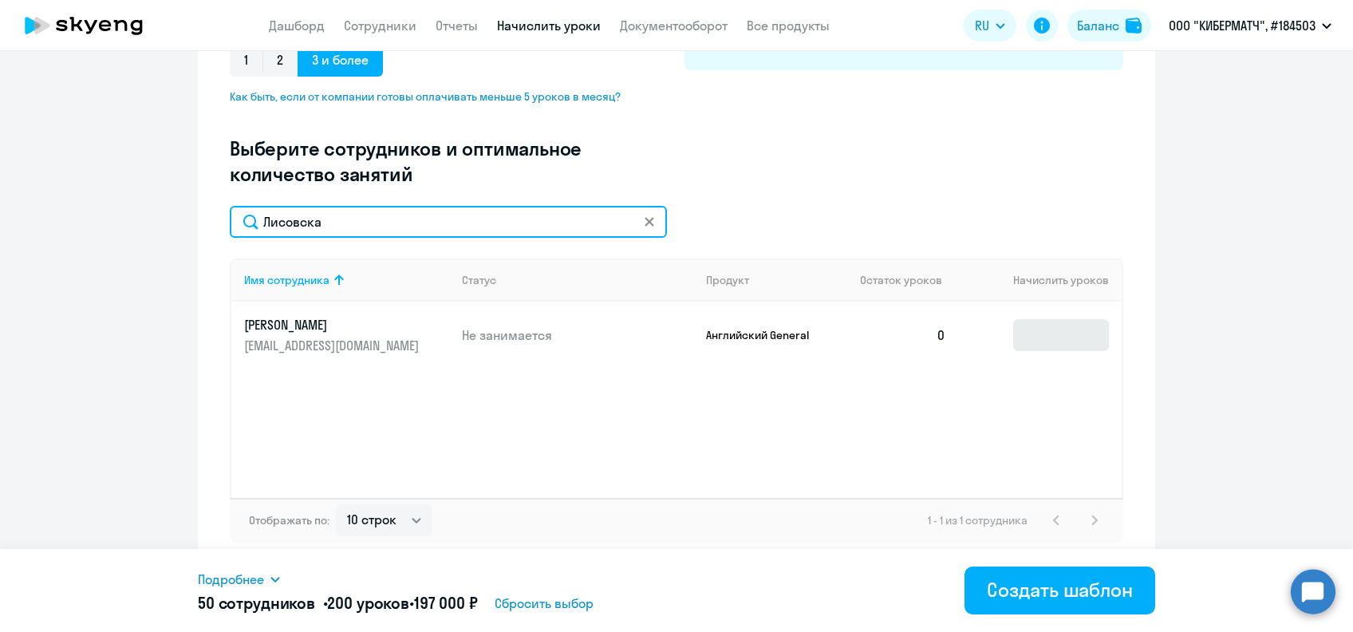
type input "Лисовска"
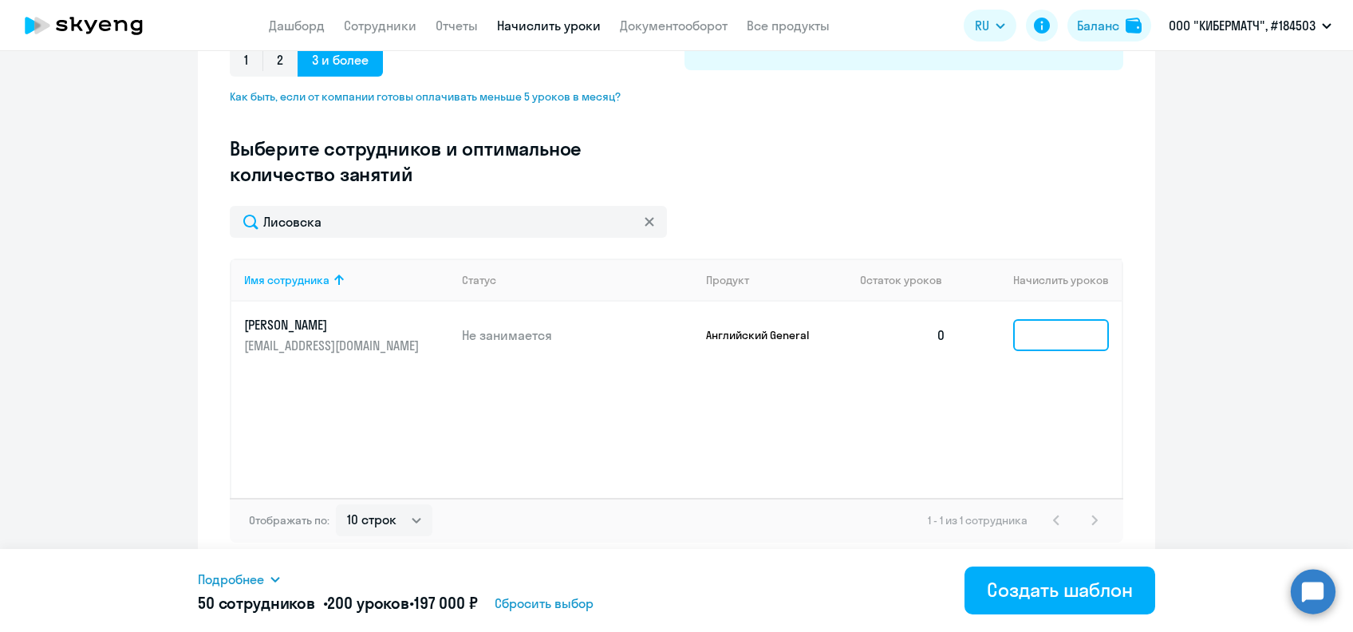
click at [1027, 333] on input at bounding box center [1061, 335] width 96 height 32
type input "4"
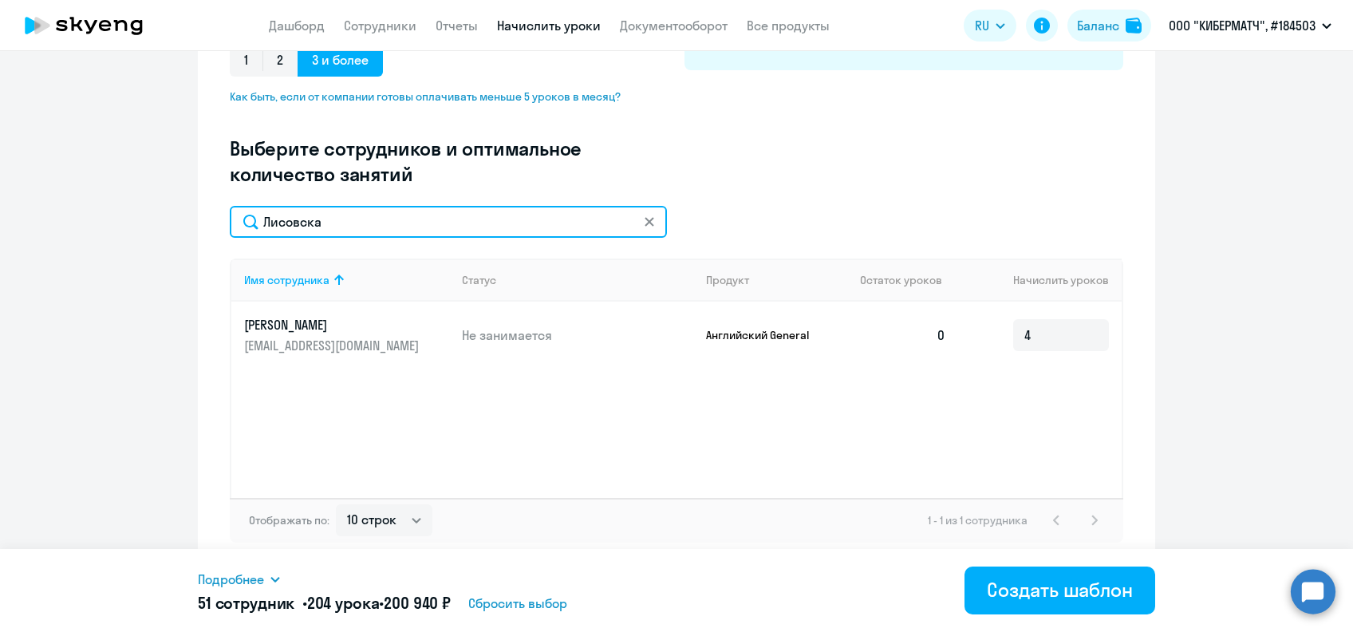
drag, startPoint x: 333, startPoint y: 231, endPoint x: 213, endPoint y: 225, distance: 119.8
click at [213, 225] on div "Создание нового шаблона автоначислений Введите название шаблона Выберите тип ша…" at bounding box center [676, 150] width 957 height 836
paste input "винов"
type input "Литвинов"
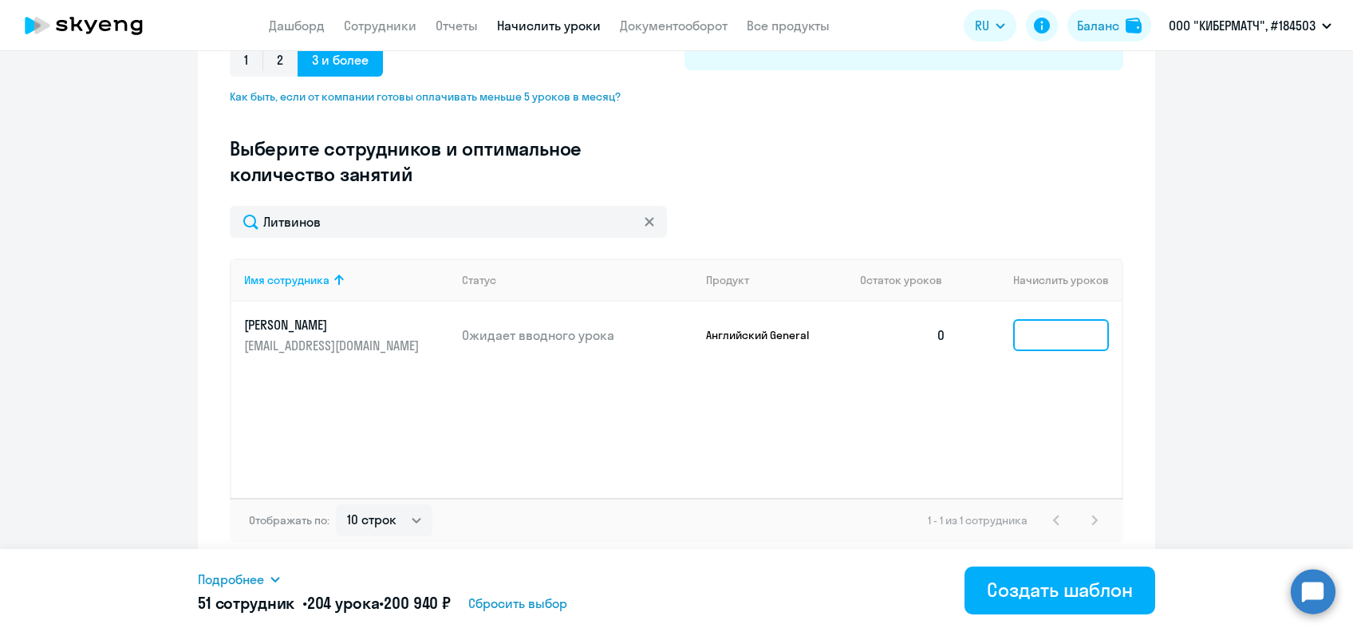
click at [1027, 327] on input at bounding box center [1061, 335] width 96 height 32
type input "4"
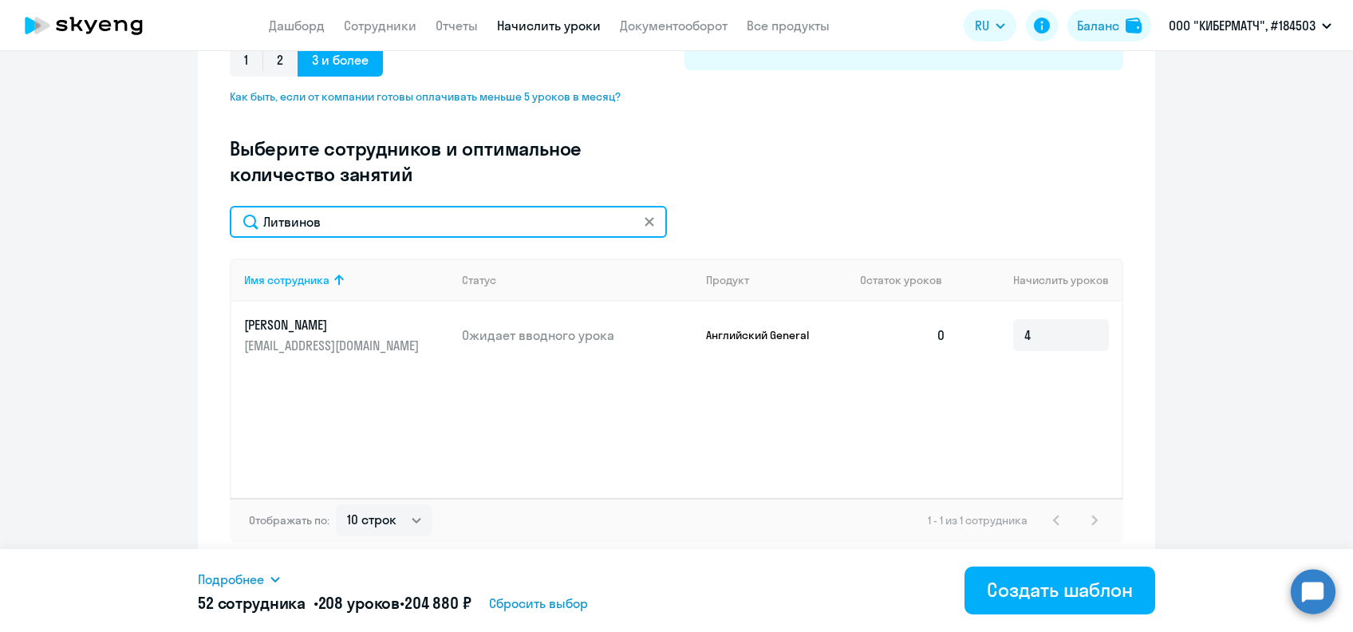
drag, startPoint x: 327, startPoint y: 232, endPoint x: 198, endPoint y: 248, distance: 130.2
click at [198, 248] on div "Создание нового шаблона автоначислений Введите название шаблона Выберите тип ша…" at bounding box center [676, 150] width 957 height 836
paste input "укнова"
type input "[PERSON_NAME]"
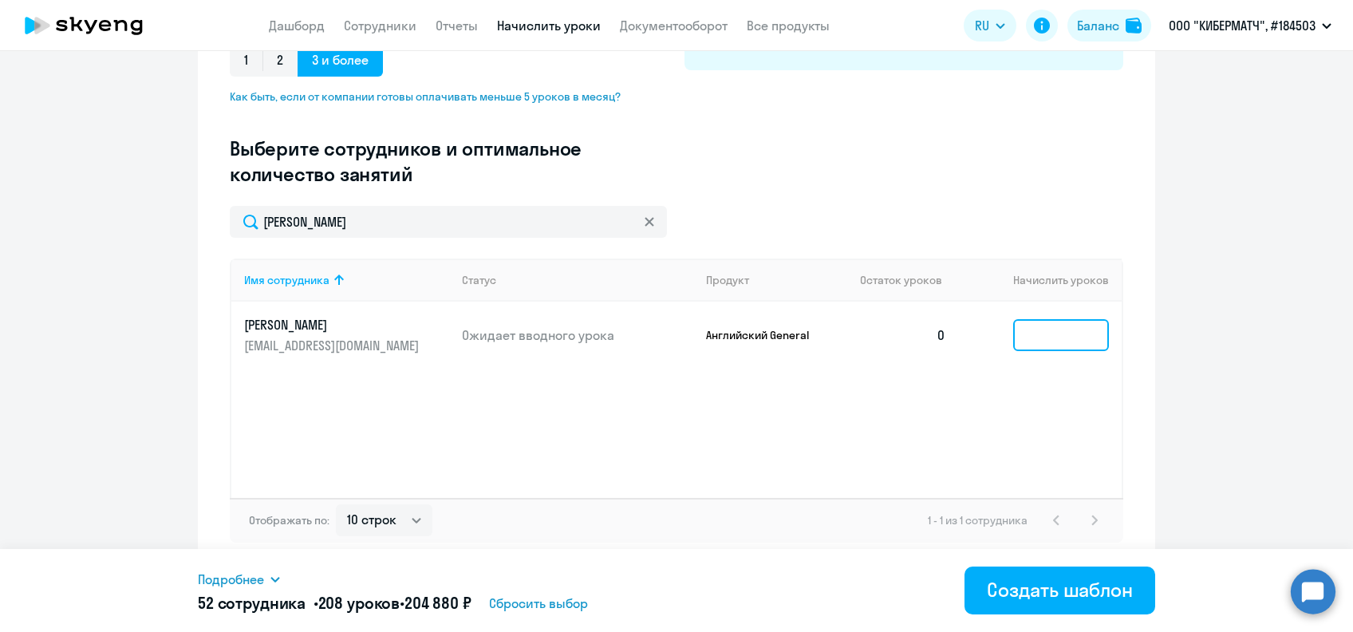
click at [1023, 341] on input at bounding box center [1061, 335] width 96 height 32
type input "4"
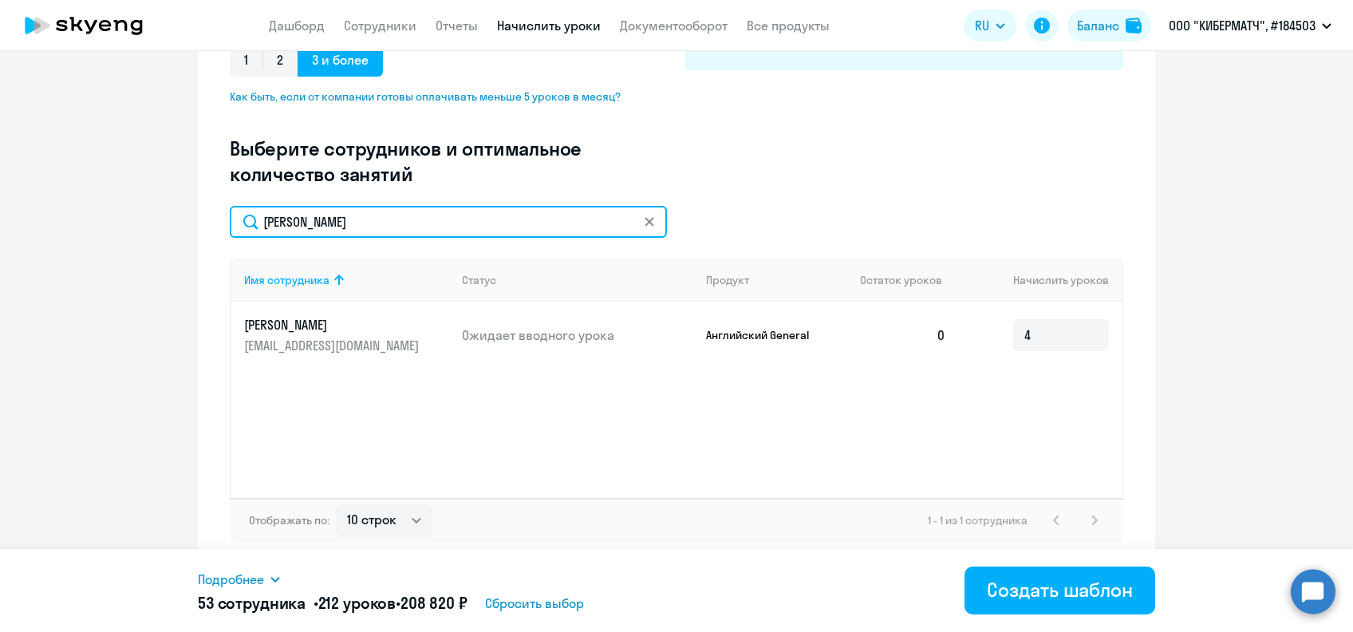
drag, startPoint x: 305, startPoint y: 229, endPoint x: 242, endPoint y: 228, distance: 62.2
click at [250, 228] on input "[PERSON_NAME]" at bounding box center [448, 222] width 437 height 32
paste input "акарычев"
type input "[PERSON_NAME]"
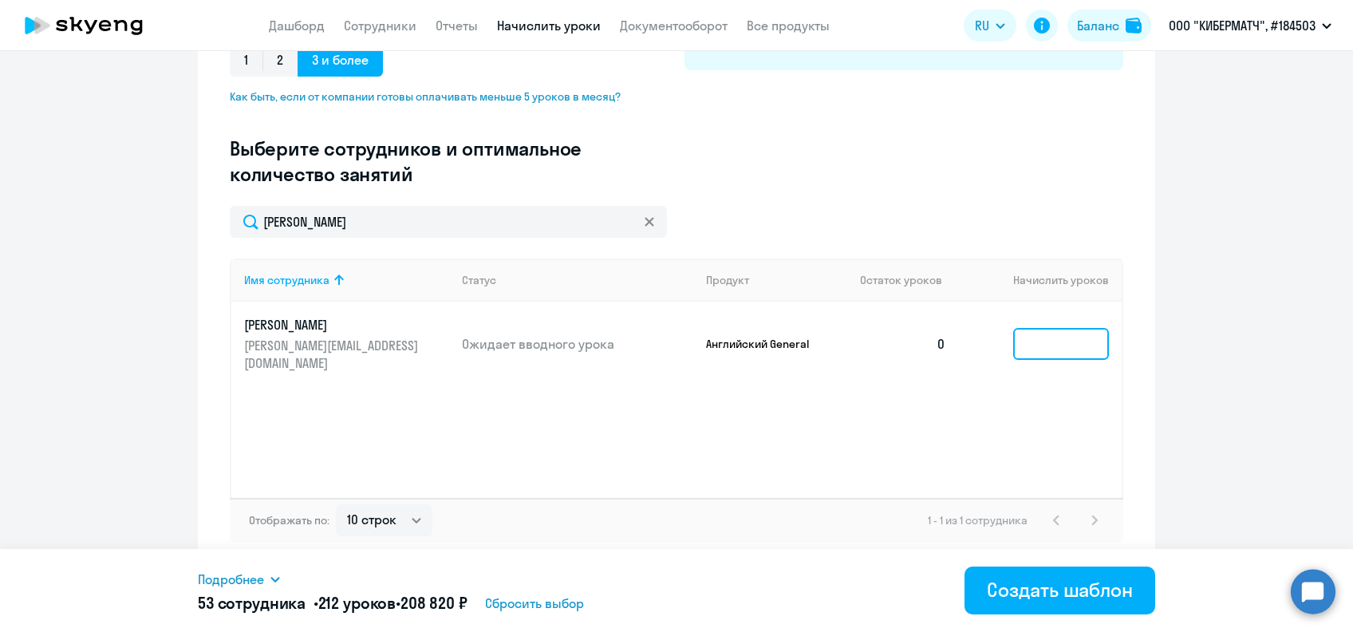
click at [1034, 341] on input at bounding box center [1061, 344] width 96 height 32
type input "4"
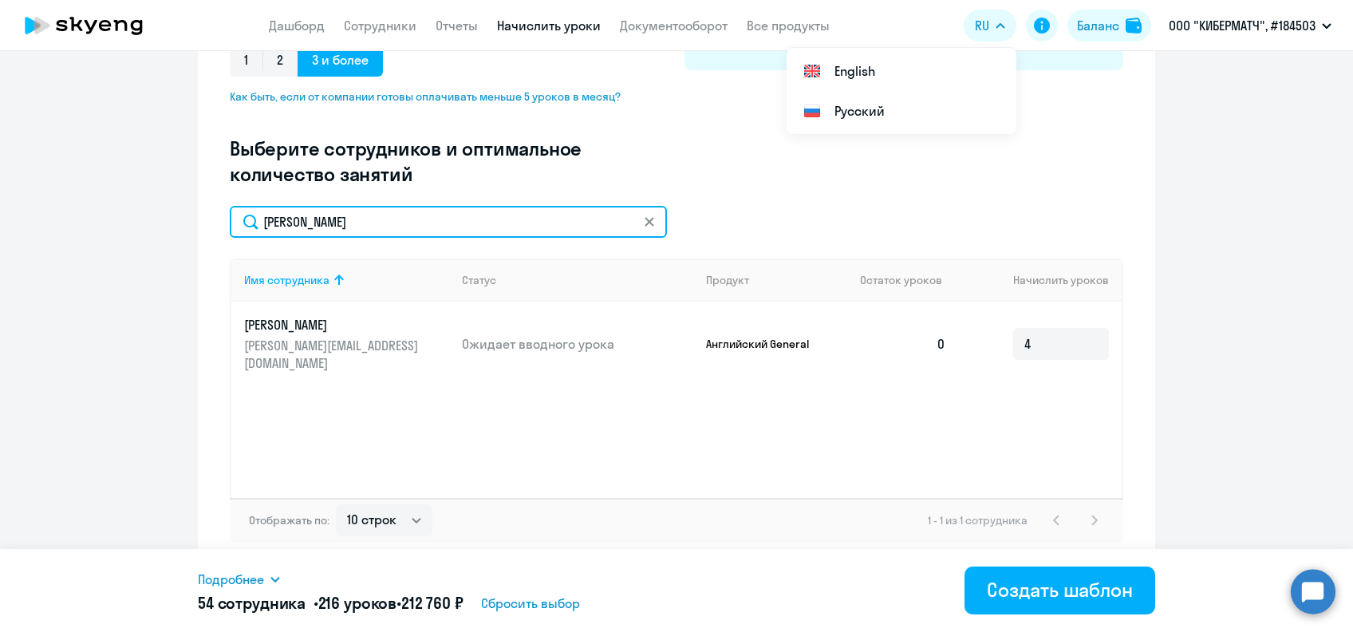
drag, startPoint x: 367, startPoint y: 212, endPoint x: 233, endPoint y: 230, distance: 135.2
click at [233, 230] on input "[PERSON_NAME]" at bounding box center [448, 222] width 437 height 32
paste input "[PERSON_NAME]"
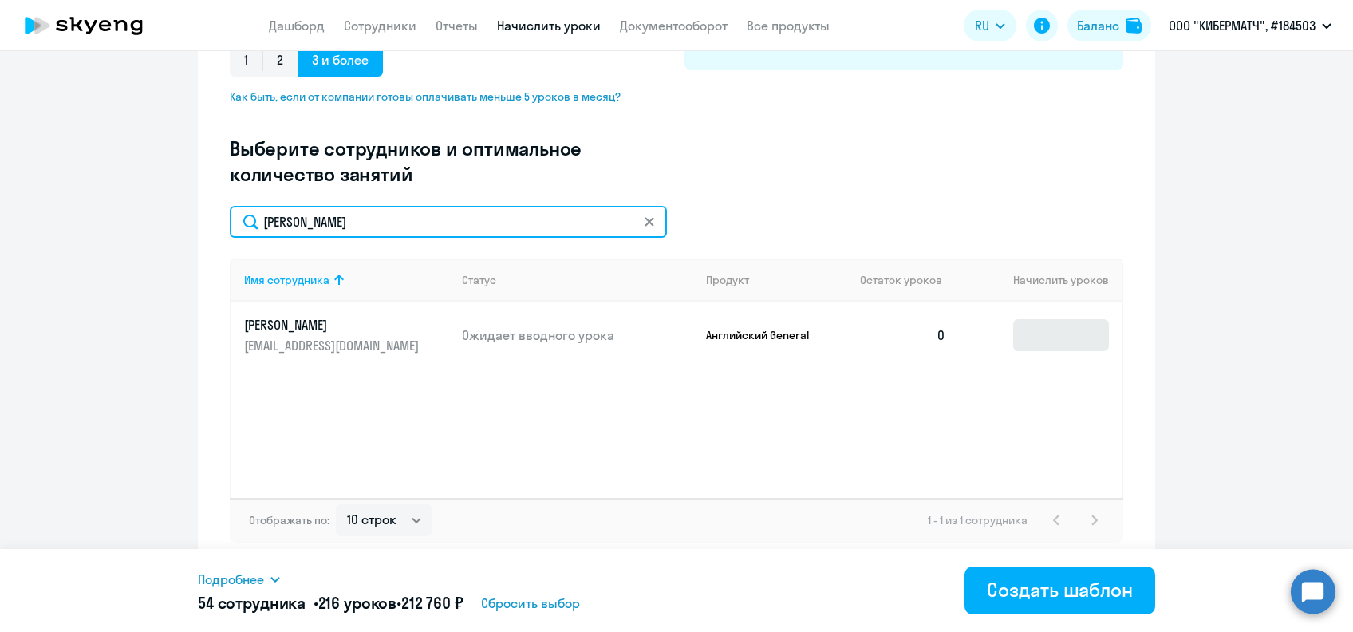
type input "[PERSON_NAME]"
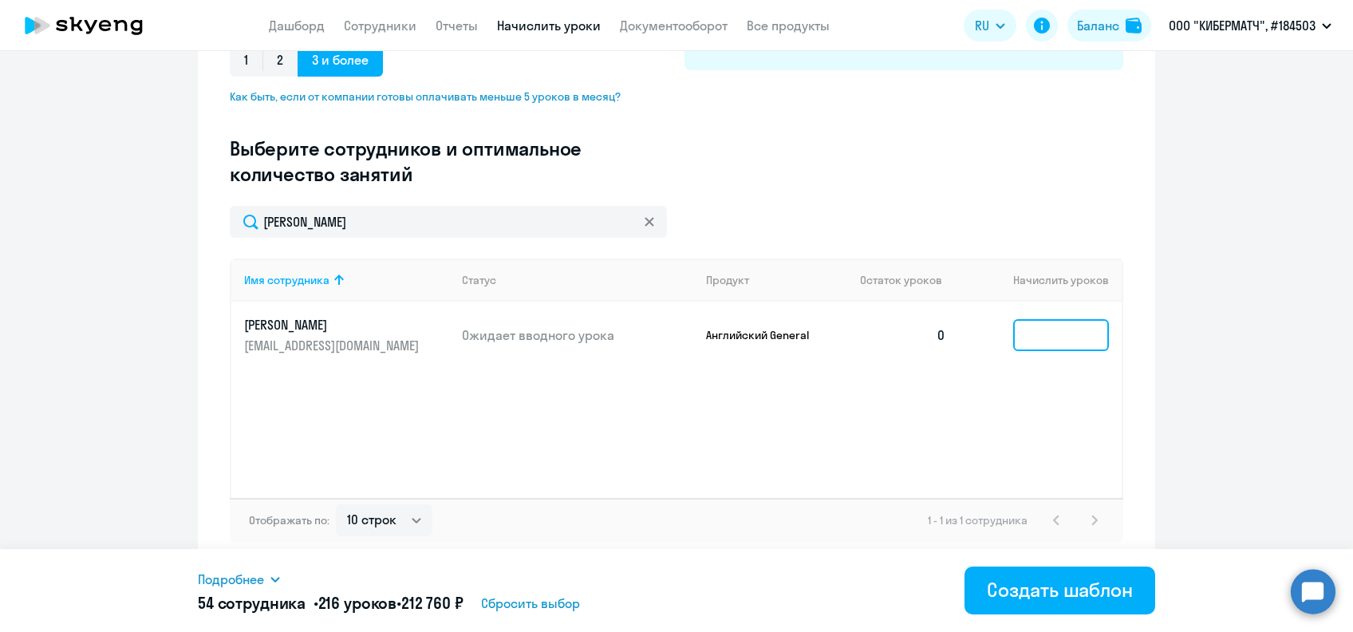
click at [1030, 340] on input at bounding box center [1061, 335] width 96 height 32
type input "4"
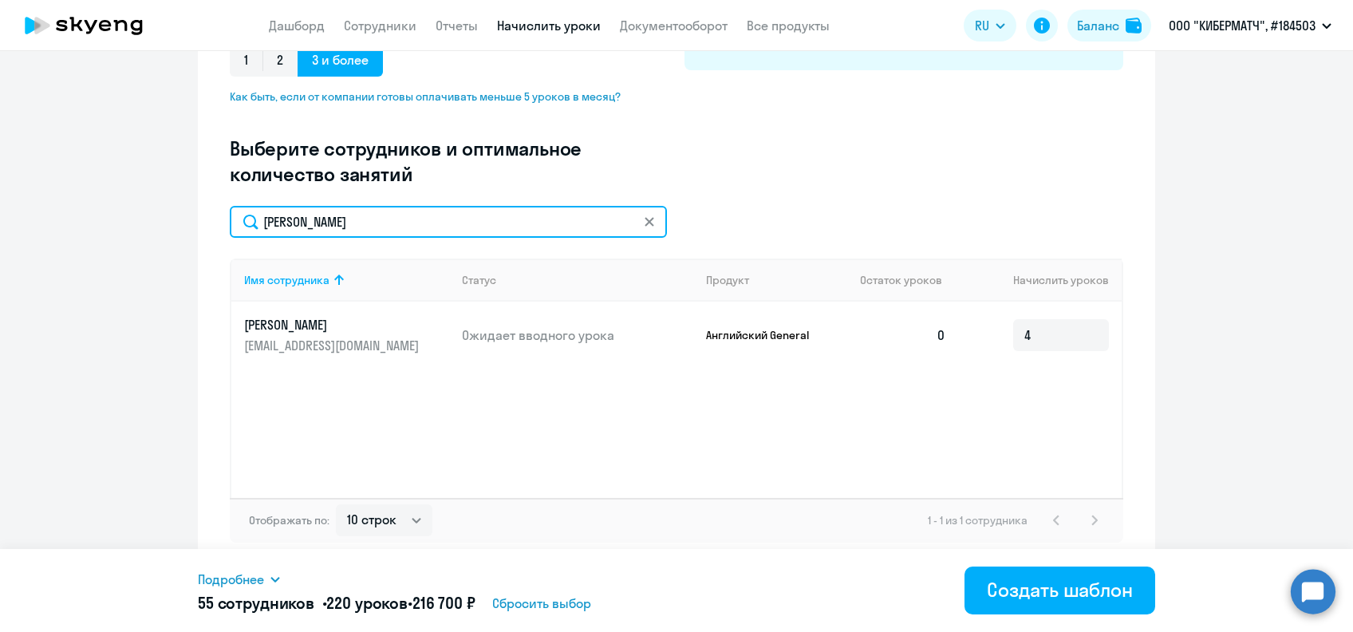
drag, startPoint x: 367, startPoint y: 224, endPoint x: 198, endPoint y: 260, distance: 172.9
click at [199, 260] on div "Создание нового шаблона автоначислений Введите название шаблона Выберите тип ша…" at bounding box center [676, 150] width 957 height 836
paste input "[PERSON_NAME]"
type input "[PERSON_NAME]"
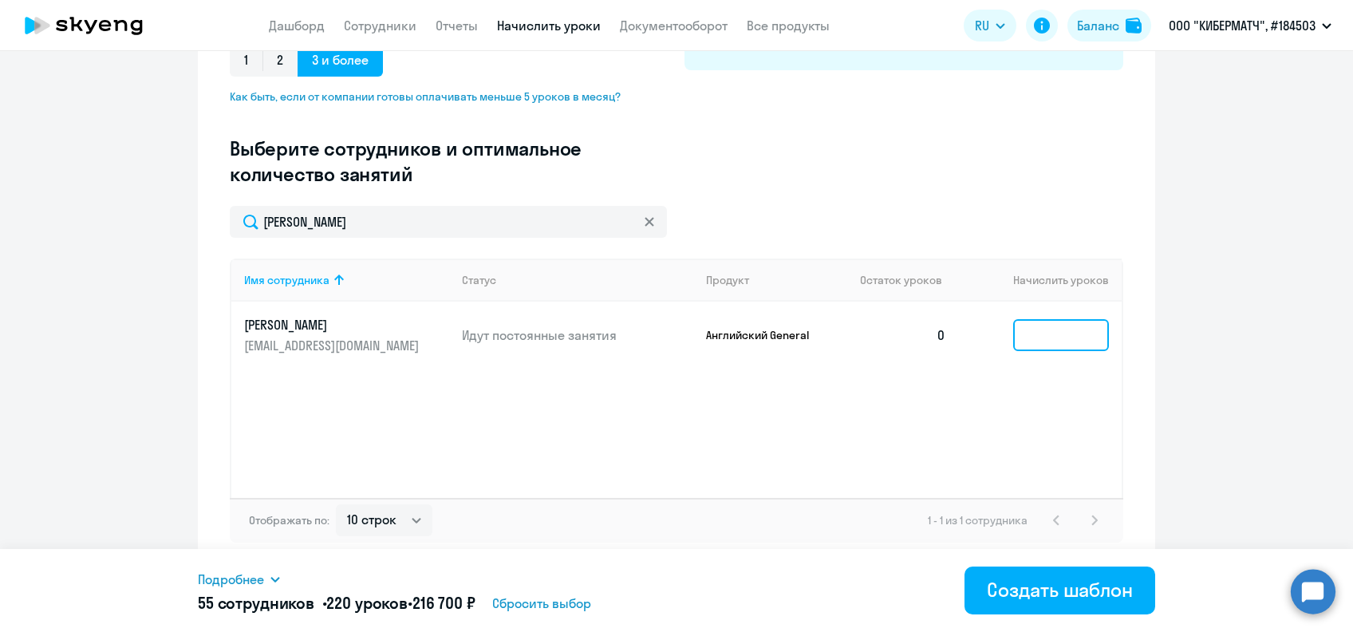
click at [1040, 333] on input at bounding box center [1061, 335] width 96 height 32
type input "4"
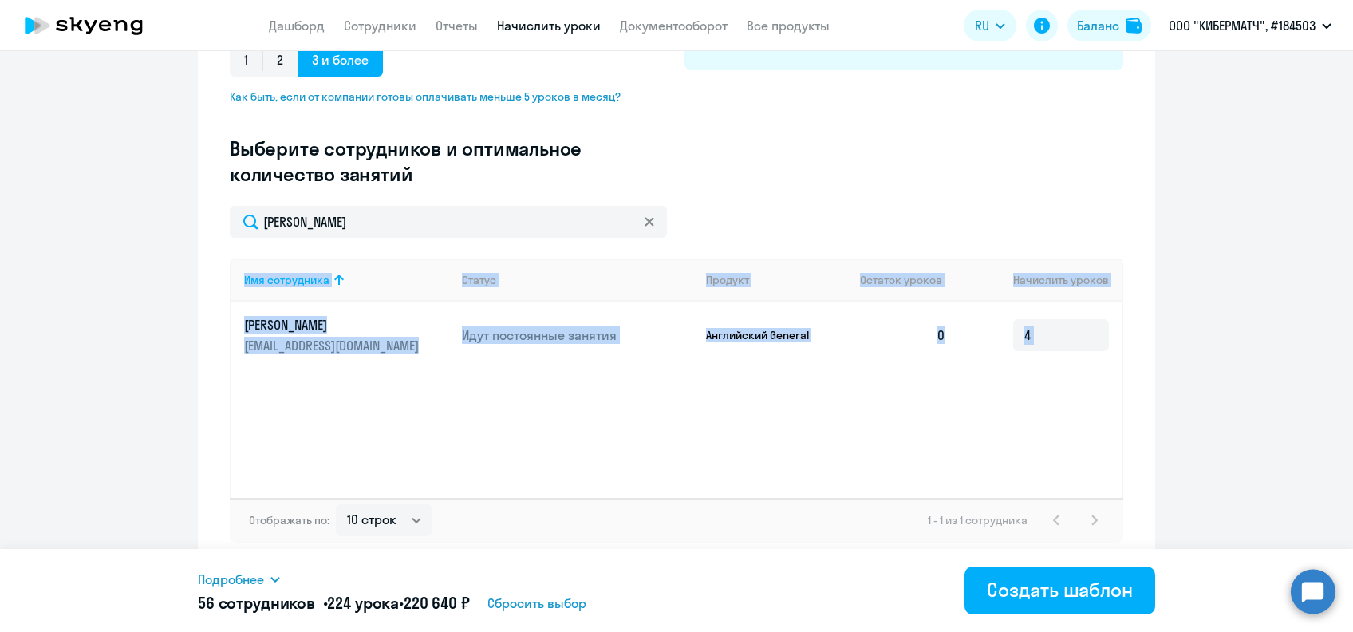
drag, startPoint x: 325, startPoint y: 246, endPoint x: 146, endPoint y: 255, distance: 179.7
click at [146, 255] on ng-component "Создание нового шаблона автоначислений Введите название шаблона Выберите тип ша…" at bounding box center [676, 150] width 1353 height 836
drag, startPoint x: 146, startPoint y: 255, endPoint x: 327, endPoint y: 239, distance: 181.8
click at [327, 239] on div "[PERSON_NAME] Имя сотрудника Статус Продукт Остаток уроков Начислить уроков [PE…" at bounding box center [676, 374] width 893 height 337
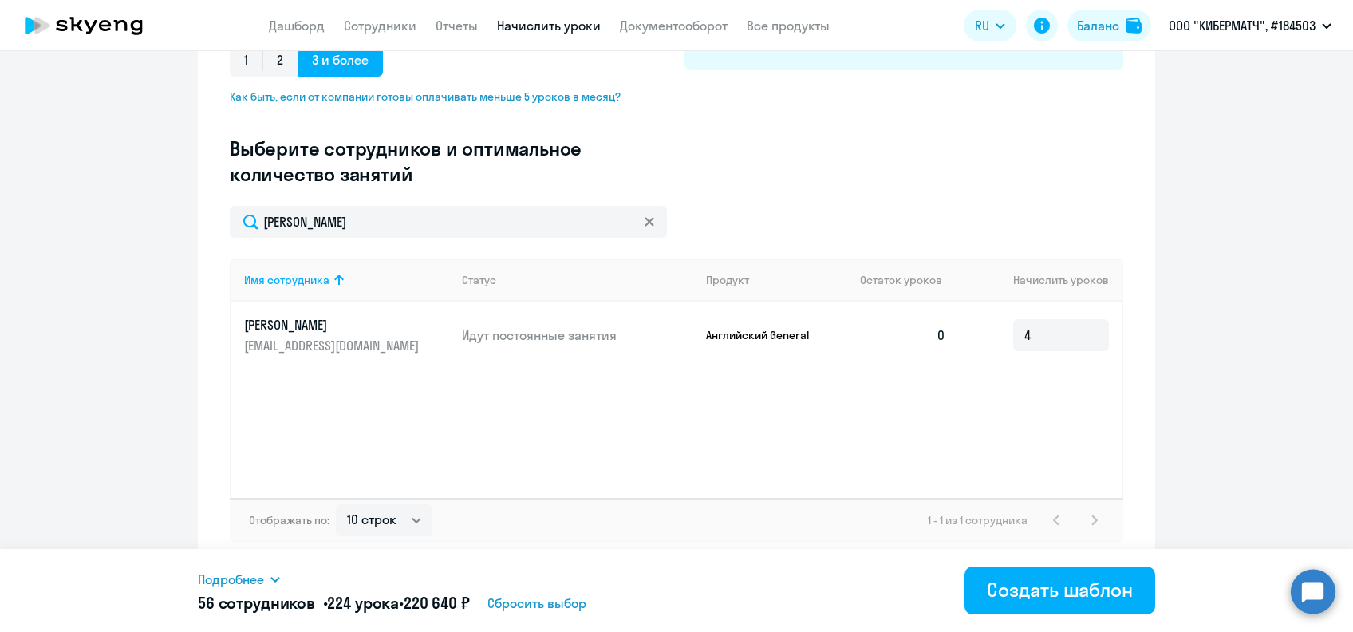
click at [645, 220] on icon at bounding box center [650, 222] width 10 height 10
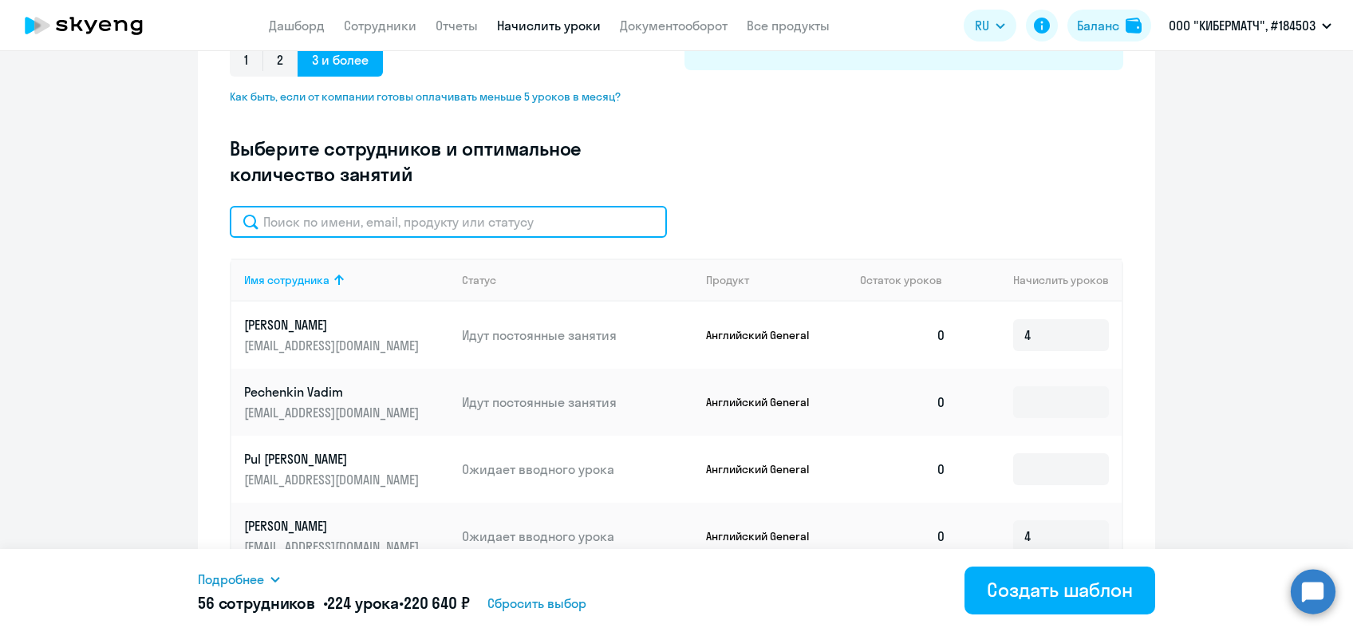
click at [429, 217] on input "text" at bounding box center [448, 222] width 437 height 32
paste input "Морозов"
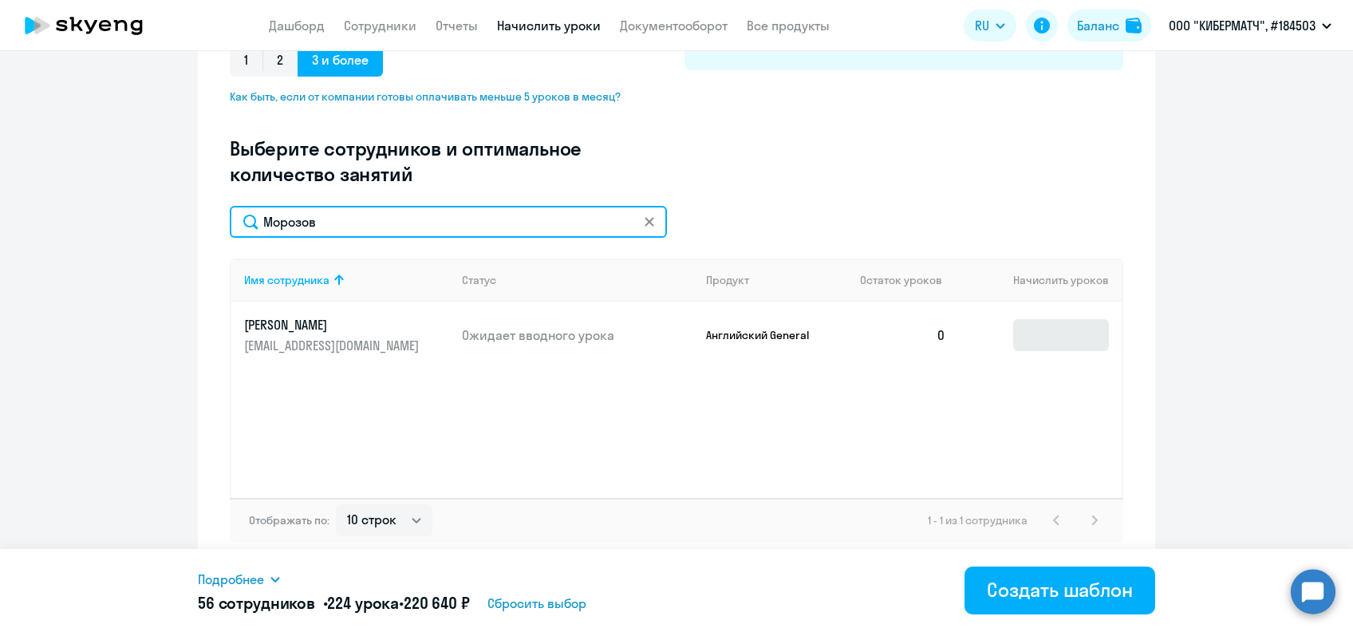
type input "Морозов"
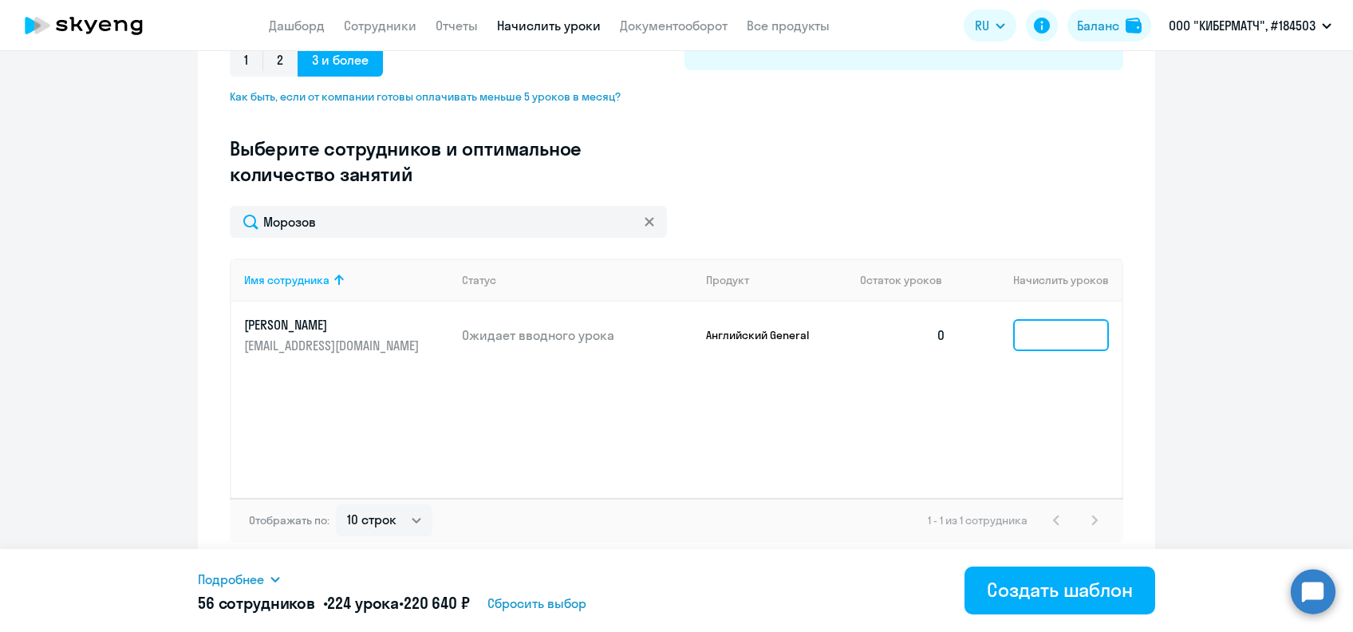
click at [1031, 342] on input at bounding box center [1061, 335] width 96 height 32
type input "4"
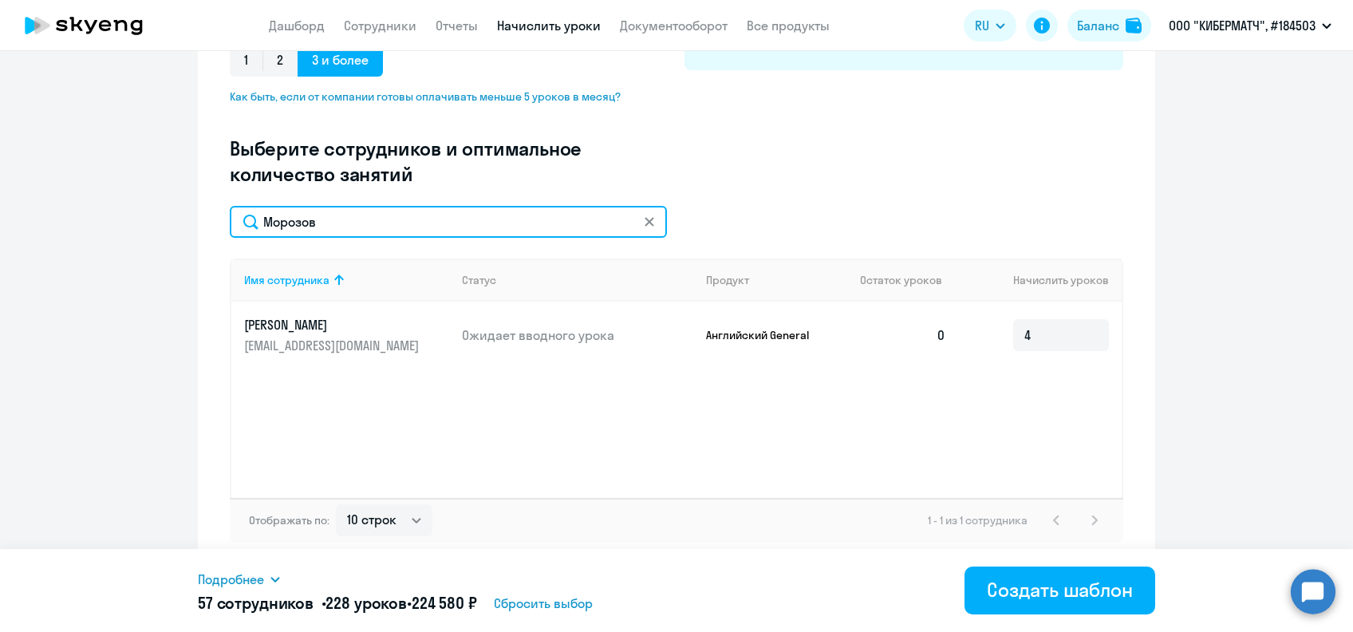
drag, startPoint x: 312, startPoint y: 223, endPoint x: 230, endPoint y: 231, distance: 82.5
click at [230, 231] on input "Морозов" at bounding box center [448, 222] width 437 height 32
paste input "урале"
type input "Муралев"
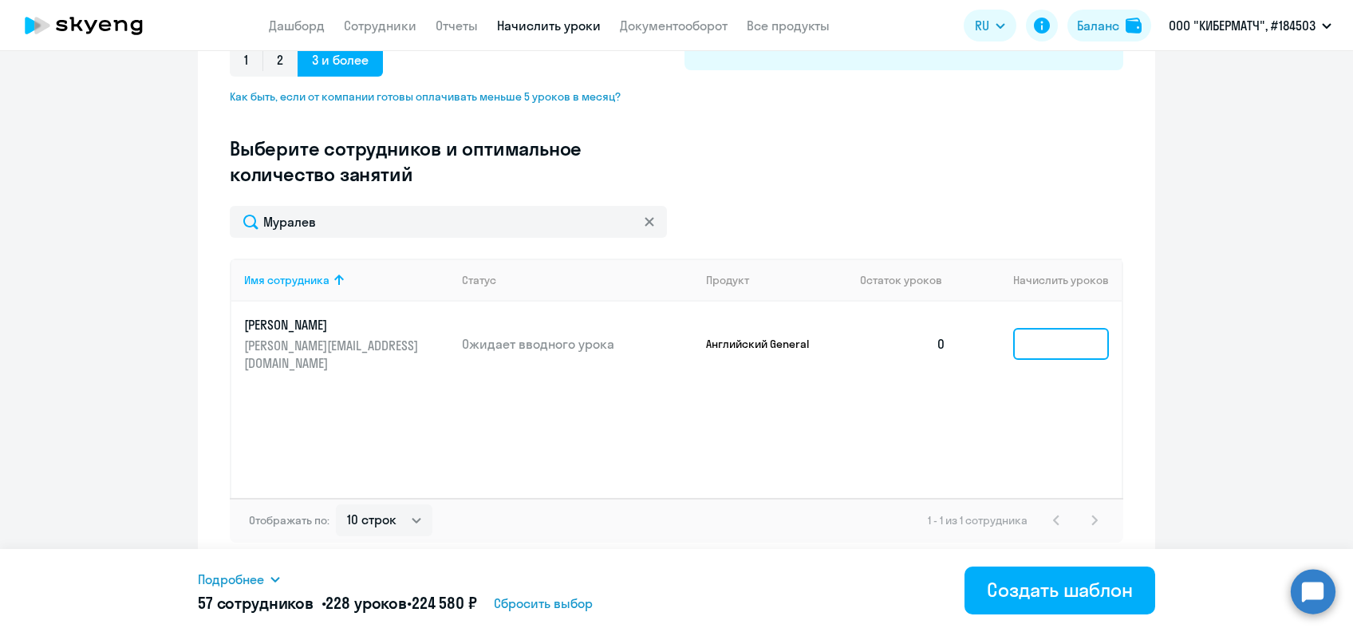
click at [1027, 329] on input at bounding box center [1061, 344] width 96 height 32
type input "4"
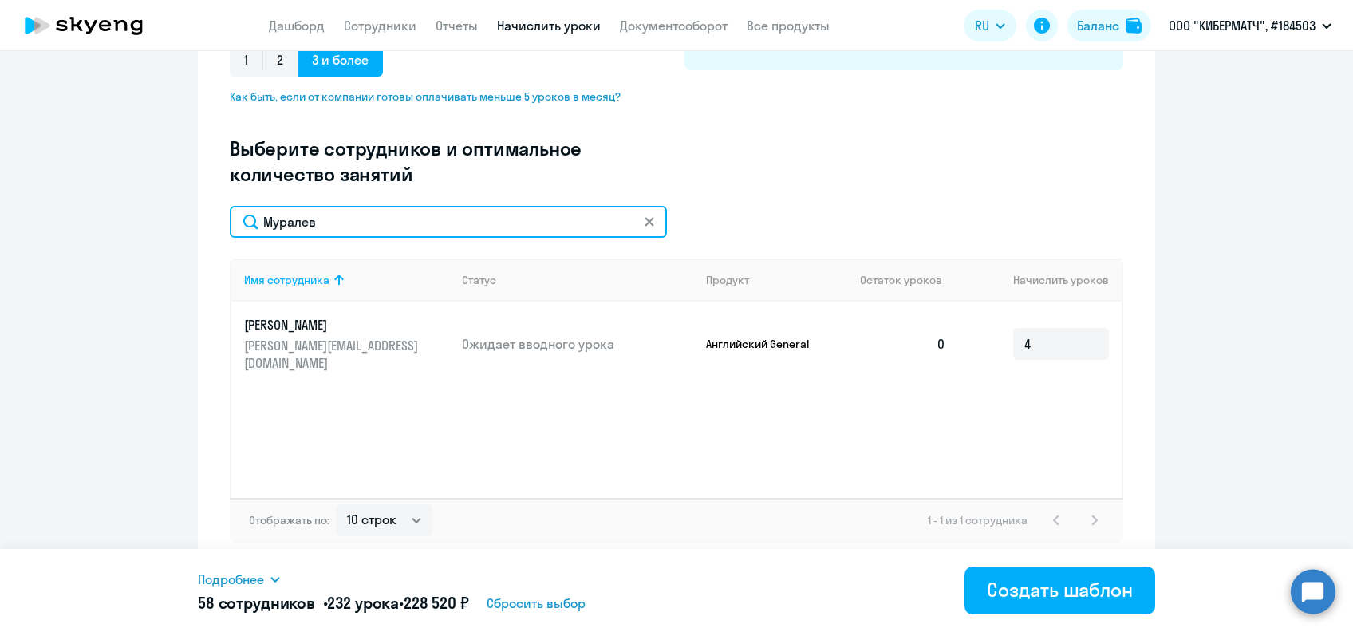
drag, startPoint x: 374, startPoint y: 228, endPoint x: 228, endPoint y: 229, distance: 146.0
click at [230, 229] on input "Муралев" at bounding box center [448, 222] width 437 height 32
paste input "асыр"
type input "Насыр"
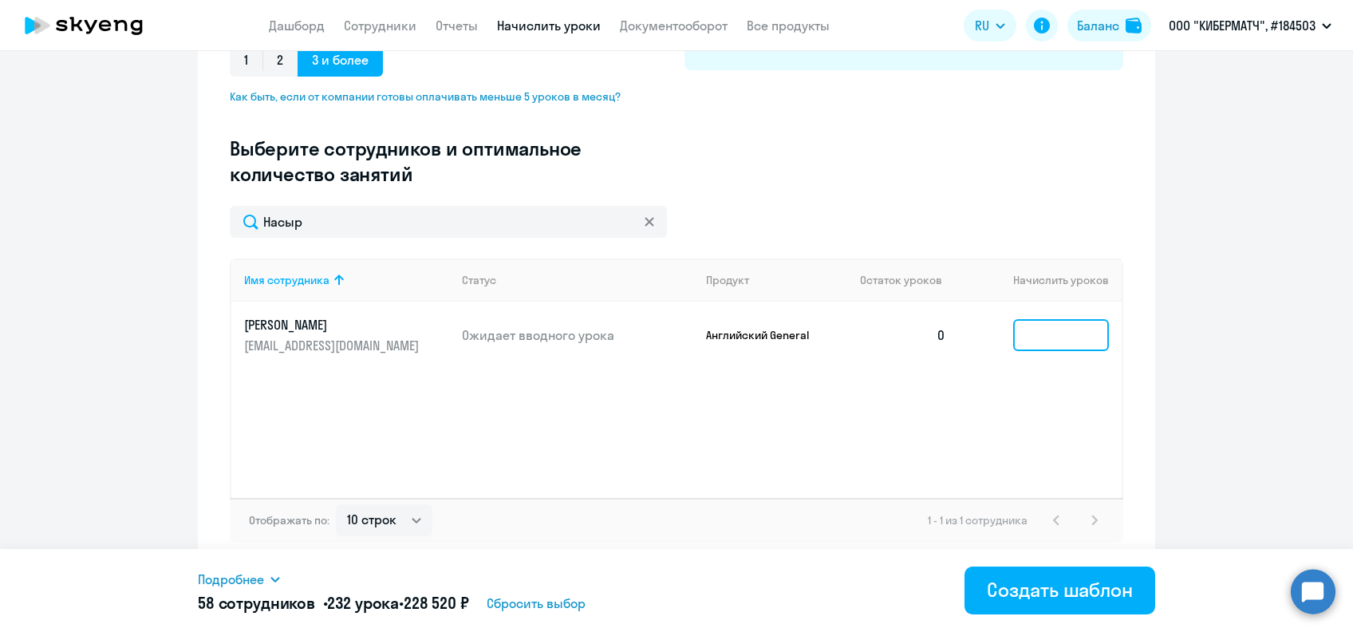
click at [1040, 335] on input at bounding box center [1061, 335] width 96 height 32
type input "4"
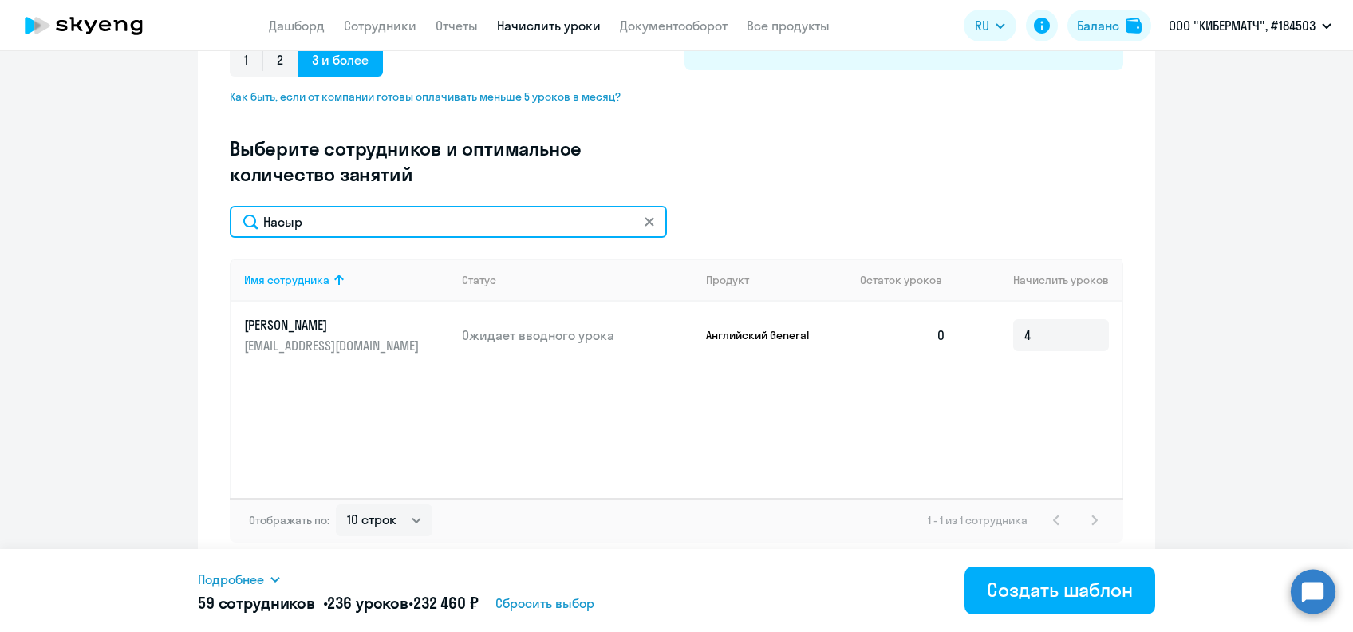
drag, startPoint x: 313, startPoint y: 223, endPoint x: 215, endPoint y: 239, distance: 99.4
click at [215, 239] on div "Создание нового шаблона автоначислений Введите название шаблона Выберите тип ша…" at bounding box center [676, 150] width 957 height 836
paste input "[PERSON_NAME]"
type input "[PERSON_NAME]"
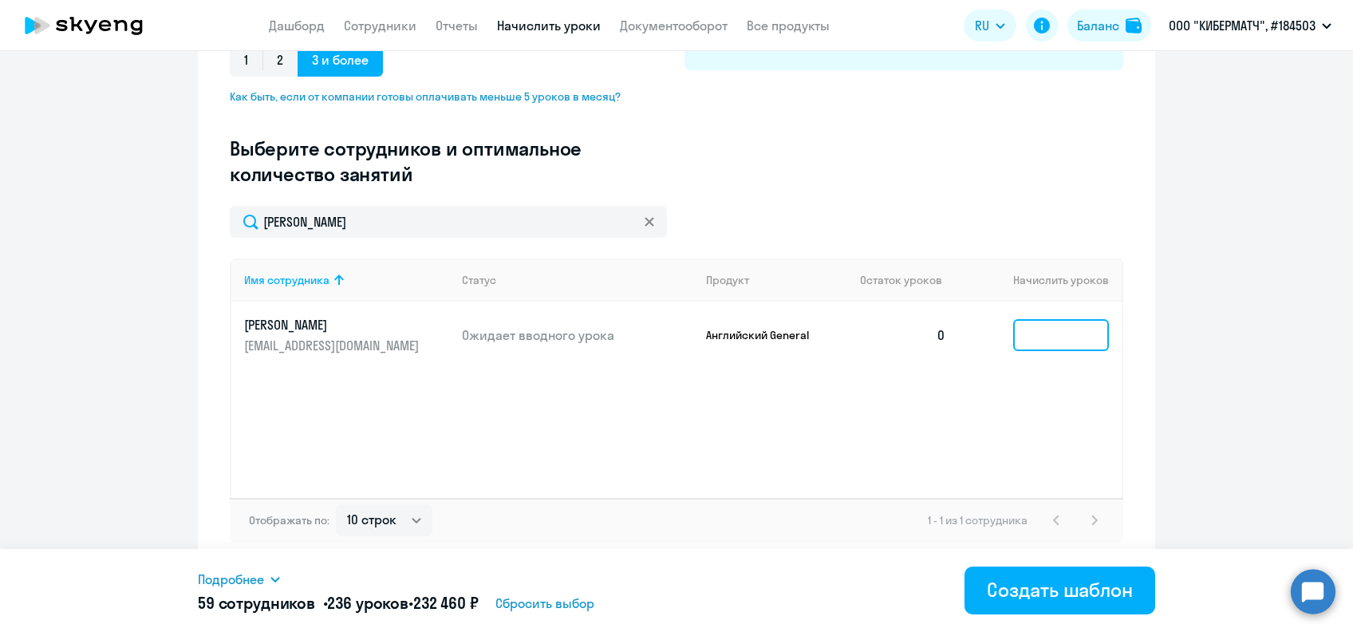
click at [1025, 324] on input at bounding box center [1061, 335] width 96 height 32
type input "4"
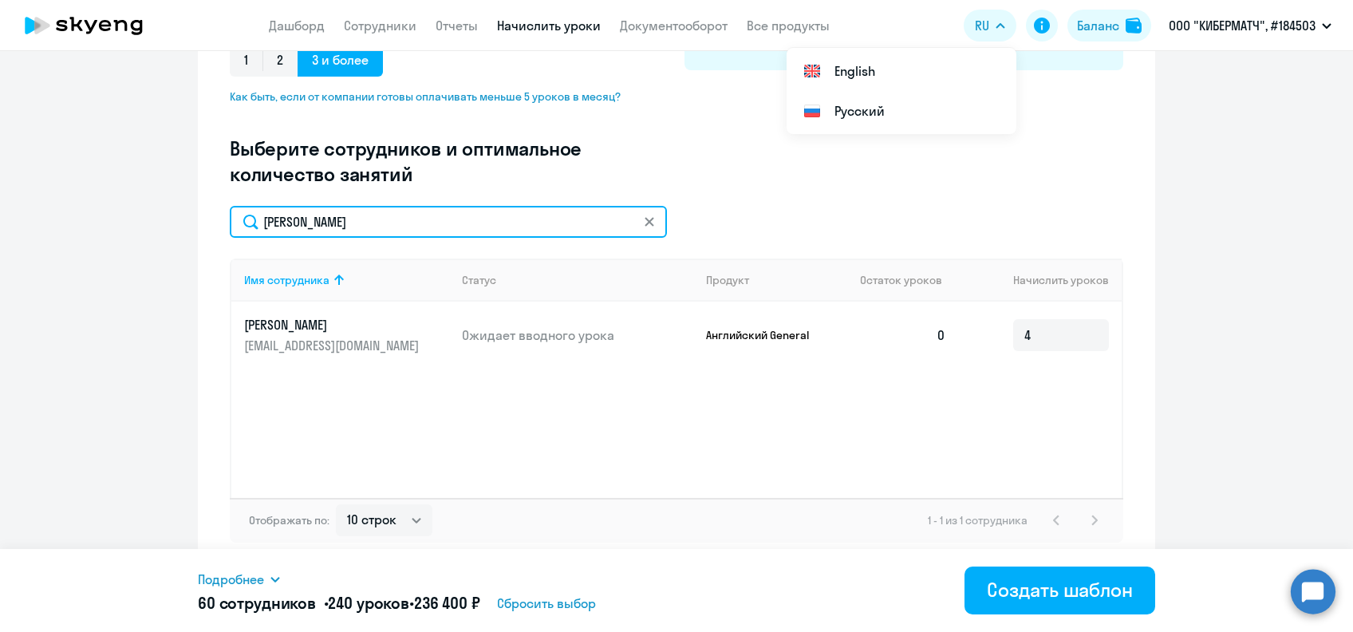
drag, startPoint x: 337, startPoint y: 223, endPoint x: 199, endPoint y: 227, distance: 138.1
click at [198, 224] on div "Создание нового шаблона автоначислений Введите название шаблона Выберите тип ша…" at bounding box center [676, 150] width 957 height 836
paste input "кол"
type input "[PERSON_NAME]"
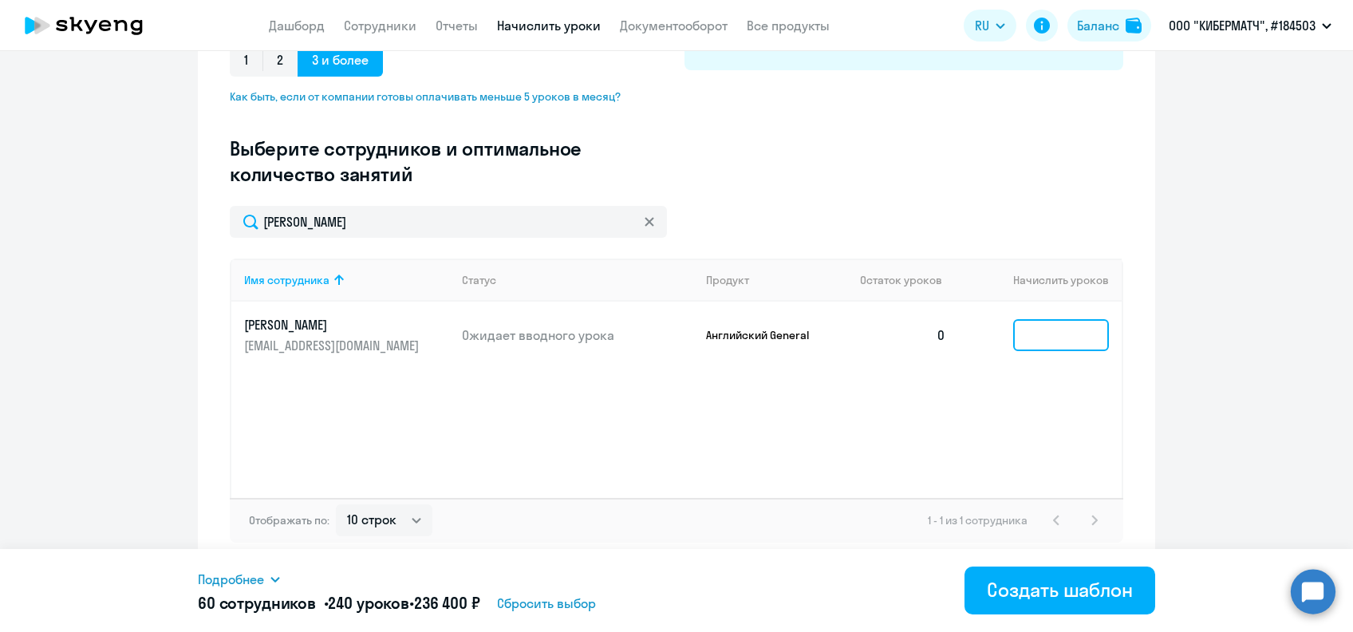
click at [1040, 328] on input at bounding box center [1061, 335] width 96 height 32
type input "4"
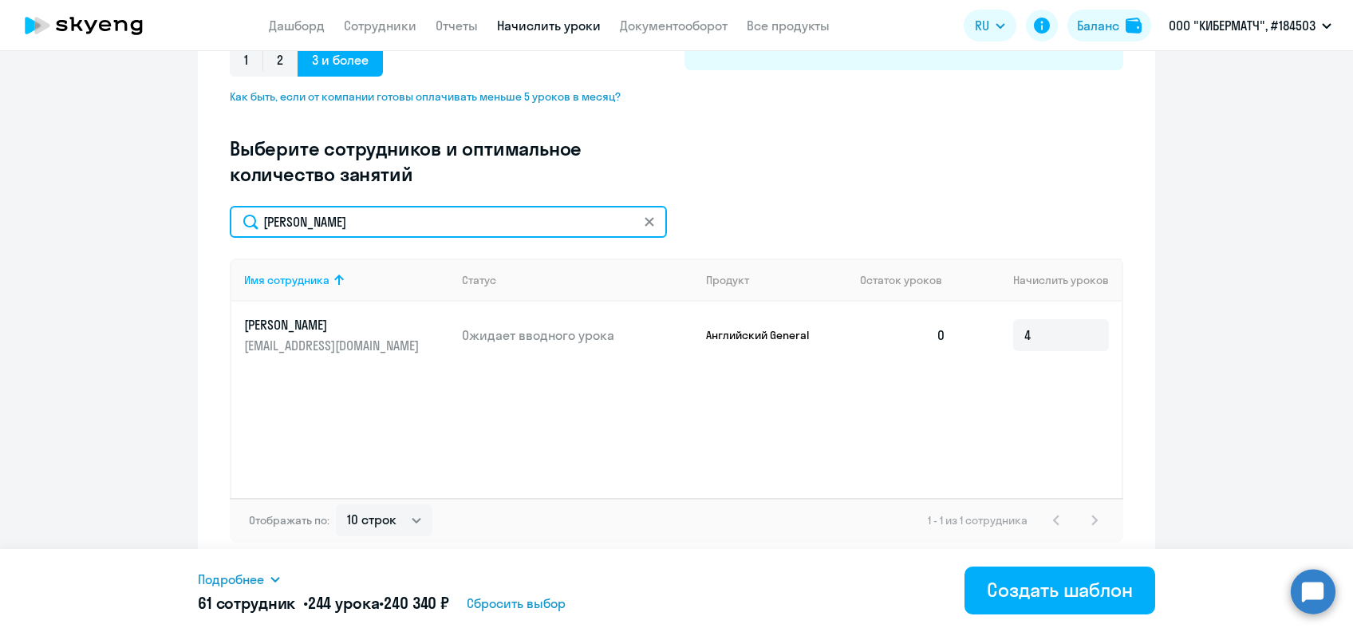
click at [360, 209] on input "[PERSON_NAME]" at bounding box center [448, 222] width 437 height 32
drag, startPoint x: 338, startPoint y: 223, endPoint x: 218, endPoint y: 225, distance: 120.5
click at [219, 225] on div "Создание нового шаблона автоначислений Введите название шаблона Выберите тип ша…" at bounding box center [676, 150] width 957 height 836
paste input "[PERSON_NAME]"
type input "[PERSON_NAME]"
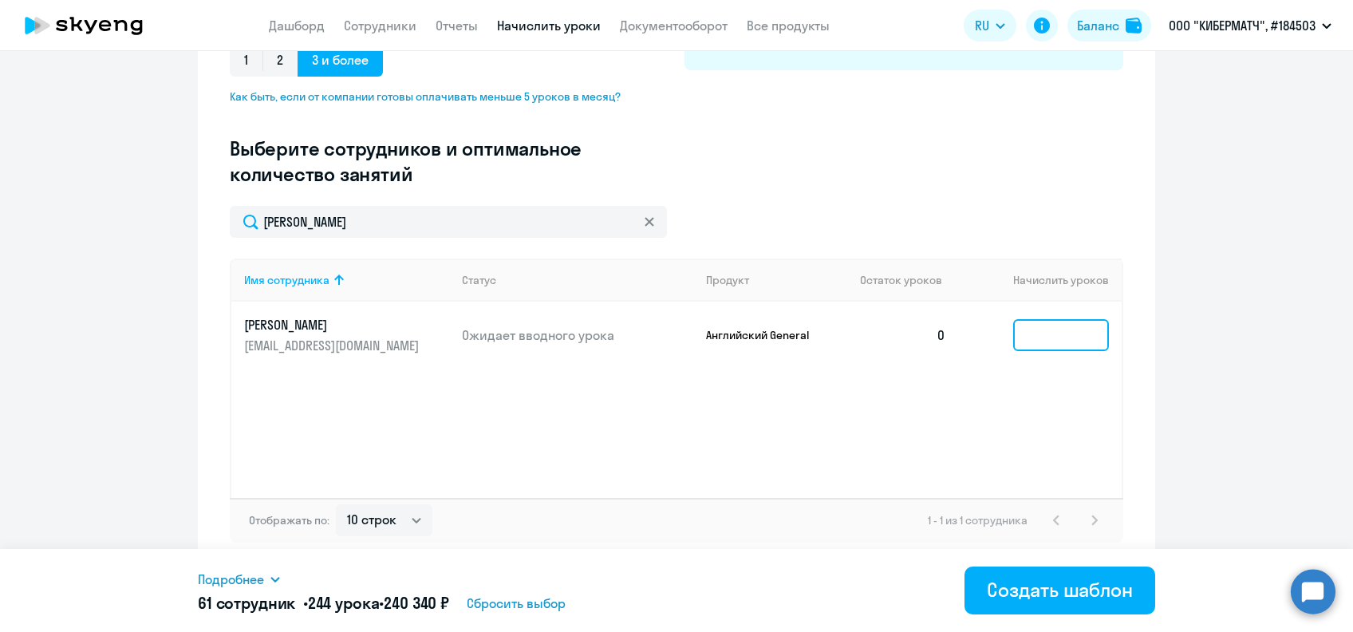
click at [1040, 342] on input at bounding box center [1061, 335] width 96 height 32
type input "4"
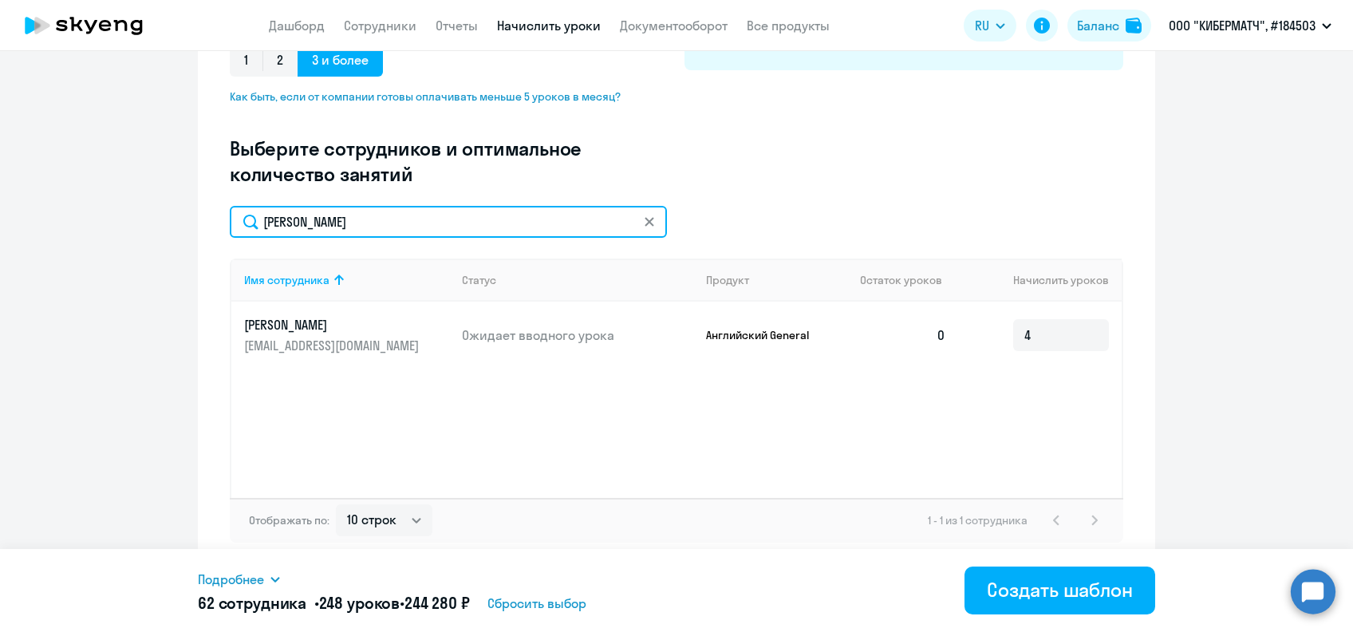
drag, startPoint x: 360, startPoint y: 229, endPoint x: 223, endPoint y: 222, distance: 136.6
click at [230, 222] on input "[PERSON_NAME]" at bounding box center [448, 222] width 437 height 32
paste input "ейник"
type input "Олейник"
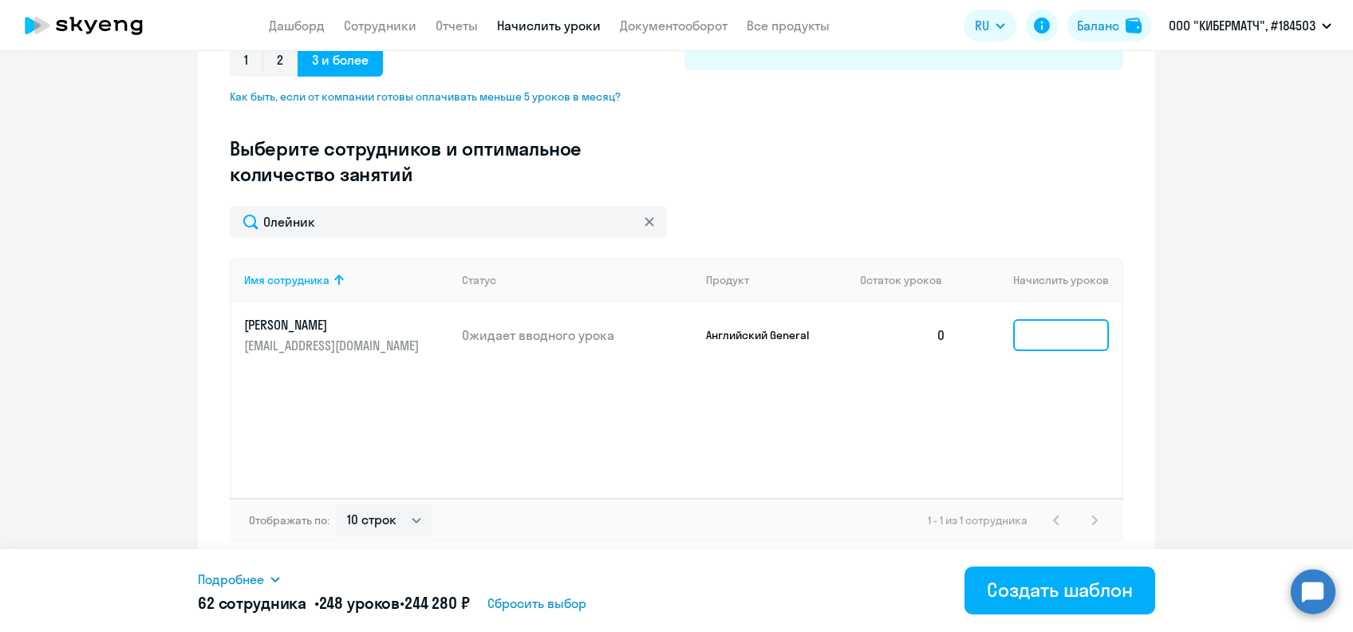
click at [1035, 341] on input at bounding box center [1061, 335] width 96 height 32
type input "4"
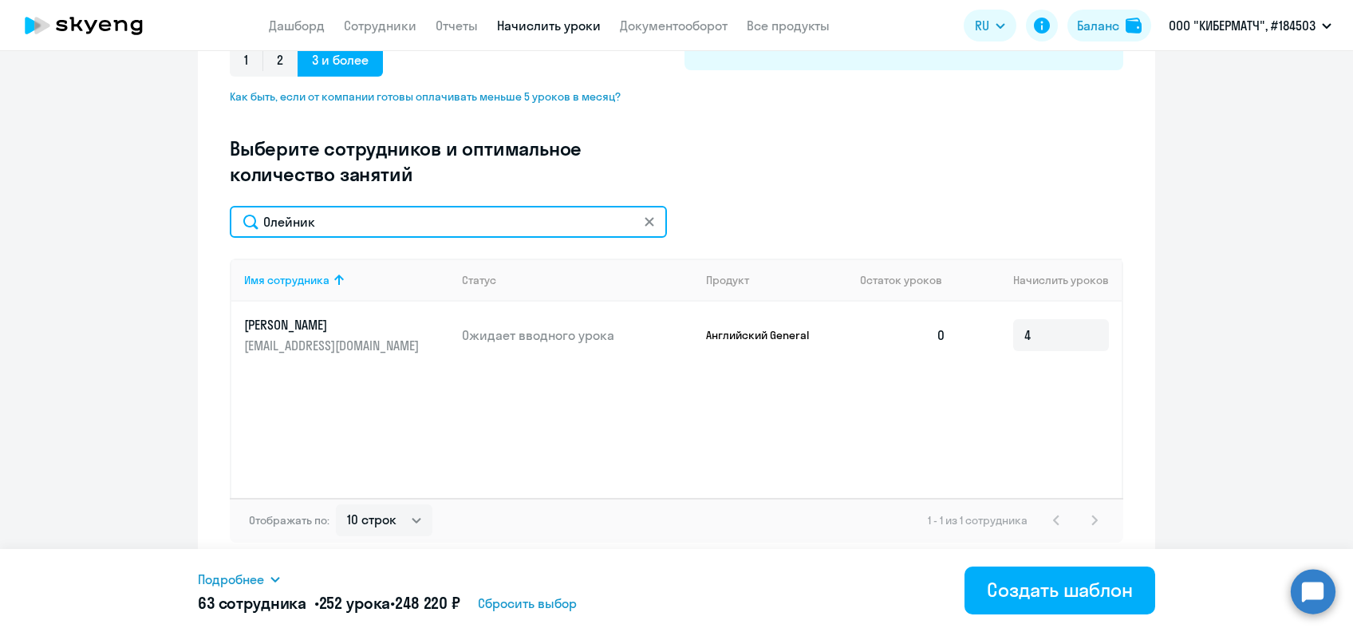
drag, startPoint x: 332, startPoint y: 223, endPoint x: 174, endPoint y: 223, distance: 157.9
click at [174, 223] on ng-component "Создание нового шаблона автоначислений Введите название шаблона Выберите тип ша…" at bounding box center [676, 150] width 1353 height 836
paste input "[PERSON_NAME]"
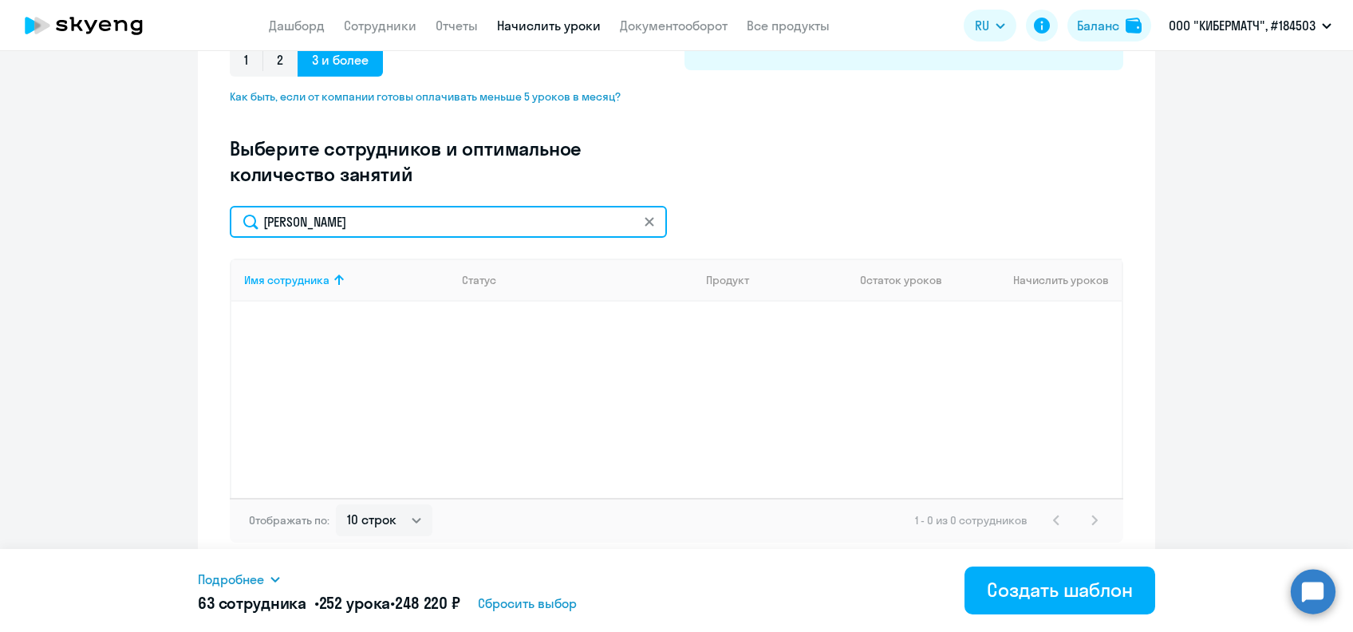
drag, startPoint x: 325, startPoint y: 236, endPoint x: 250, endPoint y: 240, distance: 75.9
click at [250, 240] on div "[PERSON_NAME] Имя сотрудника Статус Продукт Остаток уроков Начислить уроков Ото…" at bounding box center [676, 374] width 893 height 337
paste input "Pechenkin"
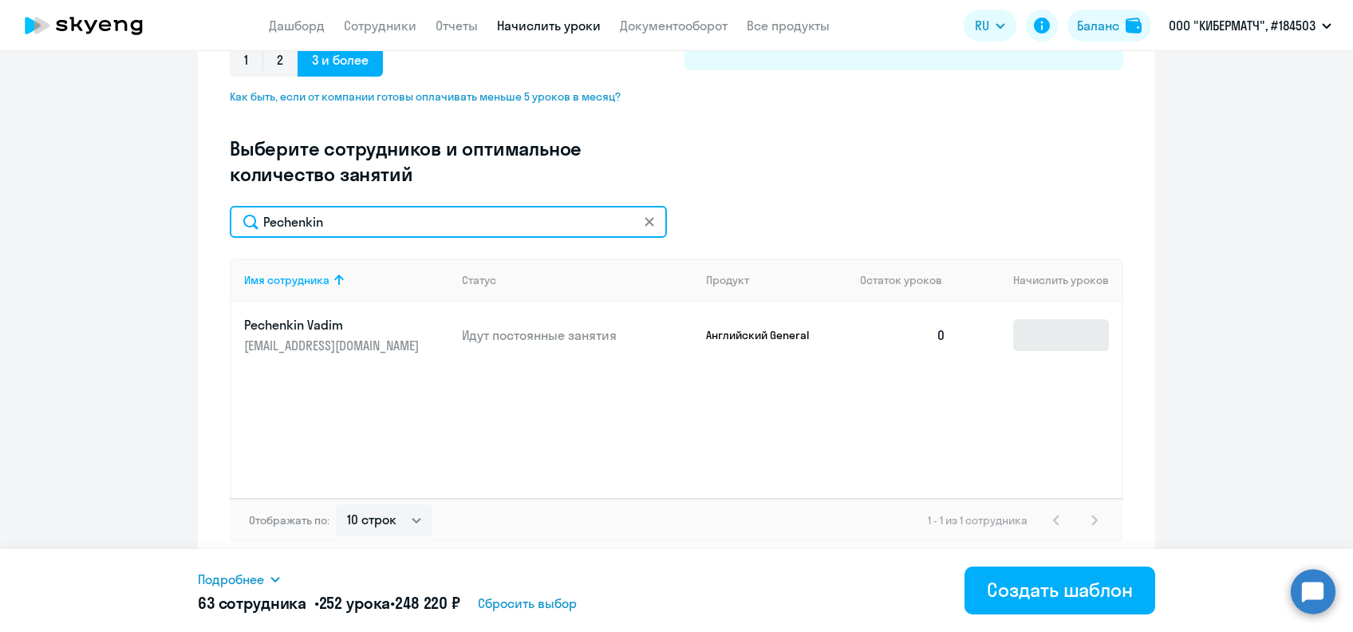
type input "Pechenkin"
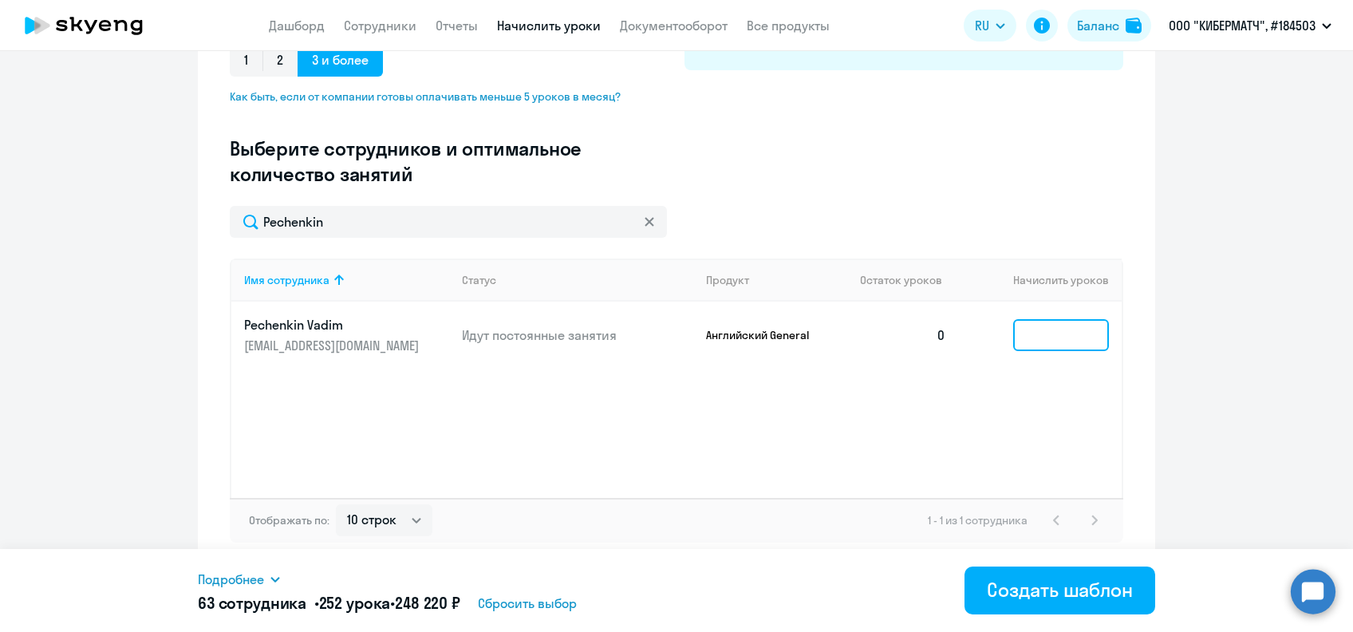
click at [1056, 337] on input at bounding box center [1061, 335] width 96 height 32
type input "4"
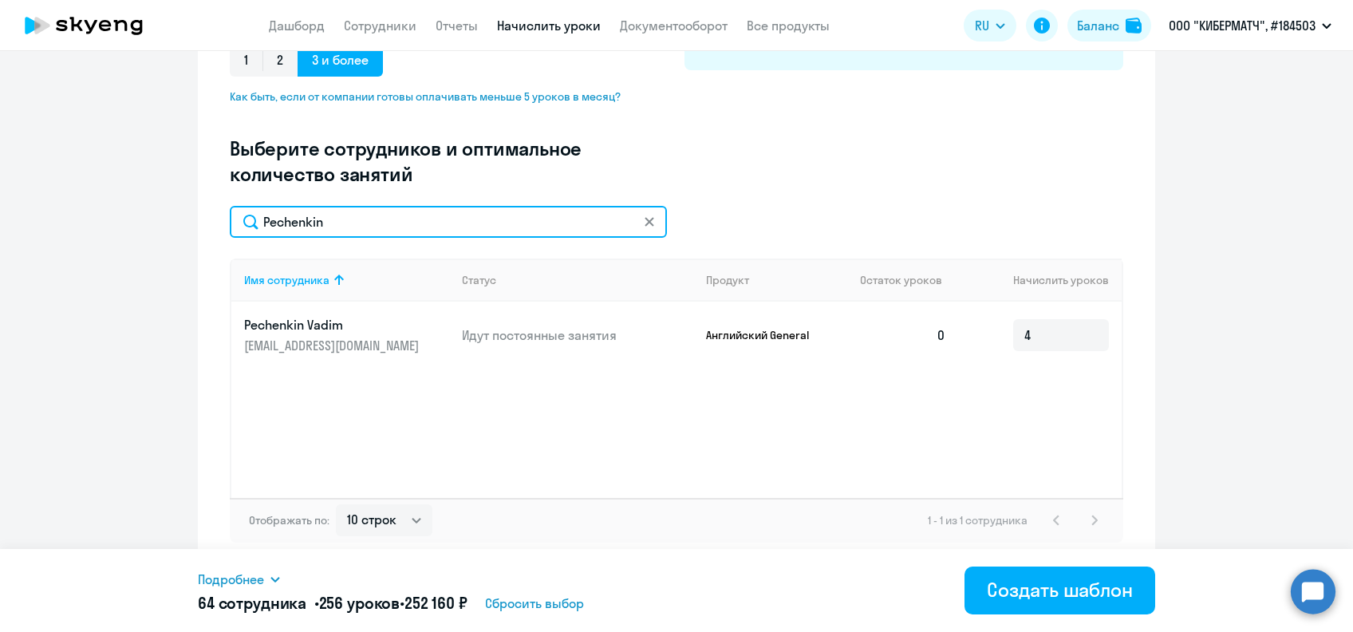
drag, startPoint x: 331, startPoint y: 231, endPoint x: 191, endPoint y: 237, distance: 139.7
click at [198, 237] on div "Создание нового шаблона автоначислений Введите название шаблона Выберите тип ша…" at bounding box center [676, 150] width 957 height 836
paste input "Плюснина"
type input "Плюснина"
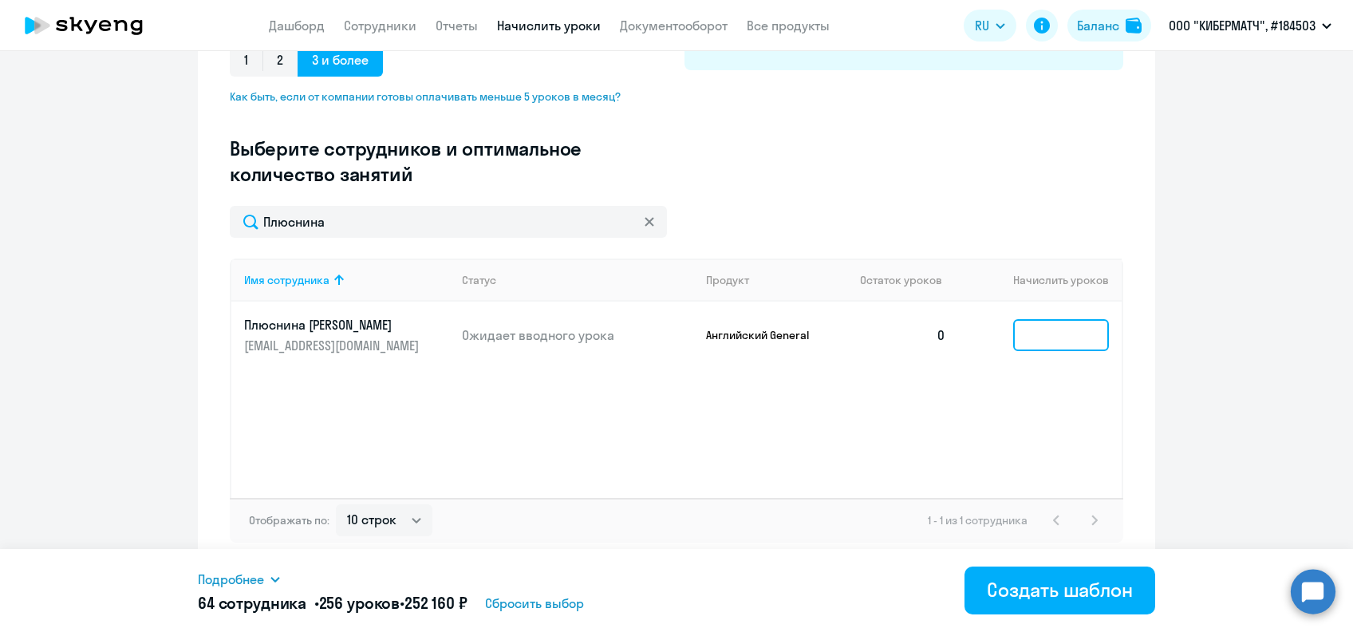
click at [1047, 332] on input at bounding box center [1061, 335] width 96 height 32
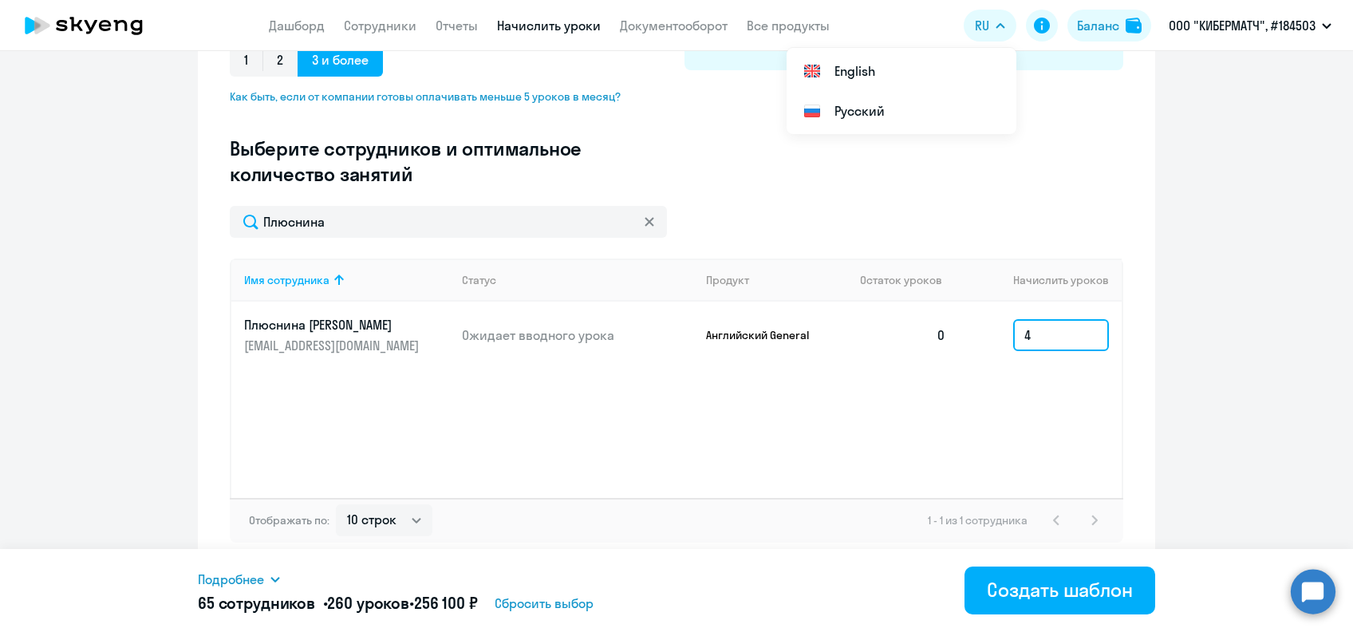
type input "4"
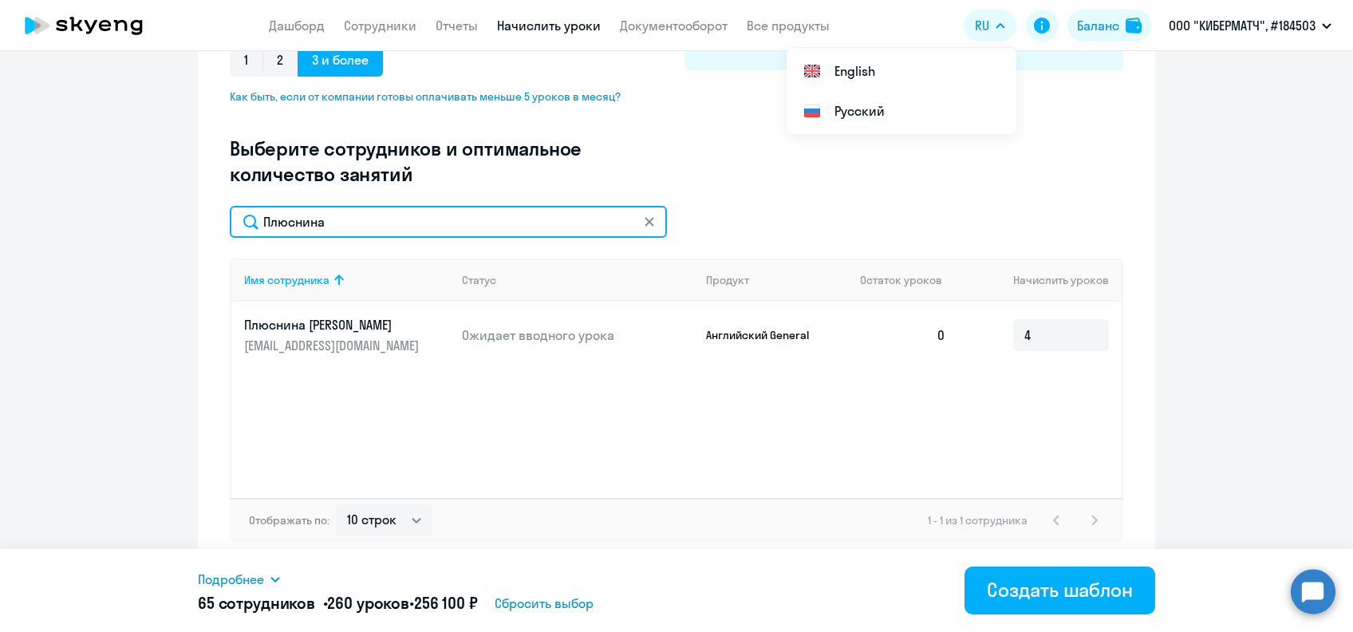
drag, startPoint x: 325, startPoint y: 229, endPoint x: 227, endPoint y: 230, distance: 98.1
click at [230, 230] on input "Плюснина" at bounding box center [448, 222] width 437 height 32
paste input "ляков"
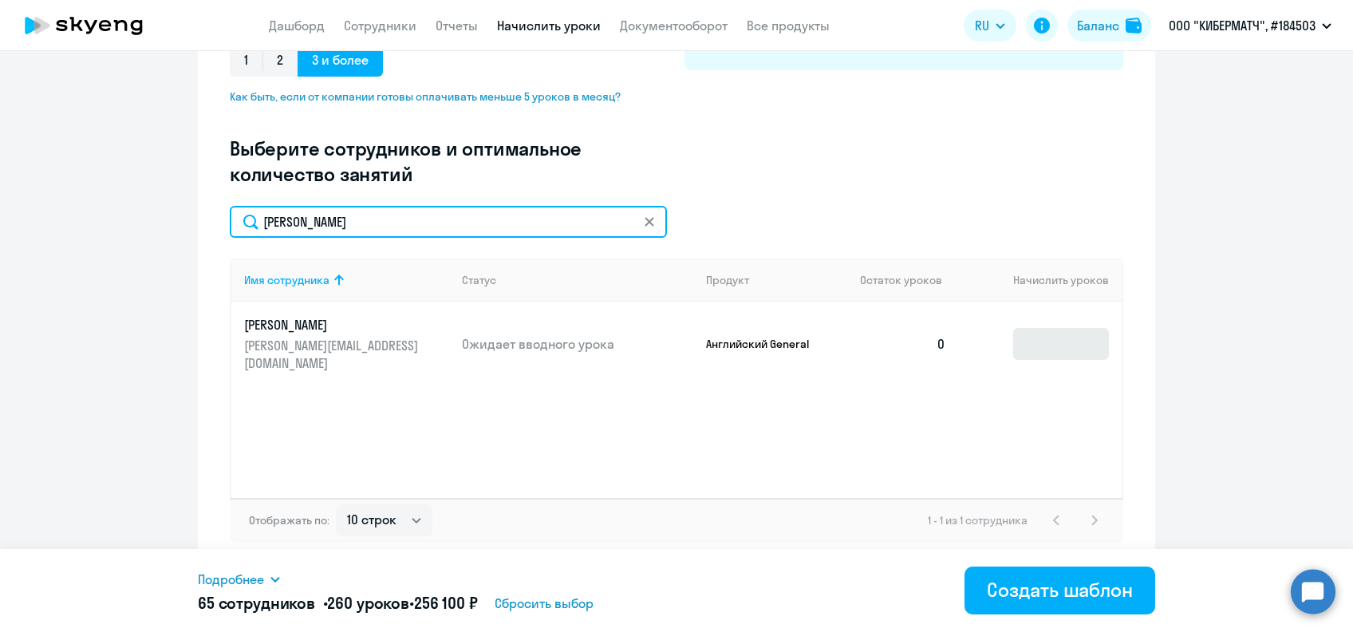
type input "[PERSON_NAME]"
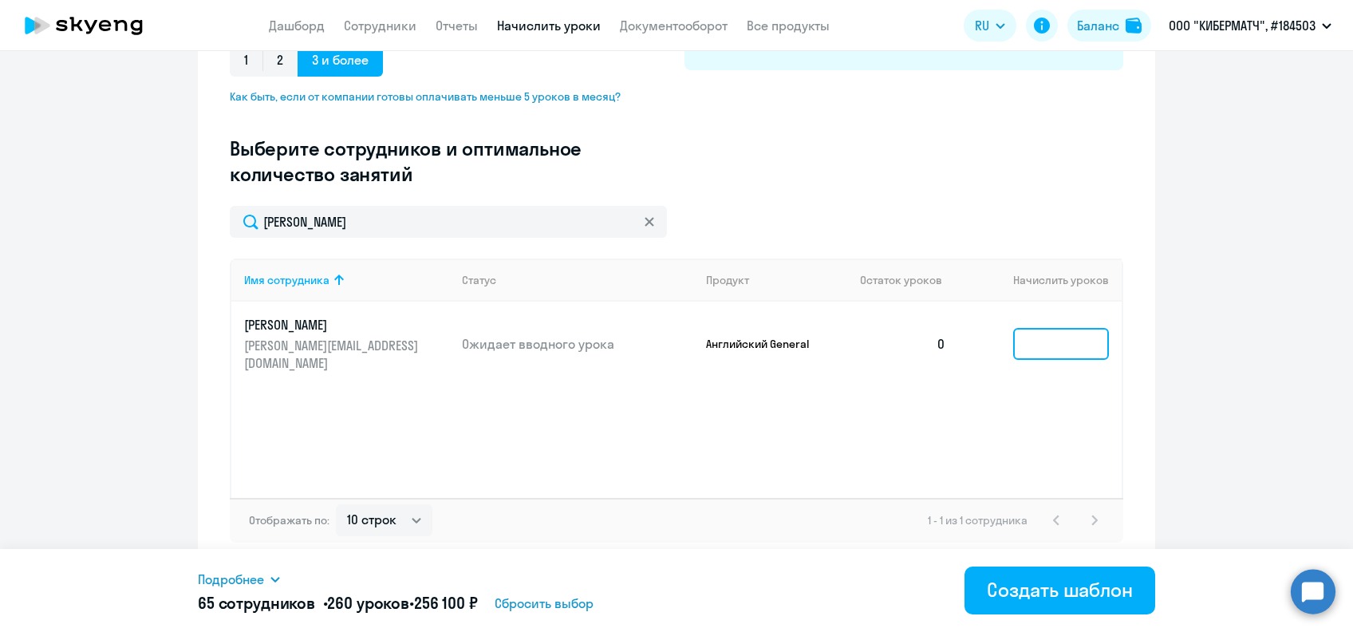
click at [1057, 341] on input at bounding box center [1061, 344] width 96 height 32
type input "4"
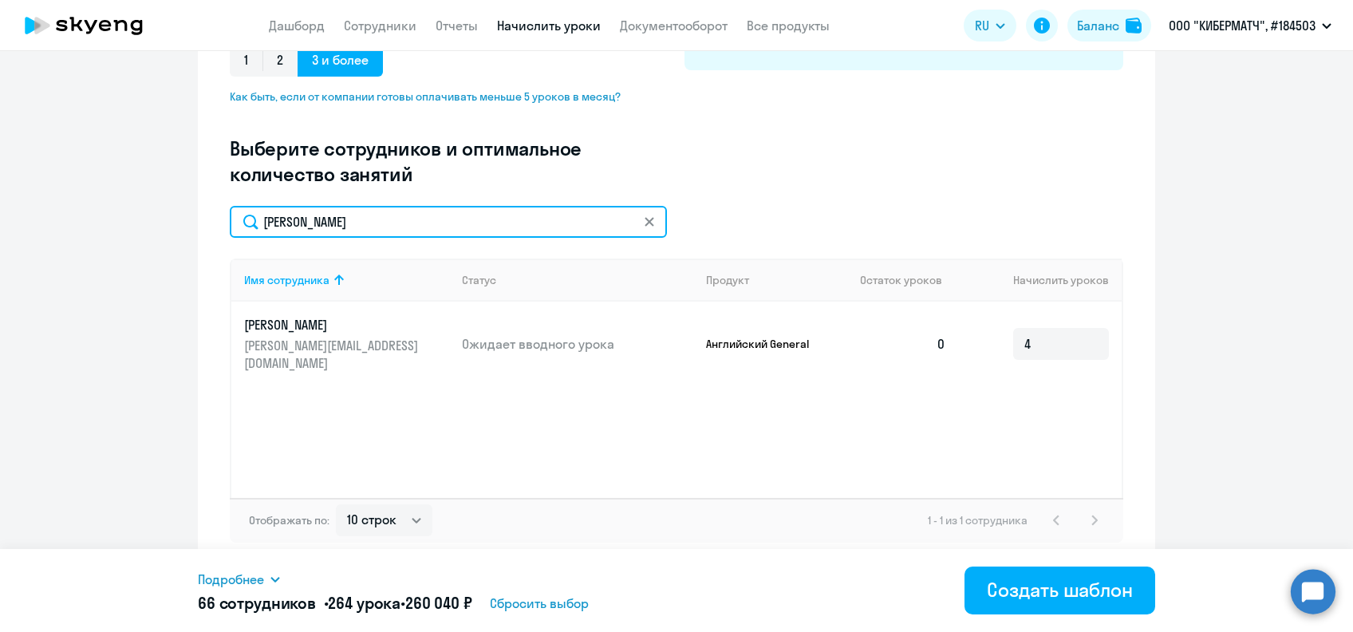
drag, startPoint x: 304, startPoint y: 221, endPoint x: 191, endPoint y: 219, distance: 112.5
click at [187, 217] on ng-component "Создание нового шаблона автоначислений Введите название шаблона Выберите тип ша…" at bounding box center [676, 150] width 1353 height 836
paste input "[PERSON_NAME]"
type input "Прошин"
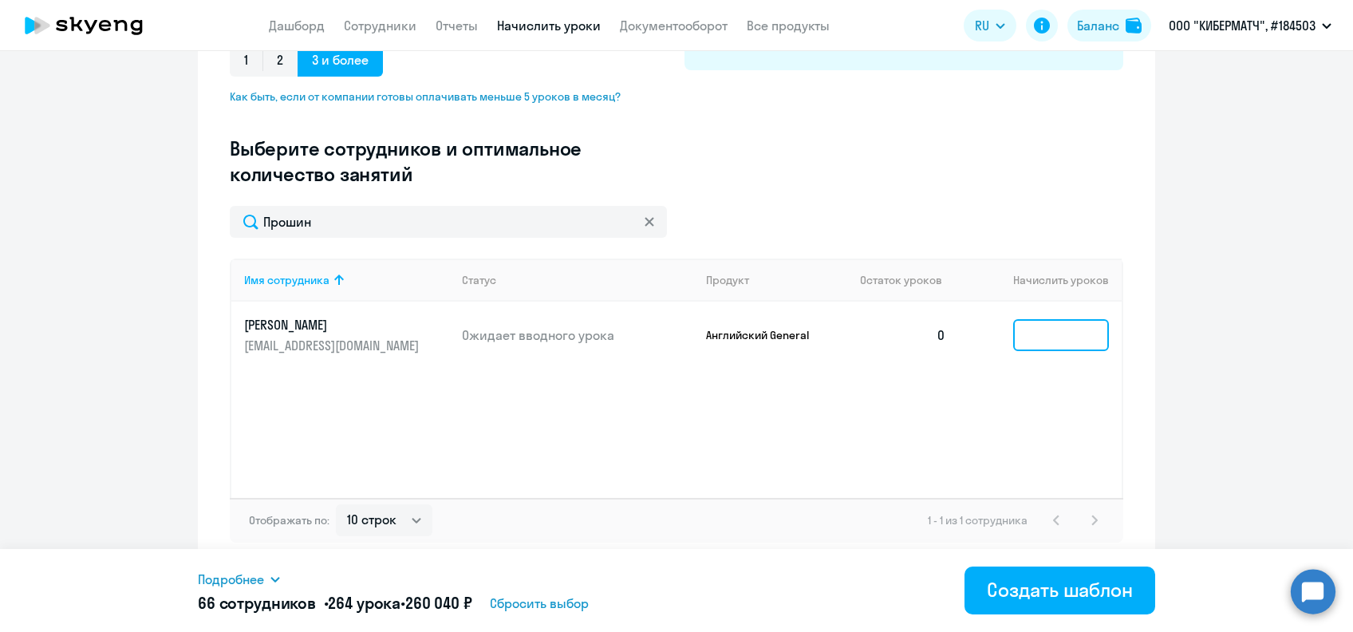
click at [1024, 342] on input at bounding box center [1061, 335] width 96 height 32
type input "4"
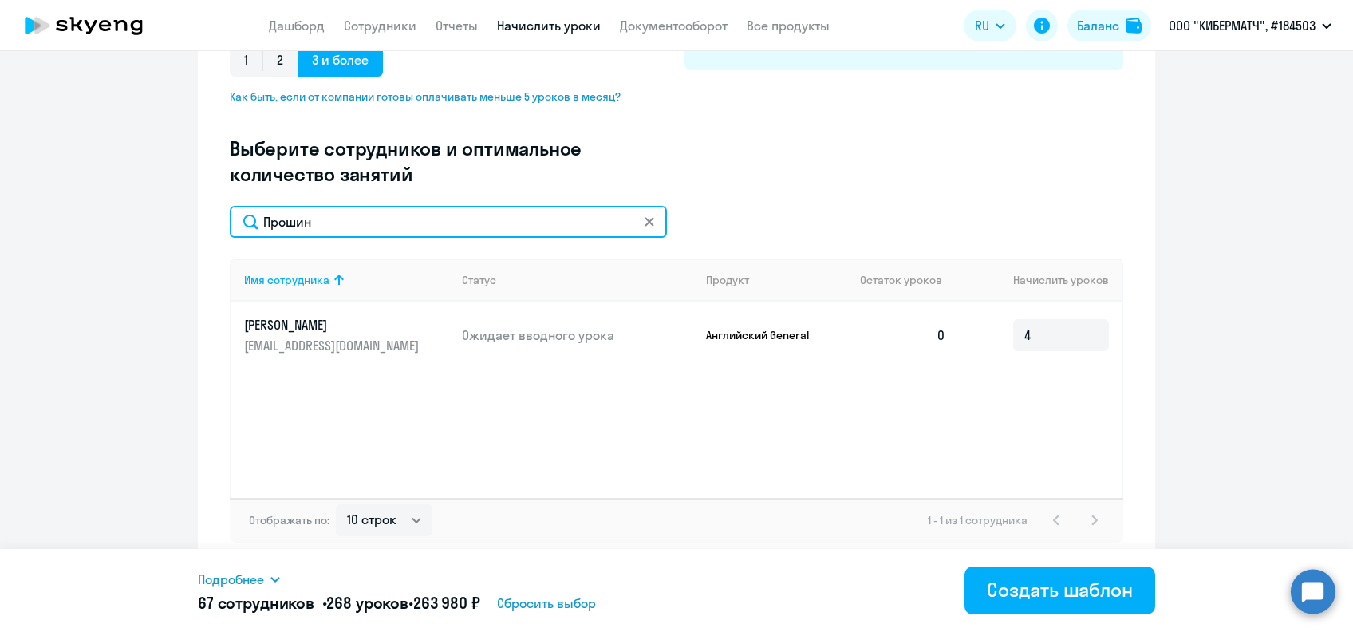
drag, startPoint x: 351, startPoint y: 225, endPoint x: 128, endPoint y: 227, distance: 222.6
click at [129, 229] on ng-component "Создание нового шаблона автоначислений Введите название шаблона Выберите тип ша…" at bounding box center [676, 150] width 1353 height 836
paste input "ль"
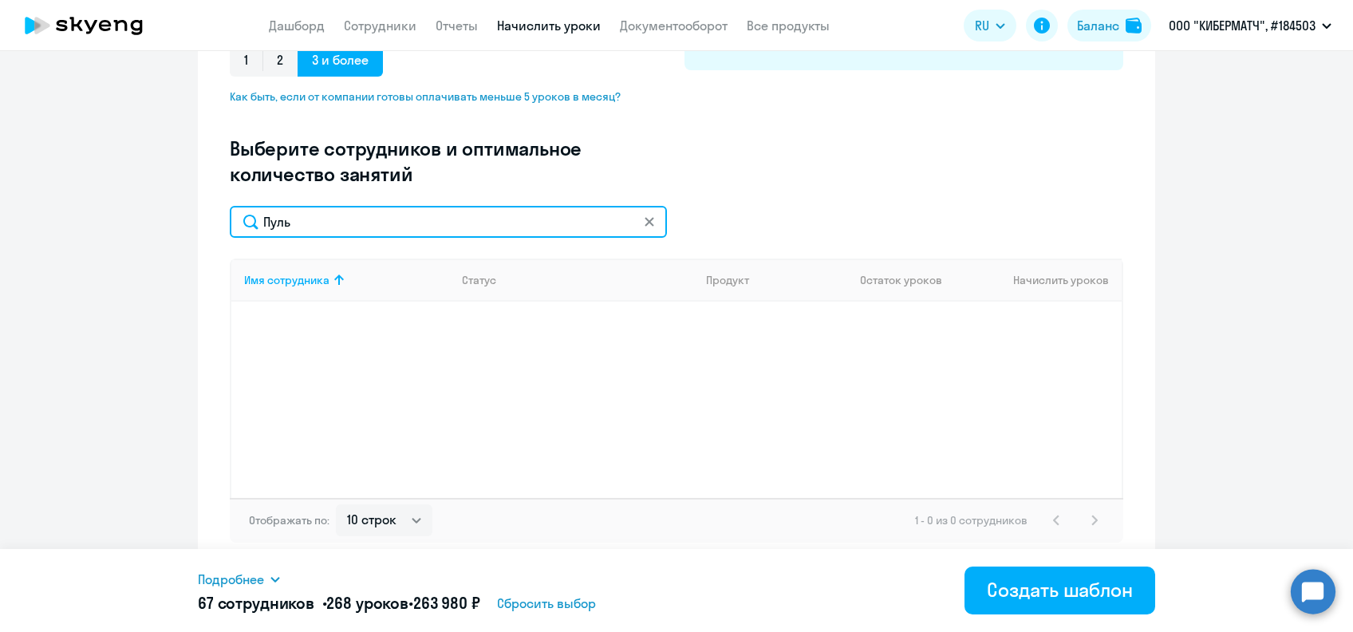
drag, startPoint x: 381, startPoint y: 224, endPoint x: 168, endPoint y: 226, distance: 213.8
click at [168, 226] on ng-component "Создание нового шаблона автоначислений Введите название шаблона Выберите тип ша…" at bounding box center [676, 150] width 1353 height 836
paste input "[PERSON_NAME]"
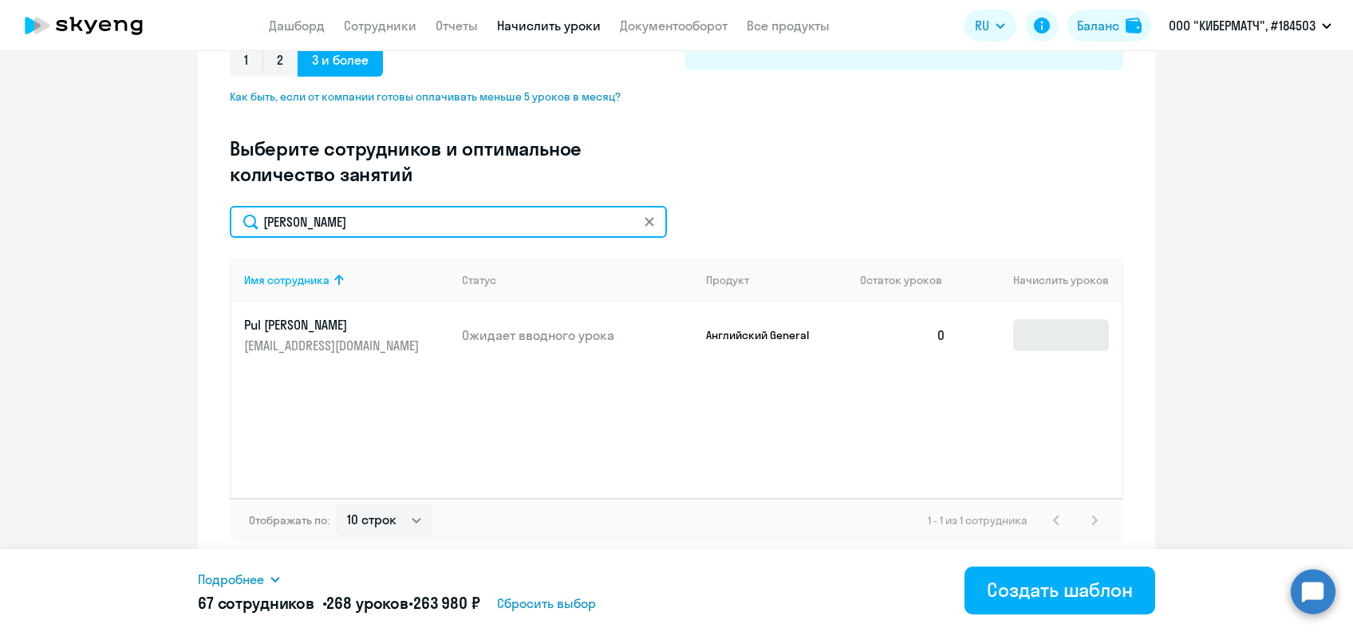
type input "[PERSON_NAME]"
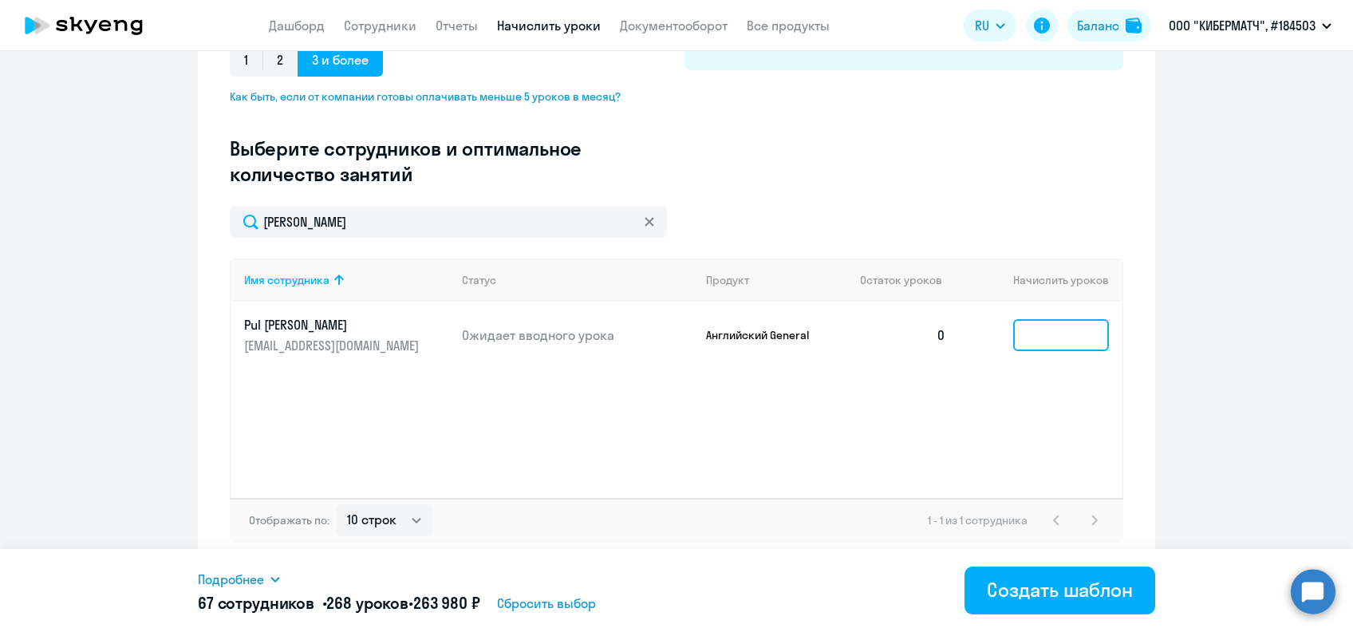
click at [1038, 333] on input at bounding box center [1061, 335] width 96 height 32
type input "4"
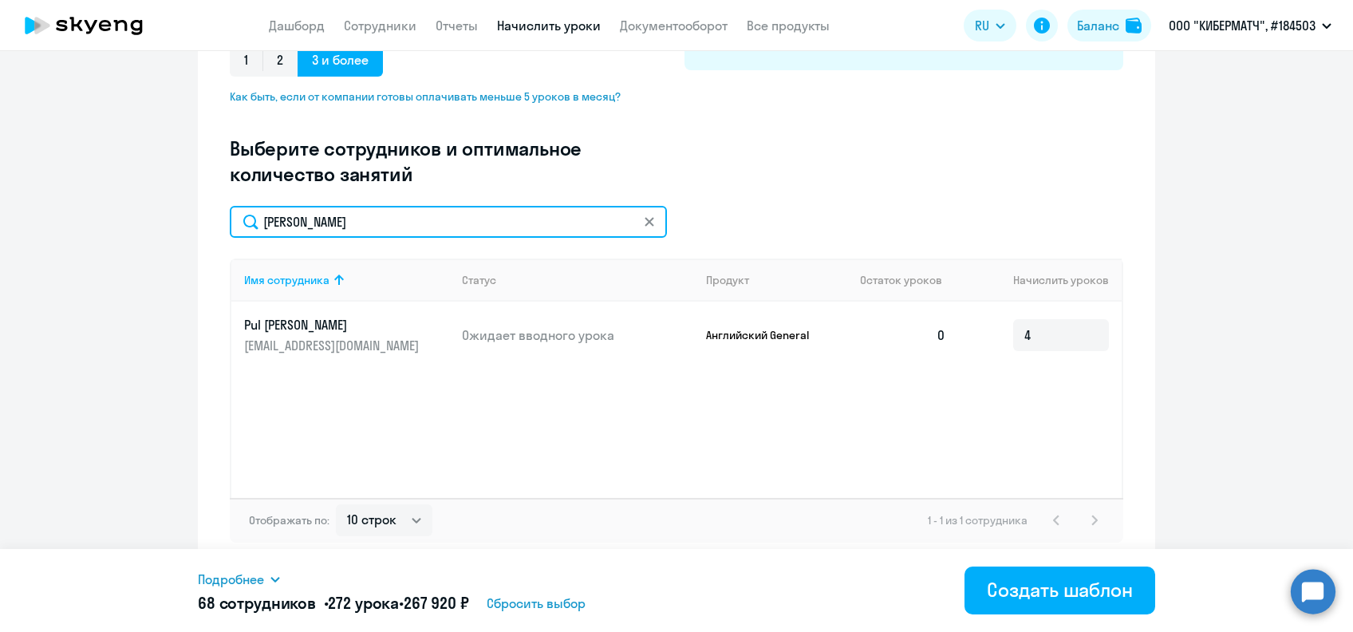
drag, startPoint x: 228, startPoint y: 238, endPoint x: 169, endPoint y: 227, distance: 59.9
click at [173, 231] on ng-component "Создание нового шаблона автоначислений Введите название шаблона Выберите тип ша…" at bounding box center [676, 150] width 1353 height 836
paste input "[PERSON_NAME]"
type input "[PERSON_NAME]"
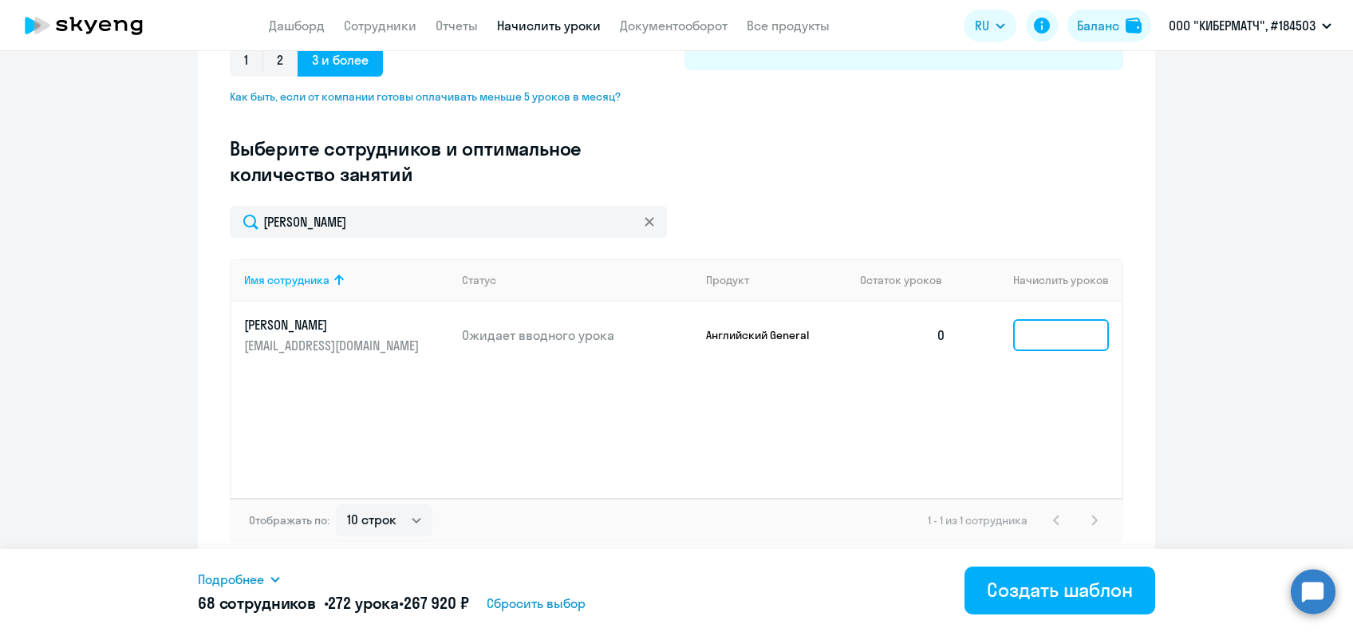
click at [1036, 337] on input at bounding box center [1061, 335] width 96 height 32
type input "4"
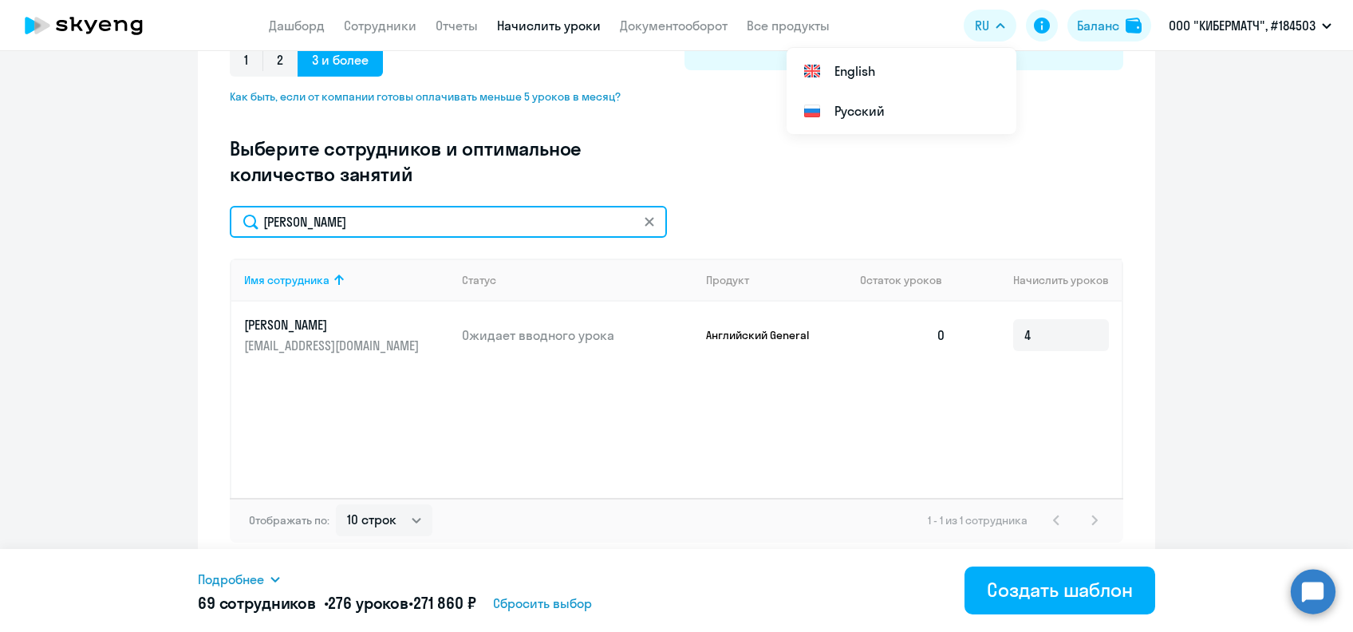
drag, startPoint x: 314, startPoint y: 228, endPoint x: 194, endPoint y: 230, distance: 120.5
click at [198, 230] on div "Создание нового шаблона автоначислений Введите название шаблона Выберите тип ша…" at bounding box center [676, 150] width 957 height 836
paste input "жнева"
type input "[PERSON_NAME]"
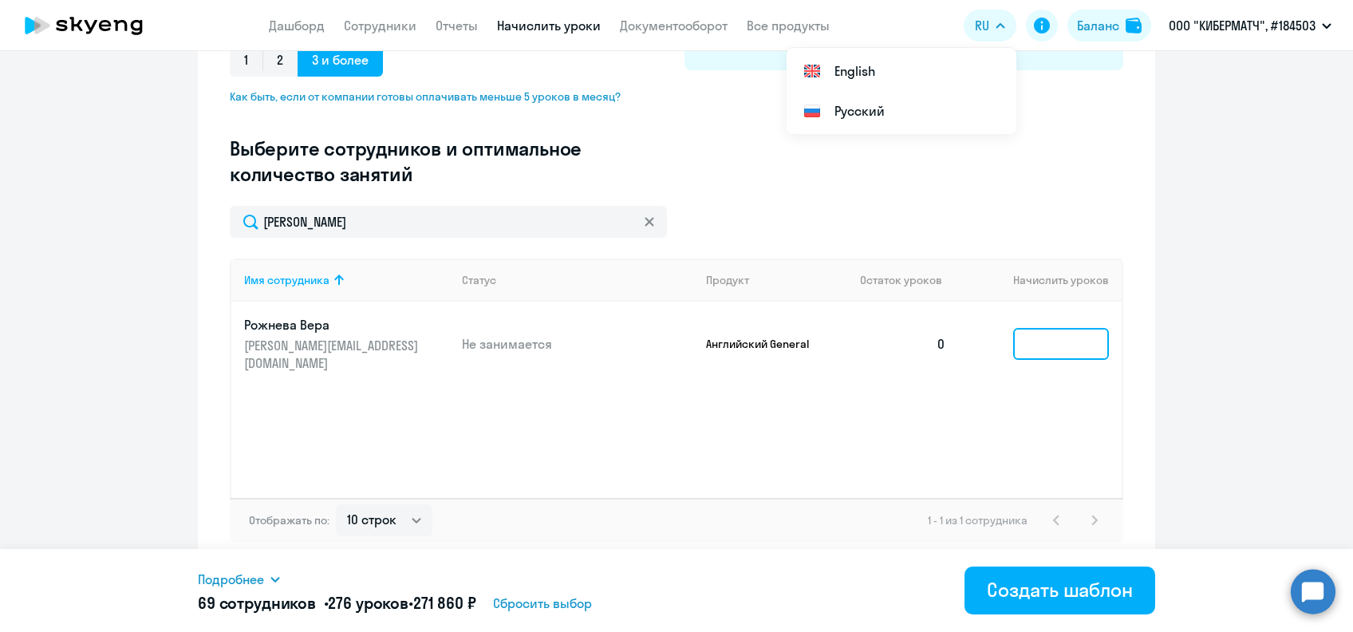
click at [1040, 334] on input at bounding box center [1061, 344] width 96 height 32
type input "4"
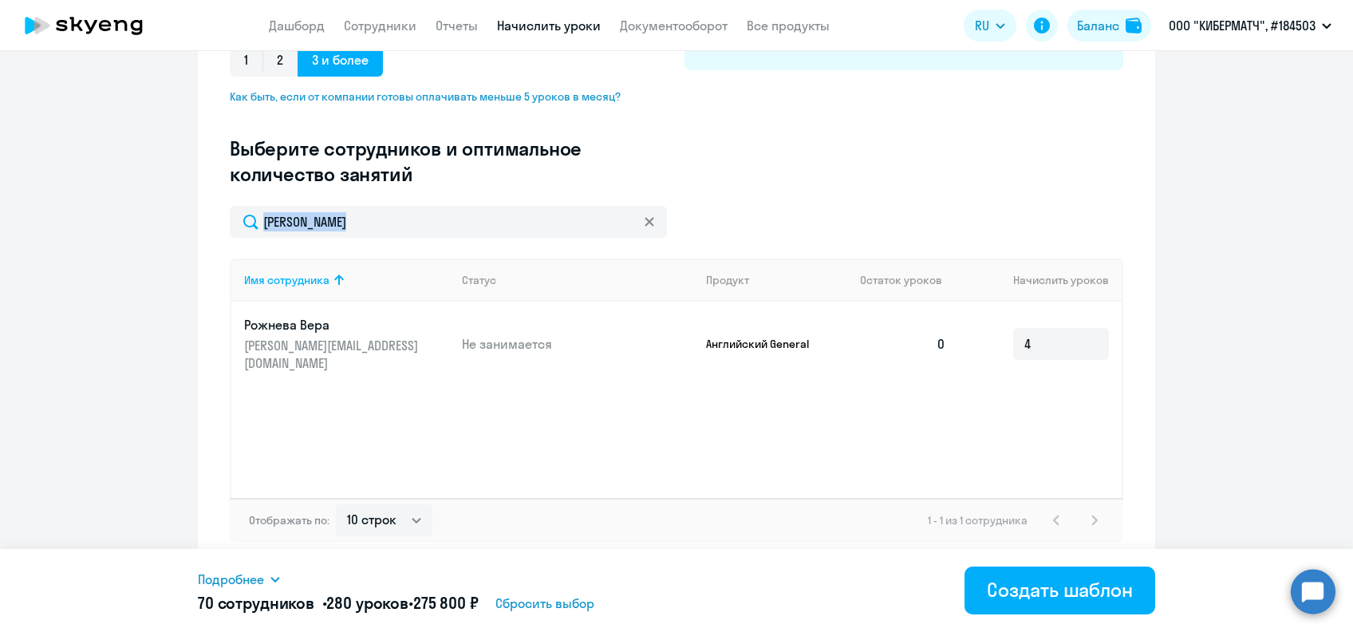
drag, startPoint x: 307, startPoint y: 231, endPoint x: 215, endPoint y: 223, distance: 92.9
click at [215, 223] on div "Создание нового шаблона автоначислений Введите название шаблона Выберите тип ша…" at bounding box center [676, 150] width 957 height 836
drag, startPoint x: 645, startPoint y: 223, endPoint x: 619, endPoint y: 227, distance: 26.6
click at [645, 223] on svg-icon at bounding box center [649, 221] width 13 height 13
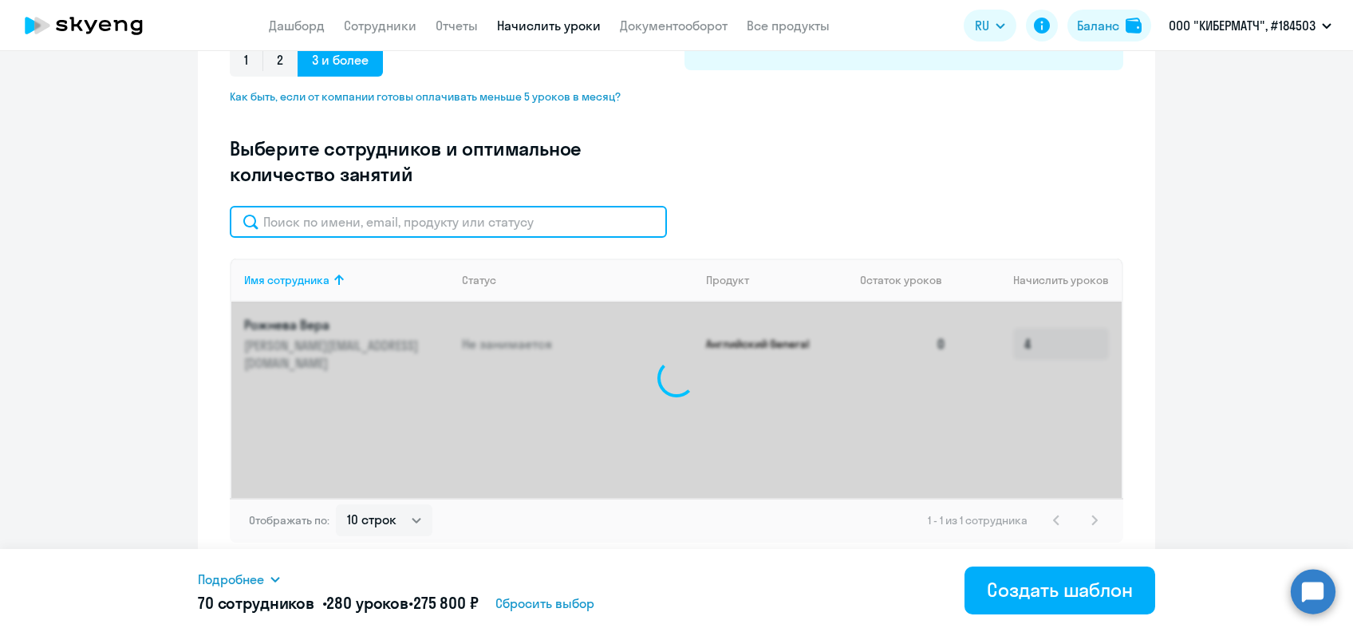
click at [380, 230] on input "text" at bounding box center [448, 222] width 437 height 32
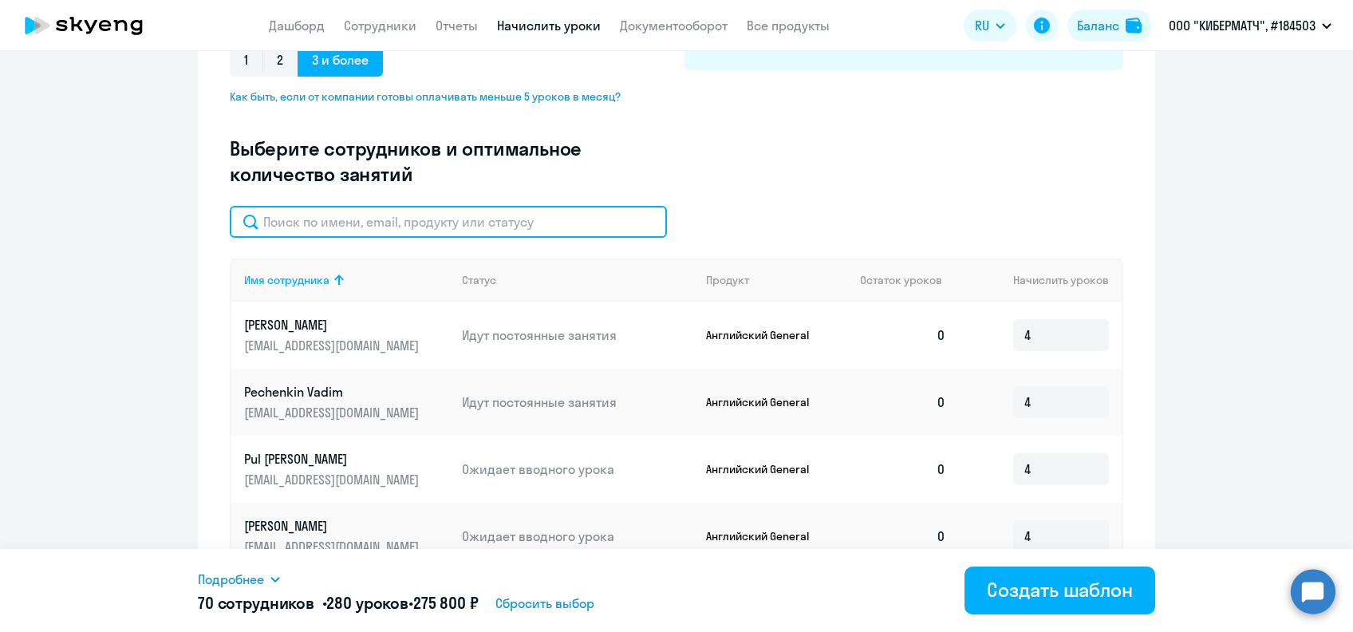
paste input "[PERSON_NAME]"
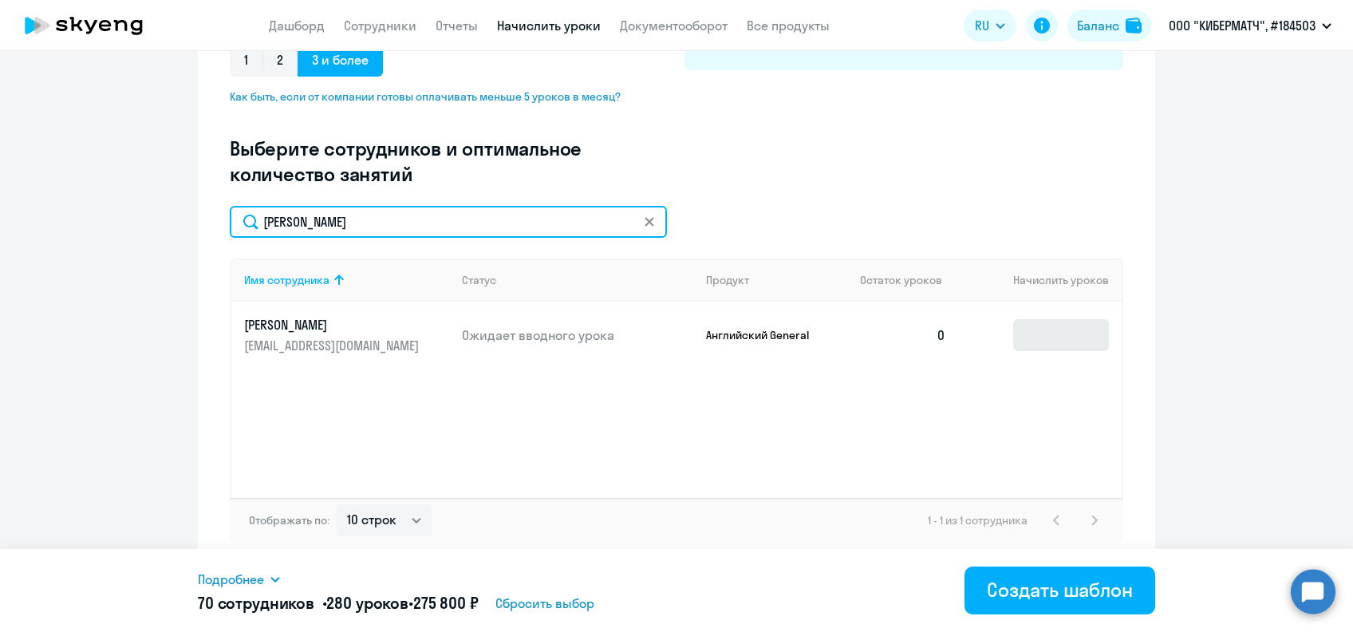
type input "[PERSON_NAME]"
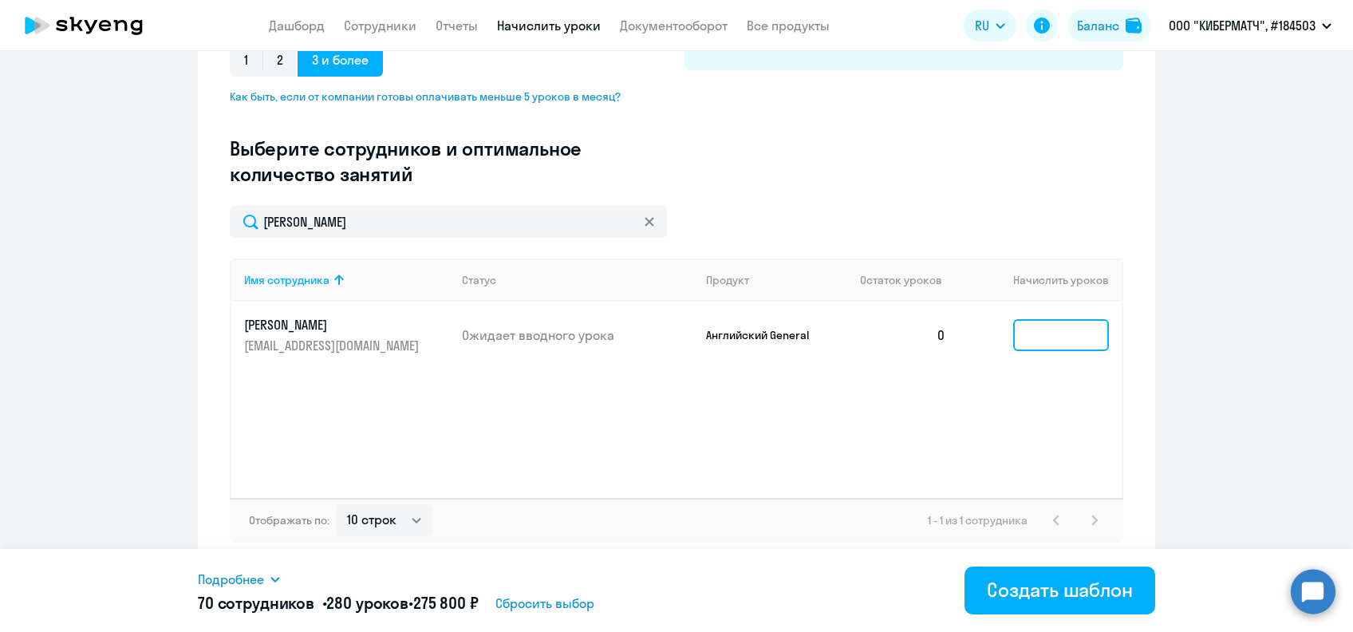
click at [1045, 333] on input at bounding box center [1061, 335] width 96 height 32
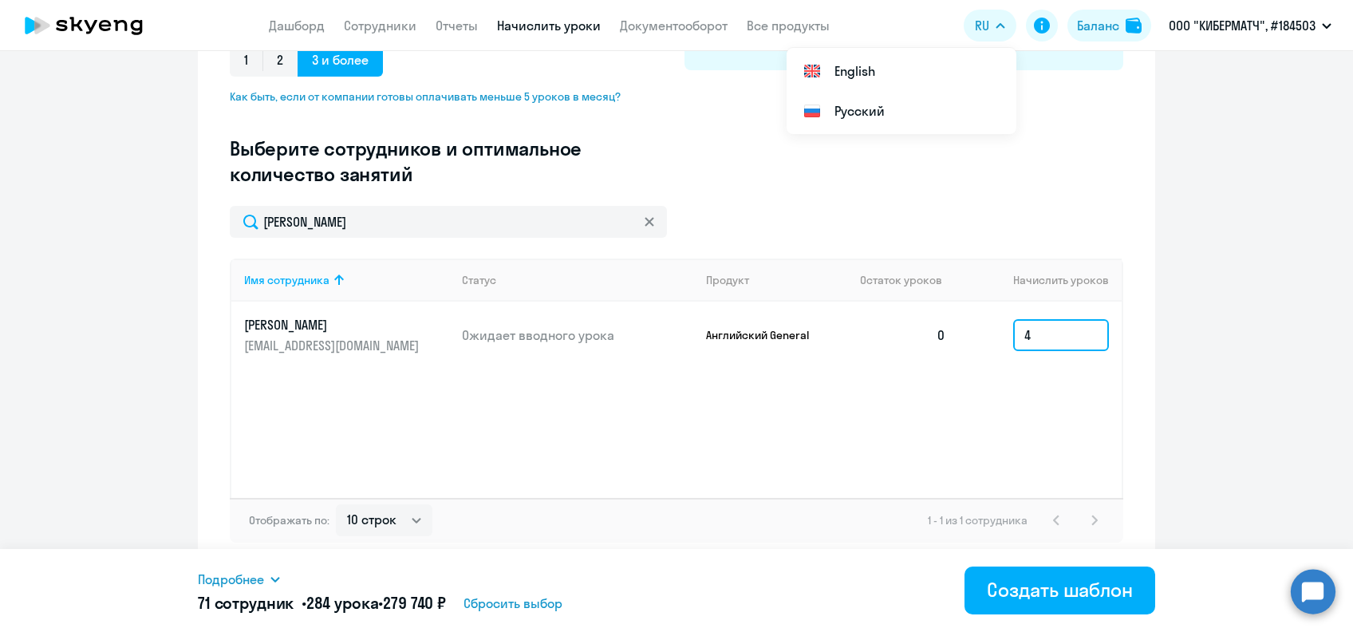
type input "4"
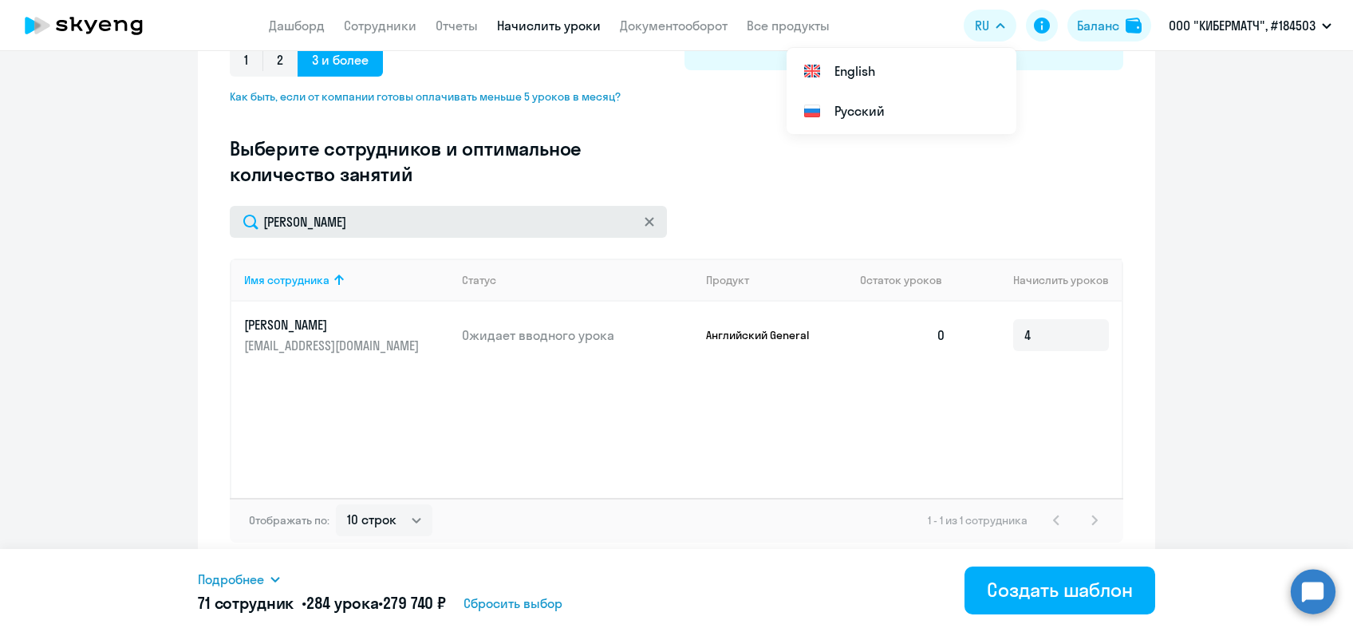
click at [643, 224] on svg-icon at bounding box center [649, 221] width 13 height 13
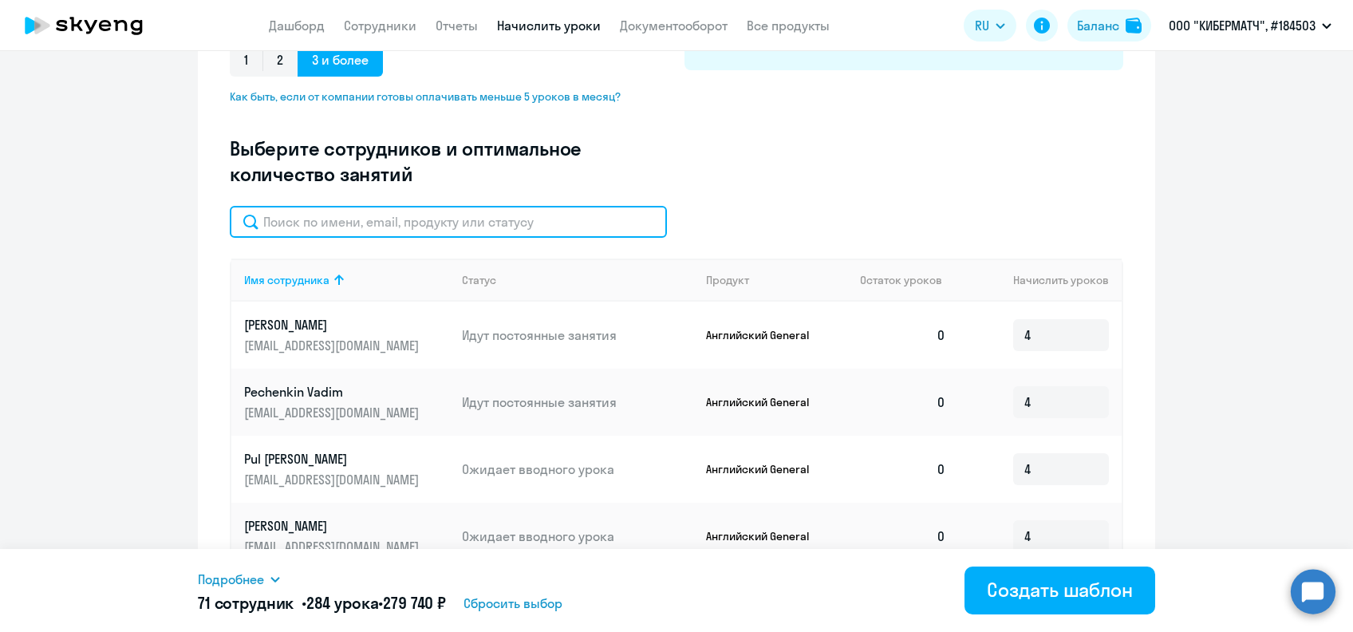
click at [491, 221] on input "text" at bounding box center [448, 222] width 437 height 32
paste input "Самохвалов"
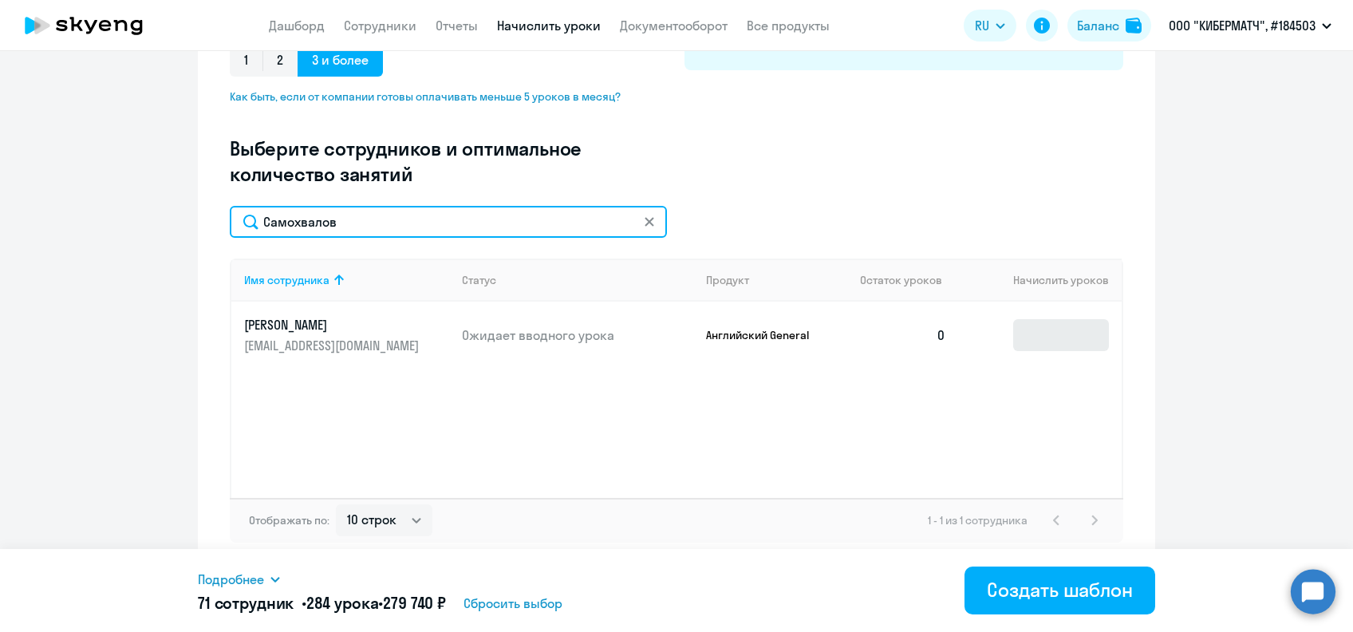
type input "Самохвалов"
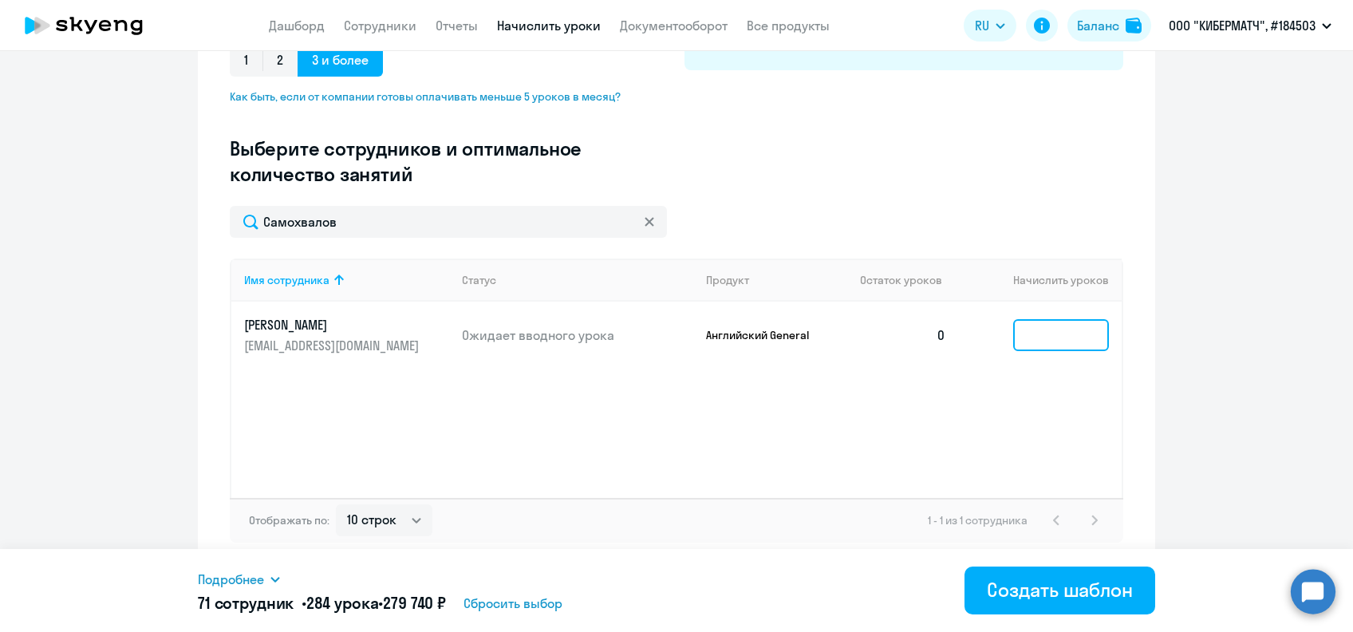
click at [1023, 337] on input at bounding box center [1061, 335] width 96 height 32
type input "4"
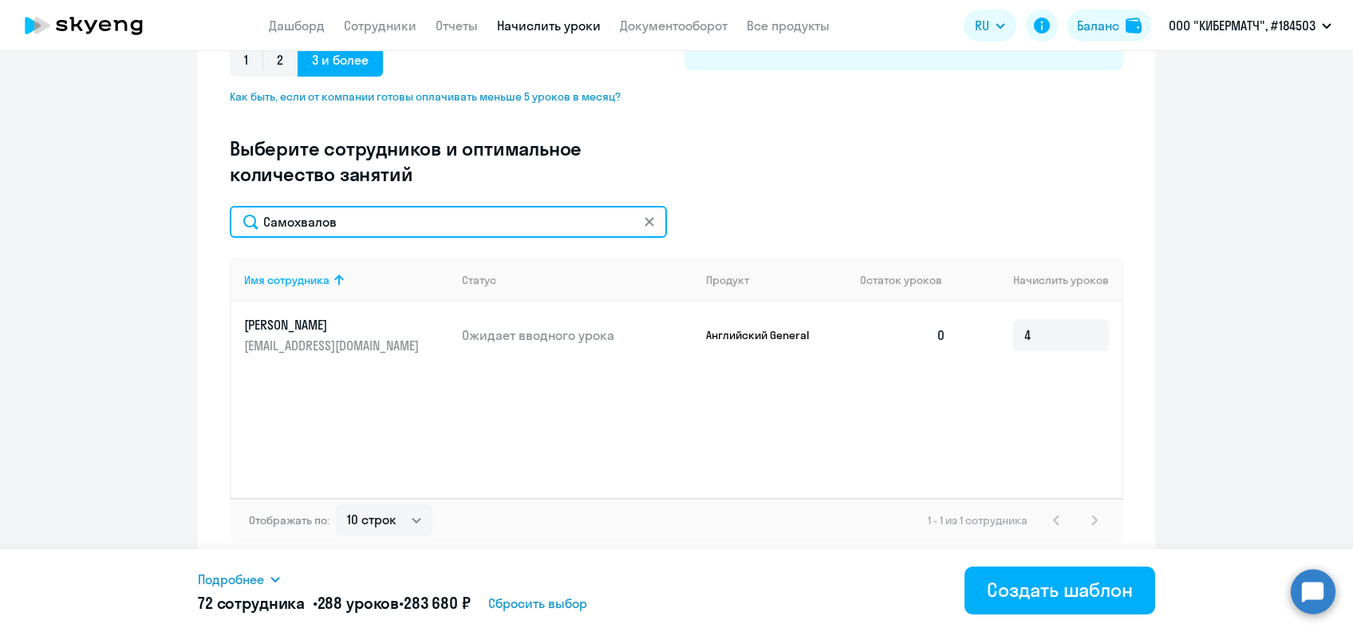
drag, startPoint x: 351, startPoint y: 223, endPoint x: 183, endPoint y: 228, distance: 168.4
click at [183, 228] on ng-component "Создание нового шаблона автоначислений Введите название шаблона Выберите тип ша…" at bounding box center [676, 150] width 1353 height 836
paste input "ирид"
type input "Свиридов"
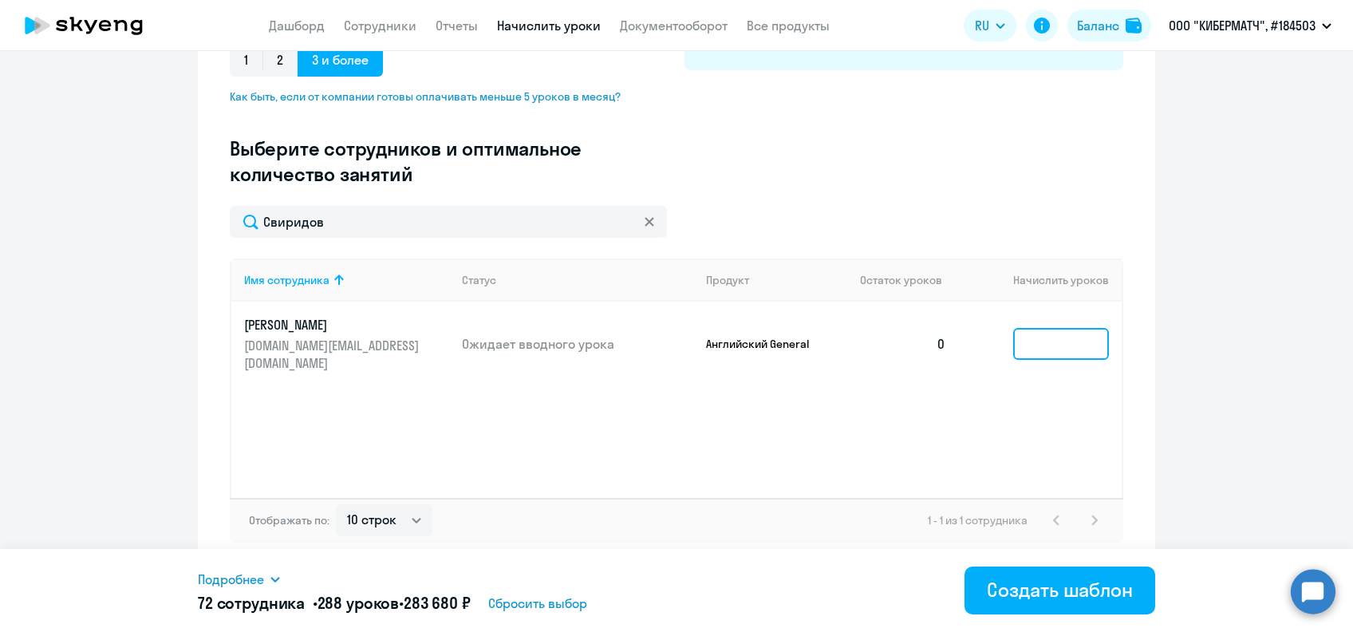
click at [1024, 335] on input at bounding box center [1061, 344] width 96 height 32
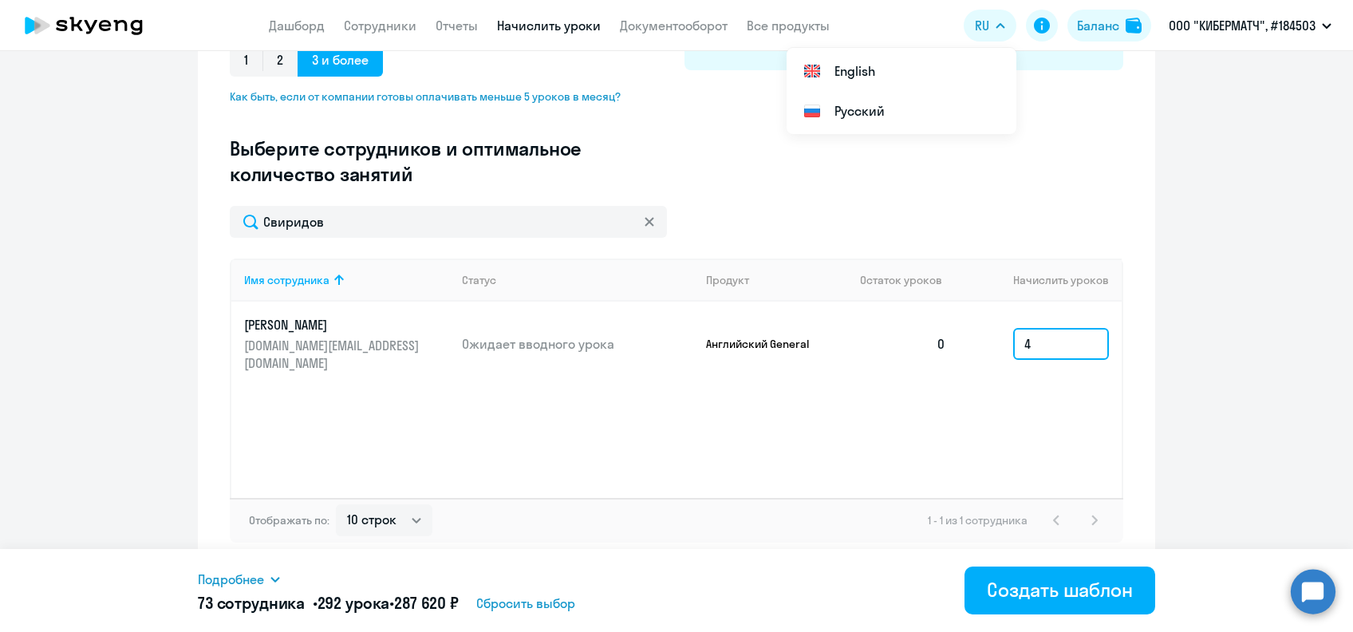
type input "4"
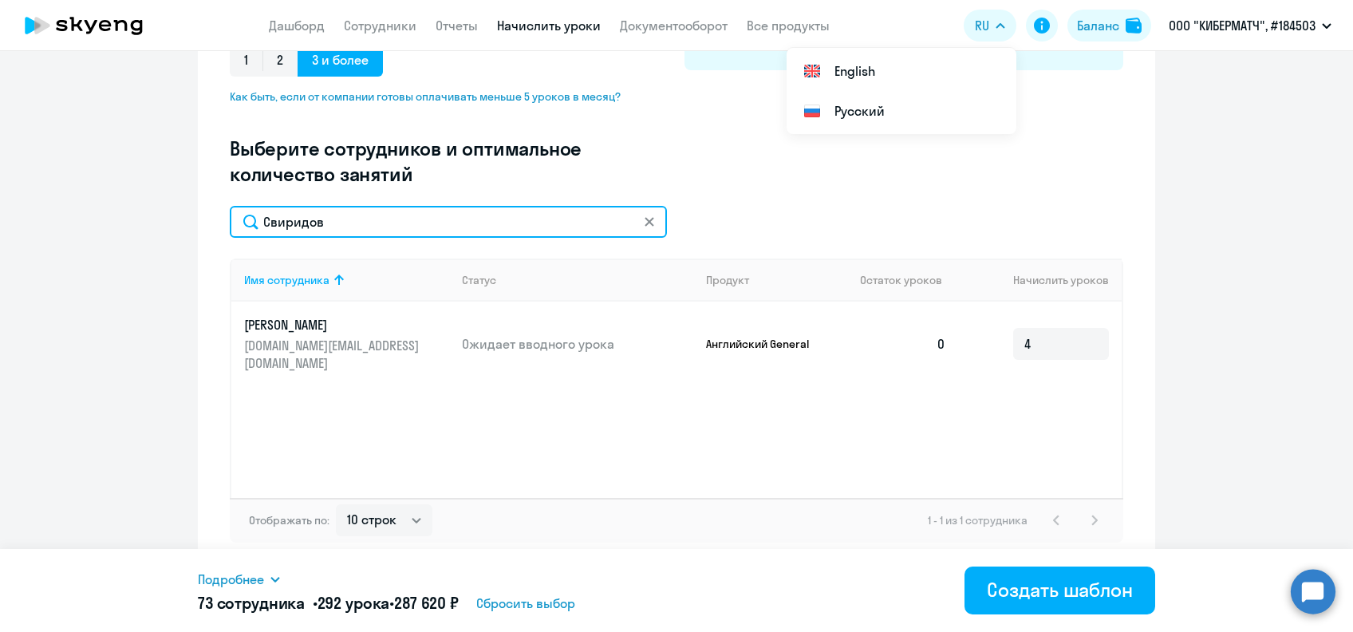
drag, startPoint x: 140, startPoint y: 281, endPoint x: 26, endPoint y: 288, distance: 114.3
click at [26, 288] on ng-component "Создание нового шаблона автоначислений Введите название шаблона Выберите тип ша…" at bounding box center [676, 150] width 1353 height 836
paste input "[PERSON_NAME]"
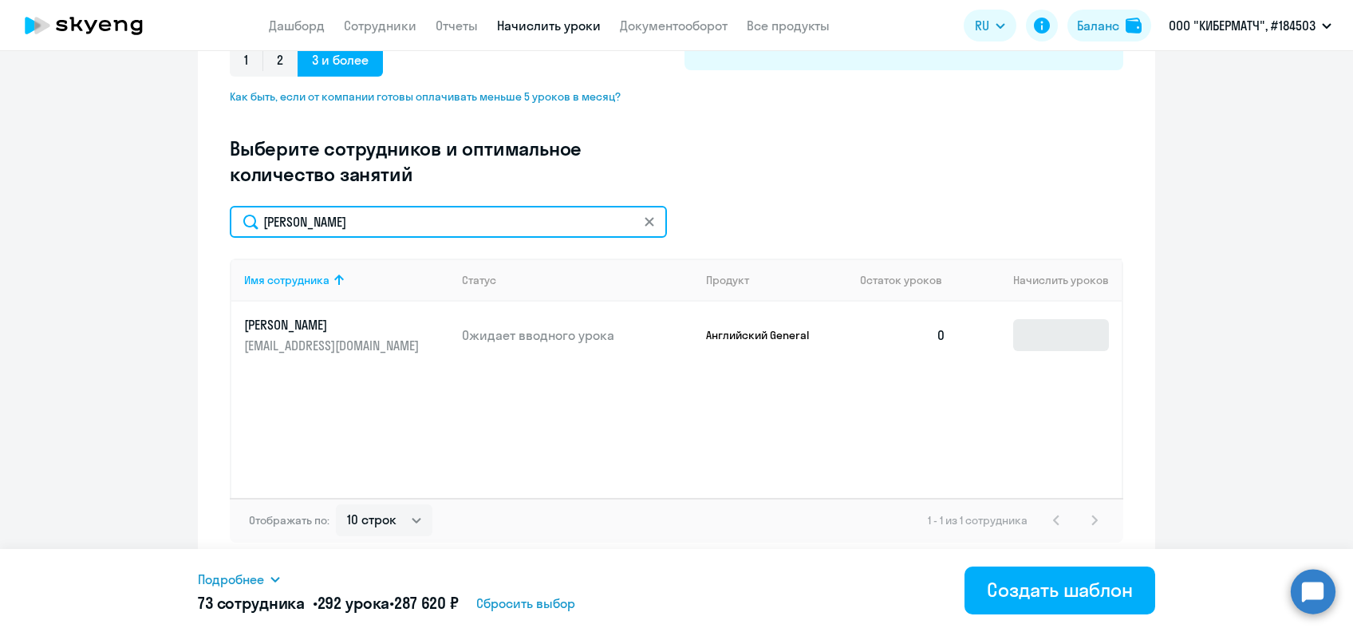
type input "[PERSON_NAME]"
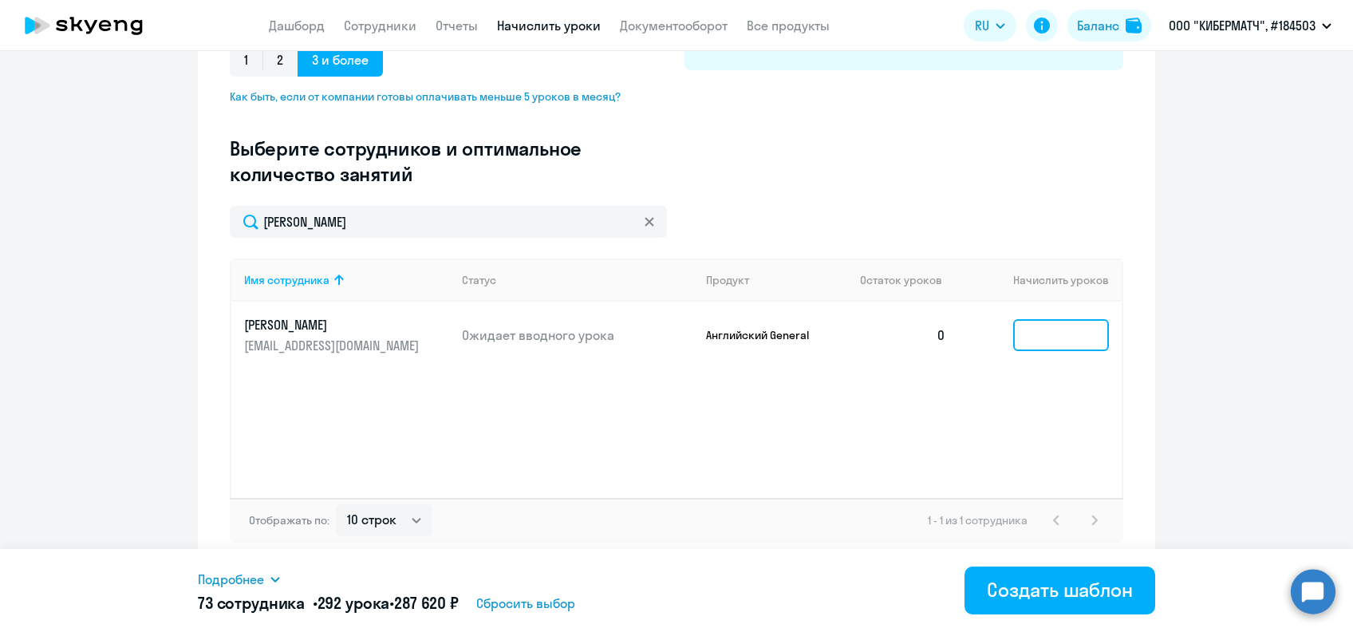
click at [1053, 339] on input at bounding box center [1061, 335] width 96 height 32
type input "3"
type input "4"
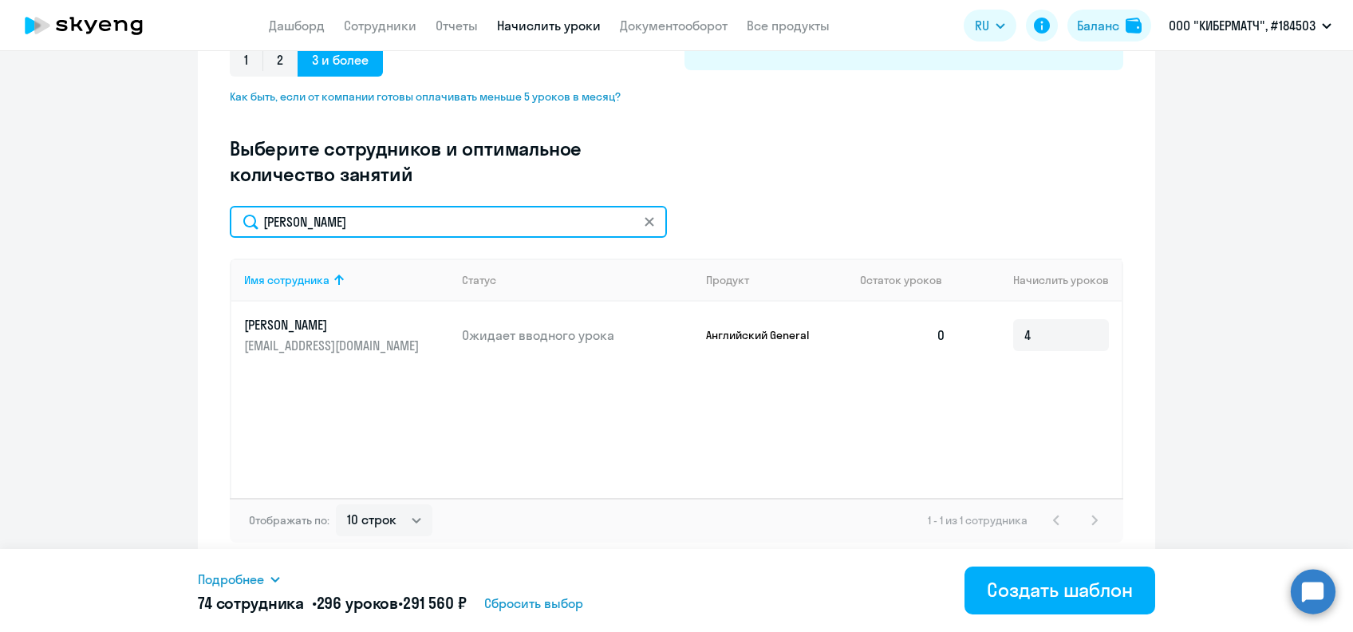
drag, startPoint x: 397, startPoint y: 230, endPoint x: 180, endPoint y: 229, distance: 217.0
click at [180, 229] on ng-component "Создание нового шаблона автоначислений Введите название шаблона Выберите тип ша…" at bounding box center [676, 150] width 1353 height 836
paste input "рдю"
type input "[PERSON_NAME]"
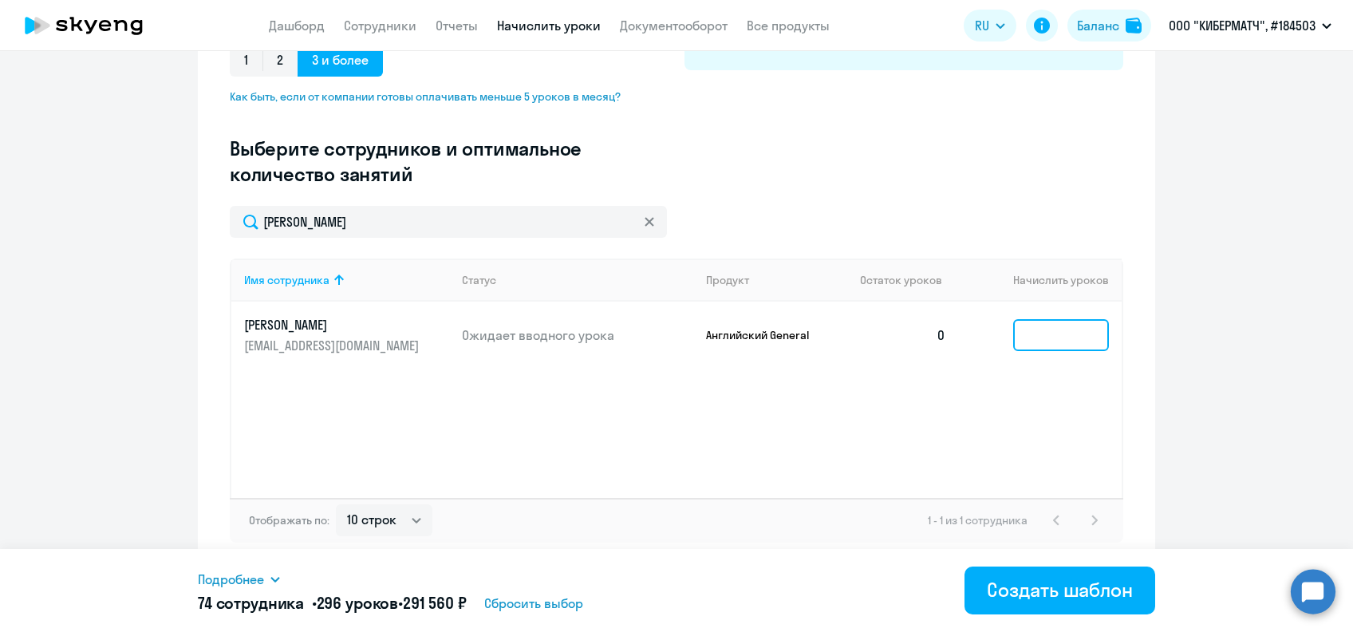
click at [1048, 332] on input at bounding box center [1061, 335] width 96 height 32
type input "4"
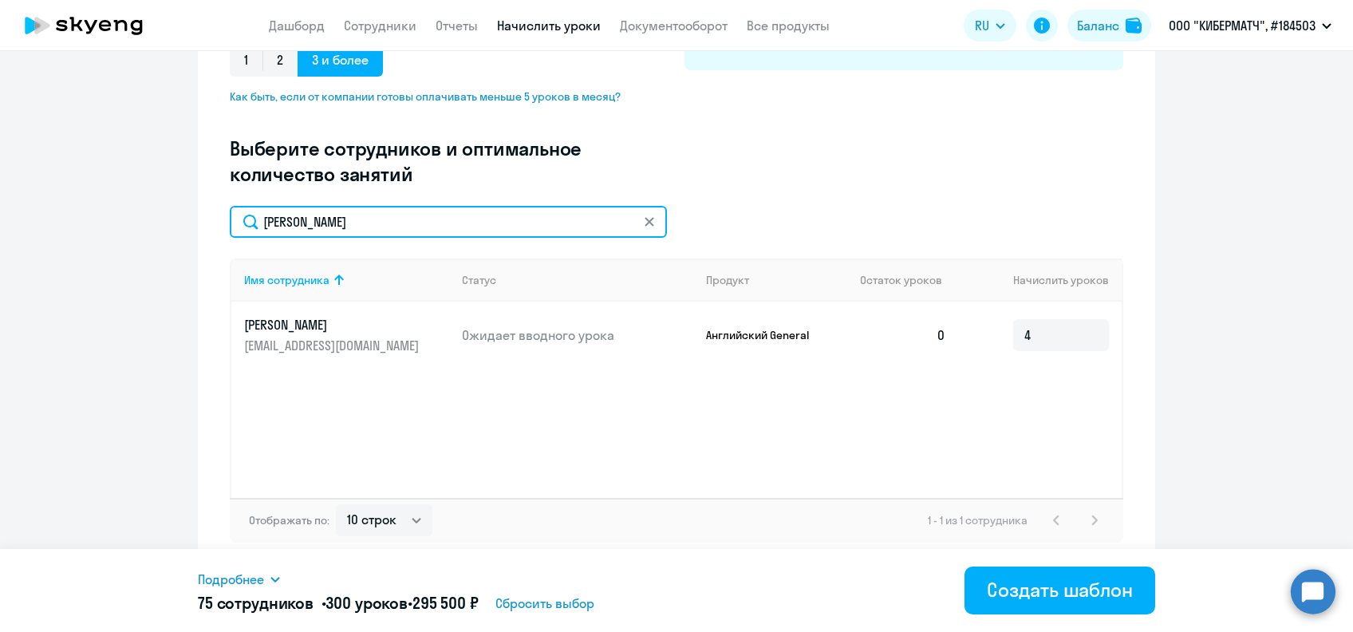
drag, startPoint x: 373, startPoint y: 226, endPoint x: 211, endPoint y: 227, distance: 162.7
click at [211, 227] on div "Создание нового шаблона автоначислений Введите название шаблона Выберите тип ша…" at bounding box center [676, 150] width 957 height 836
paste input "[PERSON_NAME]"
type input "[PERSON_NAME]"
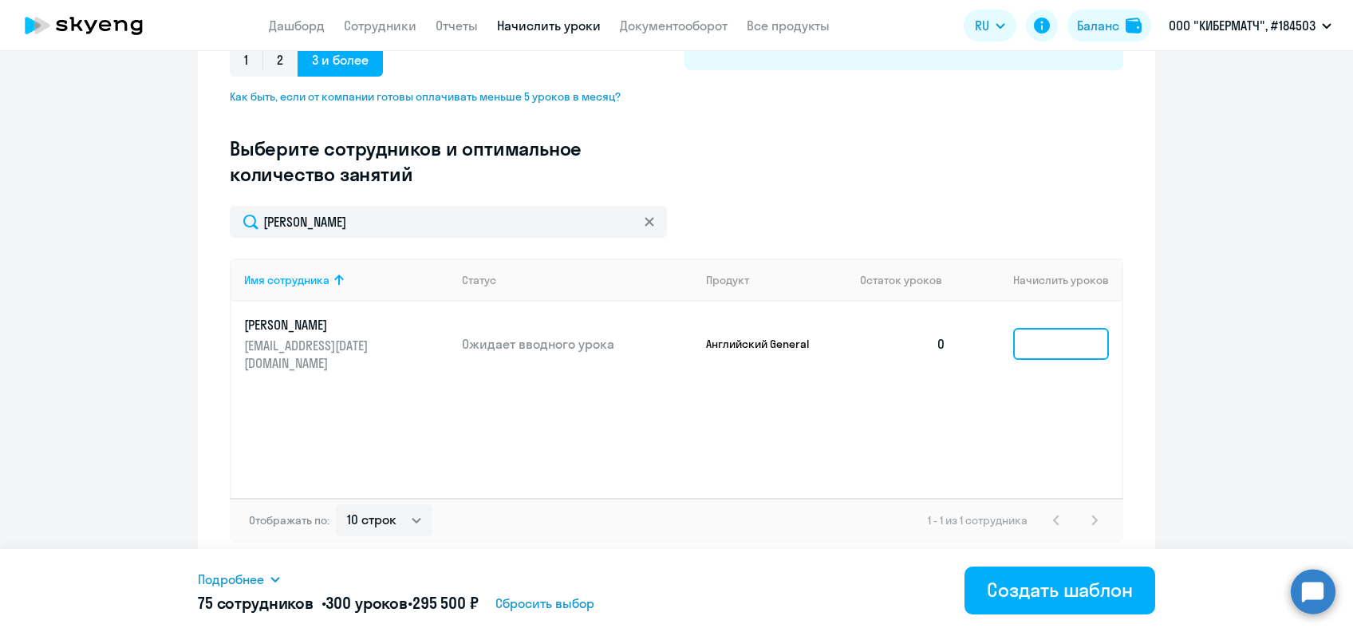
click at [1058, 341] on input at bounding box center [1061, 344] width 96 height 32
type input "4"
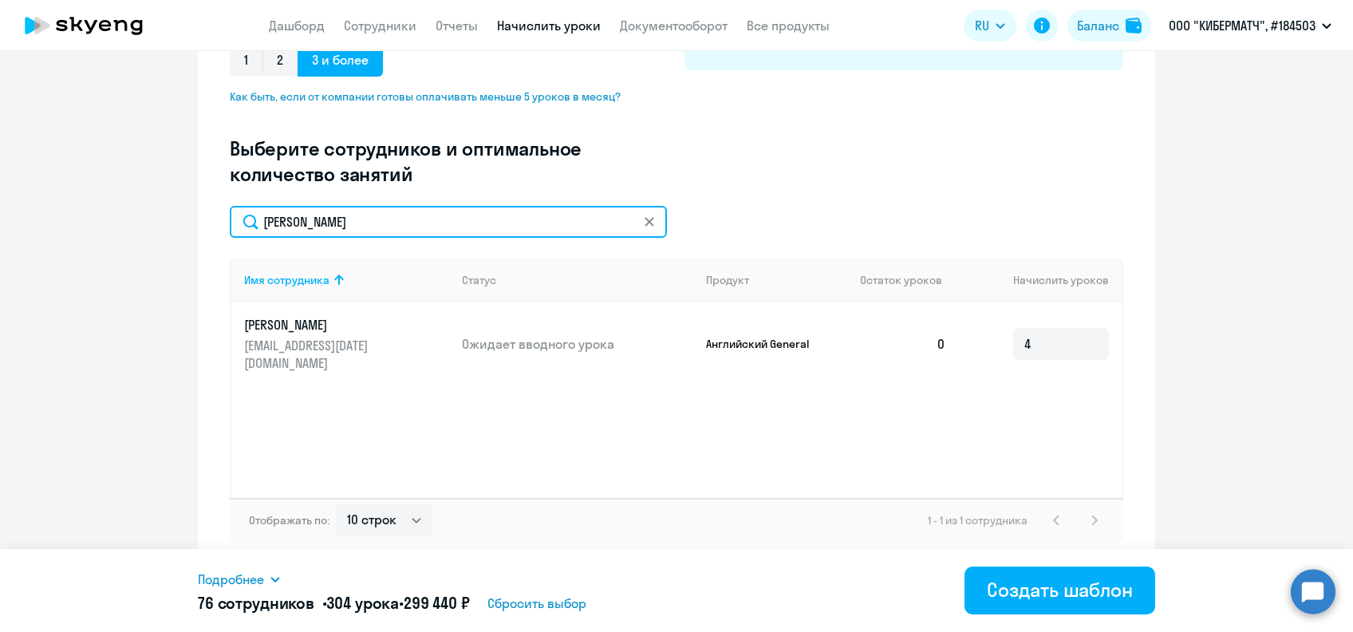
click at [629, 224] on input "[PERSON_NAME]" at bounding box center [448, 222] width 437 height 32
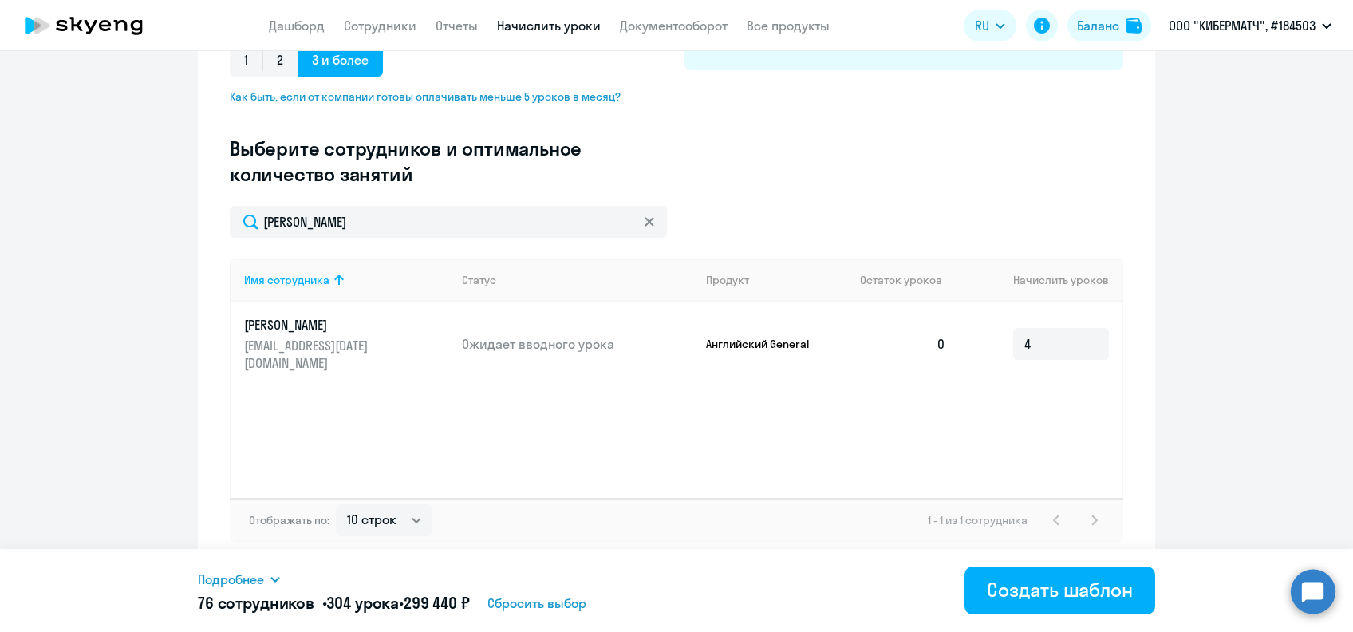
click at [645, 223] on icon at bounding box center [649, 221] width 9 height 9
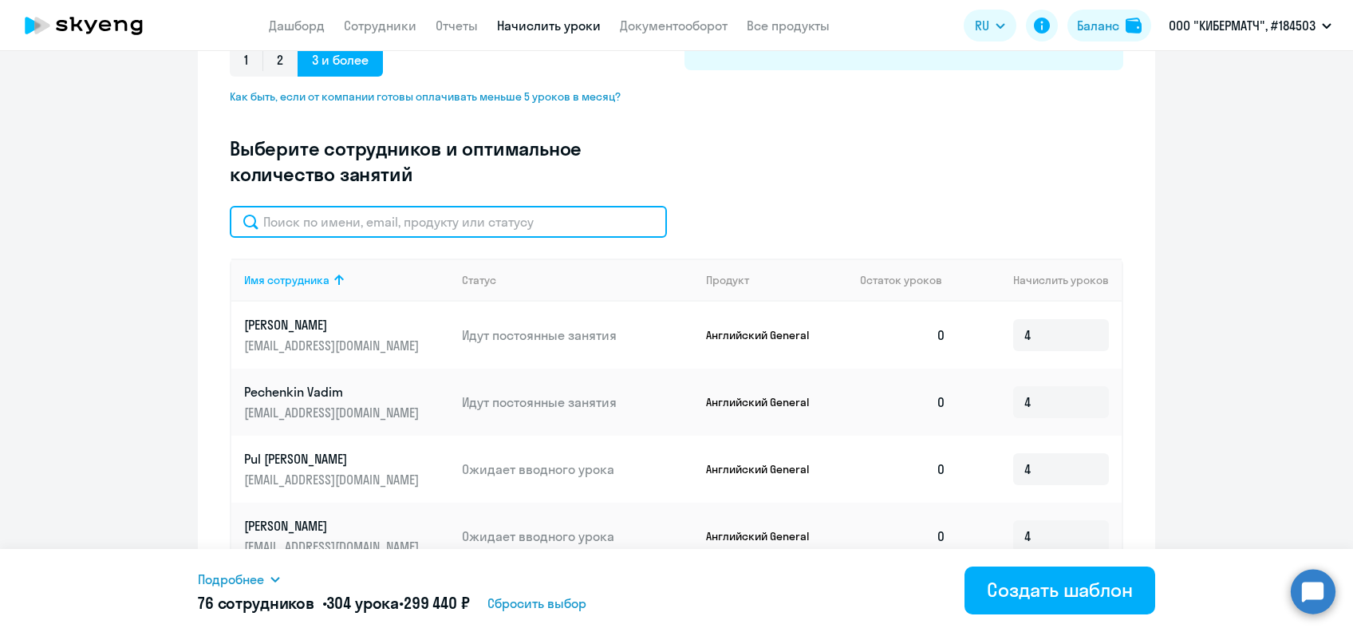
click at [497, 223] on input "text" at bounding box center [448, 222] width 437 height 32
paste input "[PERSON_NAME]"
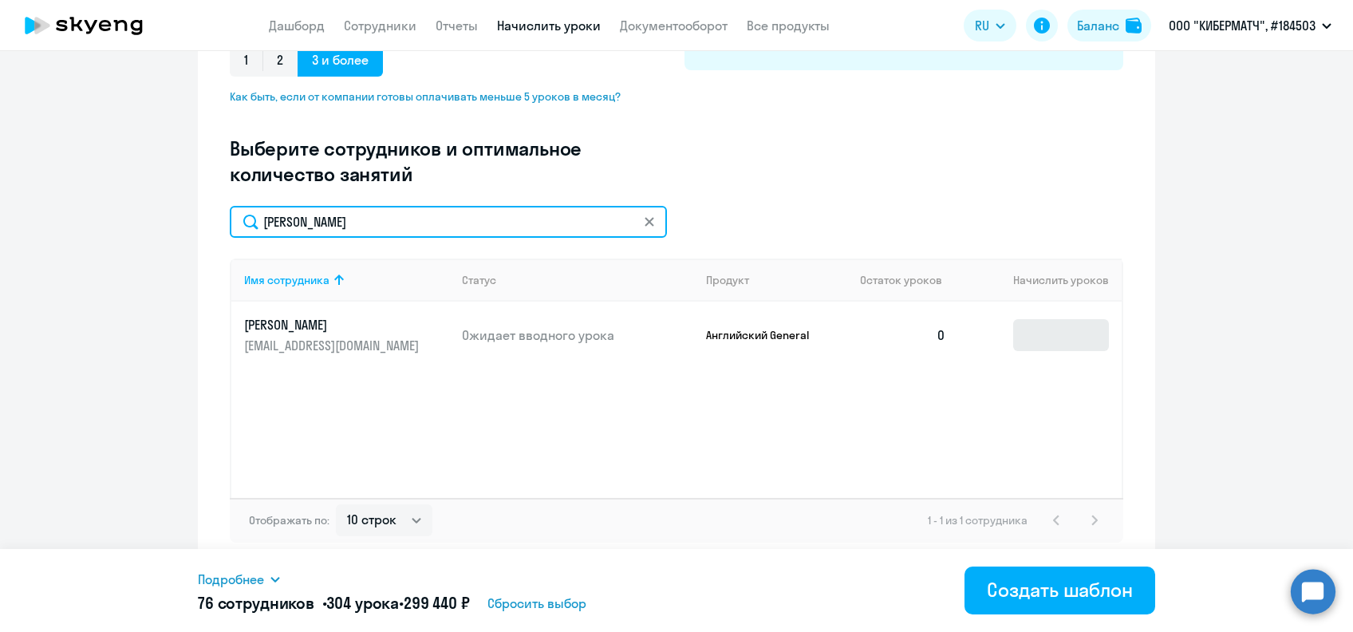
type input "[PERSON_NAME]"
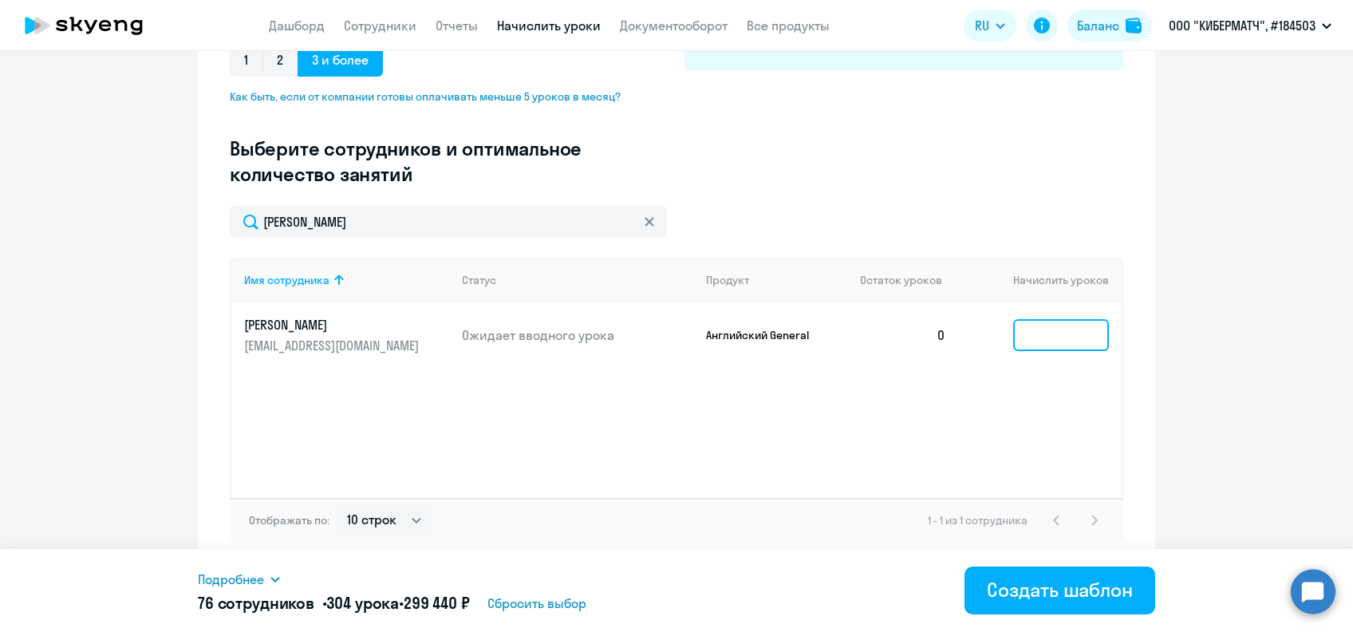
click at [1043, 335] on input at bounding box center [1061, 335] width 96 height 32
type input "4"
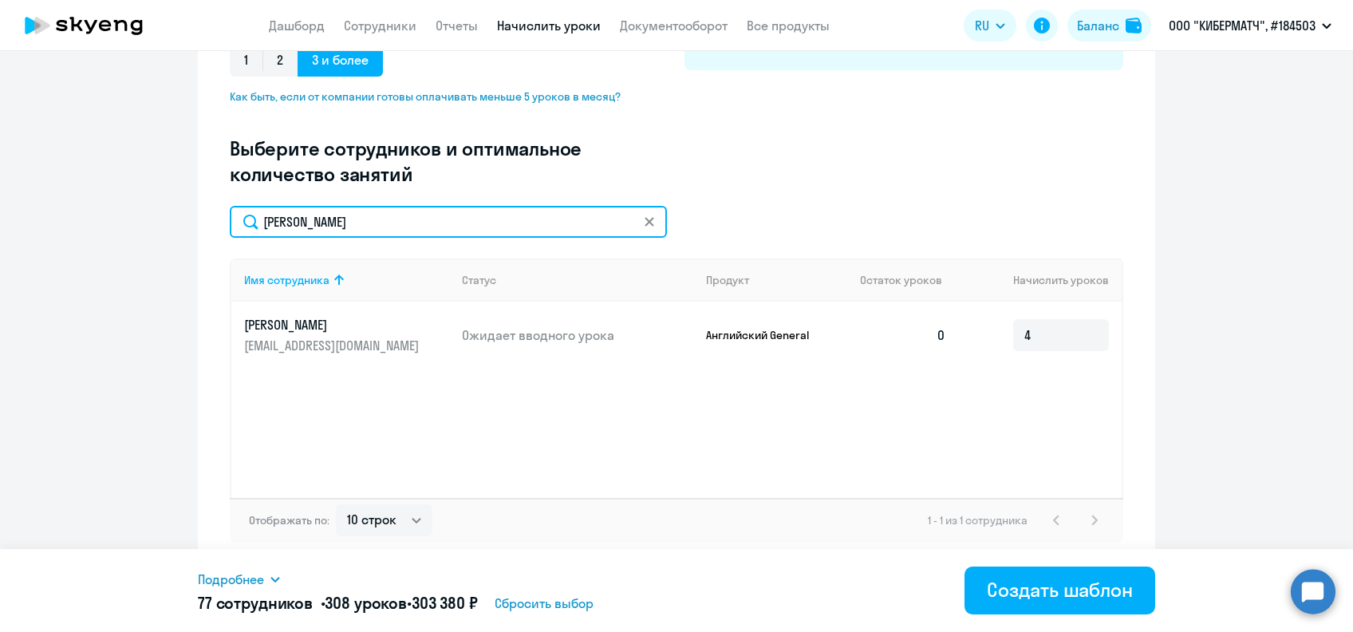
drag, startPoint x: 330, startPoint y: 235, endPoint x: 243, endPoint y: 235, distance: 86.9
click at [243, 235] on input "[PERSON_NAME]" at bounding box center [448, 222] width 437 height 32
paste input "танкевич"
type input "[PERSON_NAME]"
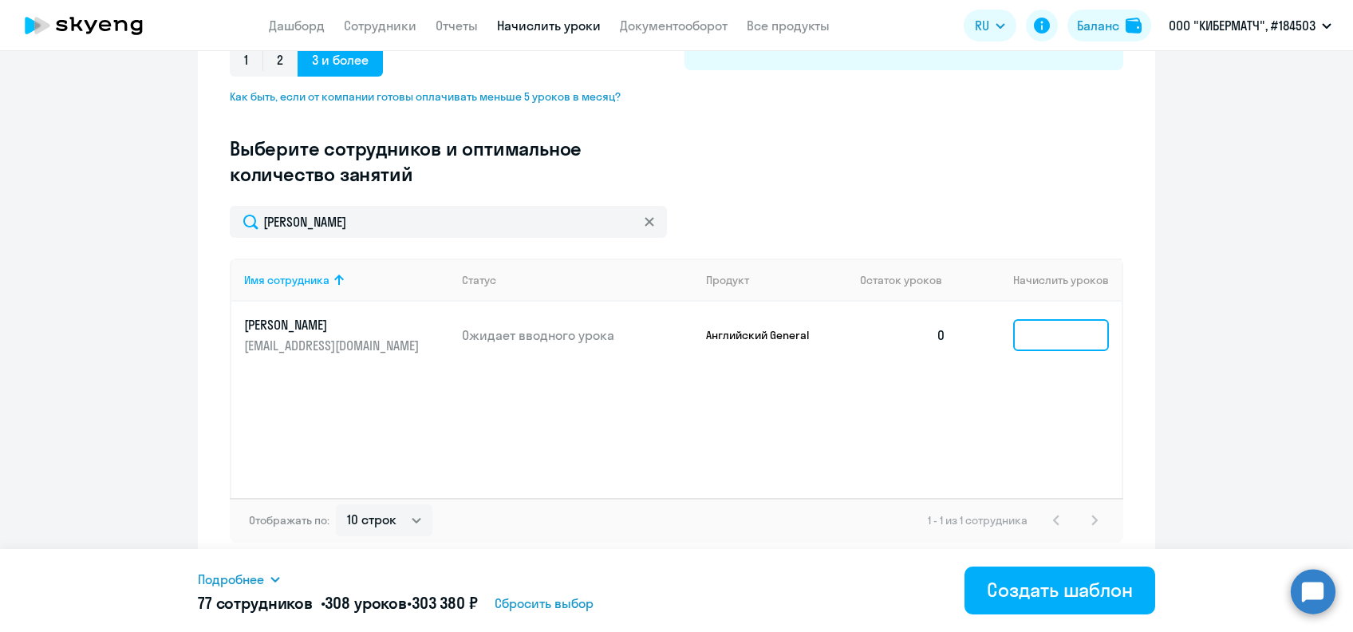
click at [1039, 335] on input at bounding box center [1061, 335] width 96 height 32
type input "4"
click at [233, 248] on div "[PERSON_NAME] Имя сотрудника Статус Продукт Остаток уроков Начислить уроков [PE…" at bounding box center [676, 374] width 893 height 337
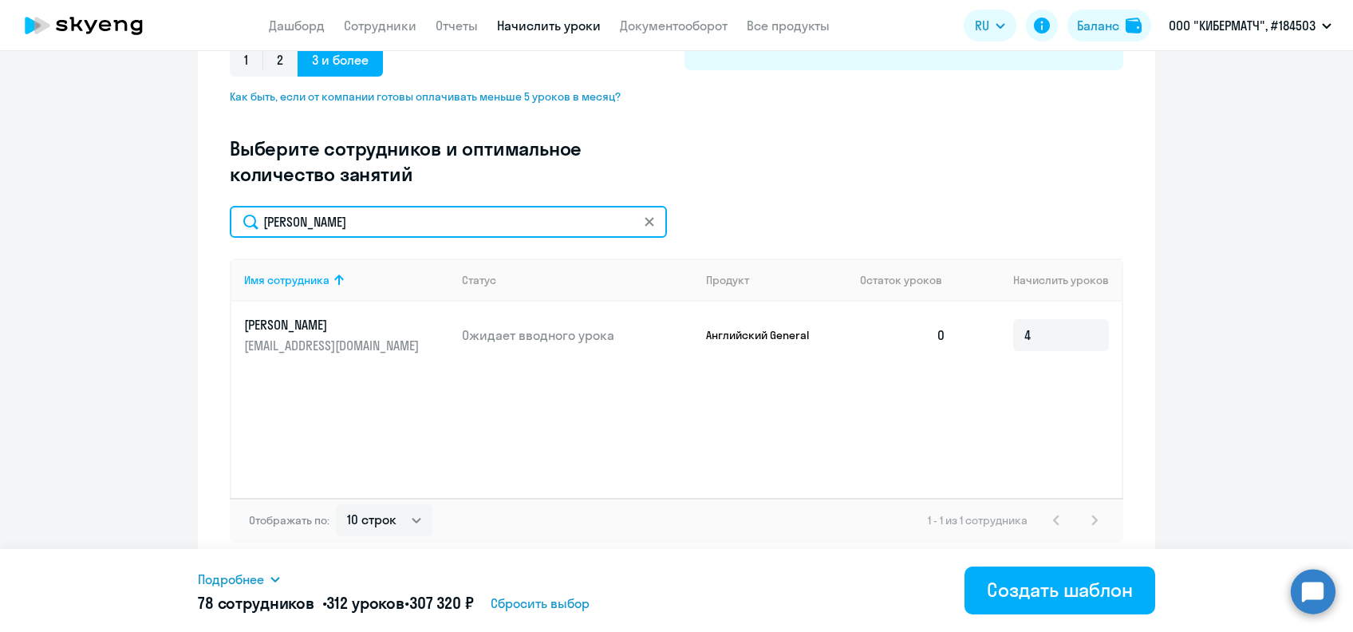
drag, startPoint x: 313, startPoint y: 230, endPoint x: 231, endPoint y: 234, distance: 83.1
click at [232, 232] on input "[PERSON_NAME]" at bounding box center [448, 222] width 437 height 32
type input "ч"
paste input "[PERSON_NAME]"
type input "[PERSON_NAME]"
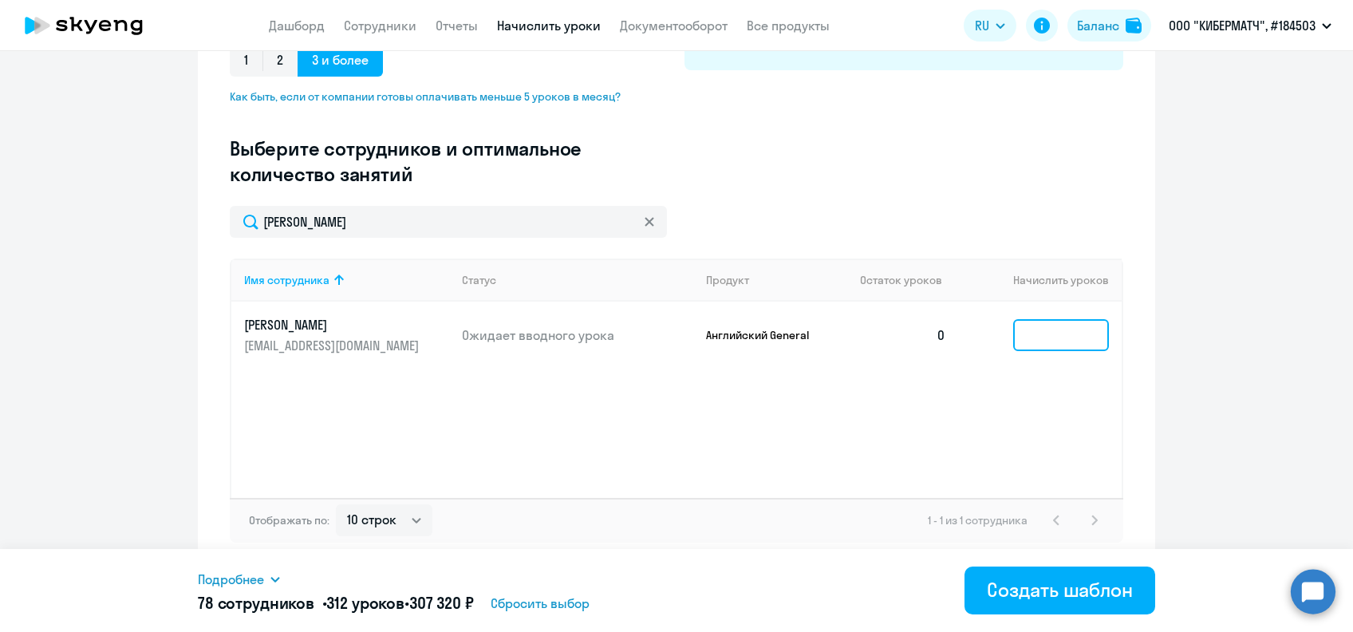
click at [1015, 336] on input at bounding box center [1061, 335] width 96 height 32
type input "4"
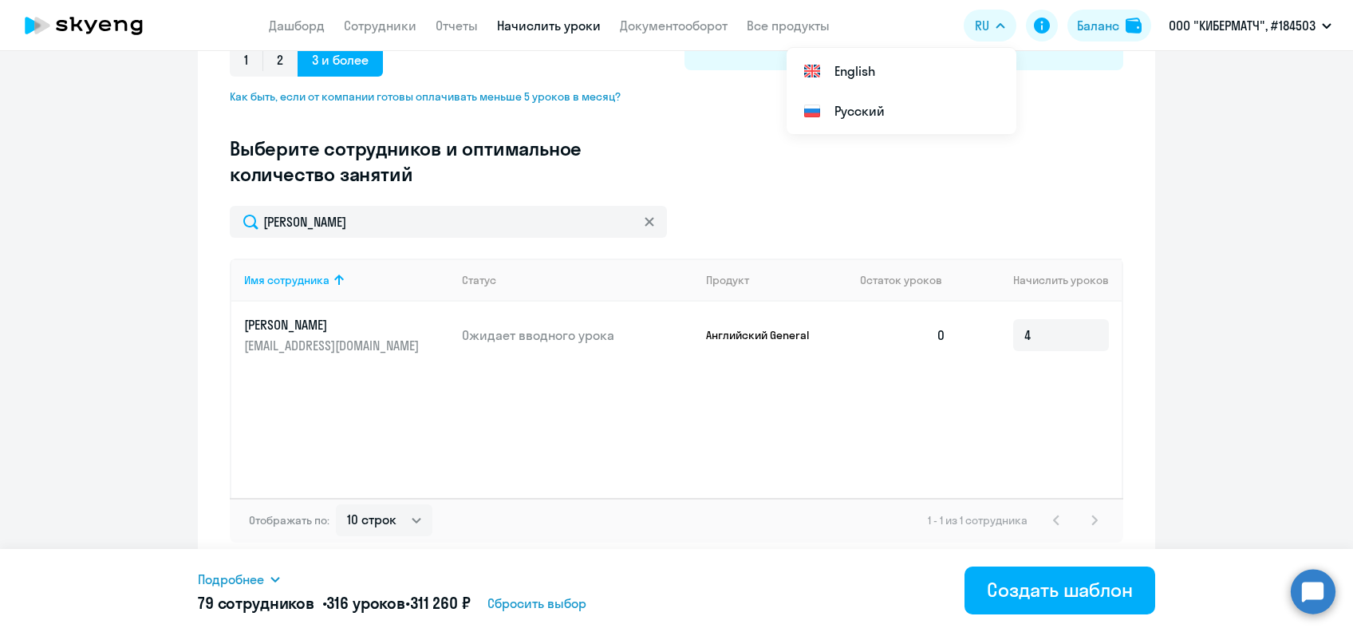
click at [645, 218] on icon at bounding box center [650, 222] width 10 height 10
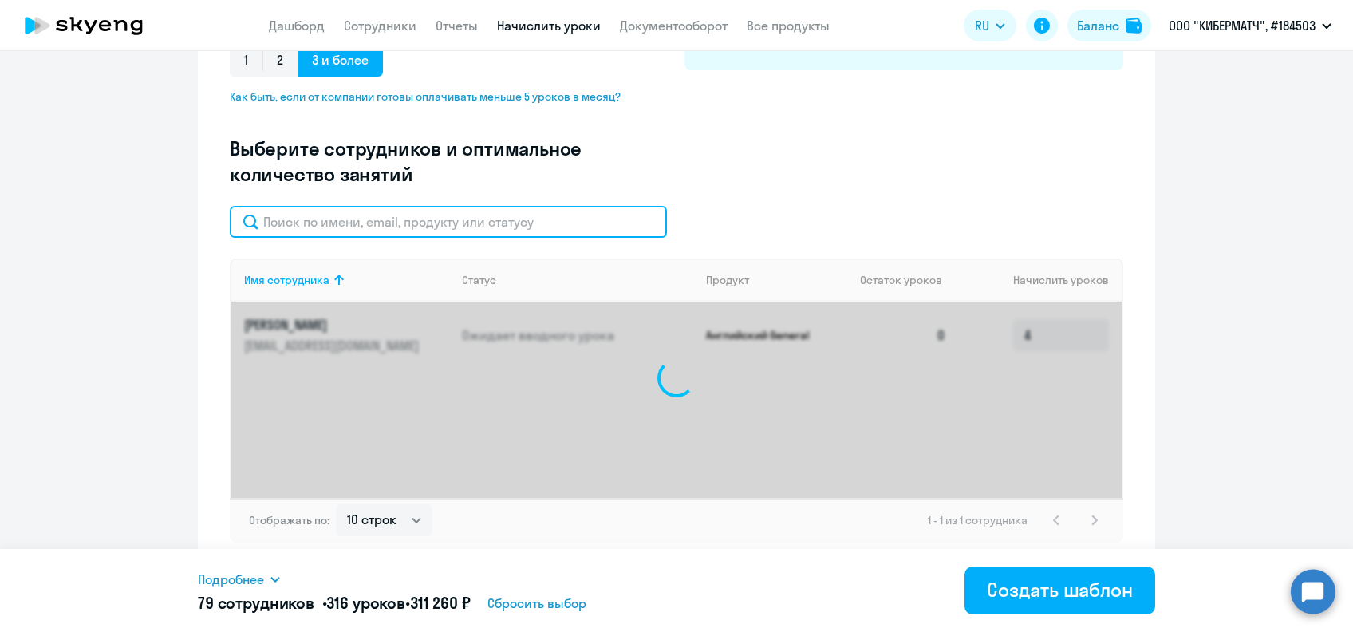
click at [477, 224] on input "text" at bounding box center [448, 222] width 437 height 32
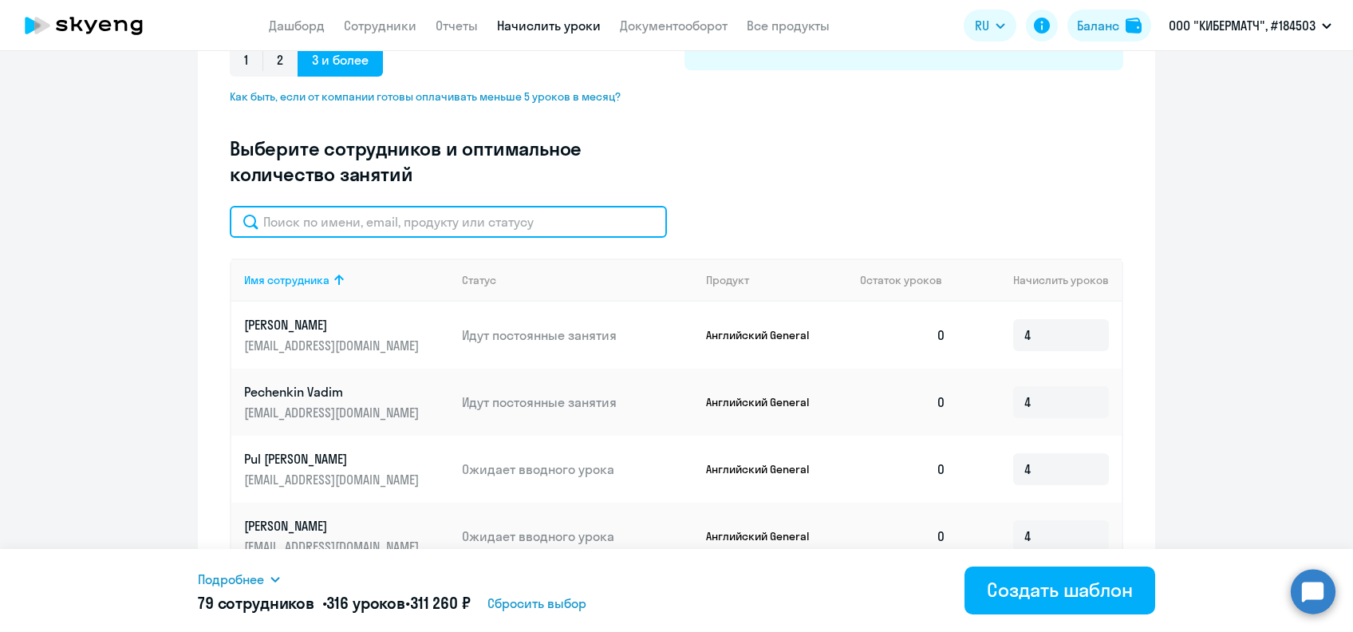
paste input "Сугробов"
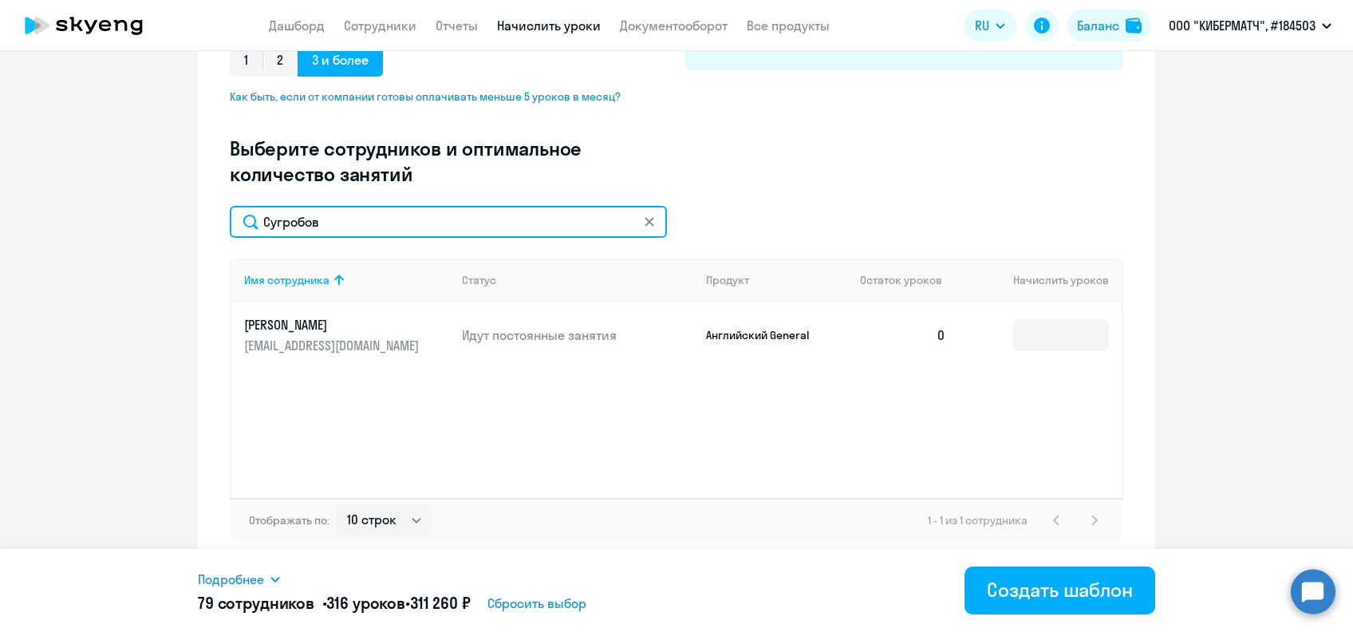
type input "Сугробов"
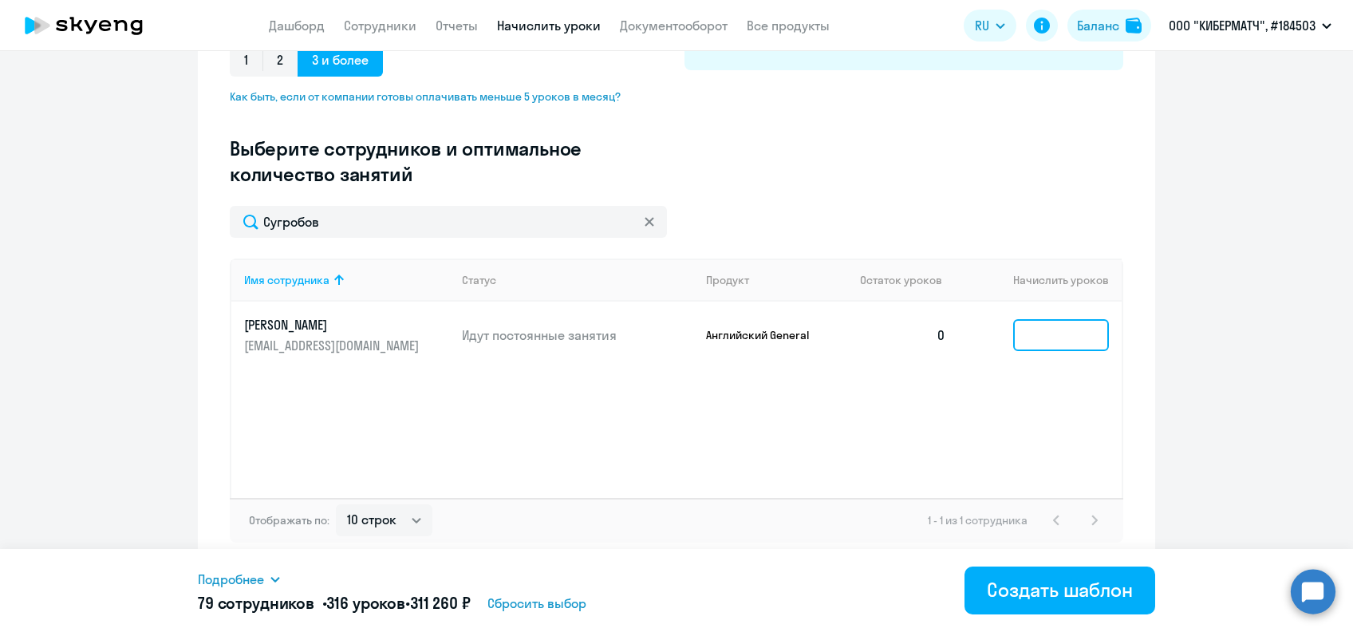
click at [1034, 329] on input at bounding box center [1061, 335] width 96 height 32
type input "4"
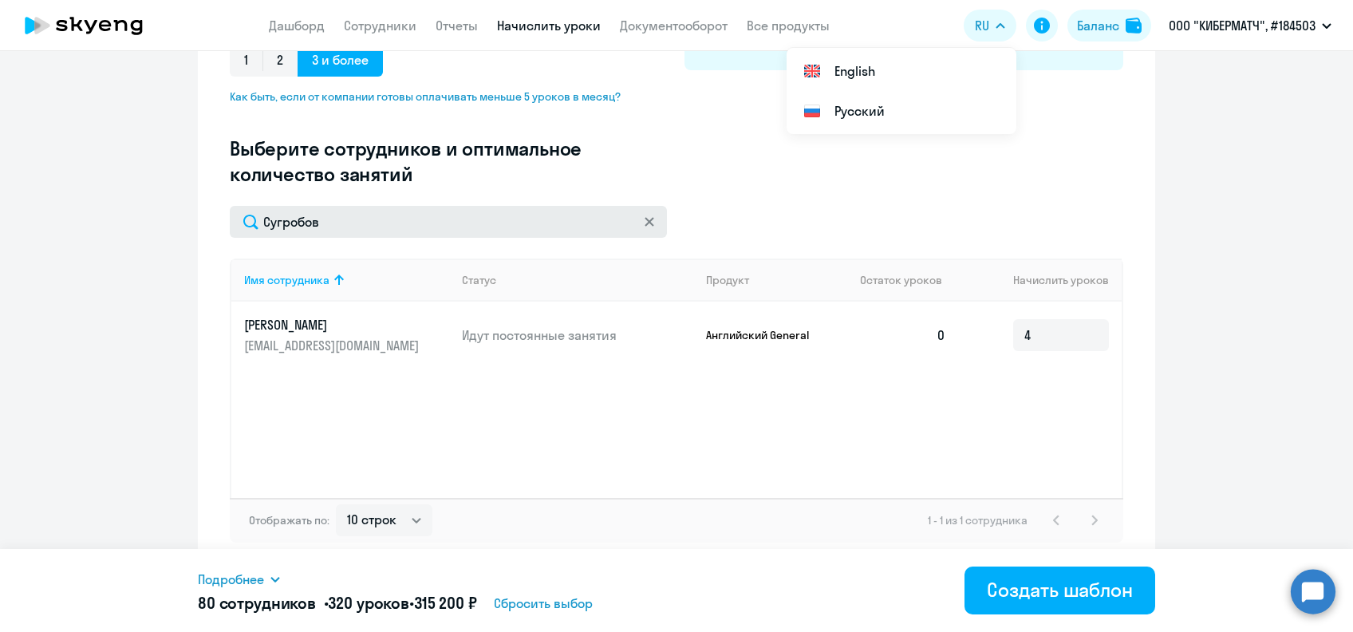
drag, startPoint x: 642, startPoint y: 223, endPoint x: 627, endPoint y: 225, distance: 15.3
click at [645, 223] on icon at bounding box center [649, 221] width 9 height 9
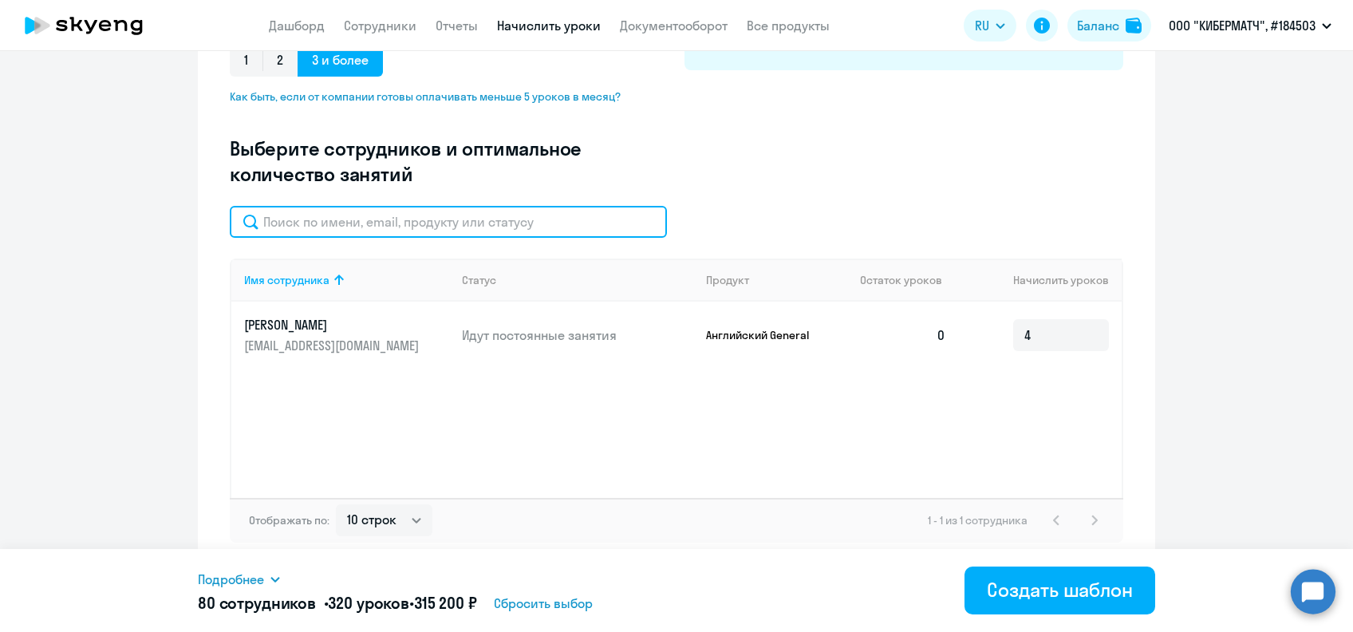
click at [376, 227] on input "text" at bounding box center [448, 222] width 437 height 32
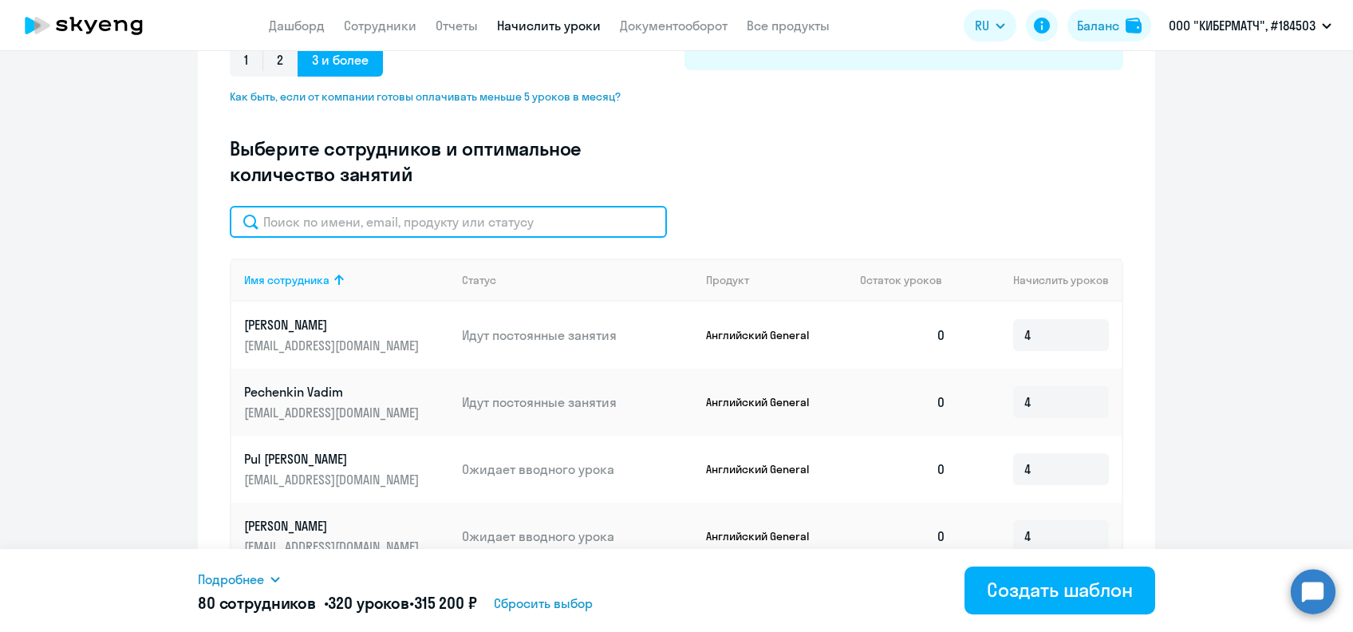
paste input "Суханов"
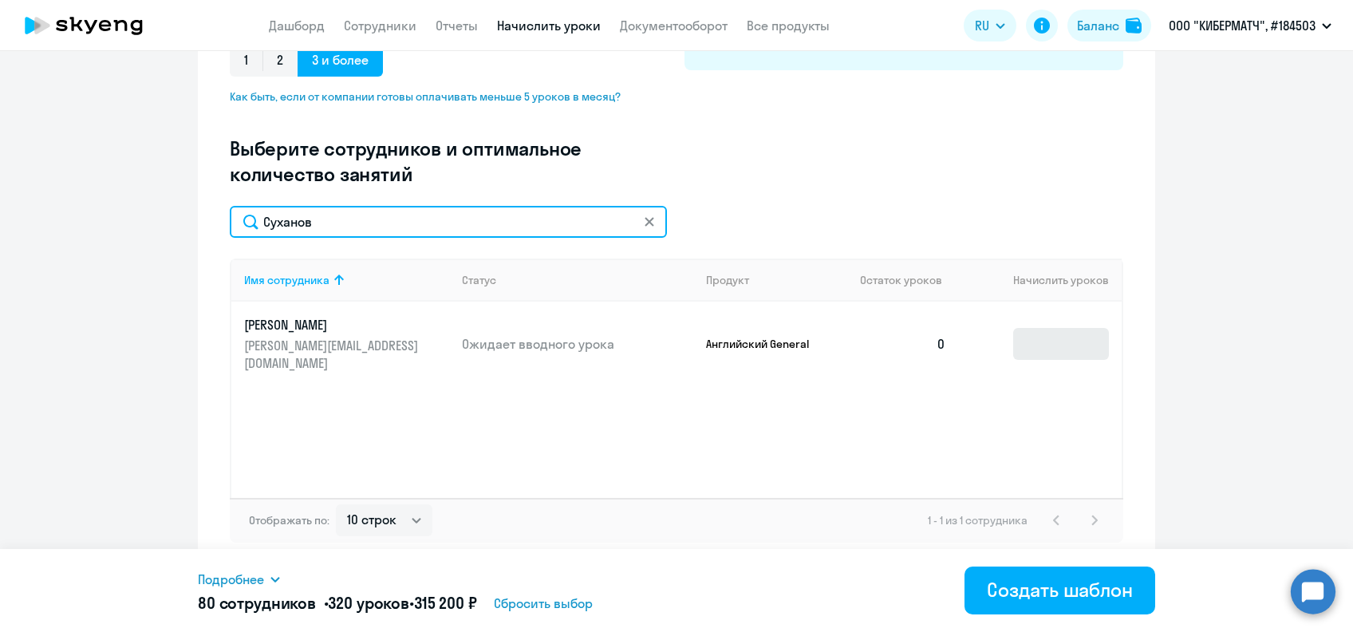
type input "Суханов"
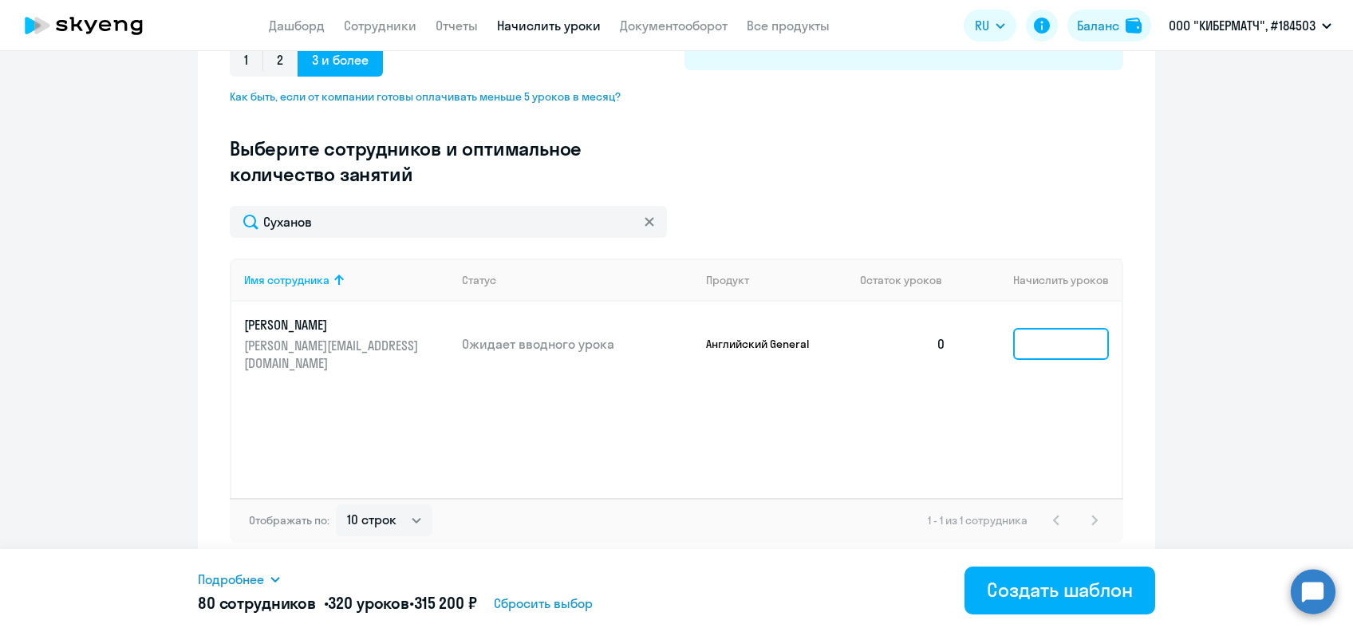
click at [1047, 330] on input at bounding box center [1061, 344] width 96 height 32
type input "4"
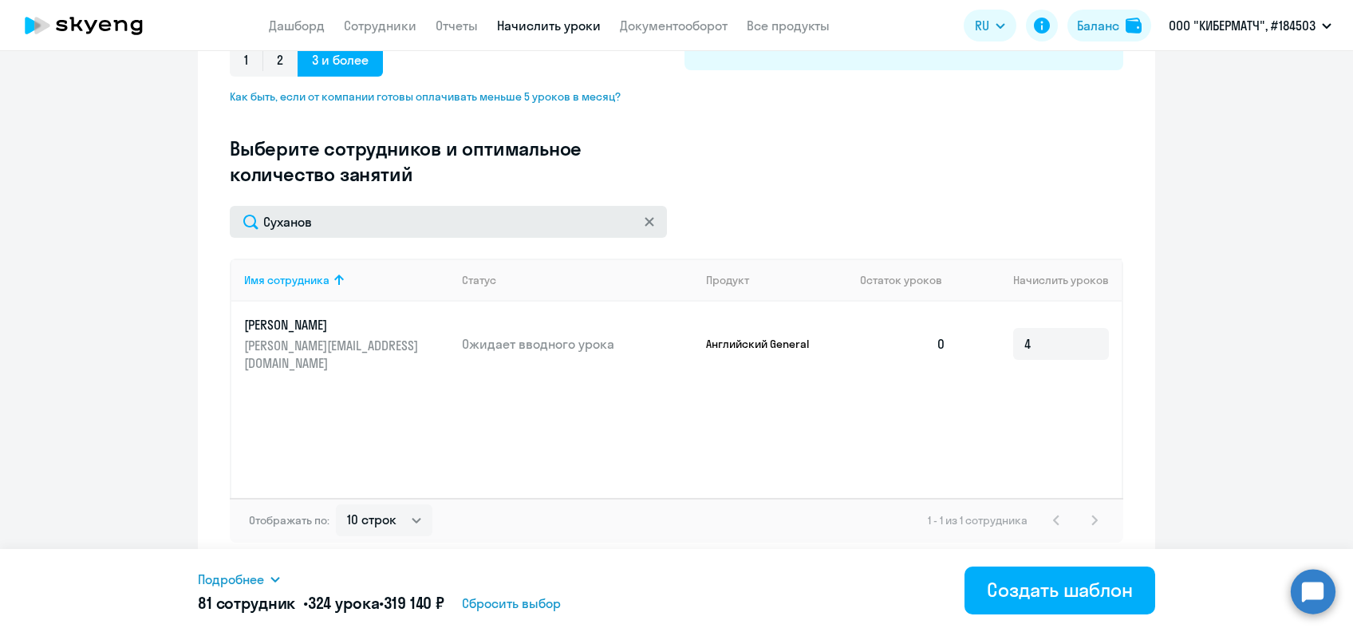
drag, startPoint x: 640, startPoint y: 215, endPoint x: 609, endPoint y: 215, distance: 30.3
click at [643, 215] on svg-icon at bounding box center [649, 221] width 13 height 13
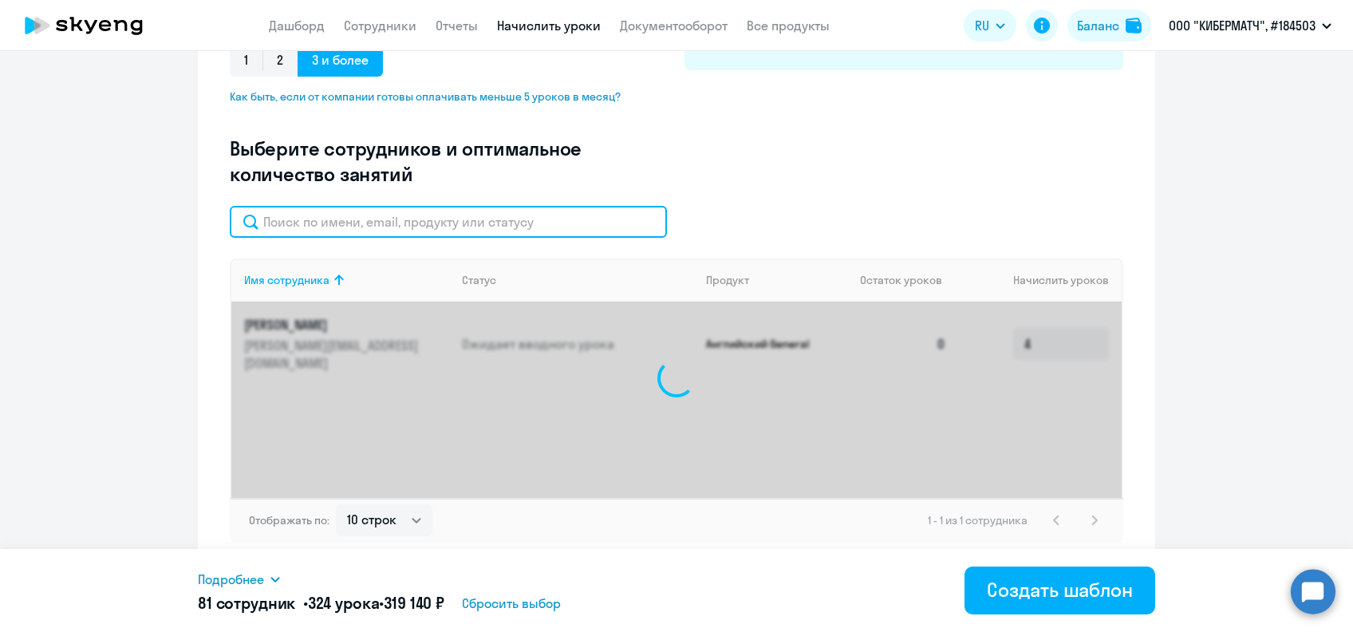
click at [465, 227] on input "text" at bounding box center [448, 222] width 437 height 32
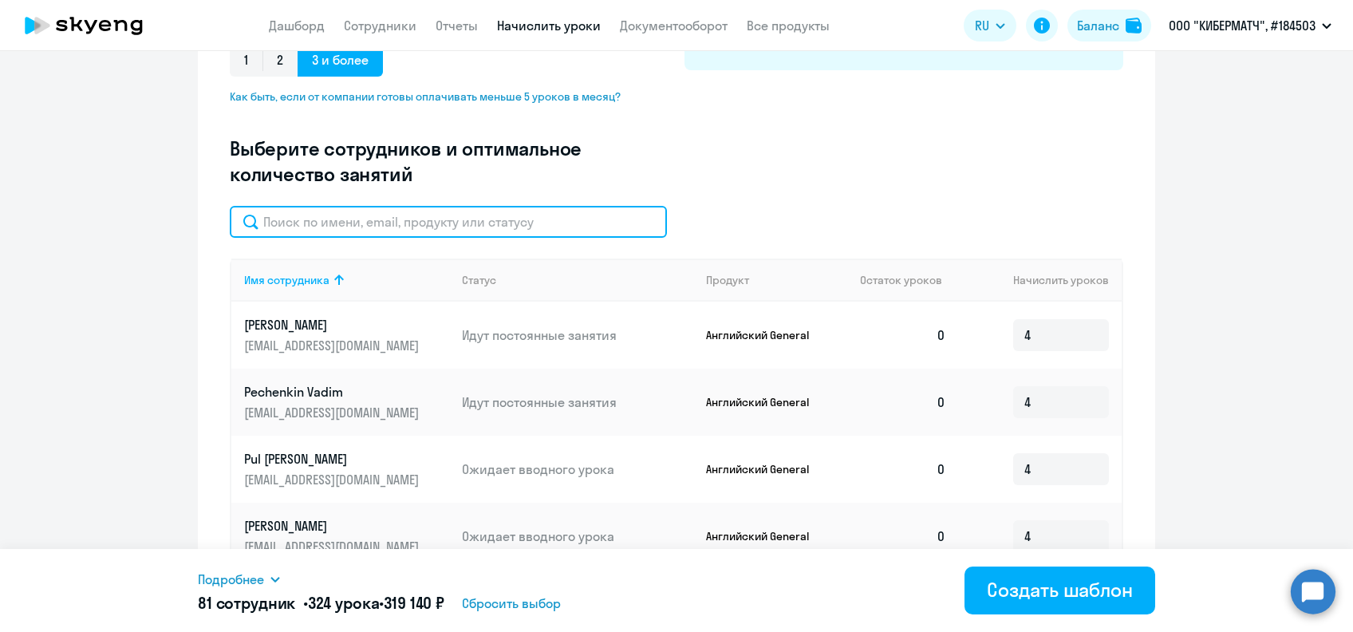
paste input "[PERSON_NAME]"
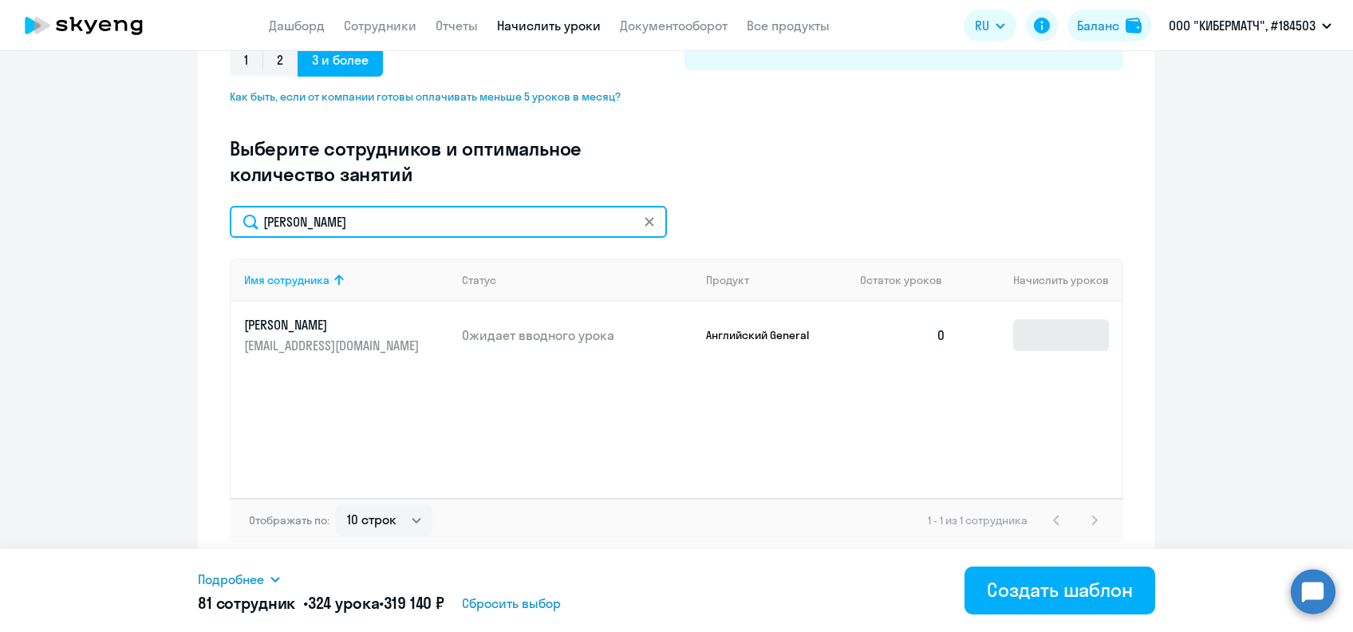
type input "[PERSON_NAME]"
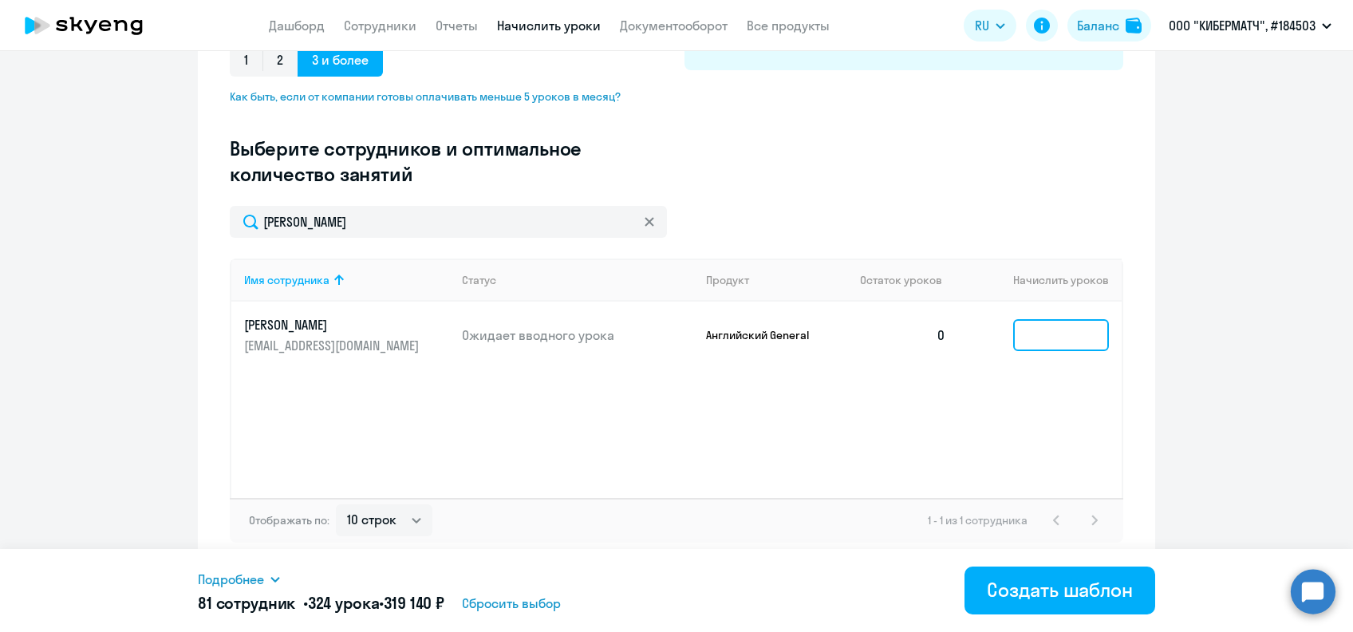
click at [1034, 332] on input at bounding box center [1061, 335] width 96 height 32
type input "4"
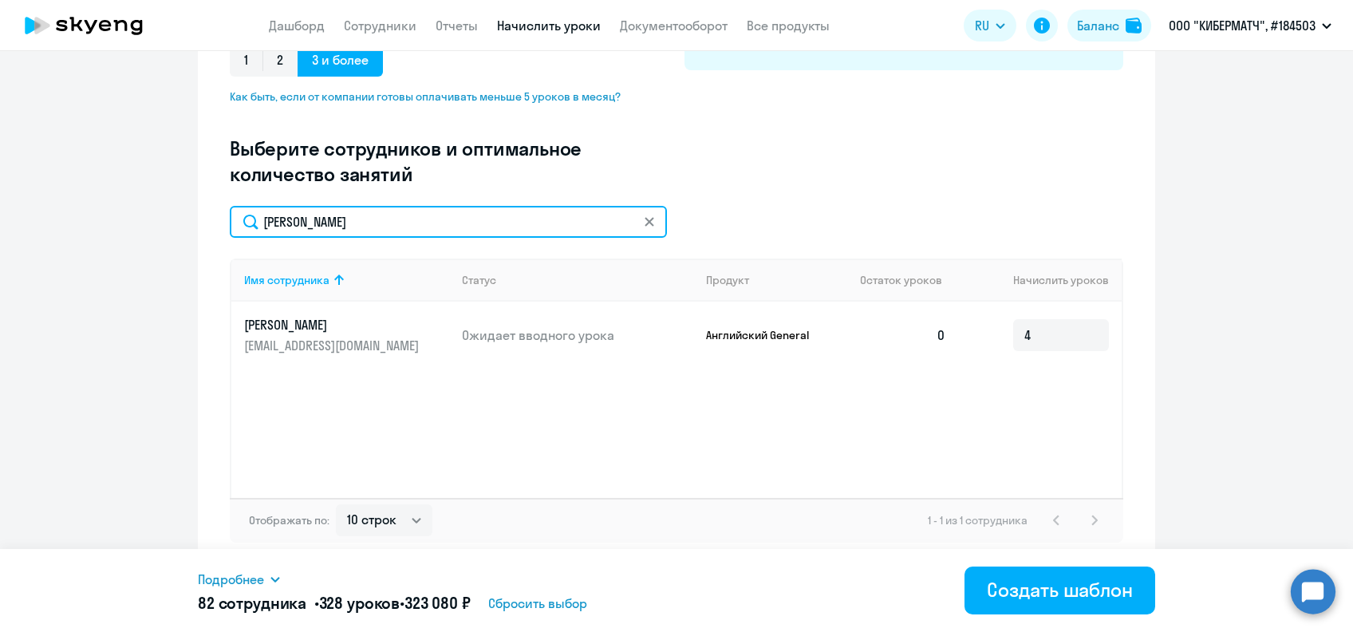
click at [647, 223] on div "[PERSON_NAME]" at bounding box center [448, 222] width 437 height 32
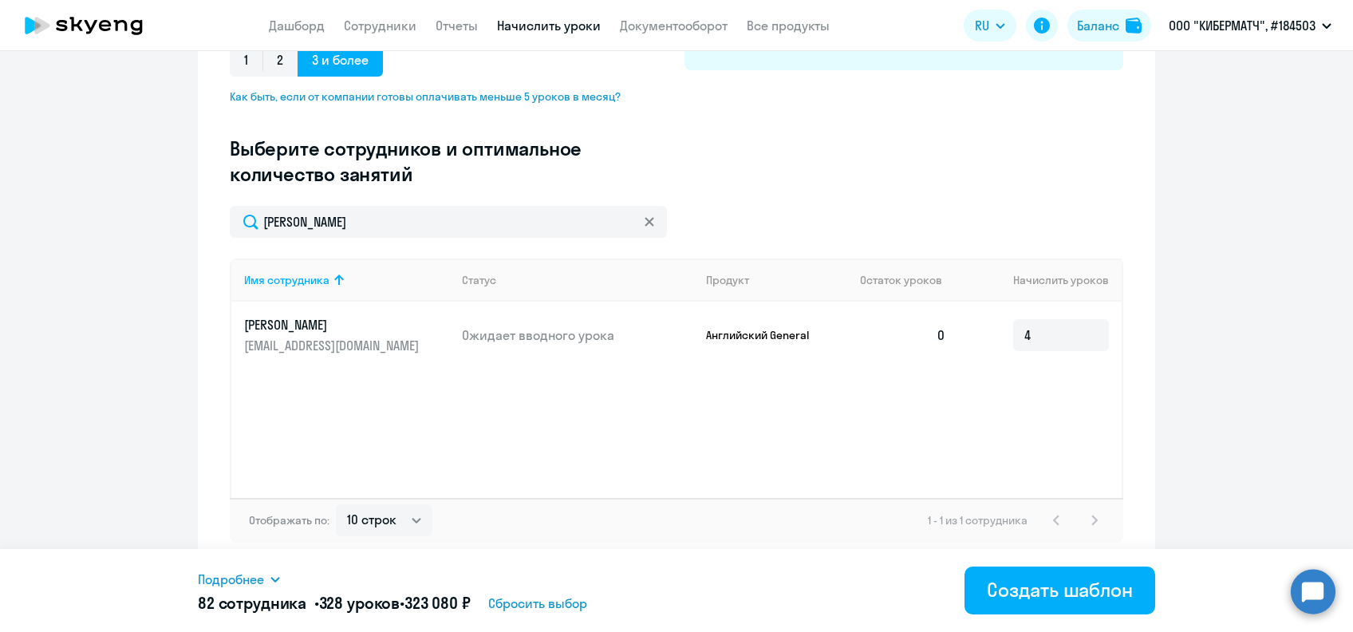
click at [645, 224] on icon at bounding box center [649, 221] width 9 height 9
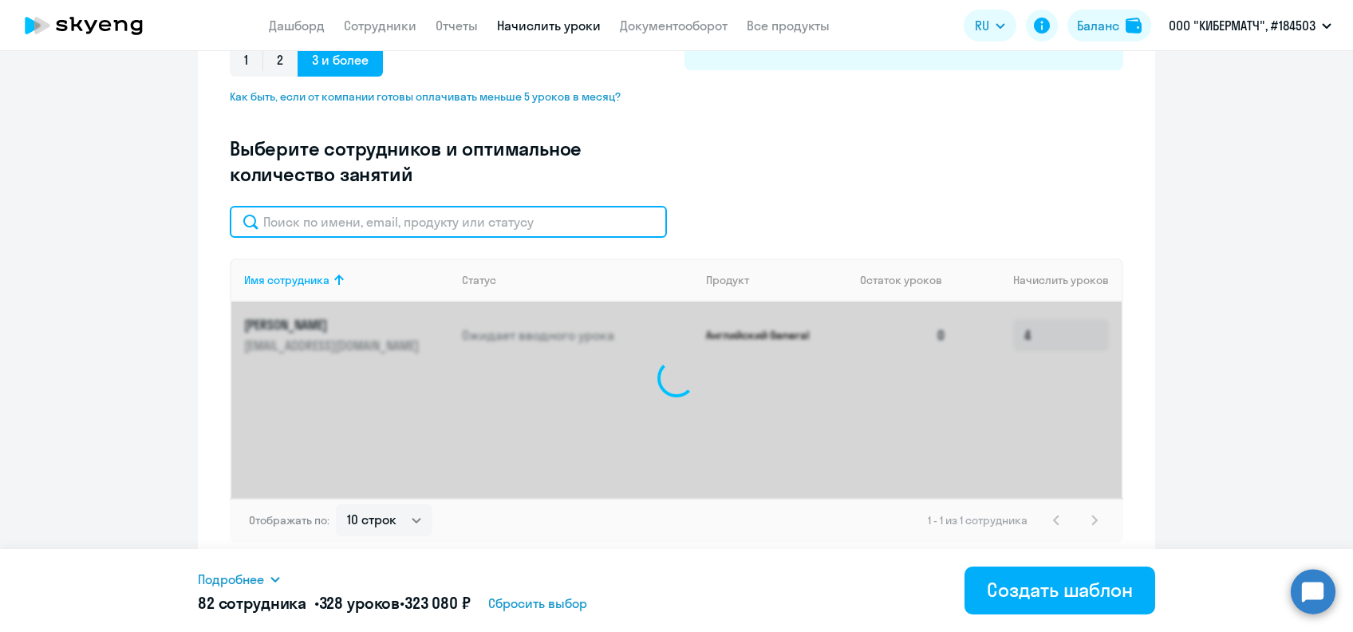
click at [457, 220] on input "text" at bounding box center [448, 222] width 437 height 32
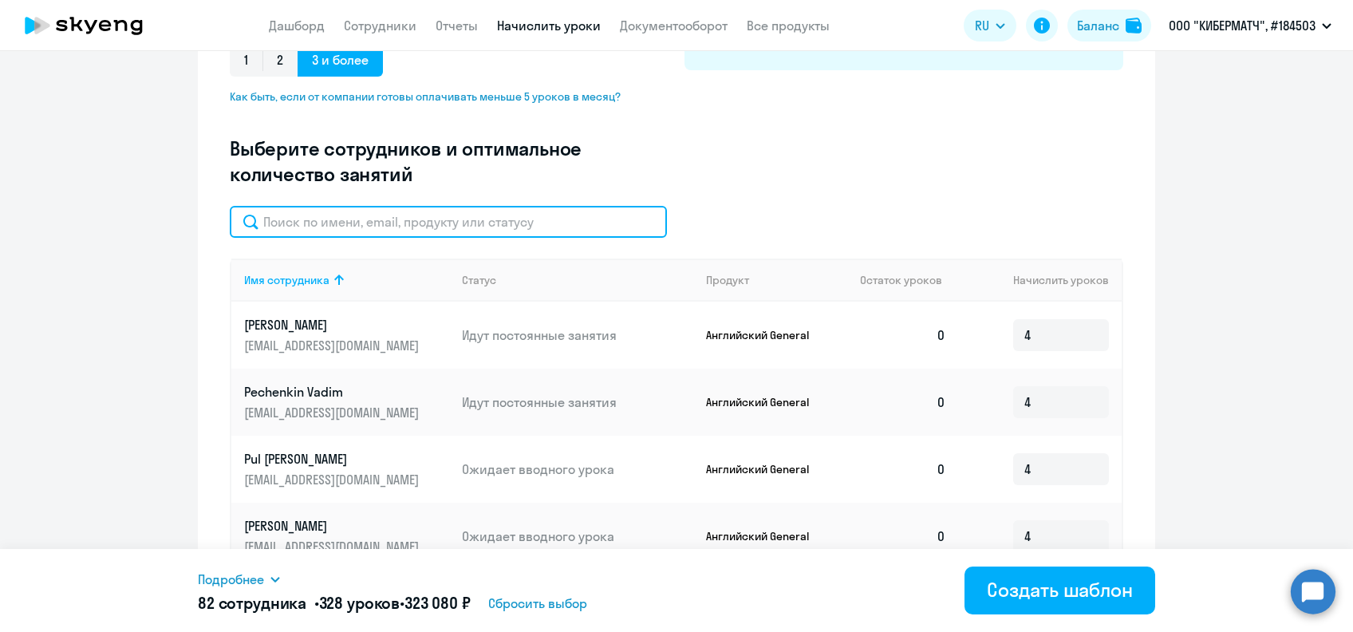
paste input "[PERSON_NAME]"
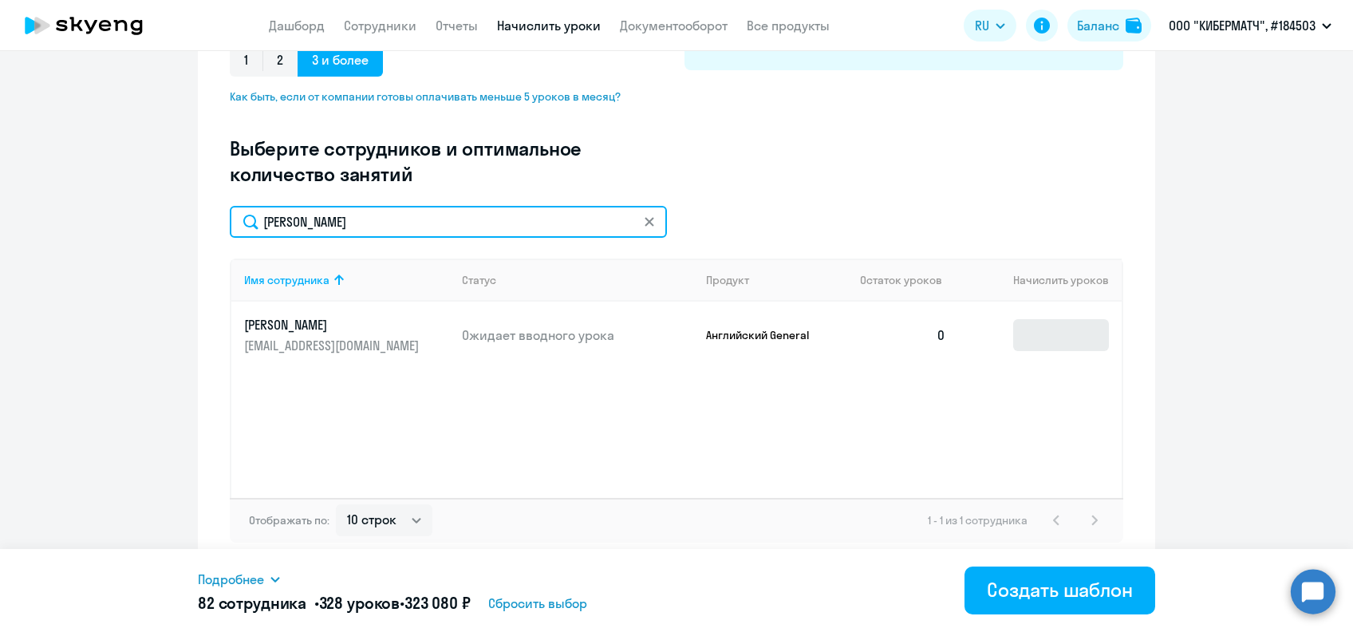
type input "[PERSON_NAME]"
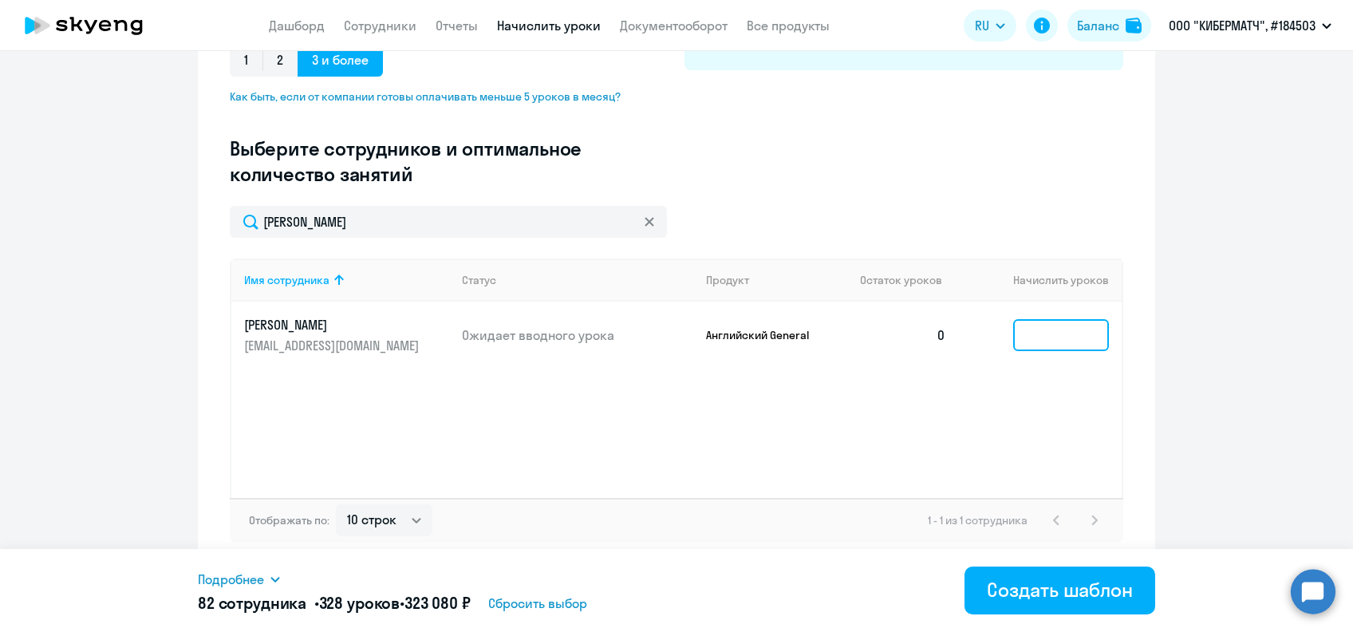
click at [1032, 337] on input at bounding box center [1061, 335] width 96 height 32
type input "4"
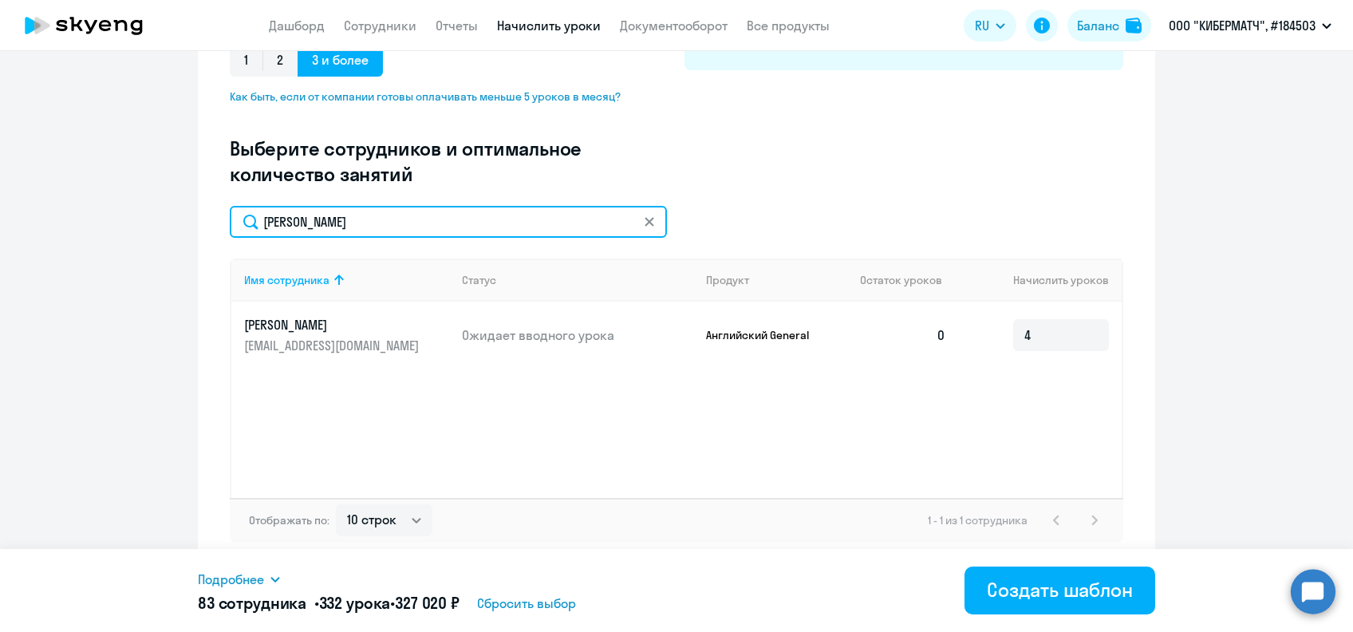
drag, startPoint x: 342, startPoint y: 219, endPoint x: 236, endPoint y: 223, distance: 106.2
click at [236, 223] on input "[PERSON_NAME]" at bounding box center [448, 222] width 437 height 32
paste input "[PERSON_NAME]"
type input "[PERSON_NAME]"
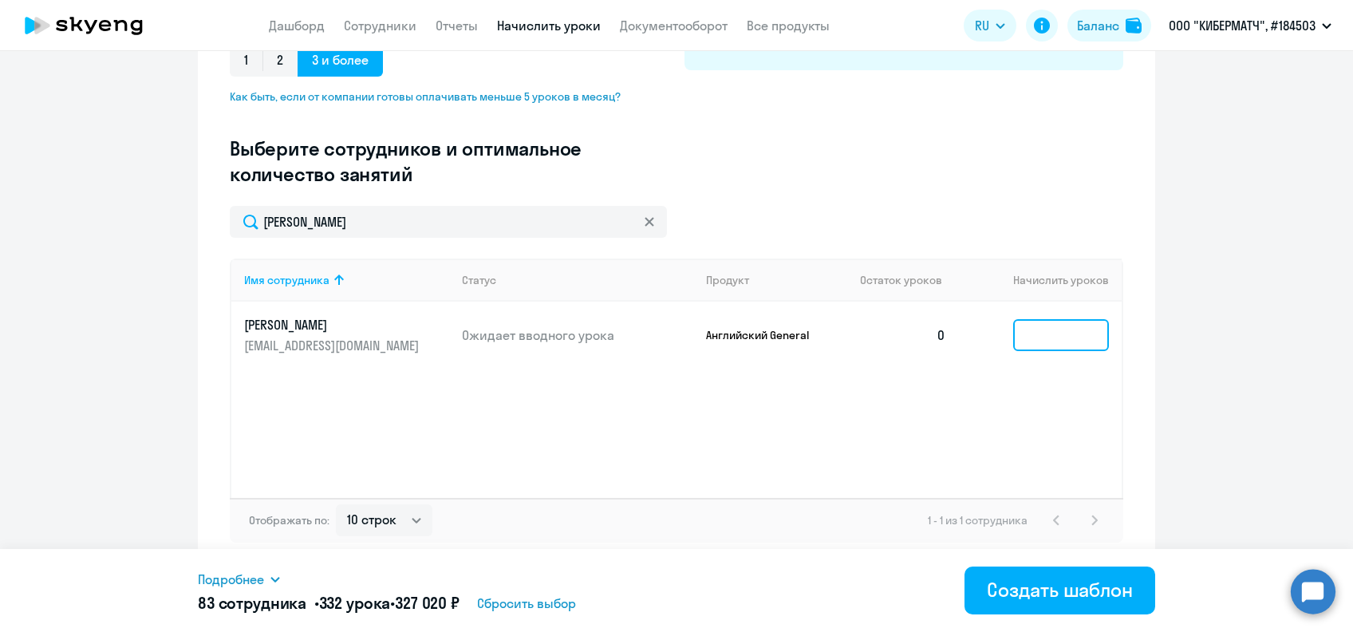
click at [1035, 338] on input at bounding box center [1061, 335] width 96 height 32
type input "4"
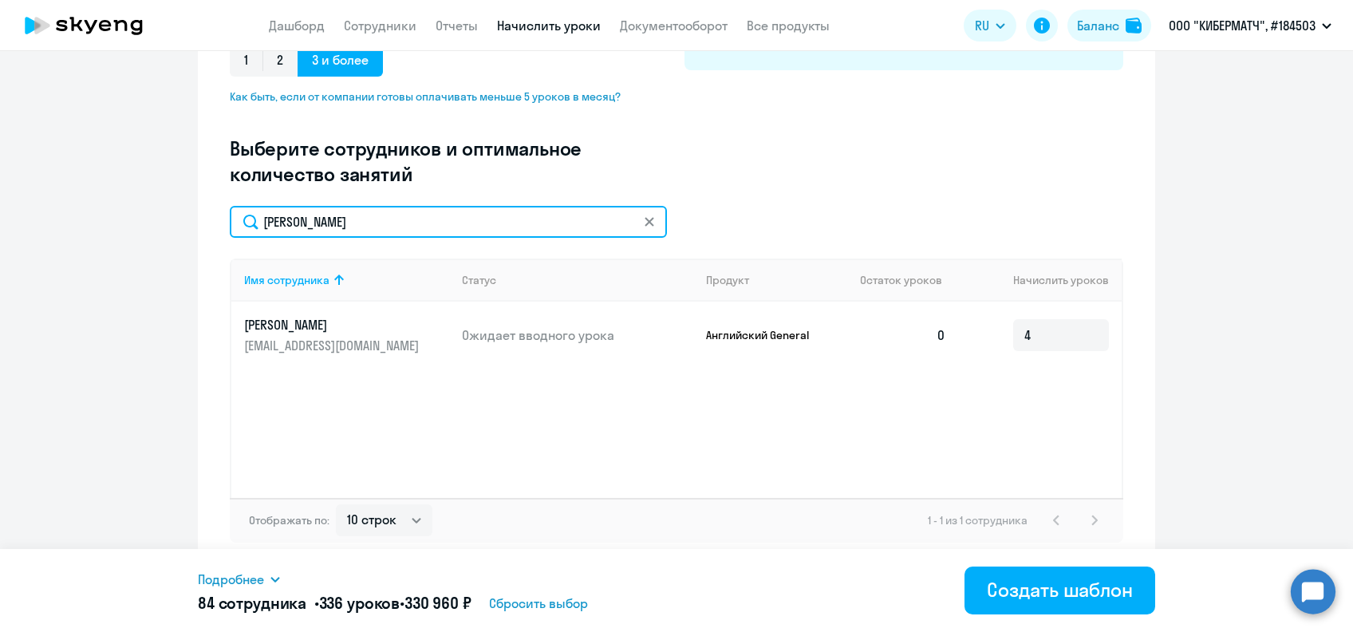
drag, startPoint x: 365, startPoint y: 225, endPoint x: 245, endPoint y: 233, distance: 119.9
click at [245, 233] on input "[PERSON_NAME]" at bounding box center [448, 222] width 437 height 32
paste input "рушина"
type input "[PERSON_NAME]"
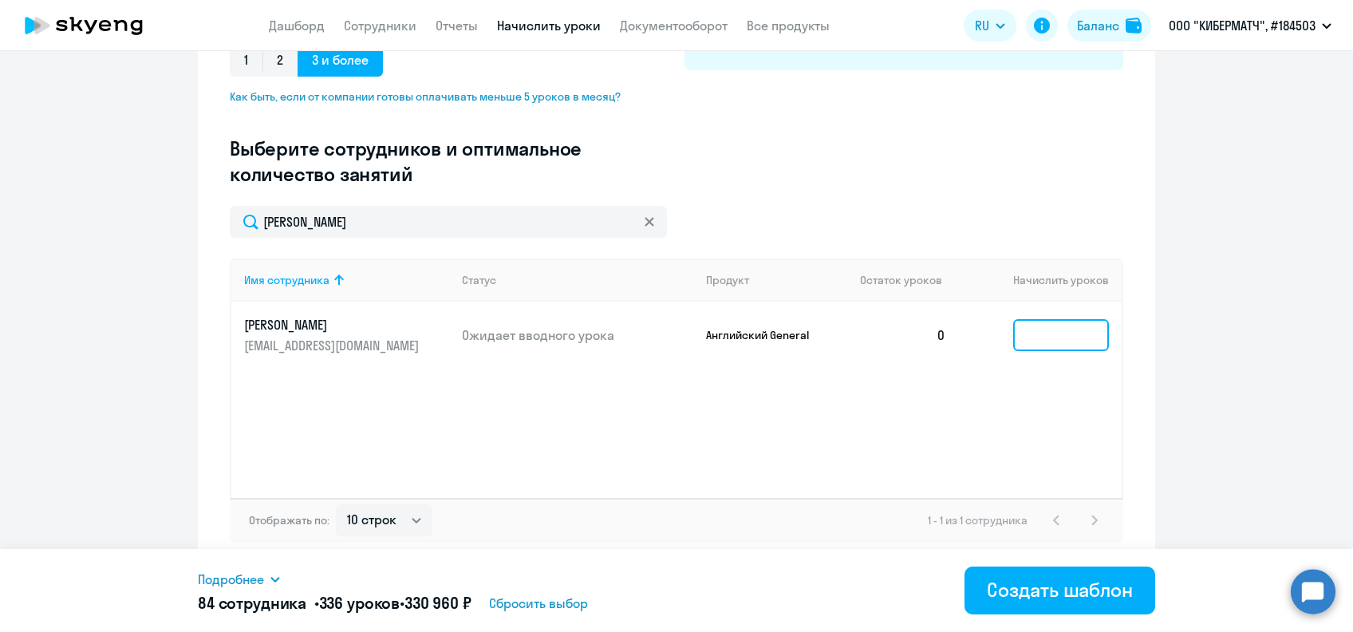
click at [1041, 337] on input at bounding box center [1061, 335] width 96 height 32
type input "4"
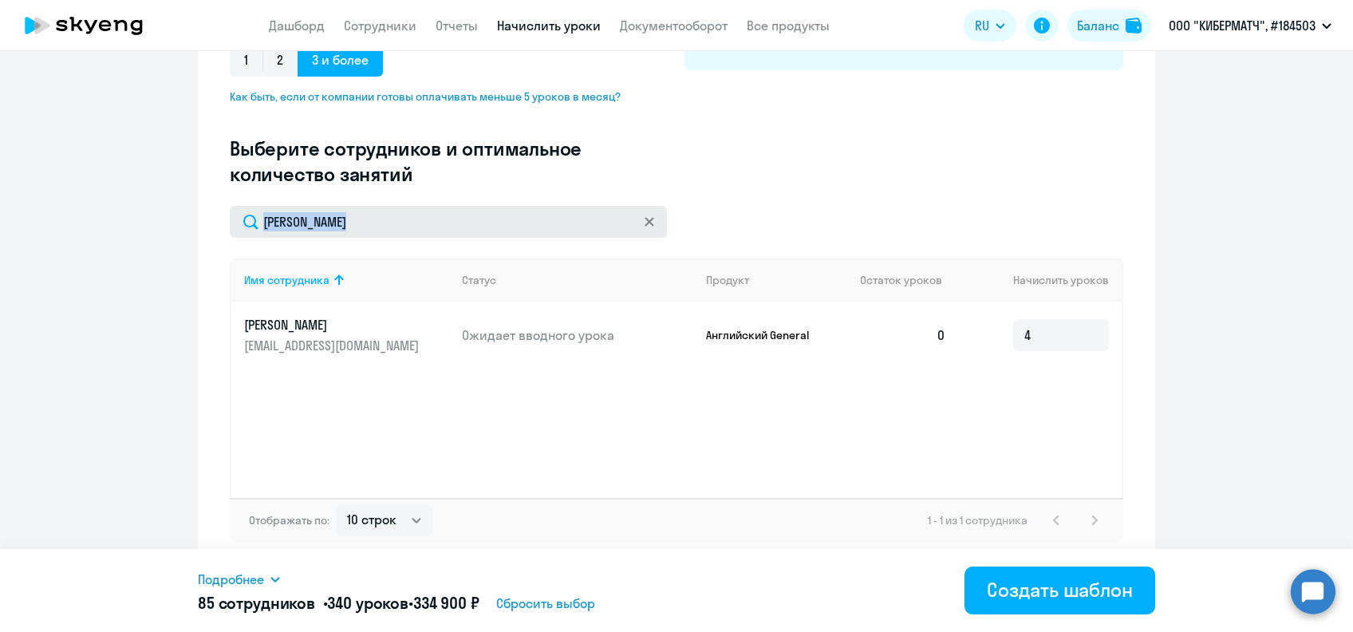
drag, startPoint x: 341, startPoint y: 238, endPoint x: 319, endPoint y: 236, distance: 21.6
click at [264, 232] on div "[PERSON_NAME] Имя сотрудника Статус Продукт Остаток уроков [PERSON_NAME] уроков…" at bounding box center [676, 374] width 893 height 337
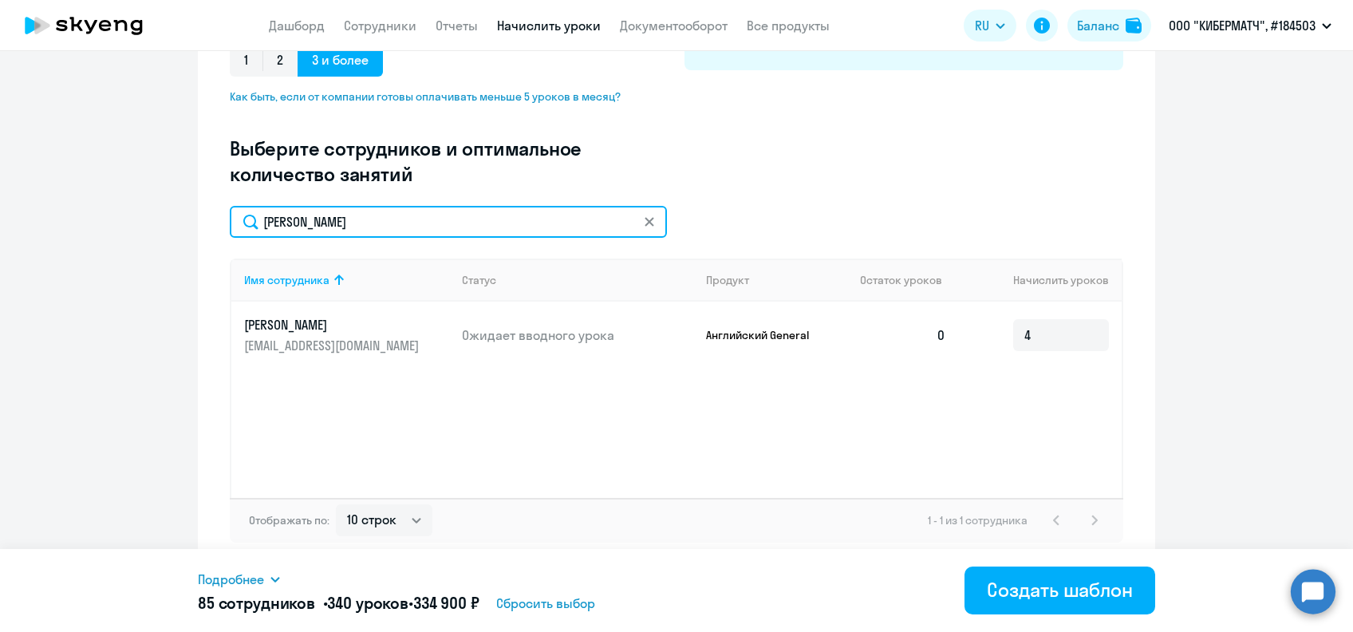
click at [306, 229] on input "[PERSON_NAME]" at bounding box center [448, 222] width 437 height 32
drag, startPoint x: 326, startPoint y: 221, endPoint x: 238, endPoint y: 222, distance: 88.5
click at [238, 222] on input "[PERSON_NAME]" at bounding box center [448, 222] width 437 height 32
paste input "[PERSON_NAME]"
type input "[PERSON_NAME]"
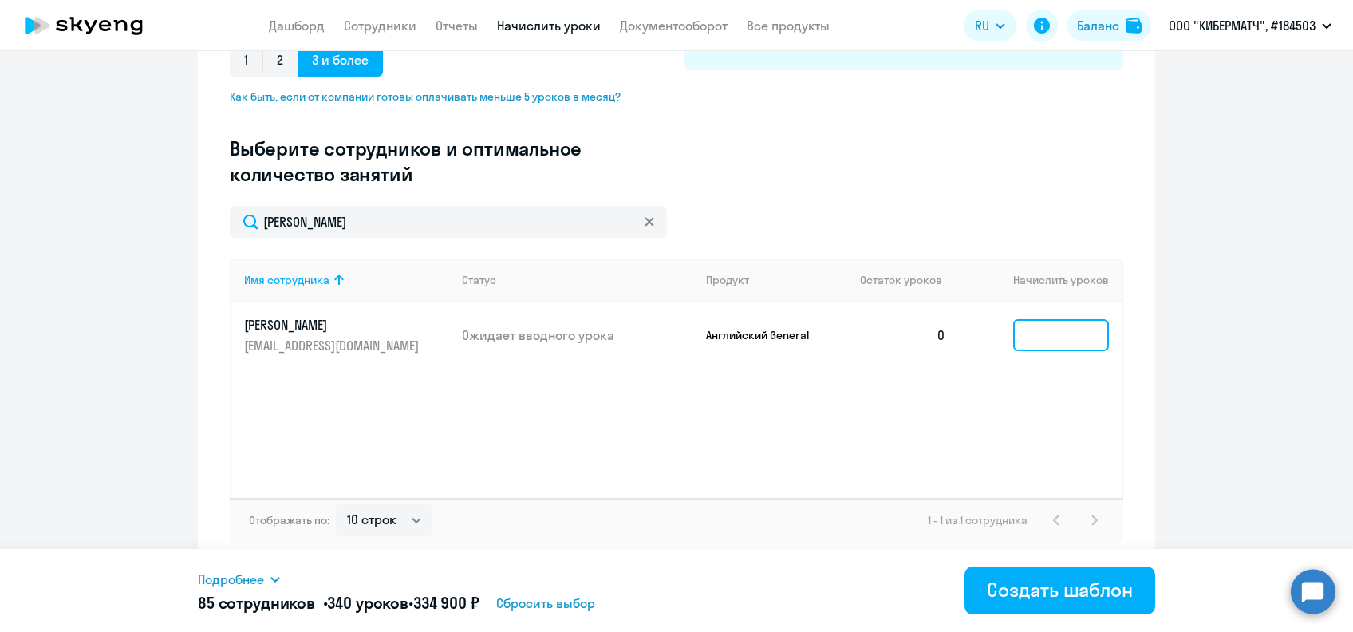
click at [1018, 332] on input at bounding box center [1061, 335] width 96 height 32
type input "4"
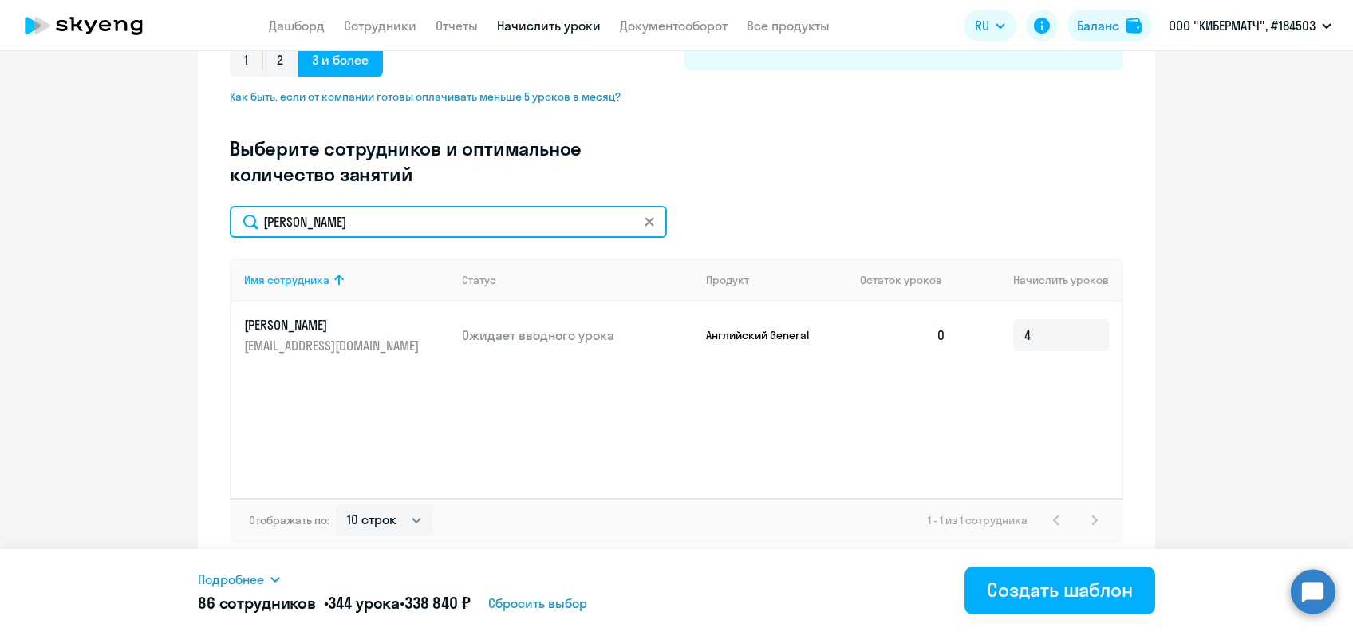
drag, startPoint x: 369, startPoint y: 219, endPoint x: 216, endPoint y: 242, distance: 154.2
click at [216, 241] on div "Создание нового шаблона автоначислений Введите название шаблона Выберите тип ша…" at bounding box center [676, 150] width 957 height 836
paste input "ков"
type input "Ушков"
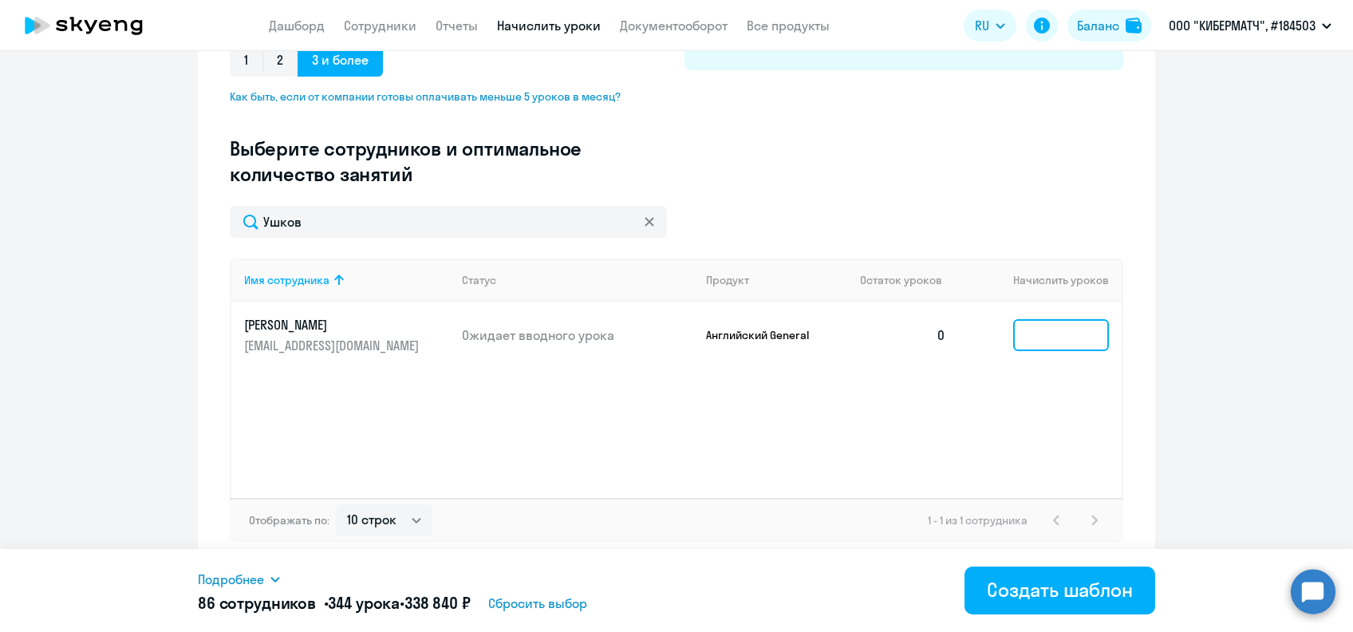
click at [1048, 326] on input at bounding box center [1061, 335] width 96 height 32
type input "4"
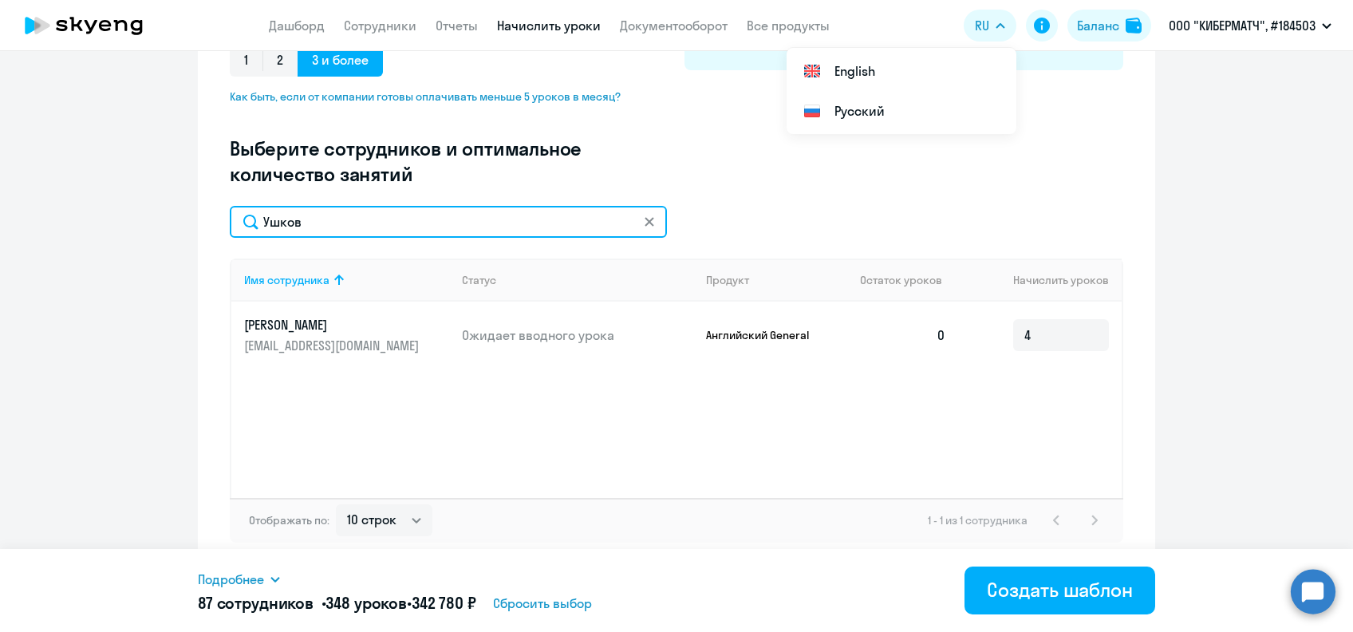
drag, startPoint x: 305, startPoint y: 227, endPoint x: 205, endPoint y: 225, distance: 99.7
click at [205, 225] on div "Создание нового шаблона автоначислений Введите название шаблона Выберите тип ша…" at bounding box center [676, 150] width 957 height 836
paste input "едоровский"
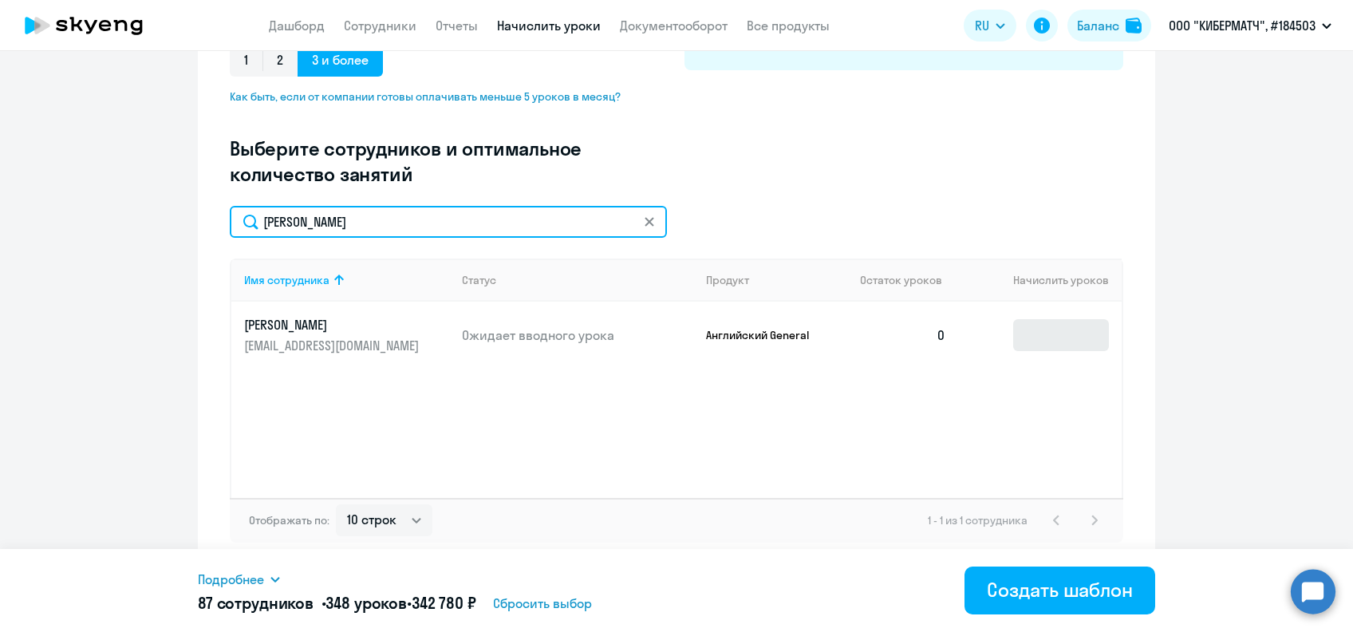
type input "[PERSON_NAME]"
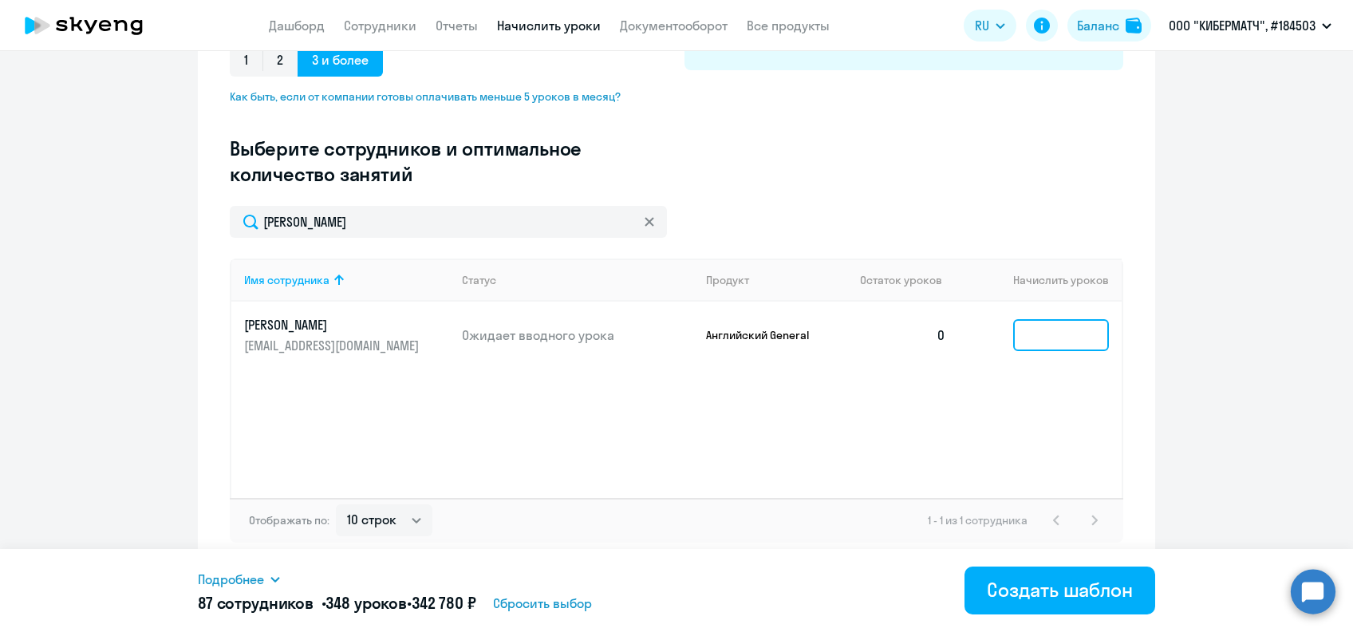
click at [1047, 341] on input at bounding box center [1061, 335] width 96 height 32
type input "4"
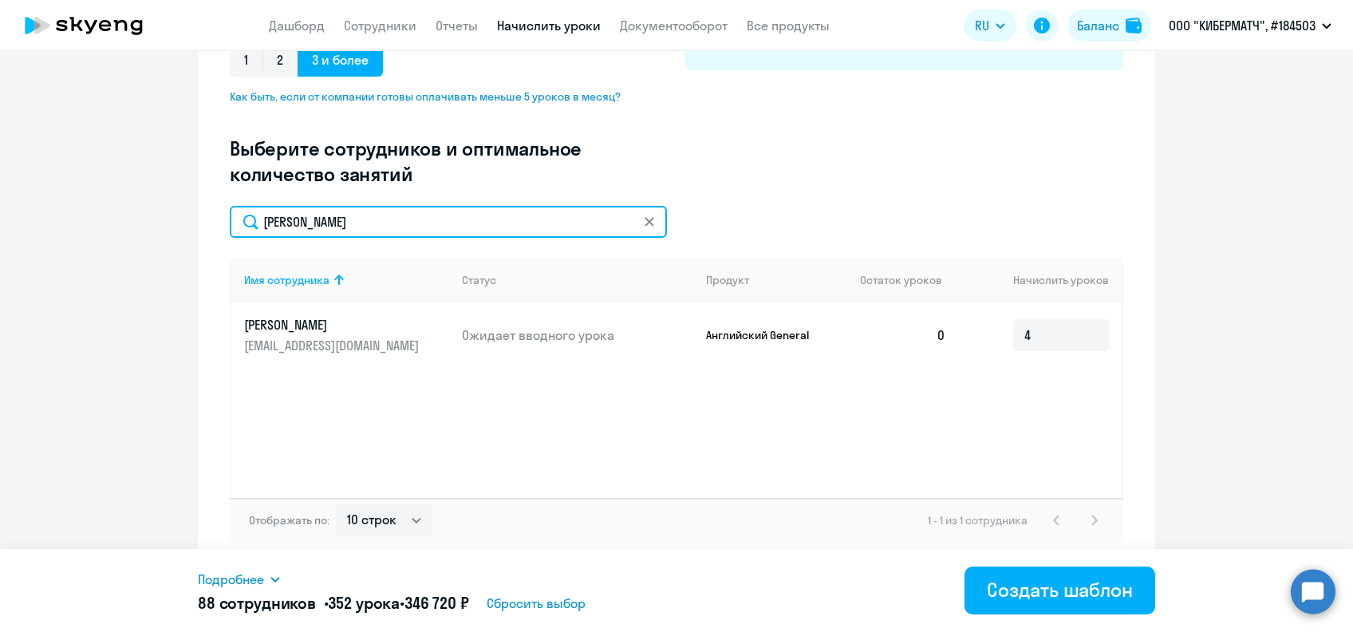
drag, startPoint x: 366, startPoint y: 227, endPoint x: 216, endPoint y: 233, distance: 150.1
click at [216, 233] on div "Создание нового шаблона автоначислений Введите название шаблона Выберите тип ша…" at bounding box center [676, 150] width 957 height 836
paste input "ов"
type input "Федото"
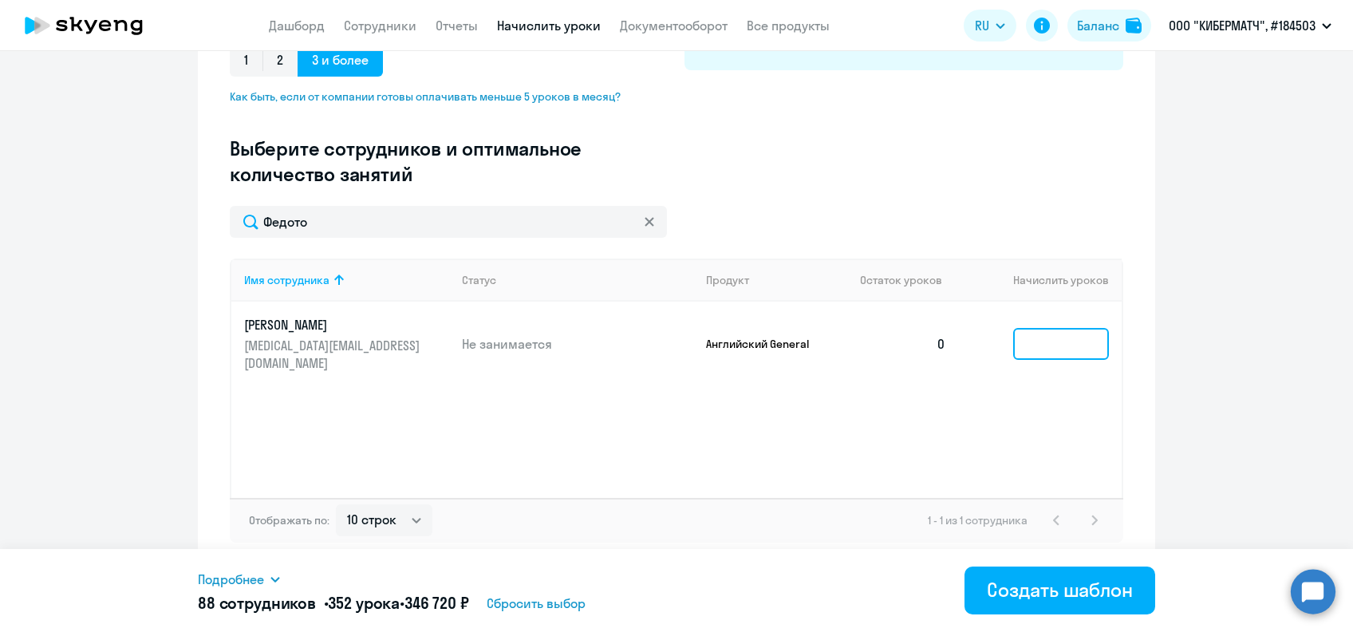
click at [1030, 342] on input at bounding box center [1061, 344] width 96 height 32
type input "4"
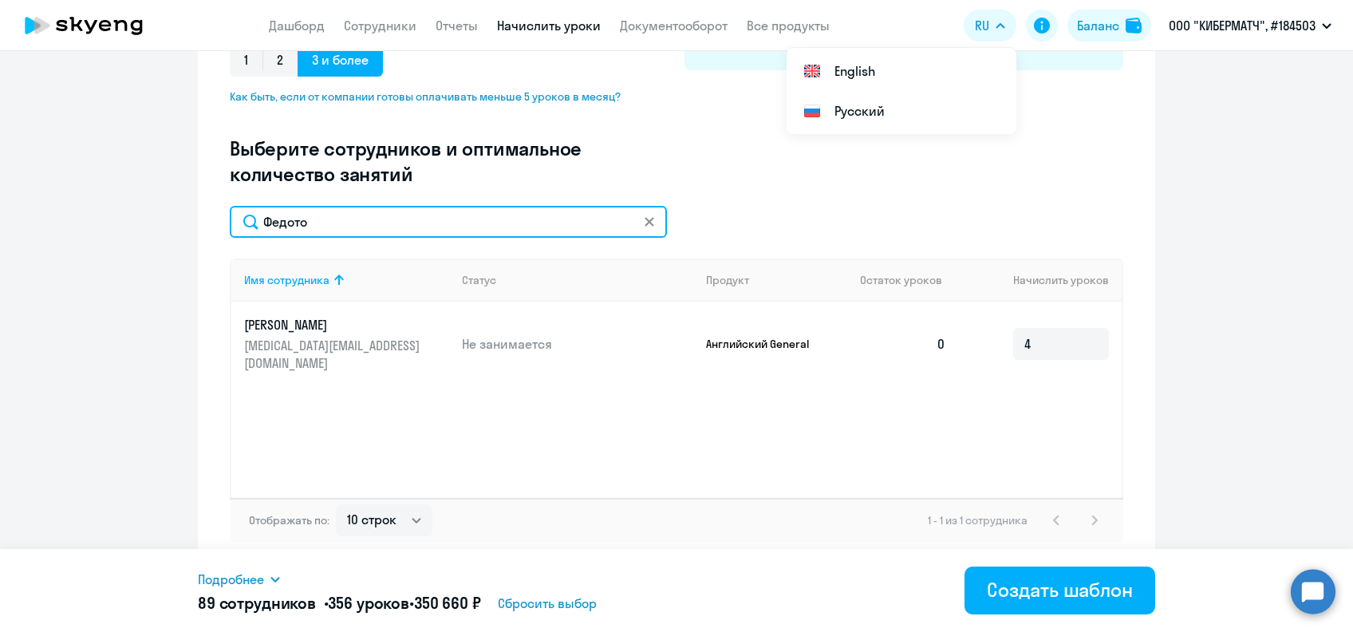
drag, startPoint x: 655, startPoint y: 232, endPoint x: 632, endPoint y: 219, distance: 26.4
click at [652, 230] on input "Федото" at bounding box center [448, 222] width 437 height 32
click at [632, 219] on input "Федото" at bounding box center [448, 222] width 437 height 32
click at [652, 220] on input "Федото" at bounding box center [448, 222] width 437 height 32
click at [633, 220] on input "Федото" at bounding box center [448, 222] width 437 height 32
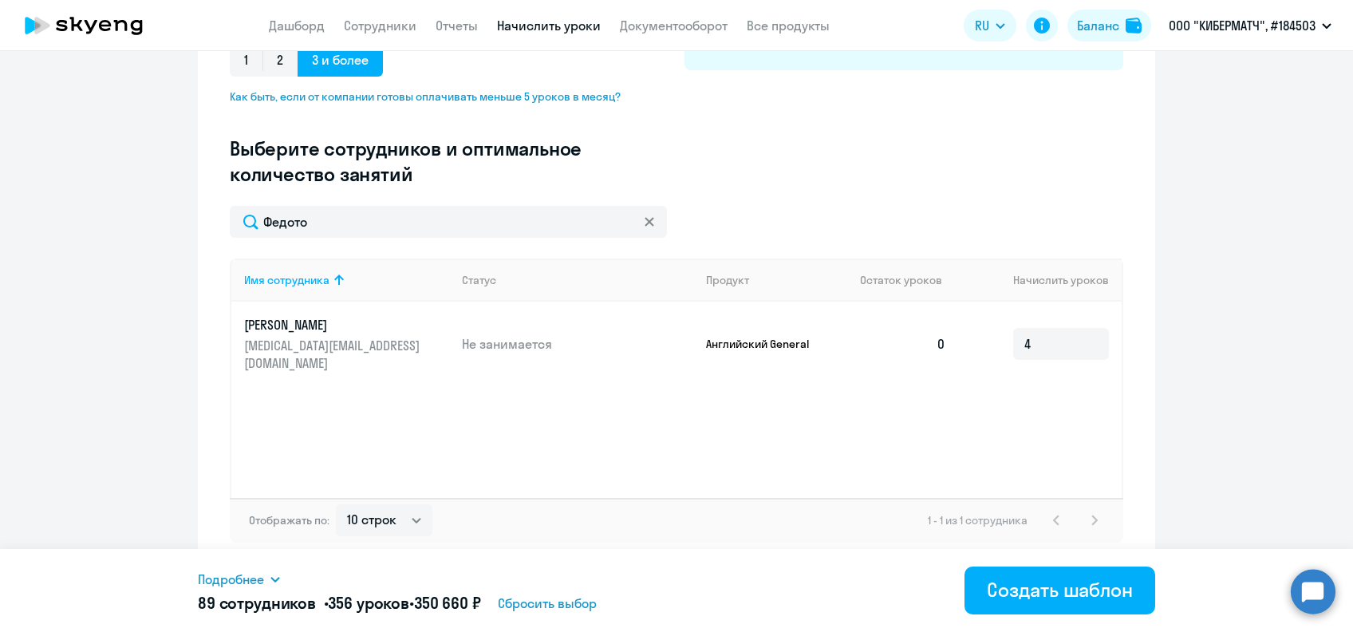
click at [645, 223] on icon at bounding box center [649, 221] width 9 height 9
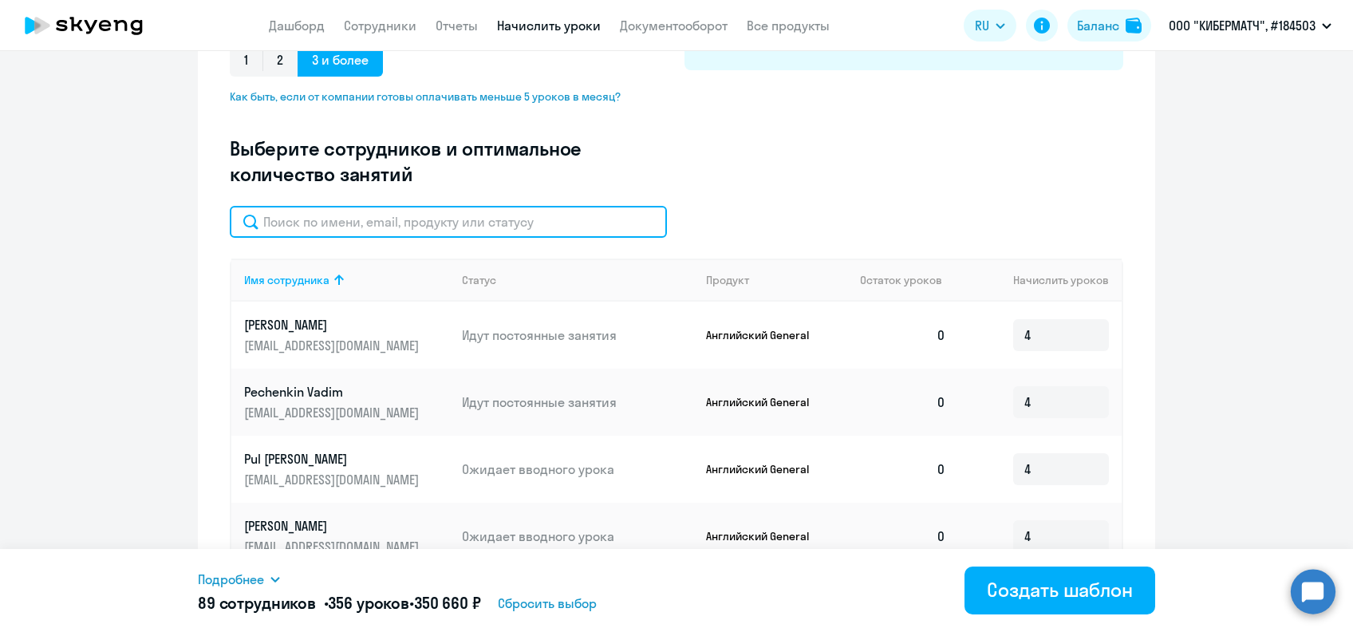
click at [518, 219] on input "text" at bounding box center [448, 222] width 437 height 32
paste input "[PERSON_NAME]"
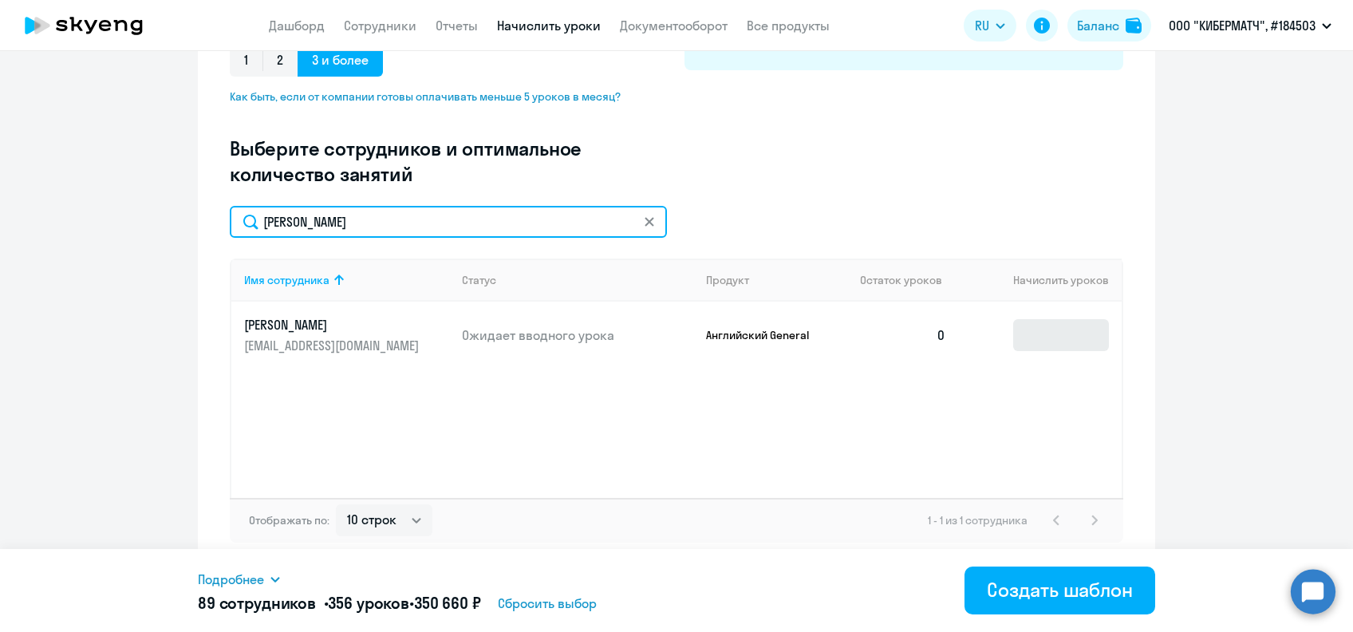
type input "[PERSON_NAME]"
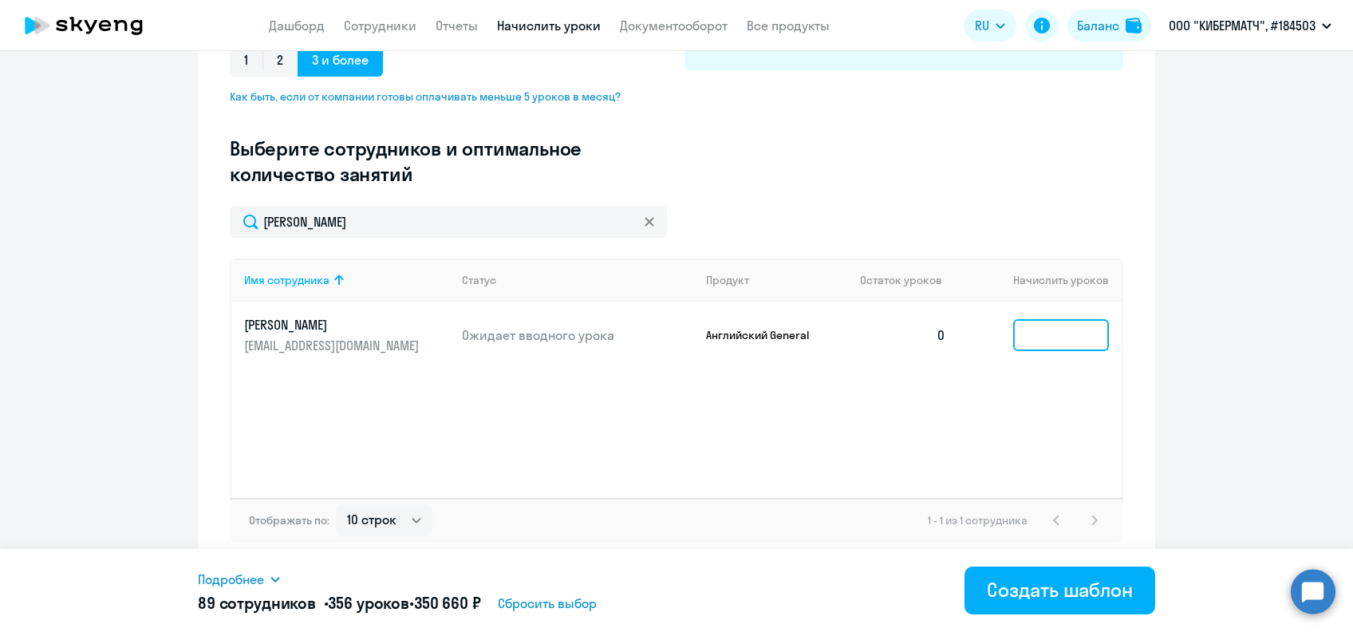
click at [1030, 332] on input at bounding box center [1061, 335] width 96 height 32
type input "4"
click at [645, 219] on icon at bounding box center [650, 222] width 10 height 10
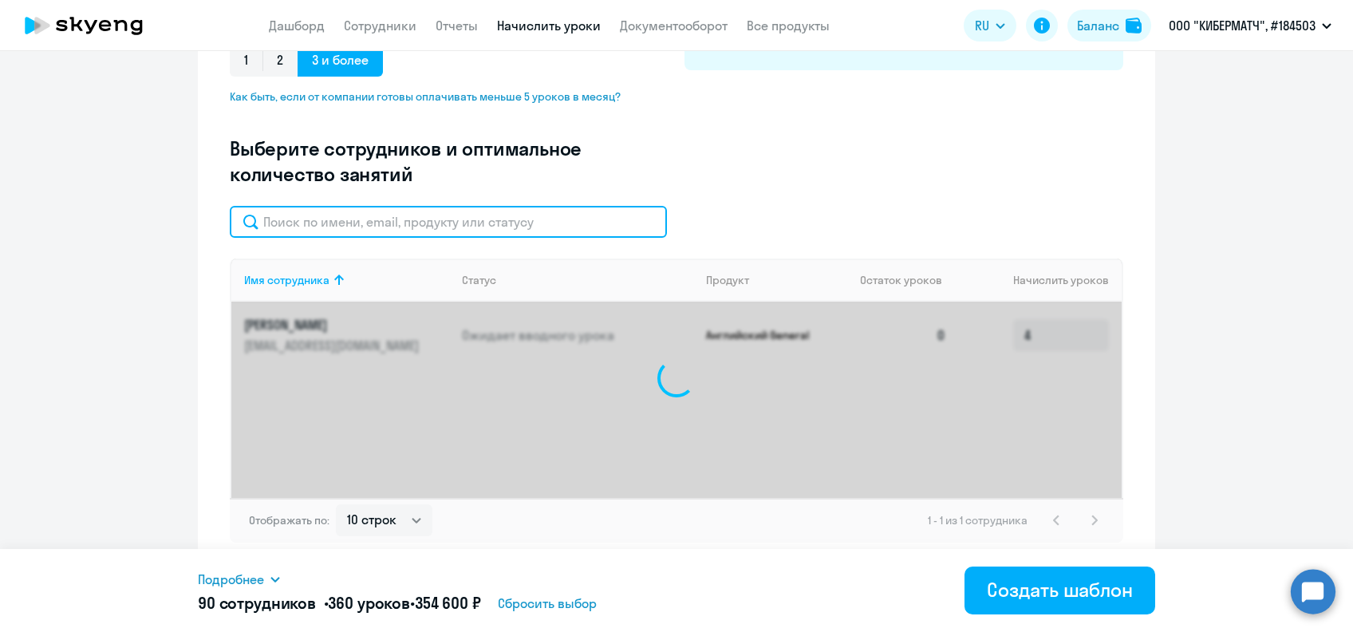
click at [504, 229] on input "text" at bounding box center [448, 222] width 437 height 32
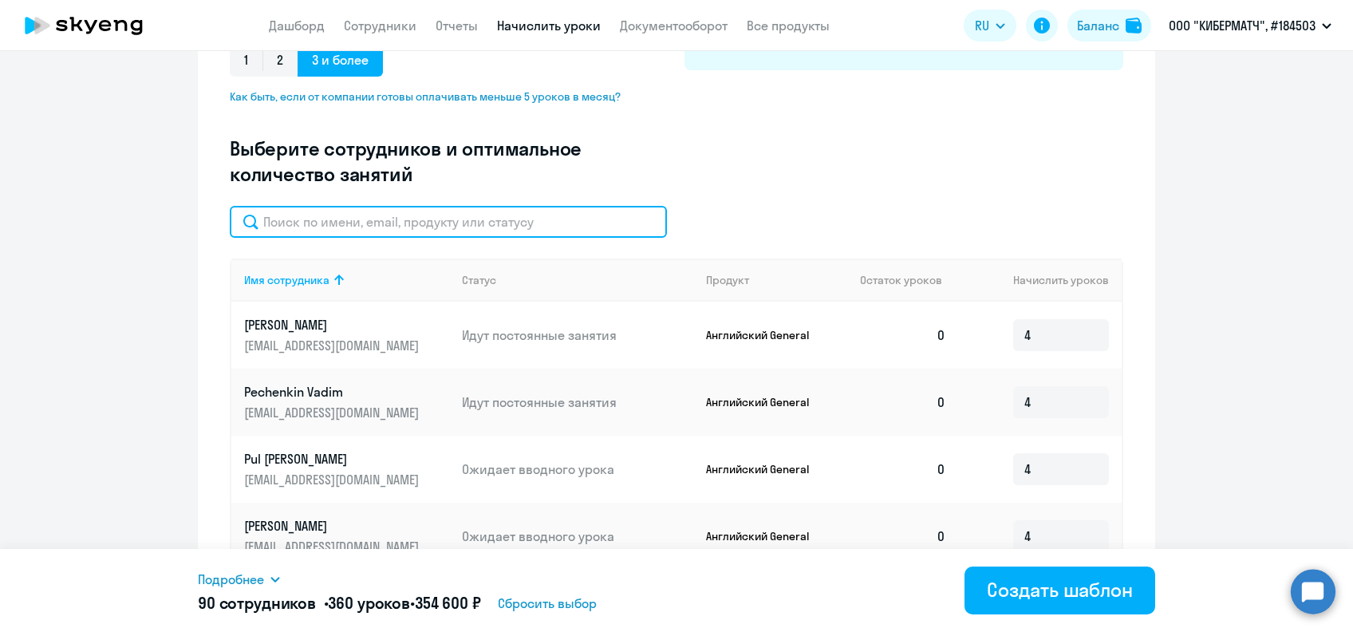
paste input "Хроль"
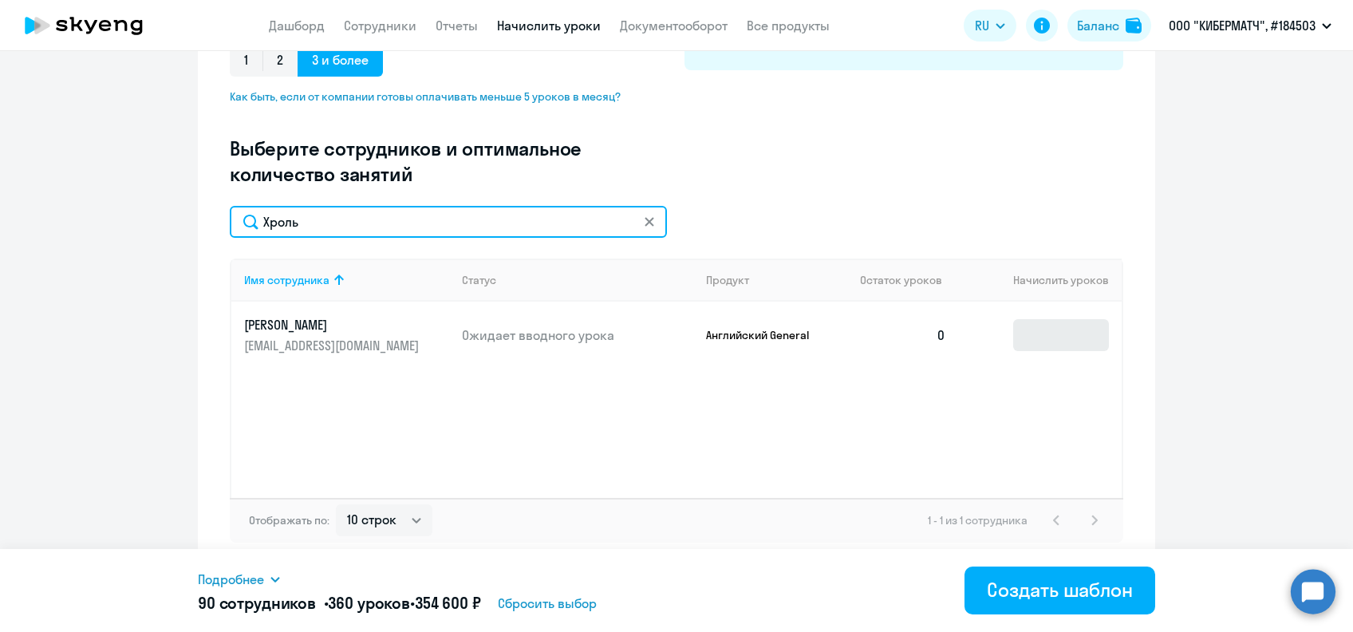
type input "Хроль"
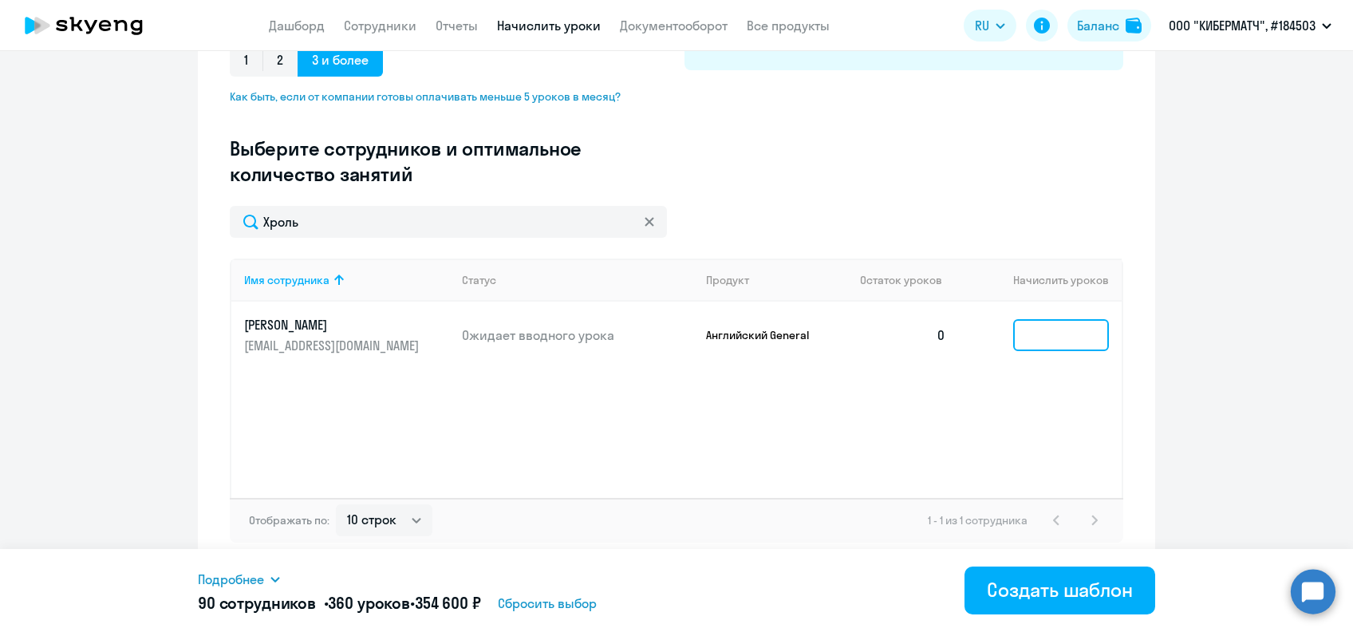
click at [1038, 342] on input at bounding box center [1061, 335] width 96 height 32
type input "4"
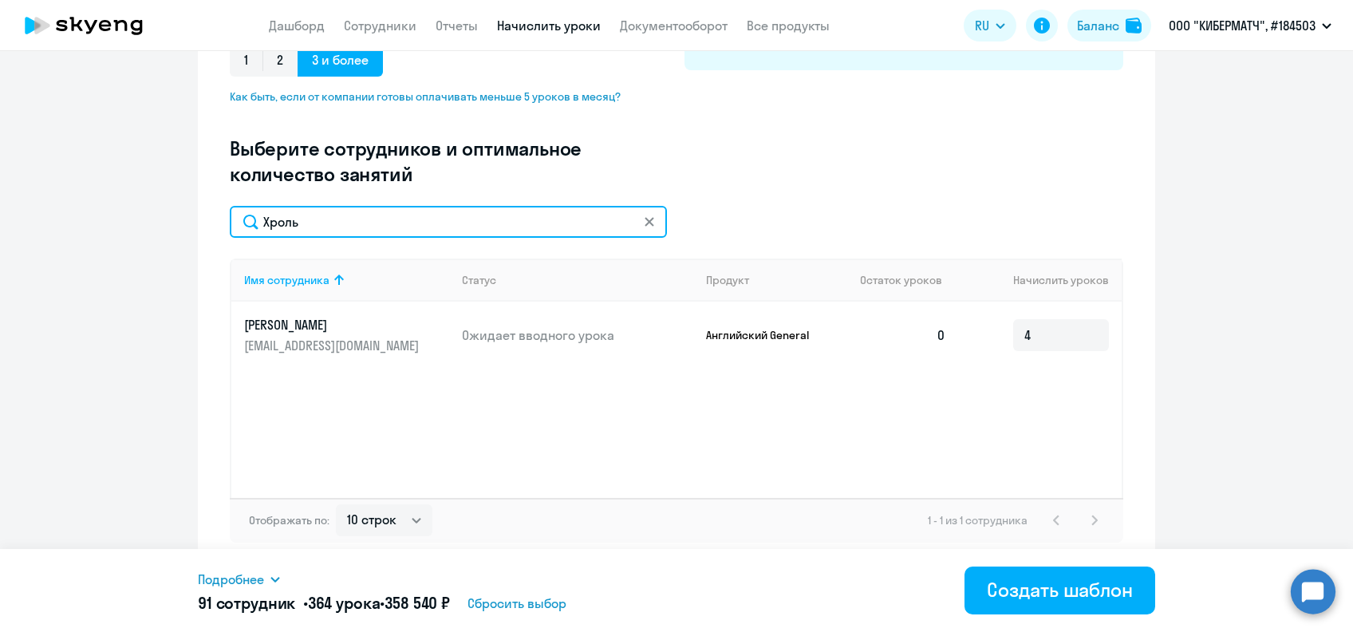
drag, startPoint x: 330, startPoint y: 231, endPoint x: 179, endPoint y: 233, distance: 150.8
click at [179, 233] on ng-component "Создание нового шаблона автоначислений Введите название шаблона Выберите тип ша…" at bounding box center [676, 150] width 1353 height 836
paste input "итович"
type input "Цитович"
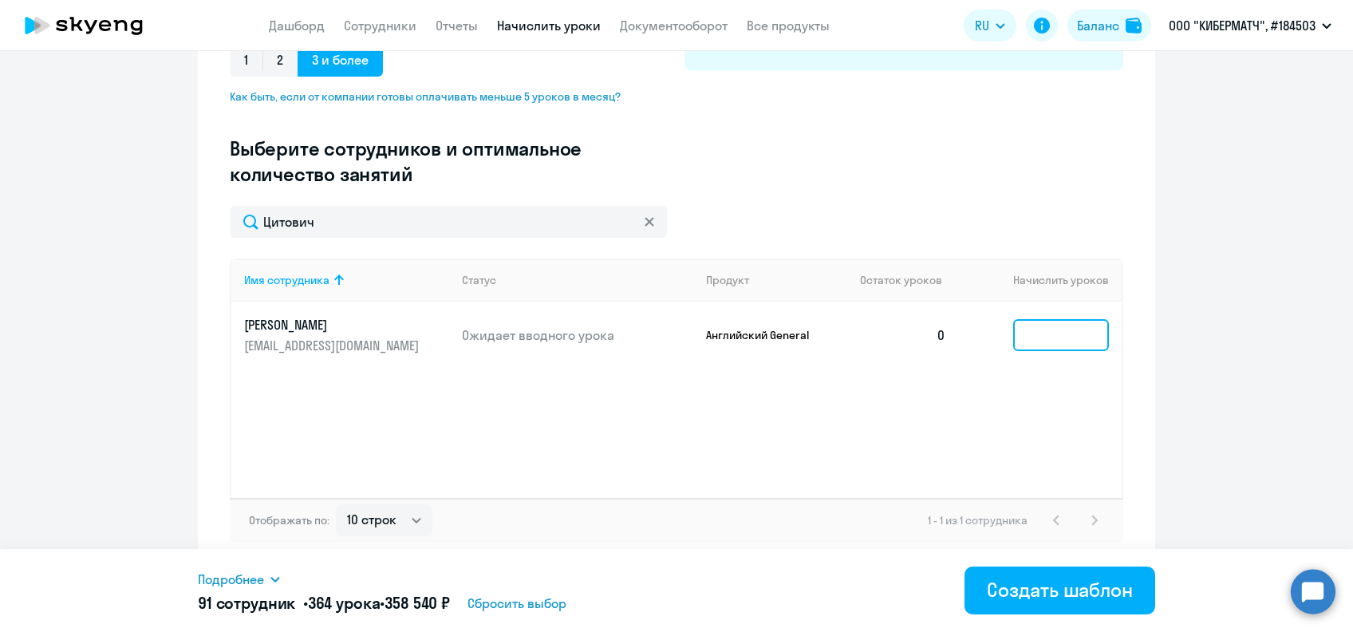
click at [1043, 335] on input at bounding box center [1061, 335] width 96 height 32
type input "4"
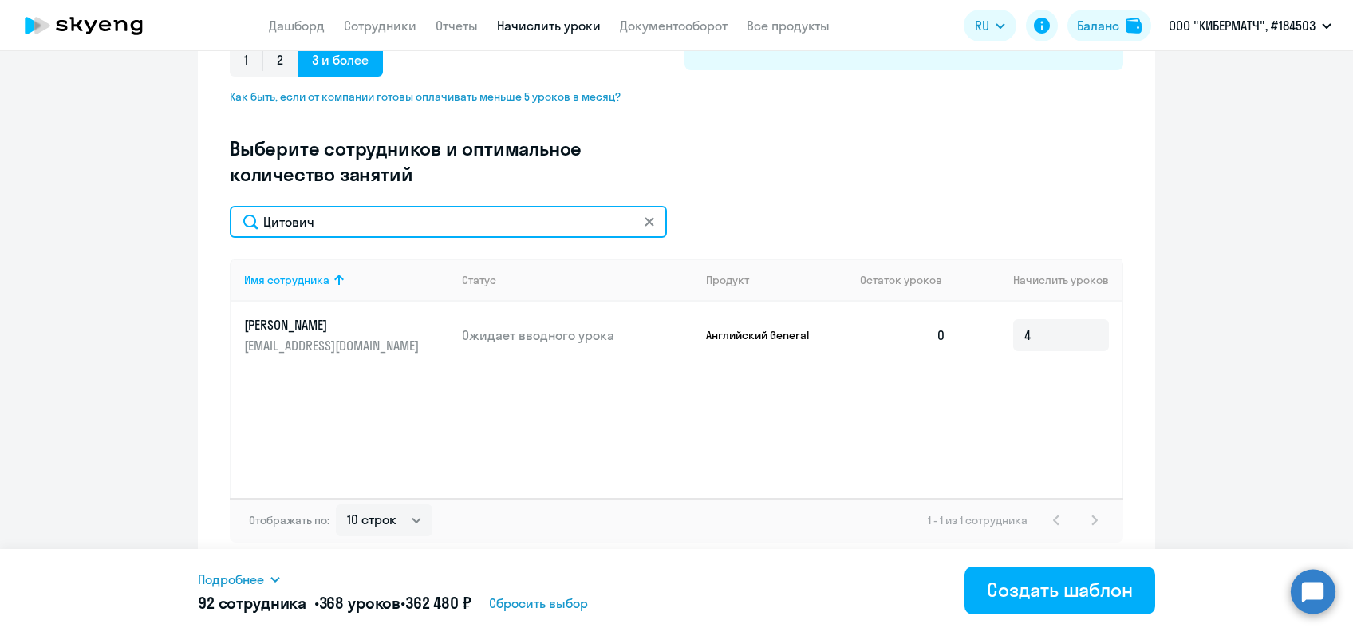
drag, startPoint x: 332, startPoint y: 222, endPoint x: 213, endPoint y: 217, distance: 118.9
click at [230, 221] on input "Цитович" at bounding box center [448, 222] width 437 height 32
paste input "айкин"
type input "[PERSON_NAME]"
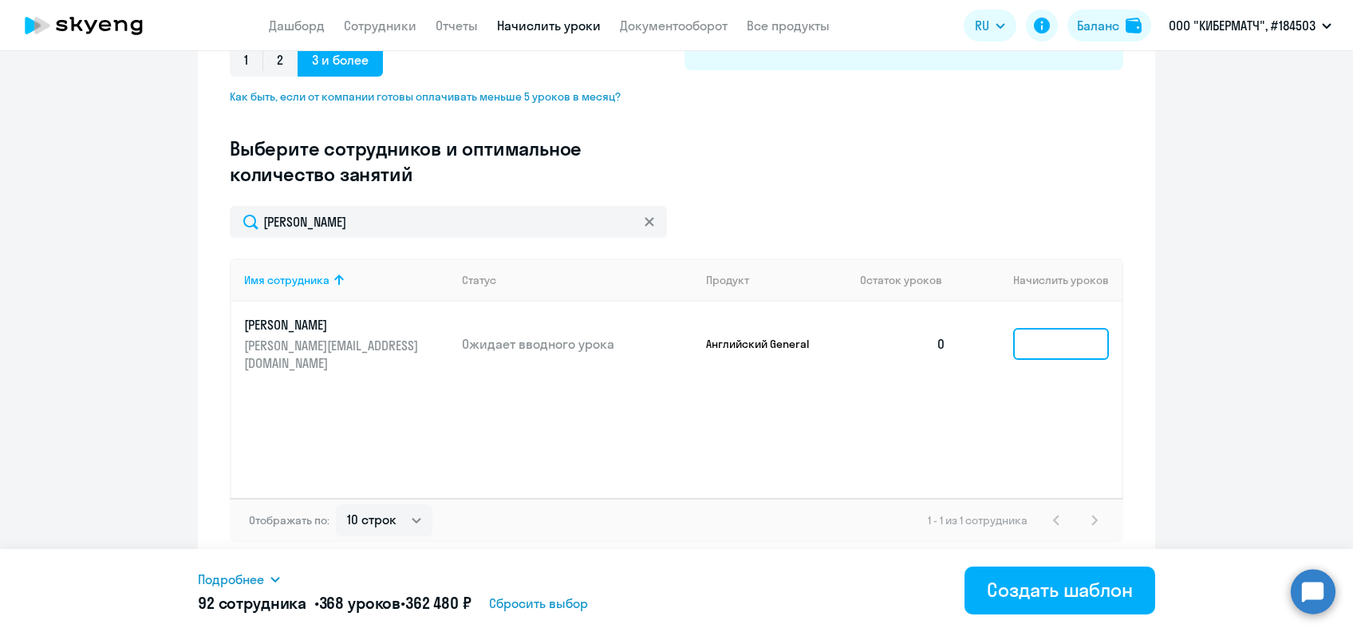
click at [1040, 328] on input at bounding box center [1061, 344] width 96 height 32
type input "4"
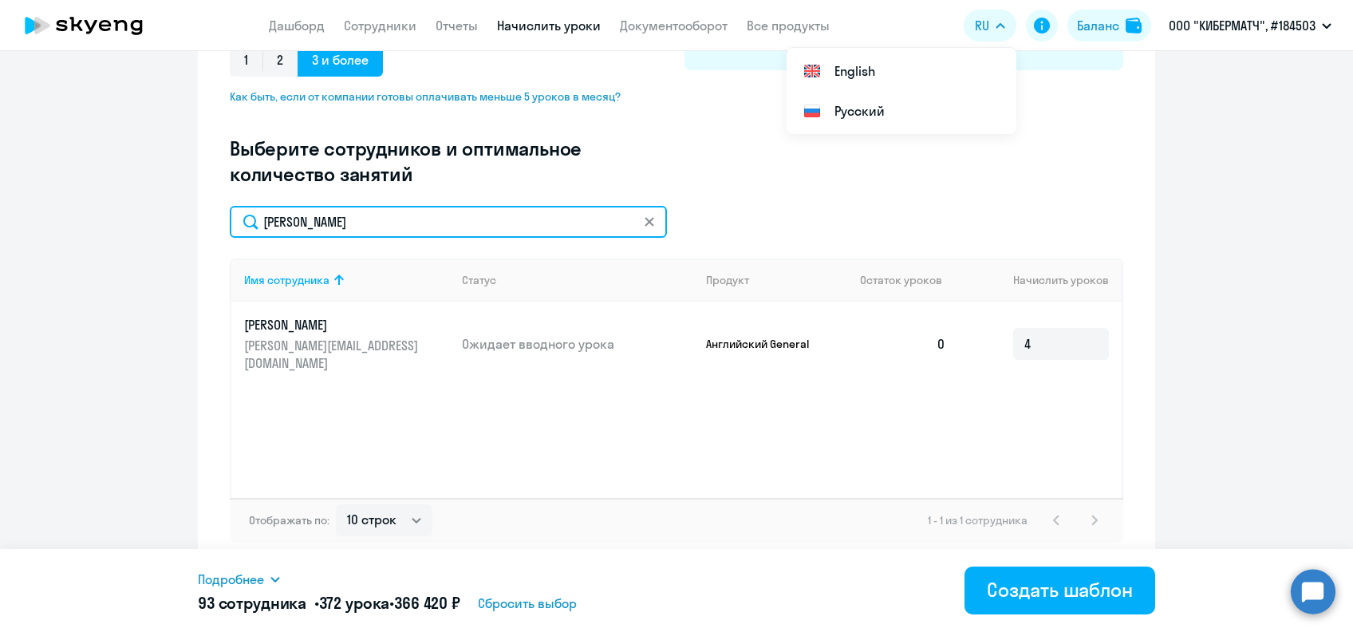
drag, startPoint x: 301, startPoint y: 231, endPoint x: 241, endPoint y: 235, distance: 59.9
click at [241, 235] on input "[PERSON_NAME]" at bounding box center [448, 222] width 437 height 32
paste input "text"
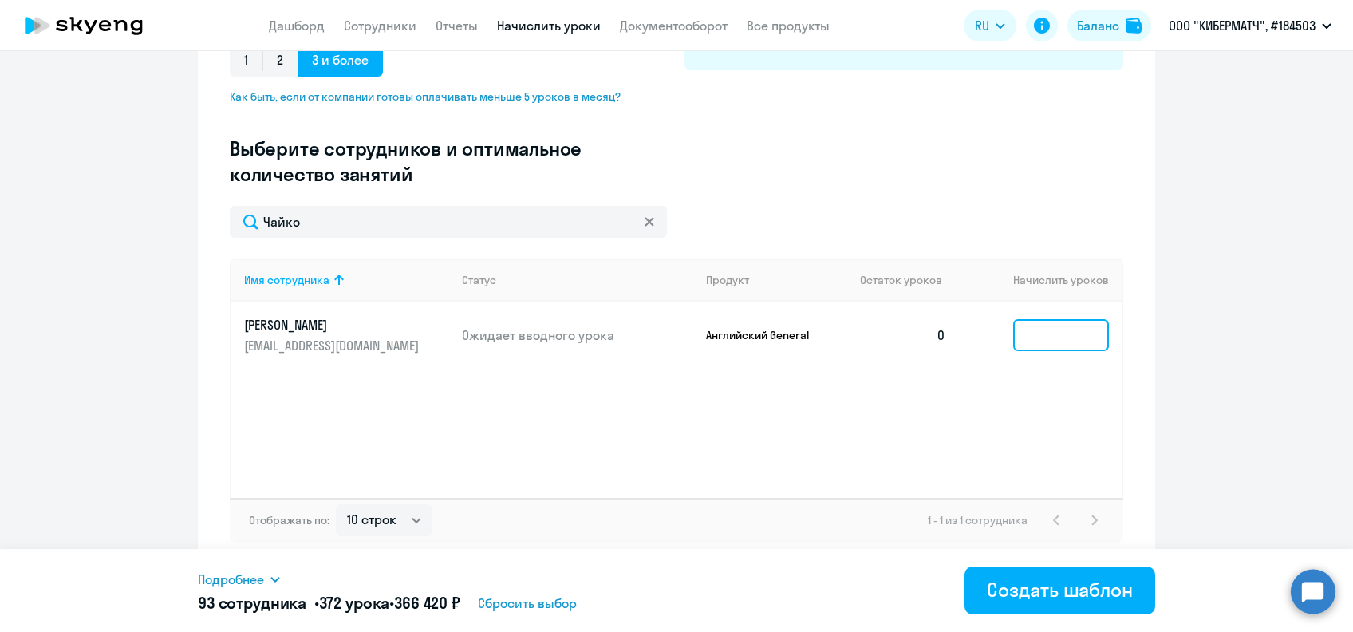
click at [1039, 337] on input at bounding box center [1061, 335] width 96 height 32
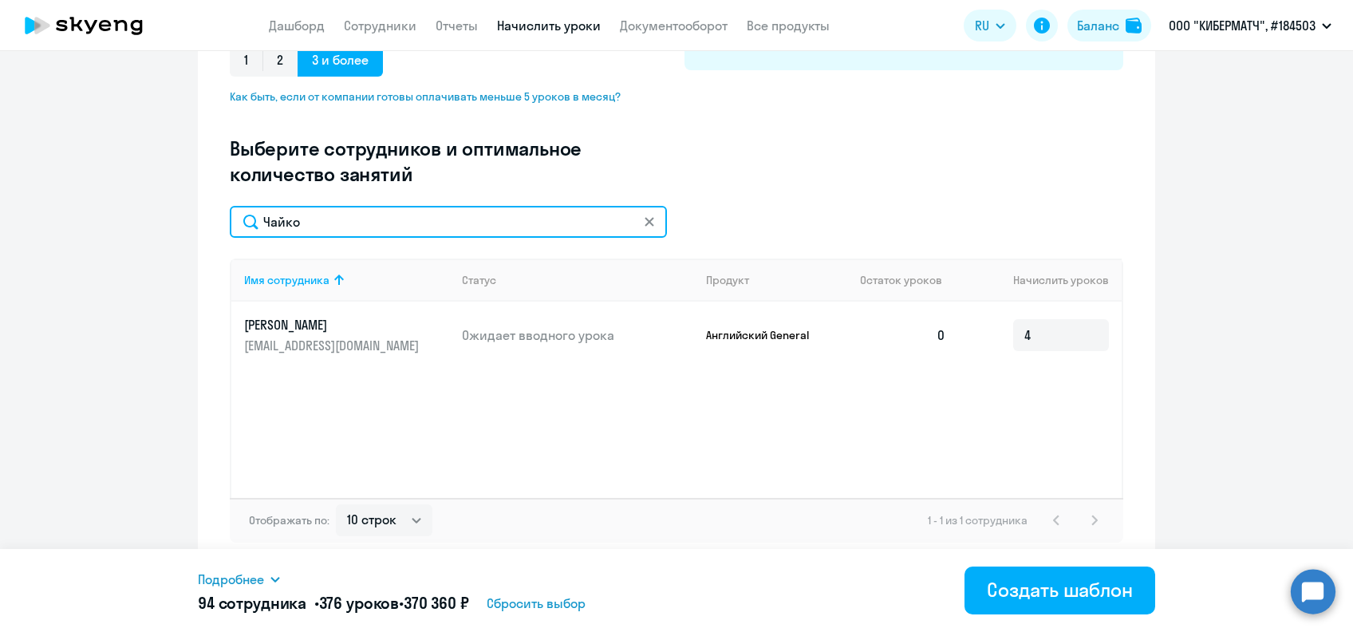
drag, startPoint x: 329, startPoint y: 229, endPoint x: 217, endPoint y: 228, distance: 111.7
click at [217, 228] on div "Создание нового шаблона автоначислений Введите название шаблона Выберите тип ша…" at bounding box center [676, 150] width 957 height 836
paste
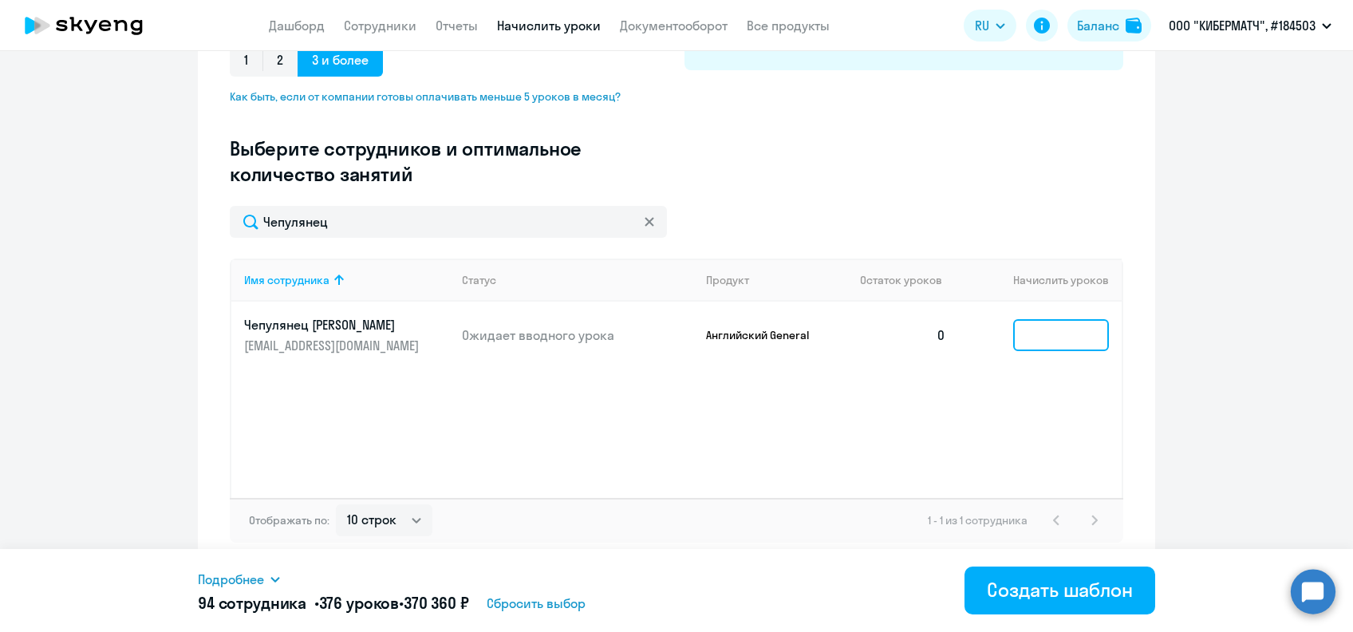
click at [1044, 337] on input at bounding box center [1061, 335] width 96 height 32
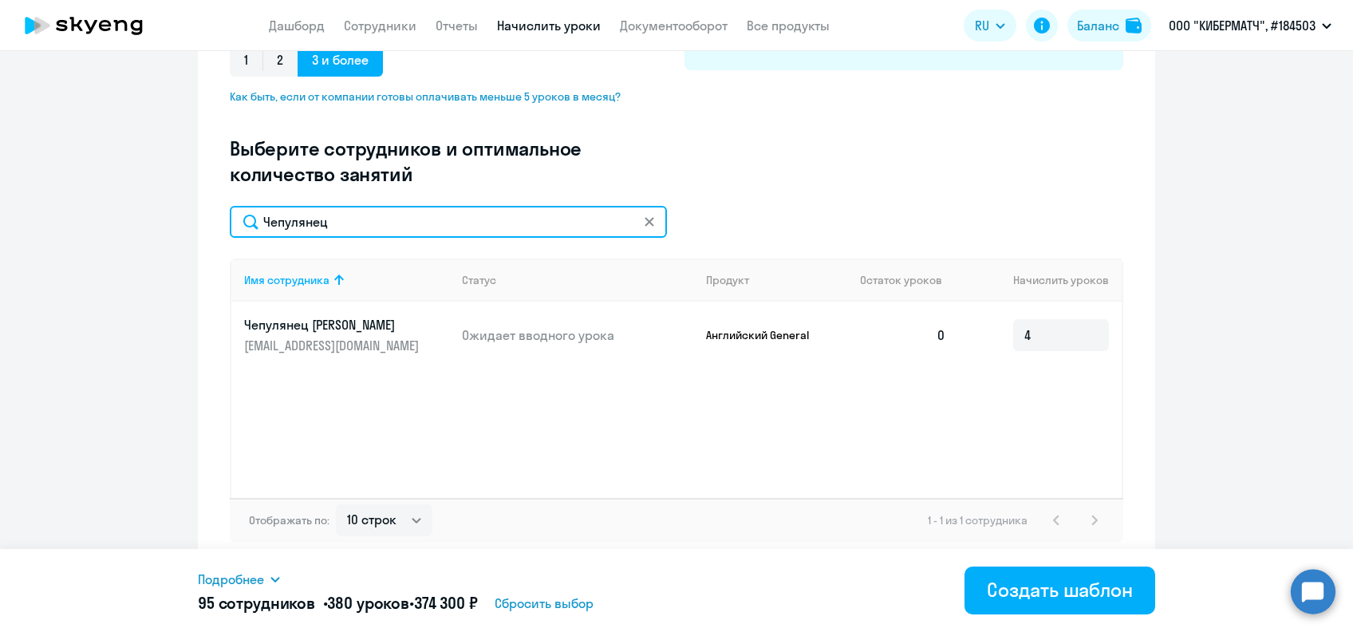
drag, startPoint x: 367, startPoint y: 234, endPoint x: 198, endPoint y: 244, distance: 169.4
click at [200, 244] on div "Создание нового шаблона автоначислений Введите название шаблона Выберите тип ша…" at bounding box center [676, 150] width 957 height 836
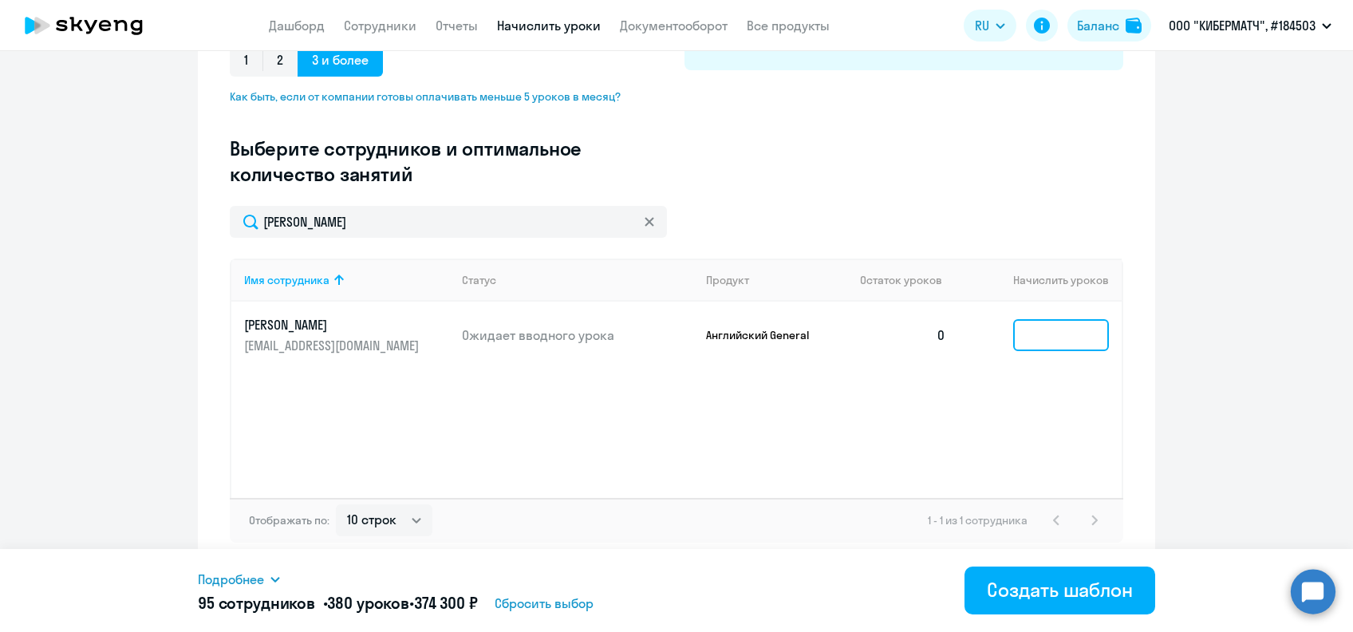
click at [1051, 337] on input at bounding box center [1061, 335] width 96 height 32
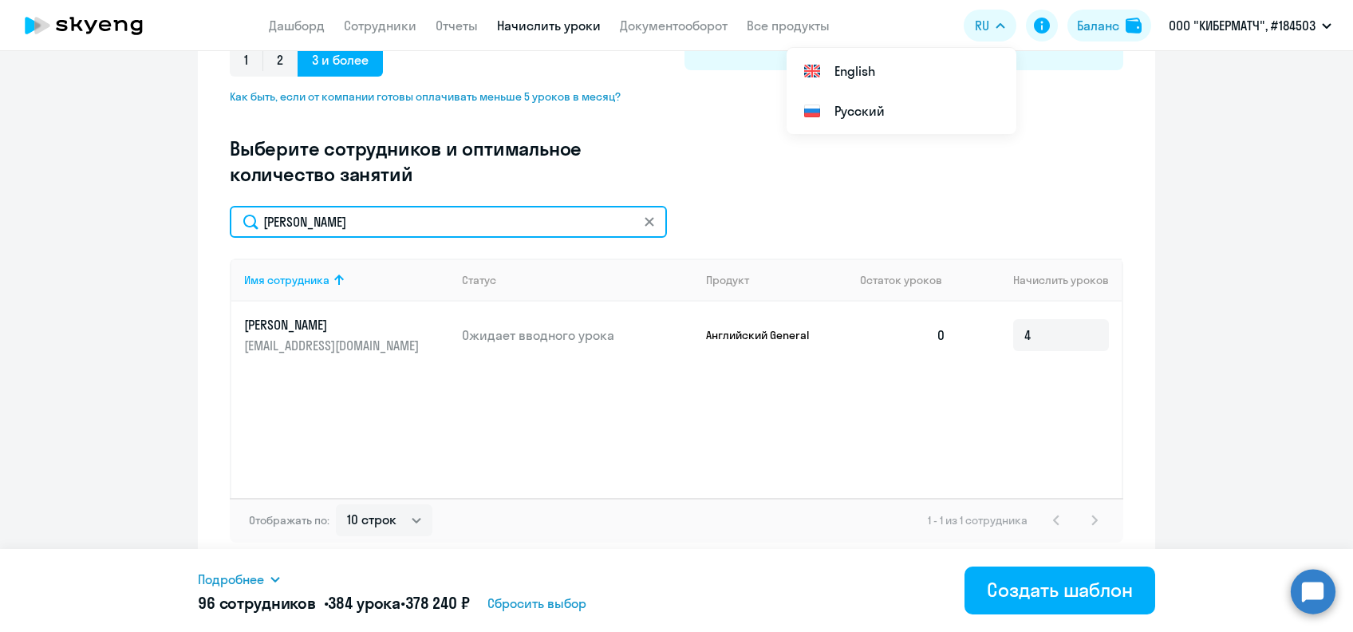
drag, startPoint x: 351, startPoint y: 230, endPoint x: 209, endPoint y: 235, distance: 142.1
click at [209, 235] on div "Создание нового шаблона автоначислений Введите название шаблона Выберите тип ша…" at bounding box center [676, 150] width 957 height 836
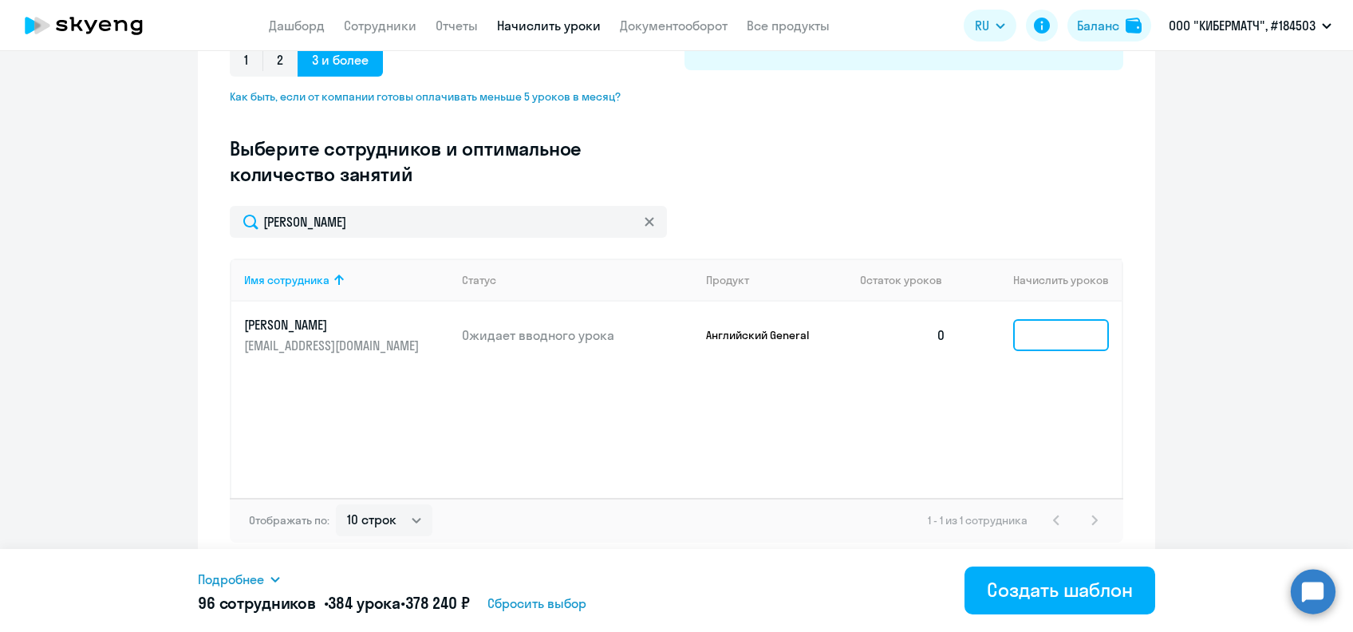
click at [1041, 337] on input at bounding box center [1061, 335] width 96 height 32
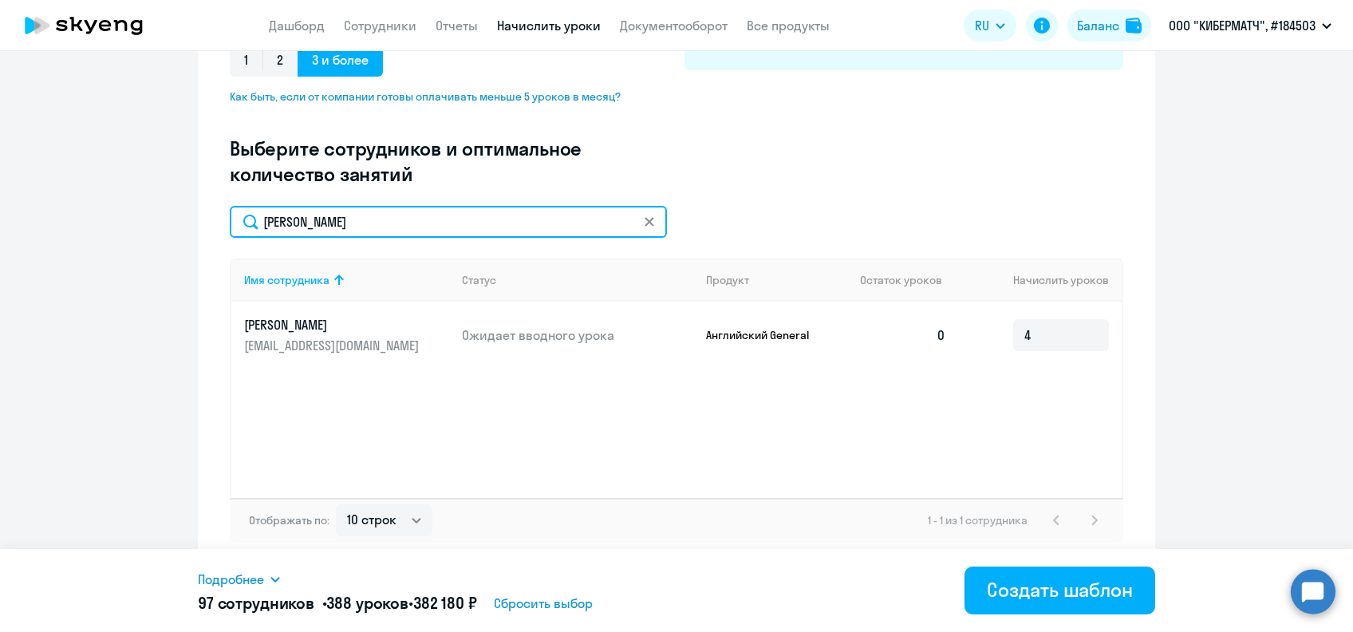
drag, startPoint x: 362, startPoint y: 213, endPoint x: 217, endPoint y: 231, distance: 146.2
click at [217, 231] on div "Создание нового шаблона автоначислений Введите название шаблона Выберите тип ша…" at bounding box center [676, 150] width 957 height 836
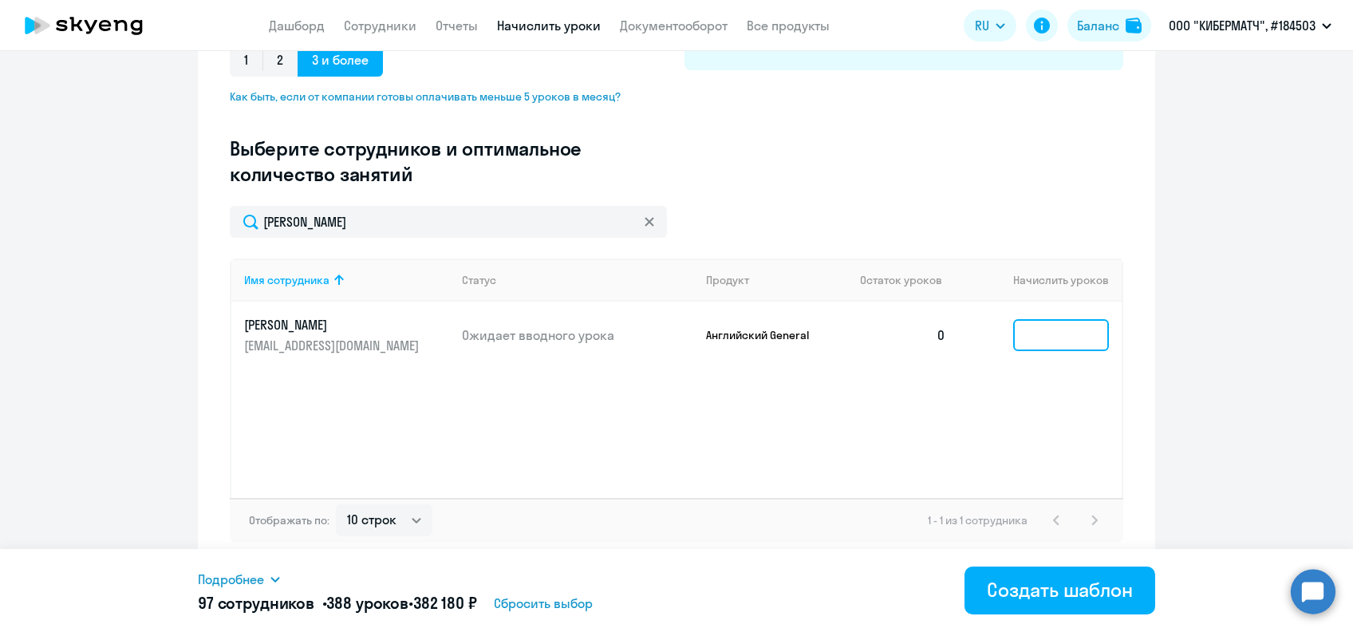
click at [1056, 329] on input at bounding box center [1061, 335] width 96 height 32
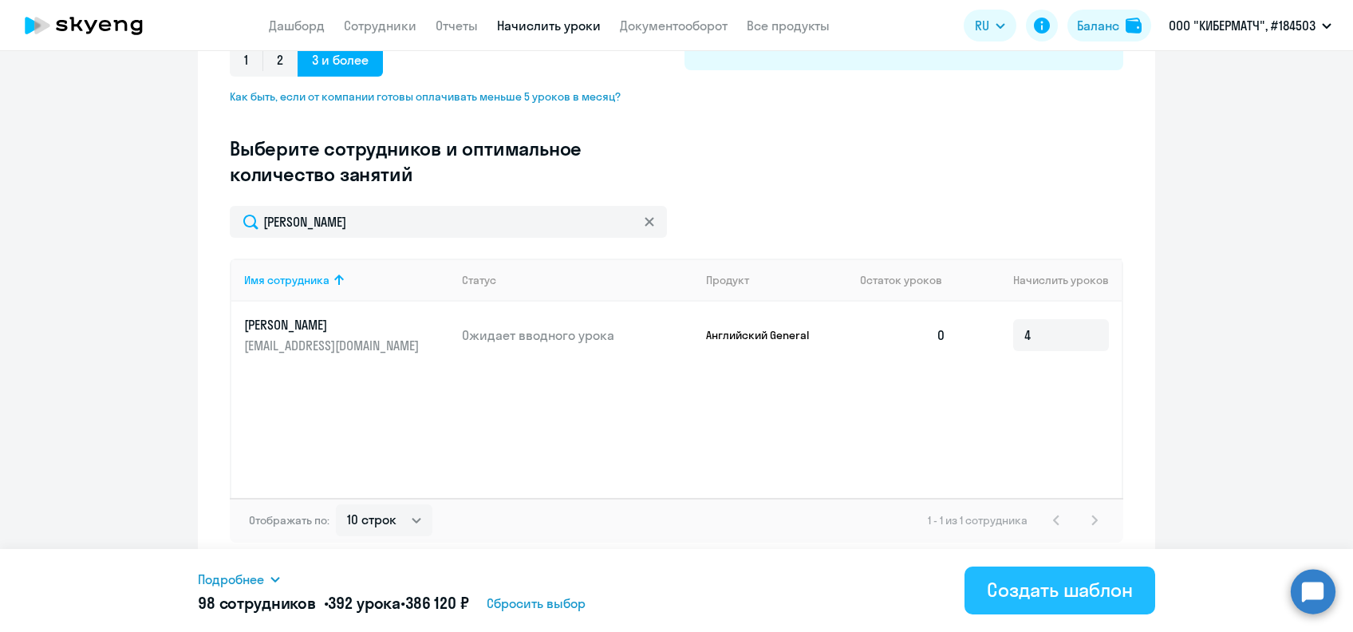
click at [1046, 590] on div "Создать шаблон" at bounding box center [1060, 590] width 146 height 26
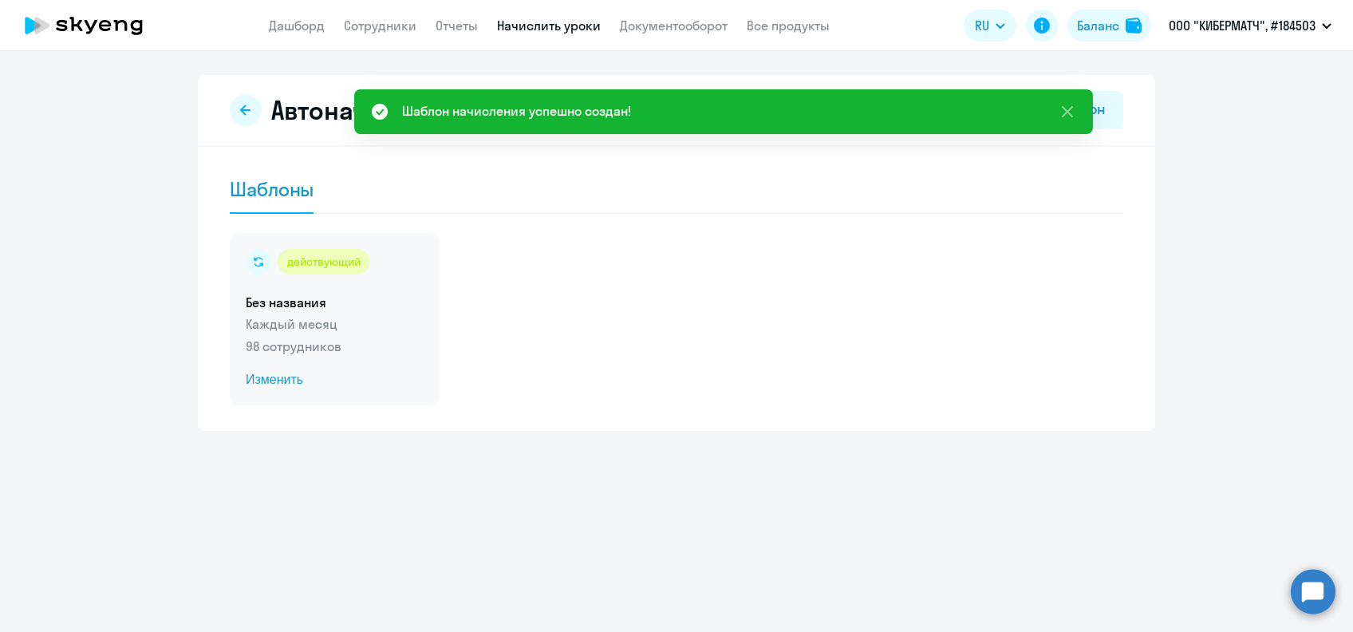
click at [272, 380] on span "Изменить" at bounding box center [334, 379] width 177 height 19
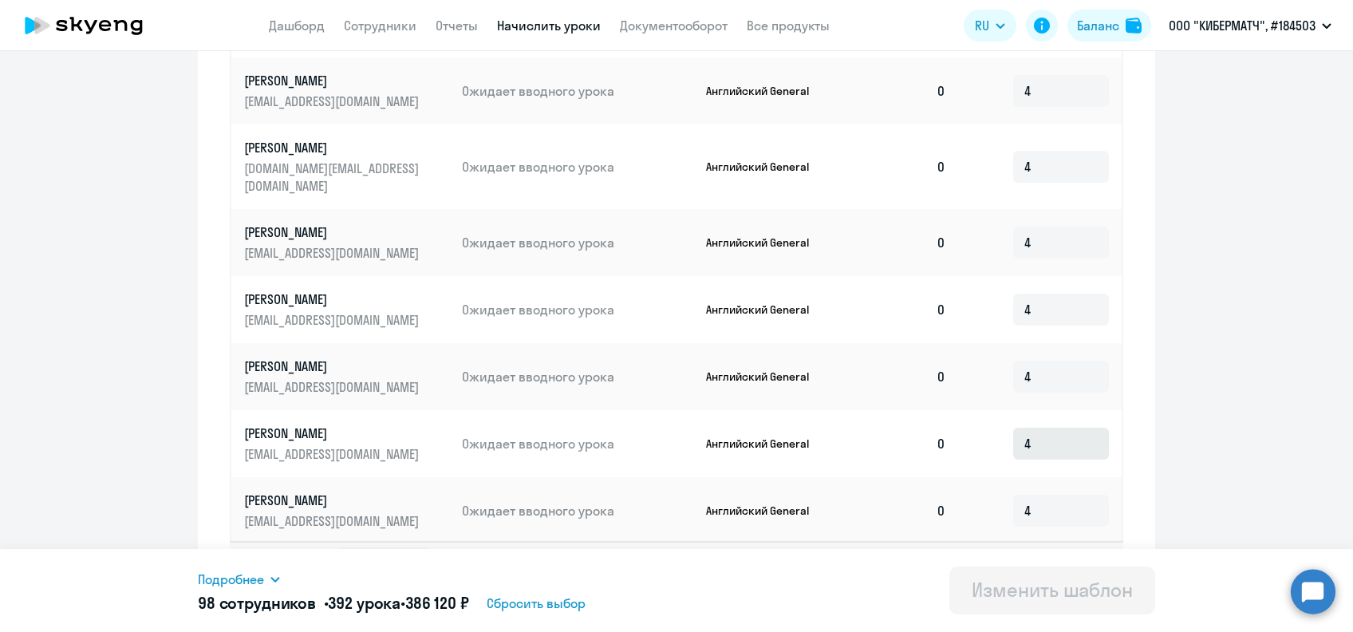
scroll to position [850, 0]
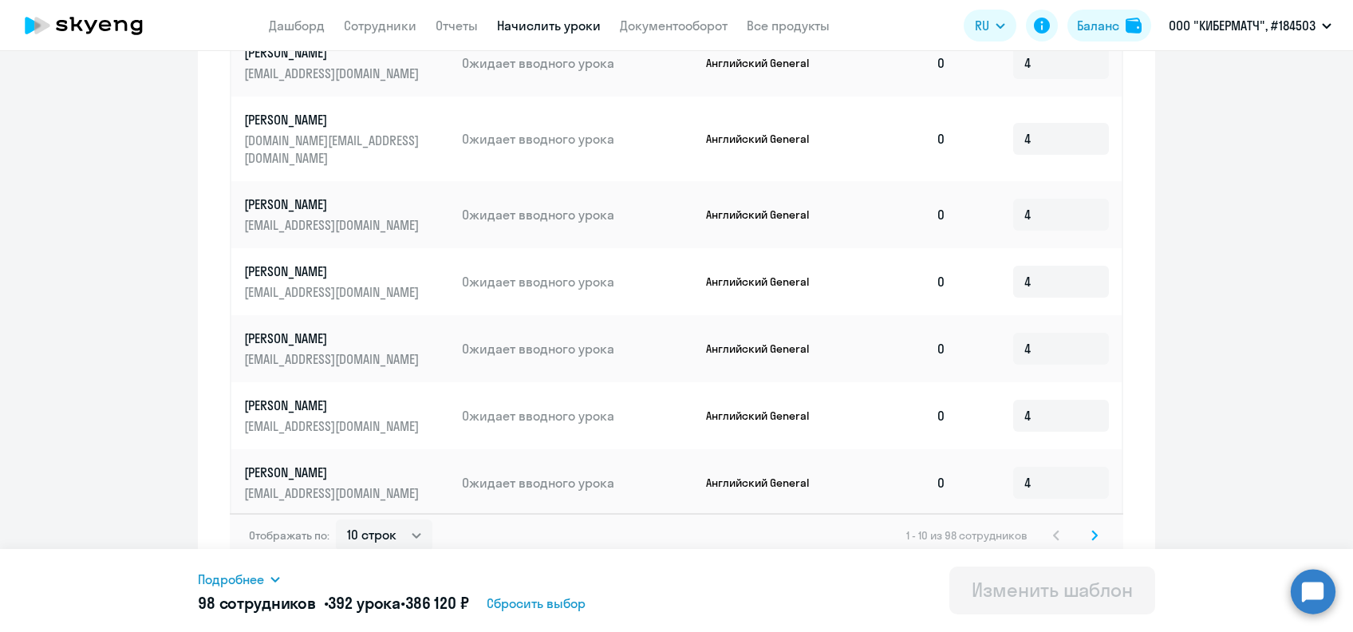
click at [1091, 530] on icon at bounding box center [1094, 535] width 6 height 11
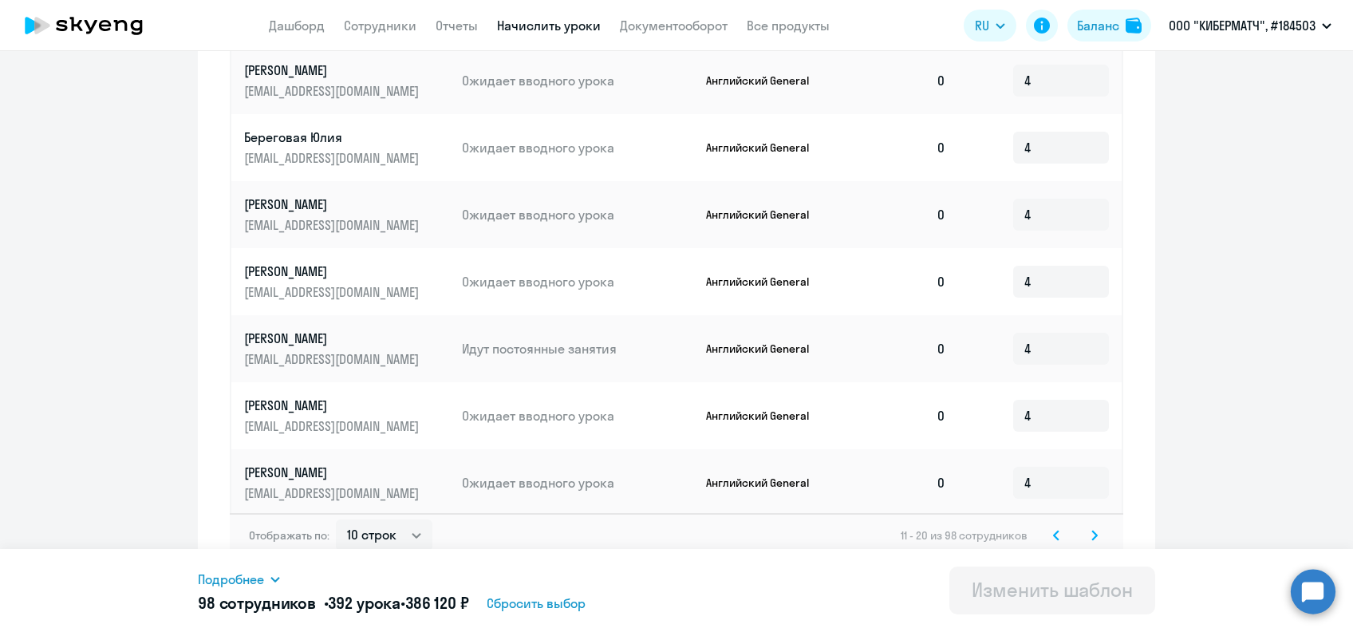
click at [1092, 526] on svg-icon at bounding box center [1094, 535] width 19 height 19
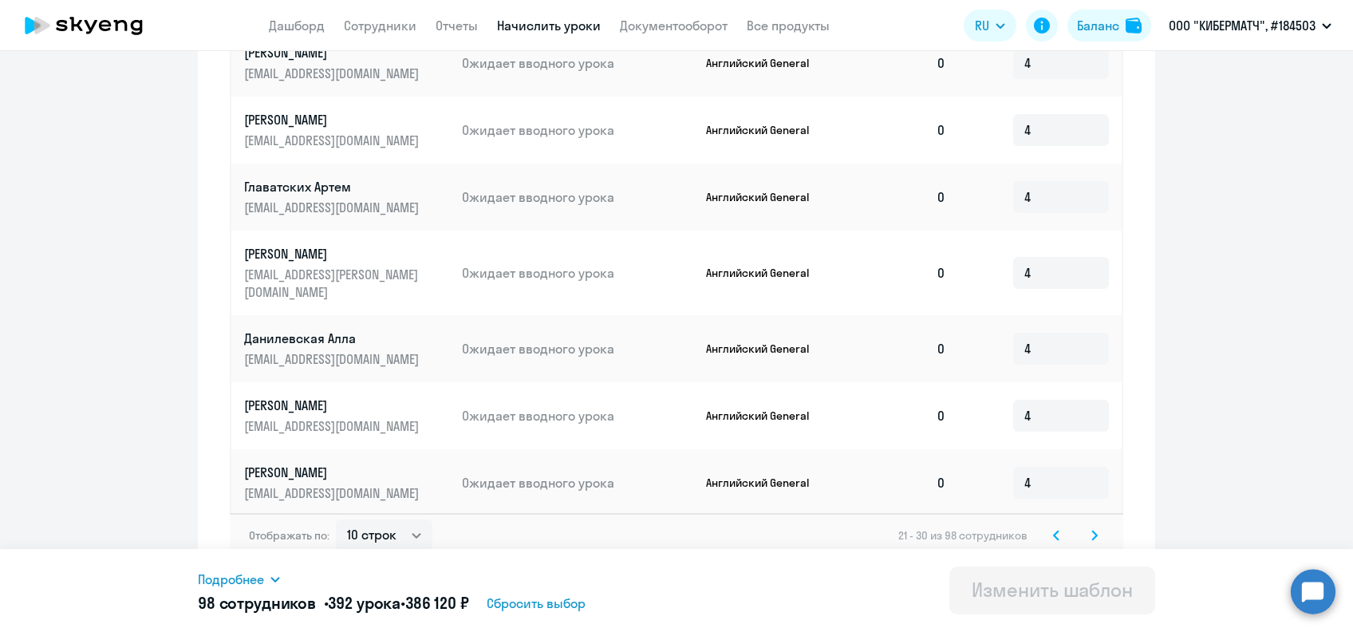
click at [1091, 530] on icon at bounding box center [1094, 535] width 6 height 11
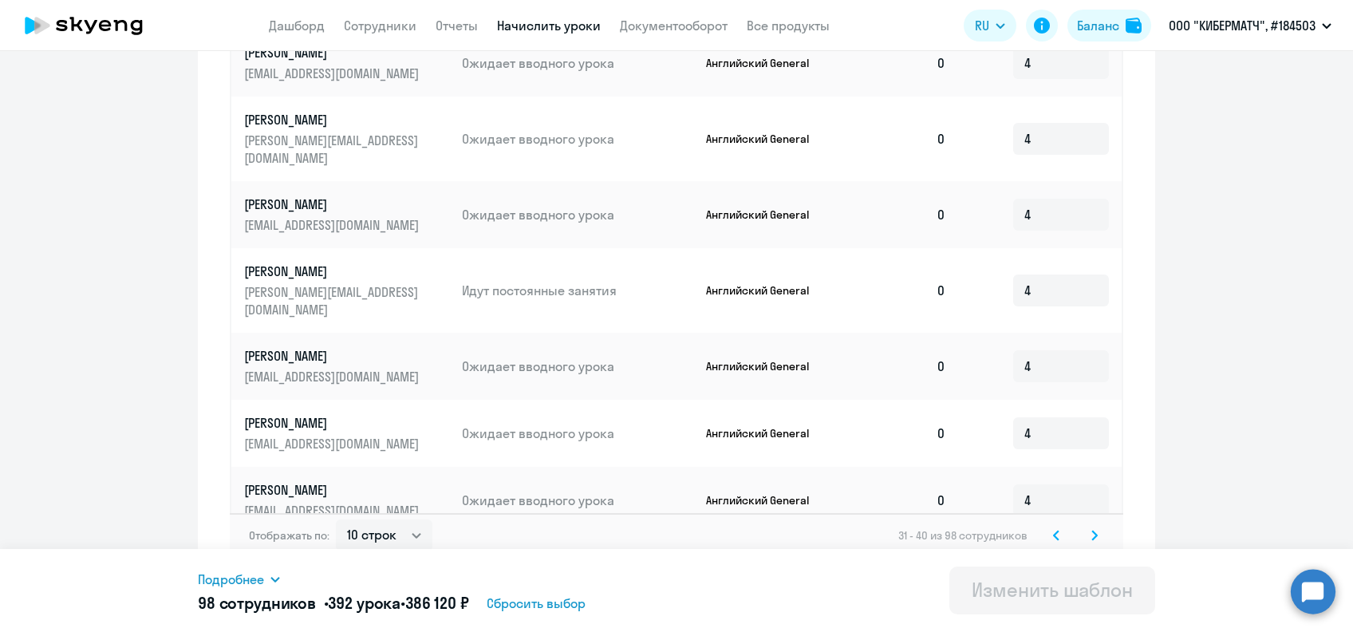
click at [1091, 530] on icon at bounding box center [1094, 535] width 6 height 11
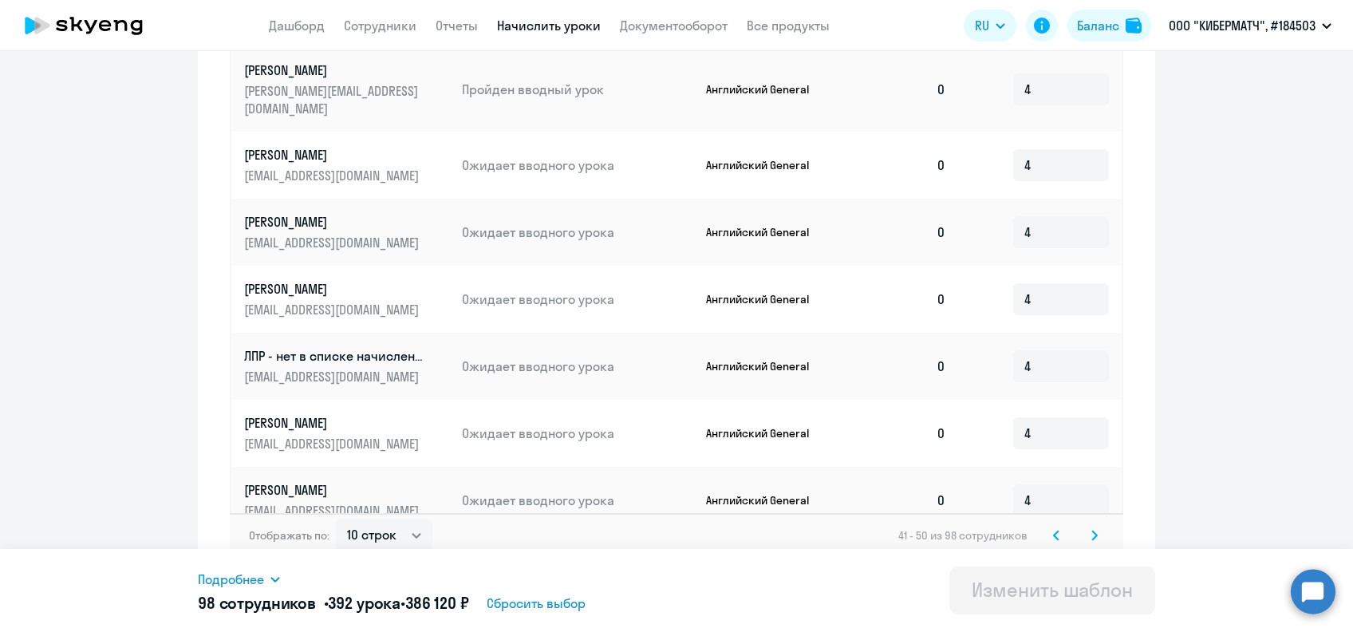
click at [1098, 513] on div "Отображать по: 10 строк 30 строк 50 строк 41 - 50 из 98 сотрудников" at bounding box center [676, 535] width 893 height 45
drag, startPoint x: 1098, startPoint y: 511, endPoint x: 1089, endPoint y: 510, distance: 9.7
click at [1093, 513] on div "Отображать по: 10 строк 30 строк 50 строк 41 - 50 из 98 сотрудников" at bounding box center [676, 535] width 893 height 45
click at [1089, 513] on div "Отображать по: 10 строк 30 строк 50 строк 41 - 50 из 98 сотрудников" at bounding box center [676, 535] width 893 height 45
click at [1092, 530] on icon at bounding box center [1094, 534] width 5 height 9
